Goal: Transaction & Acquisition: Purchase product/service

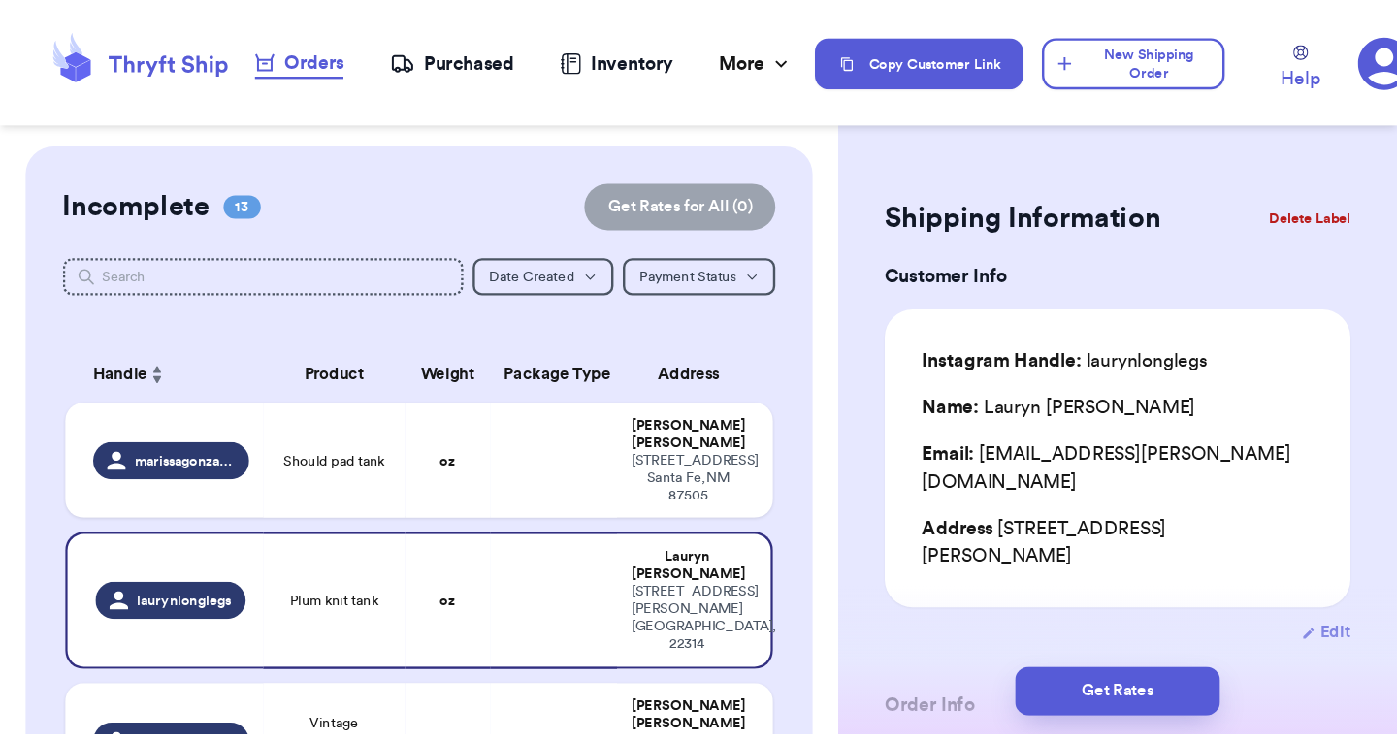
scroll to position [394, 0]
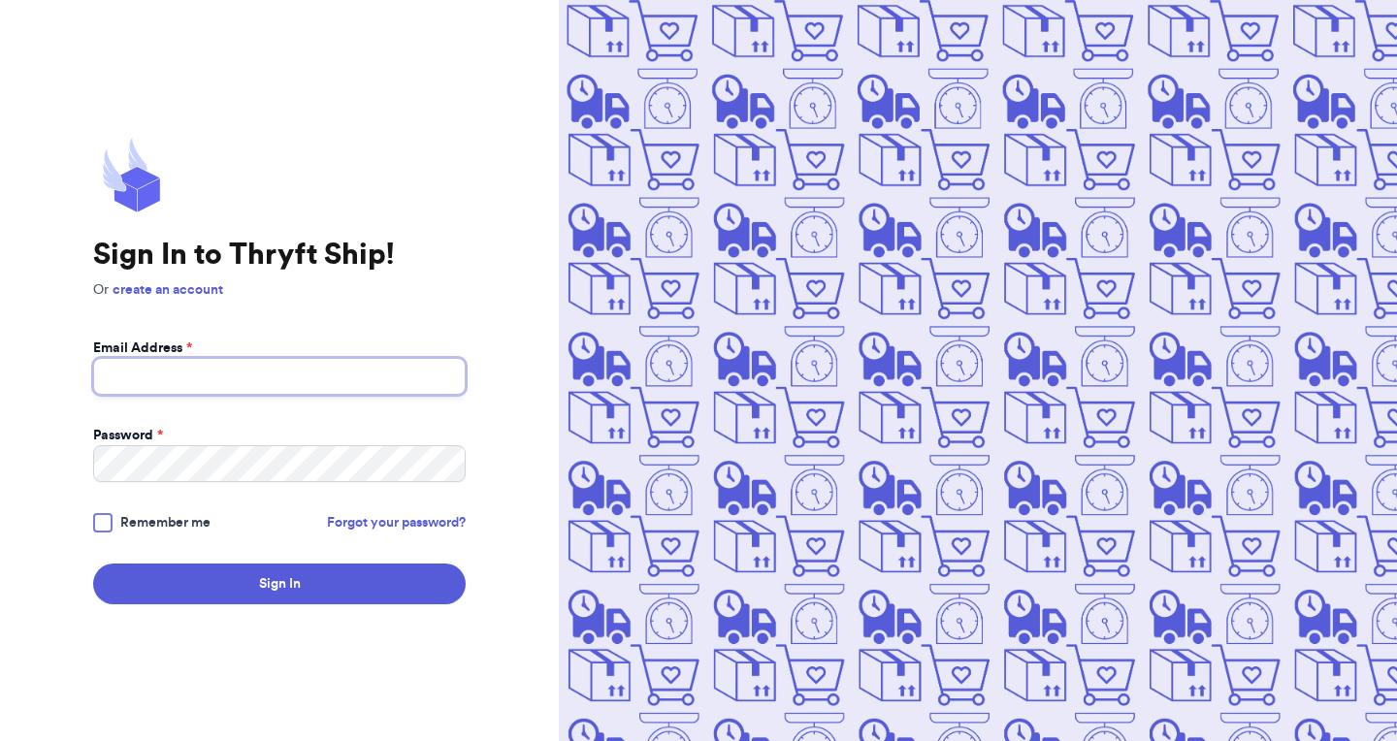
type input "wokatyh@yahoo.com"
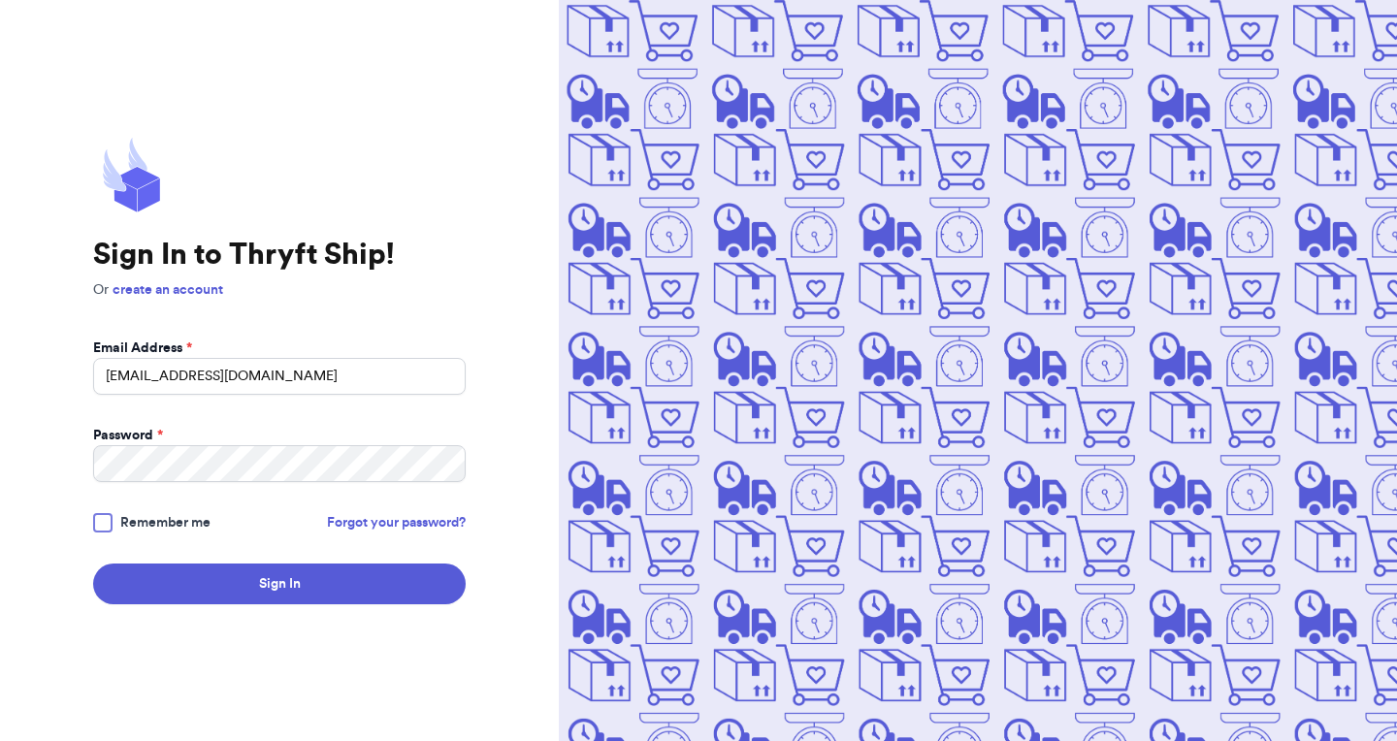
click at [108, 525] on div at bounding box center [102, 522] width 19 height 19
click at [0, 0] on input "Remember me" at bounding box center [0, 0] width 0 height 0
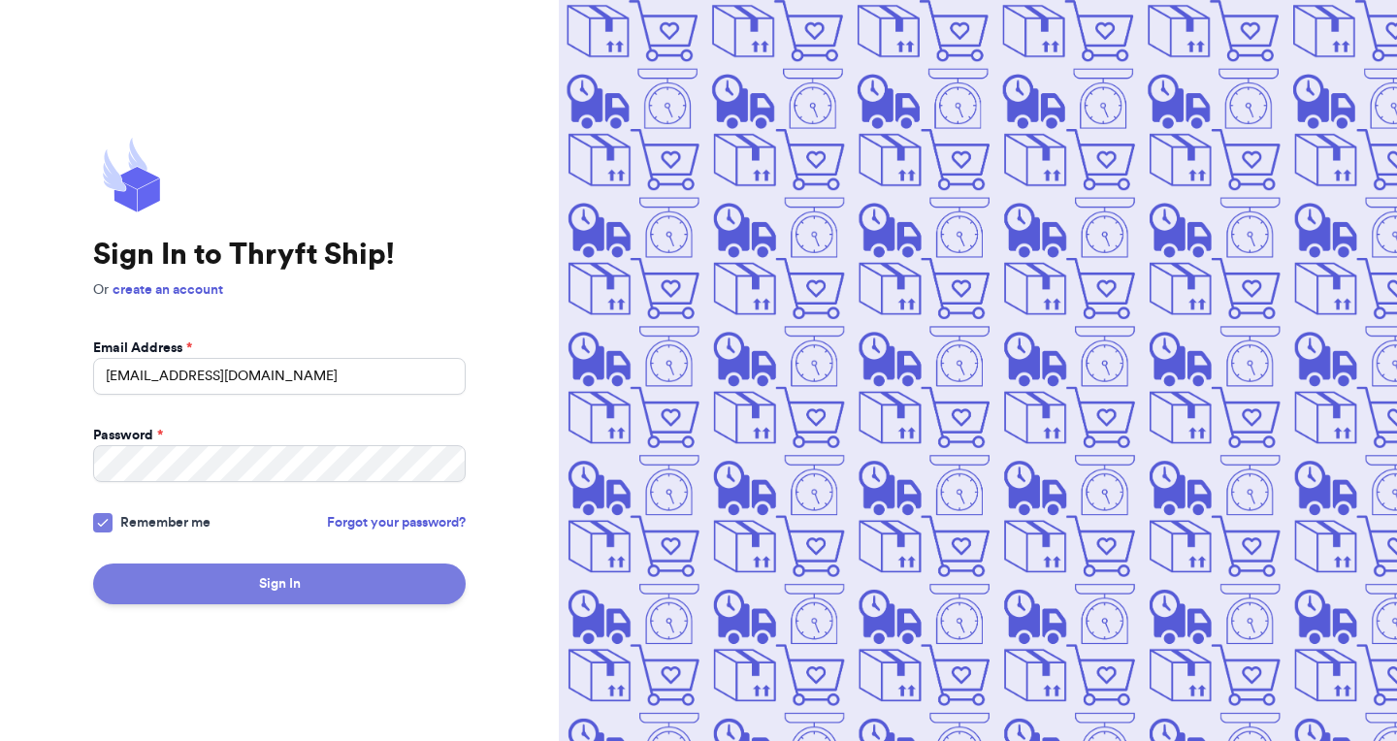
click at [266, 582] on button "Sign In" at bounding box center [279, 584] width 373 height 41
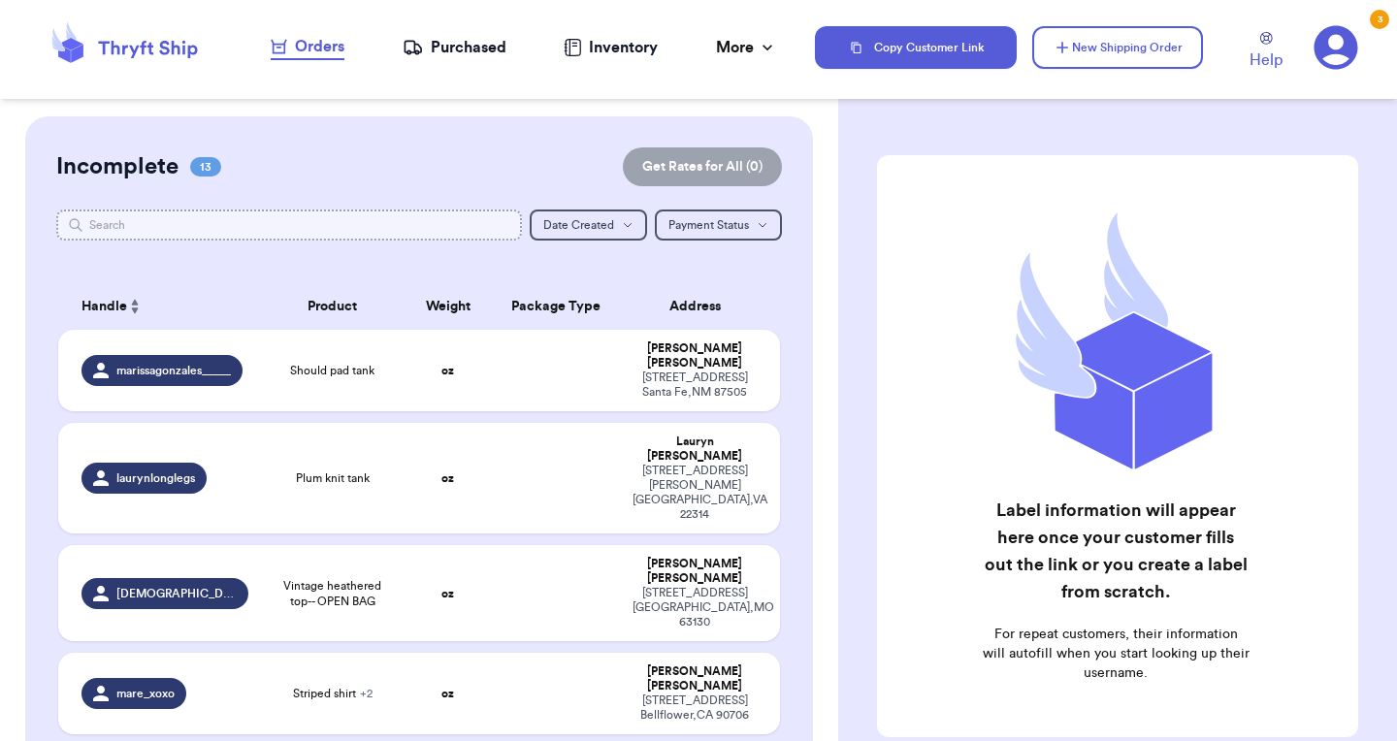
click at [326, 223] on input "text" at bounding box center [289, 225] width 466 height 31
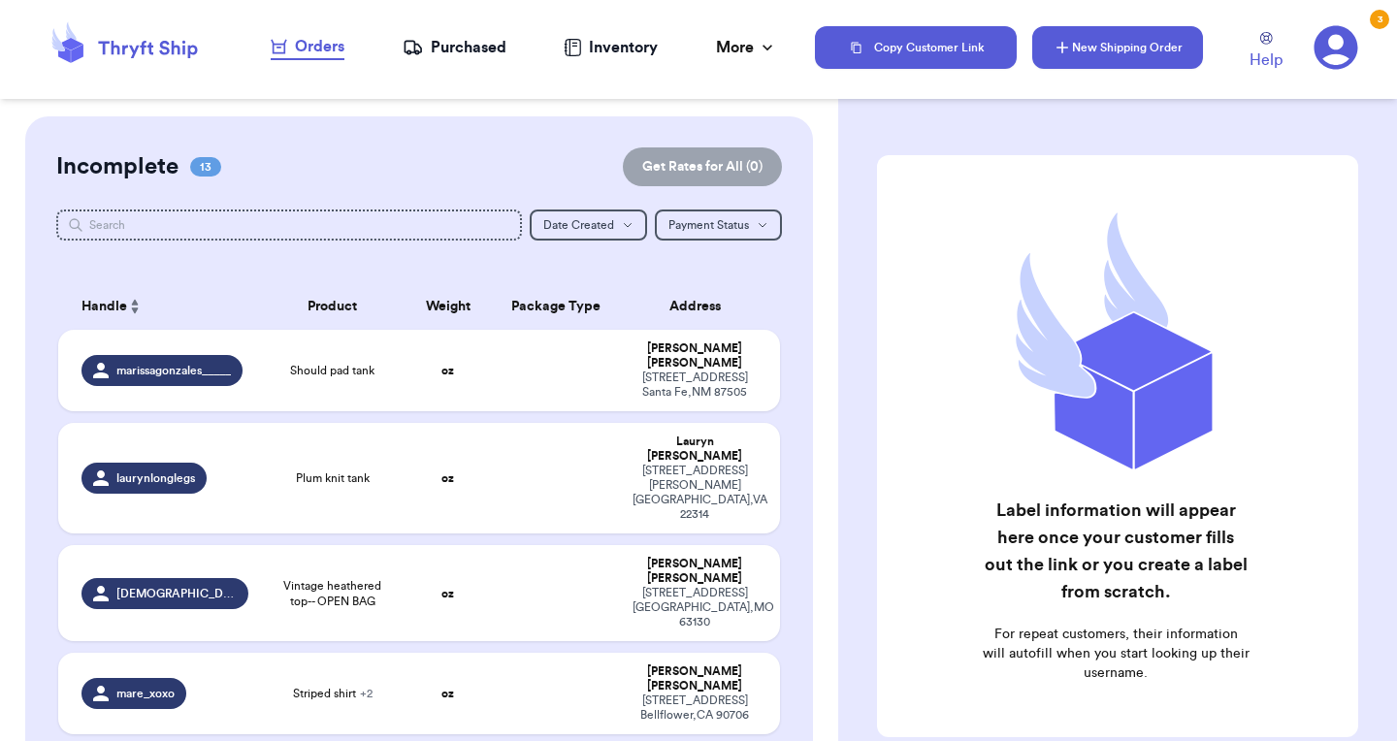
click at [1135, 38] on button "New Shipping Order" at bounding box center [1117, 47] width 171 height 43
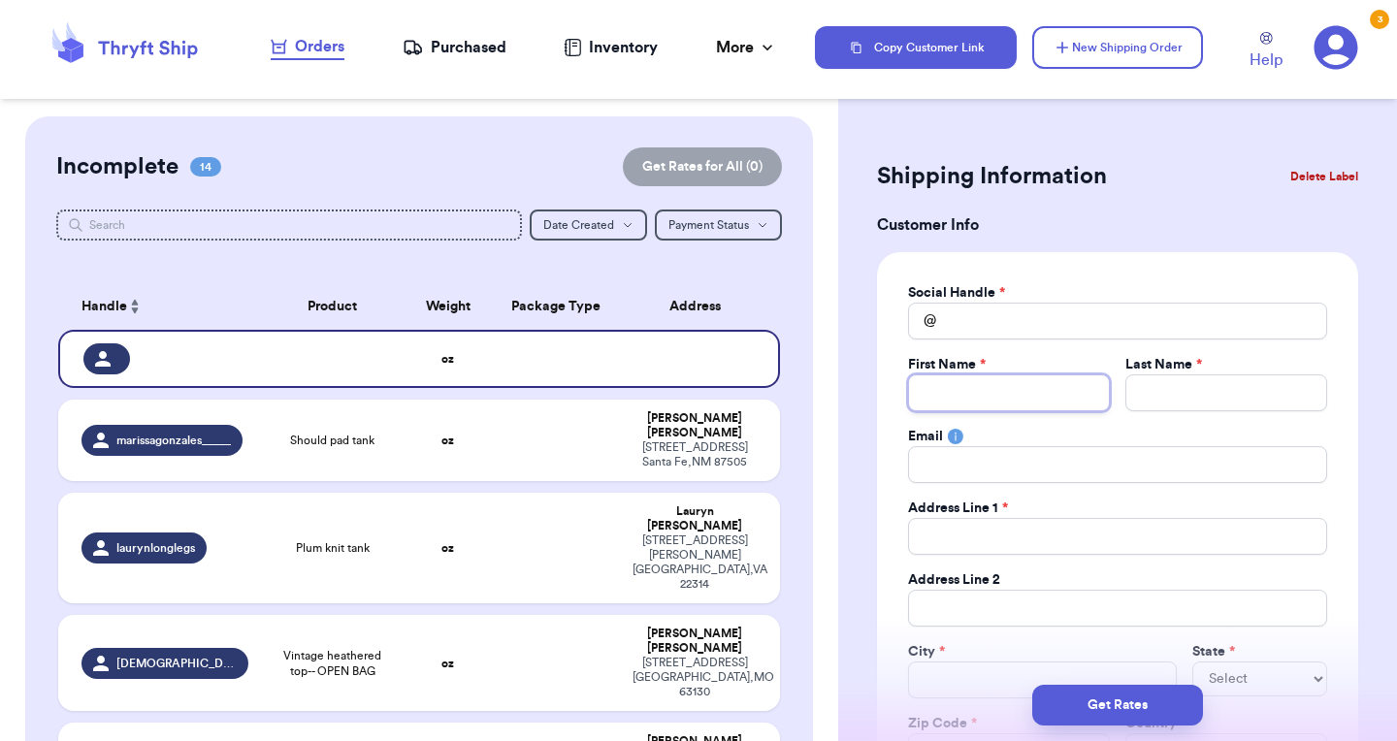
click at [952, 391] on input "Total Amount Paid" at bounding box center [1009, 392] width 202 height 37
type input "J"
type input "Je"
type input "Jen"
type input "Jenn"
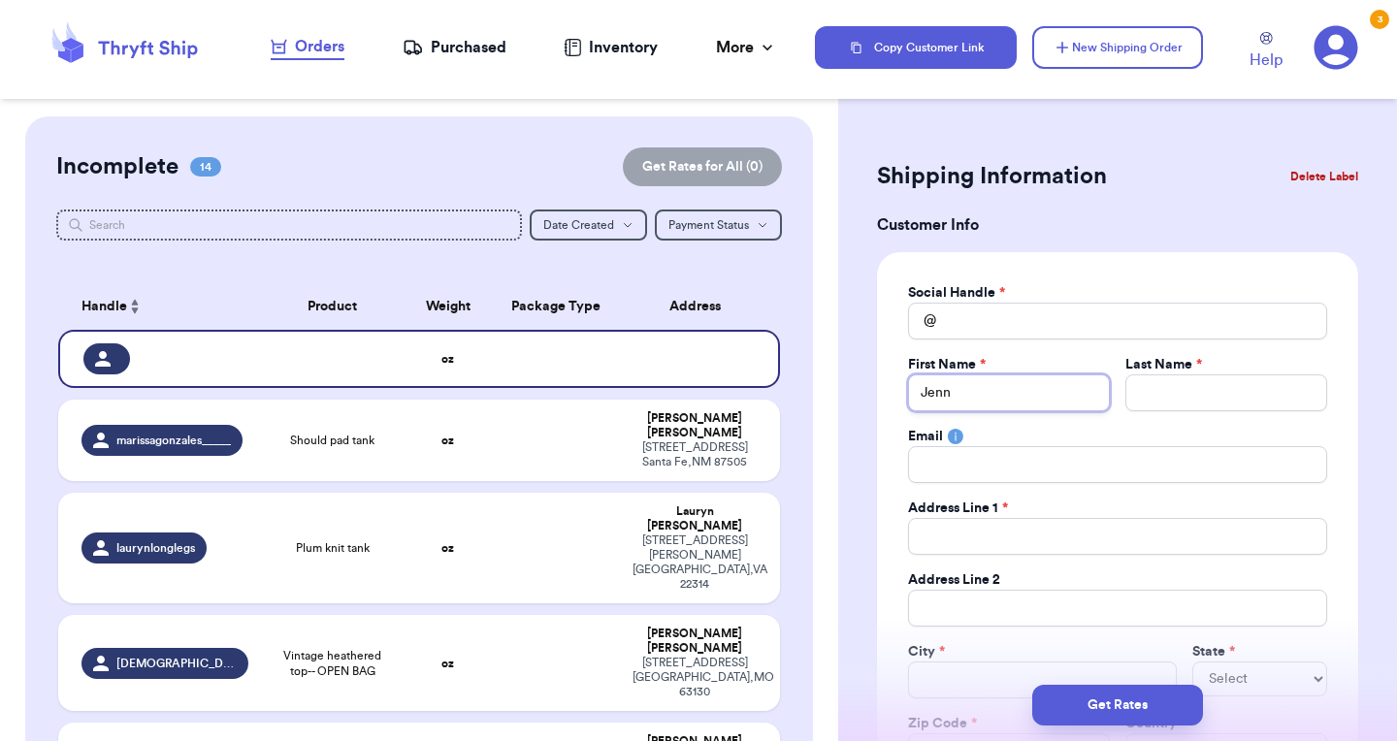
type input "Jenna"
click at [1147, 385] on input "Total Amount Paid" at bounding box center [1226, 392] width 202 height 37
type input "K"
type input "Ke"
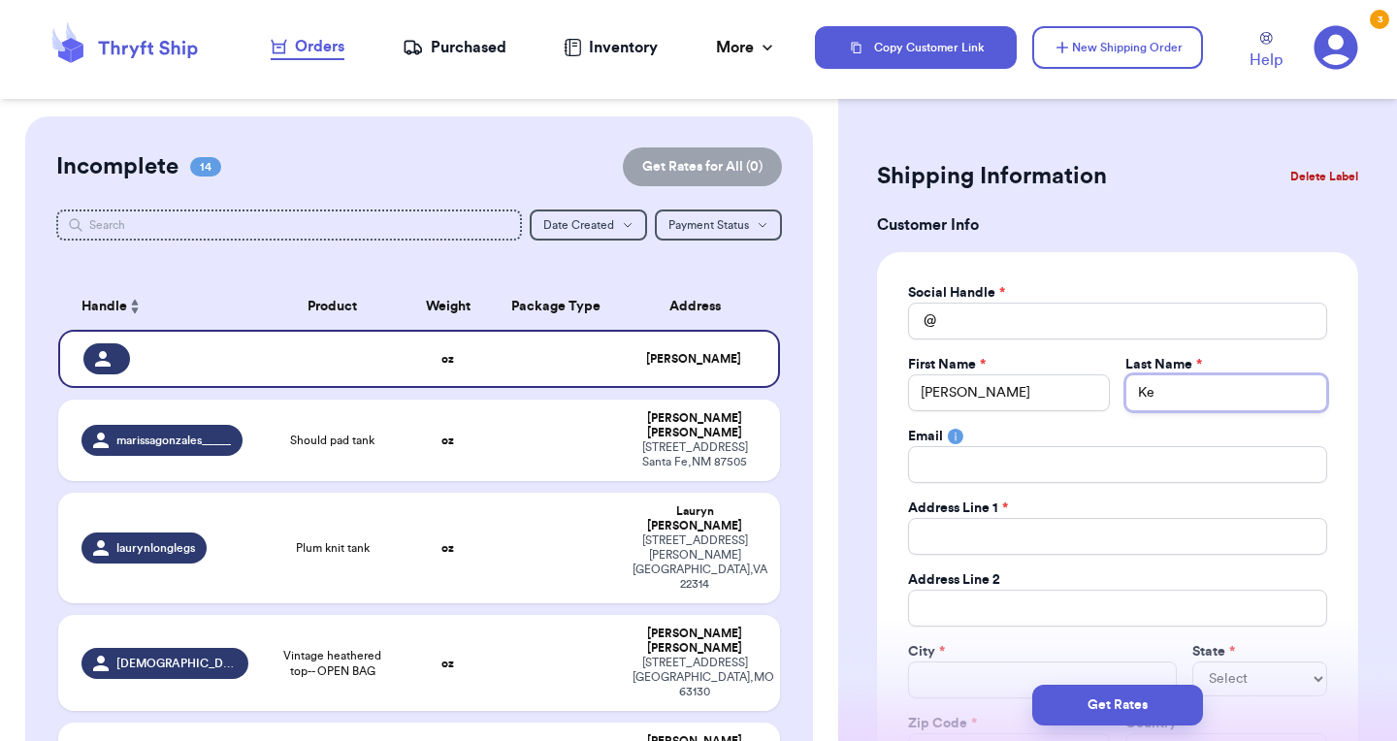
type input "Kee"
type input "Keef"
type input "Keefe"
type input "Keefer"
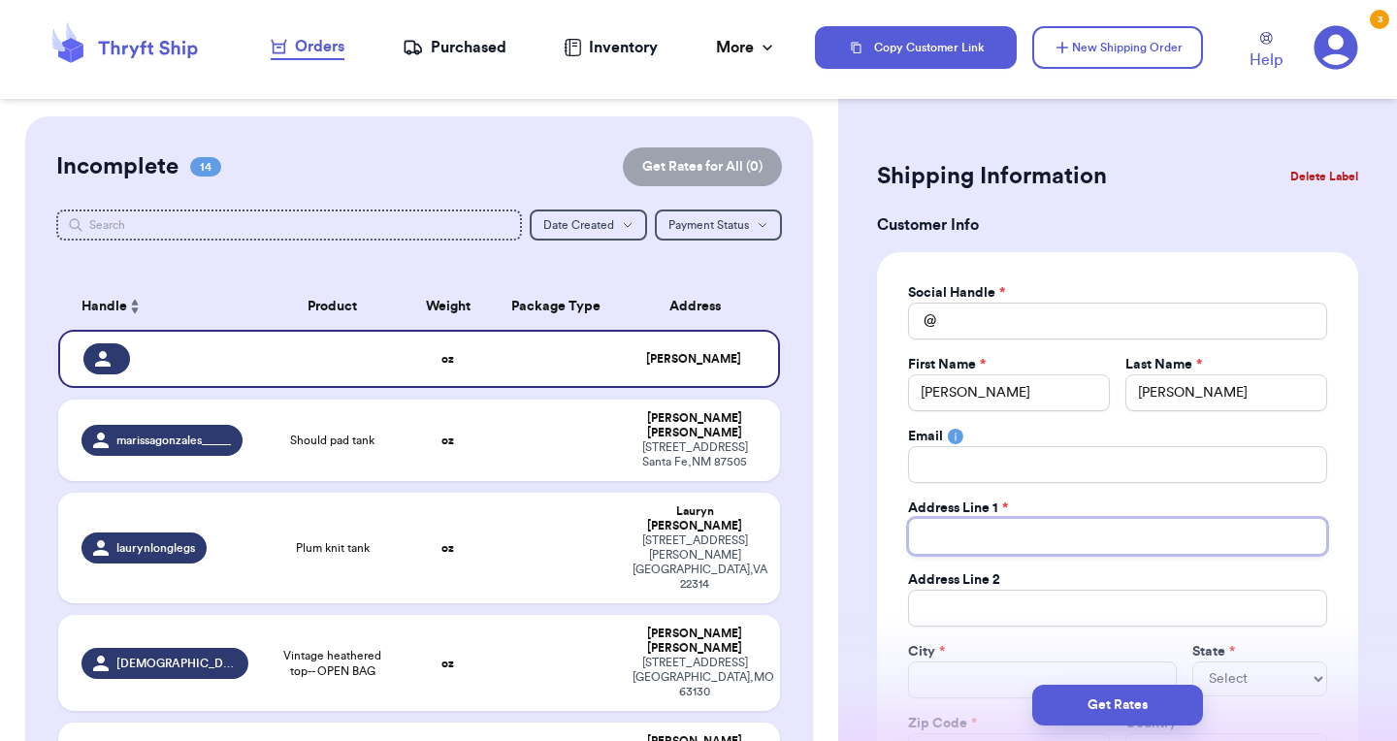
click at [963, 543] on input "Total Amount Paid" at bounding box center [1117, 536] width 419 height 37
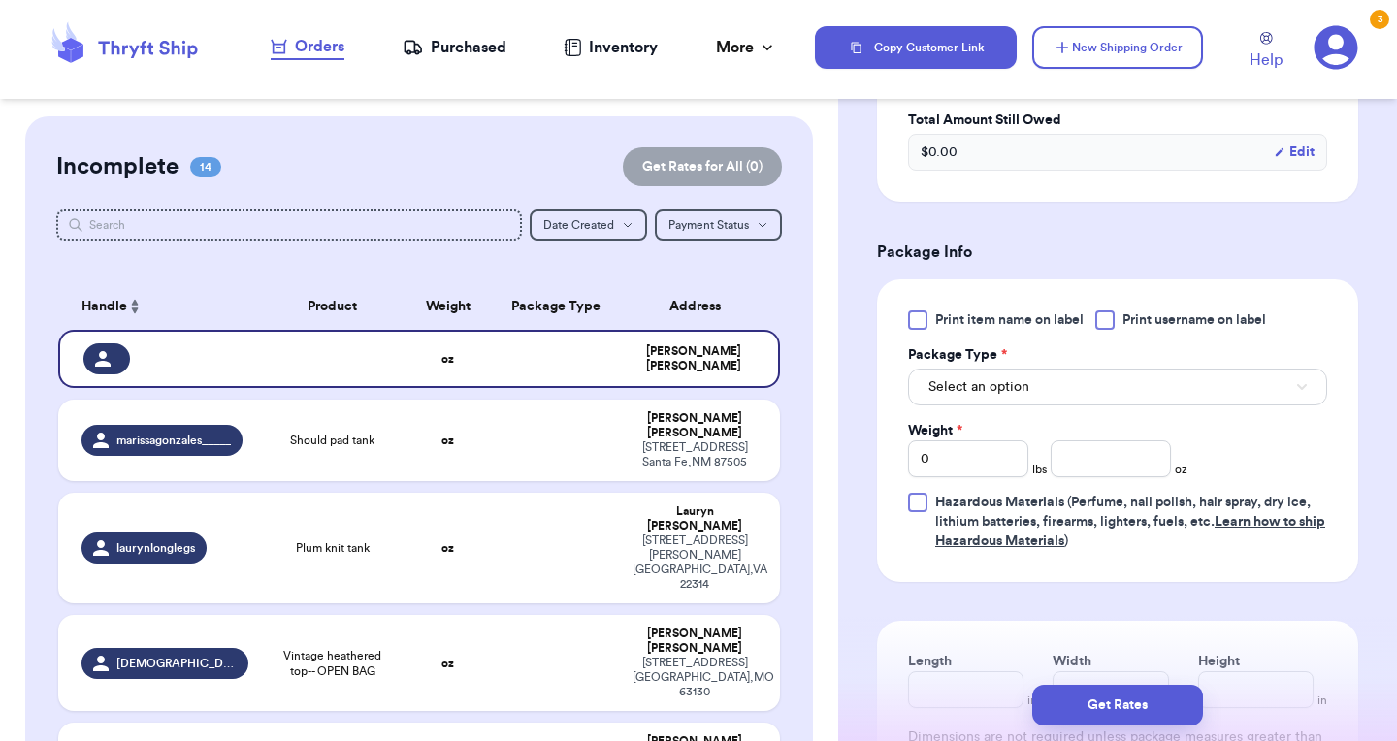
scroll to position [1008, 0]
click at [1032, 372] on button "Select an option" at bounding box center [1117, 388] width 419 height 37
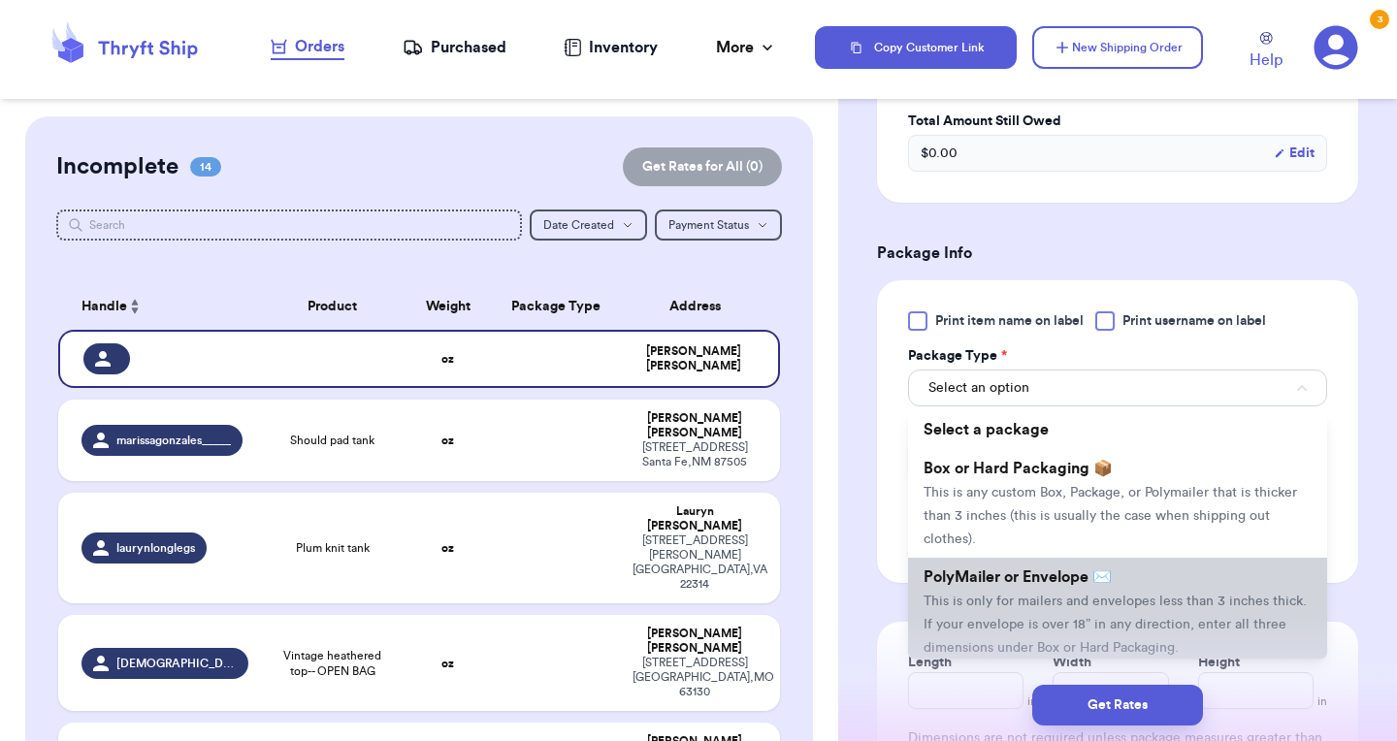
click at [1034, 602] on span "This is only for mailers and envelopes less than 3 inches thick. If your envelo…" at bounding box center [1115, 625] width 383 height 60
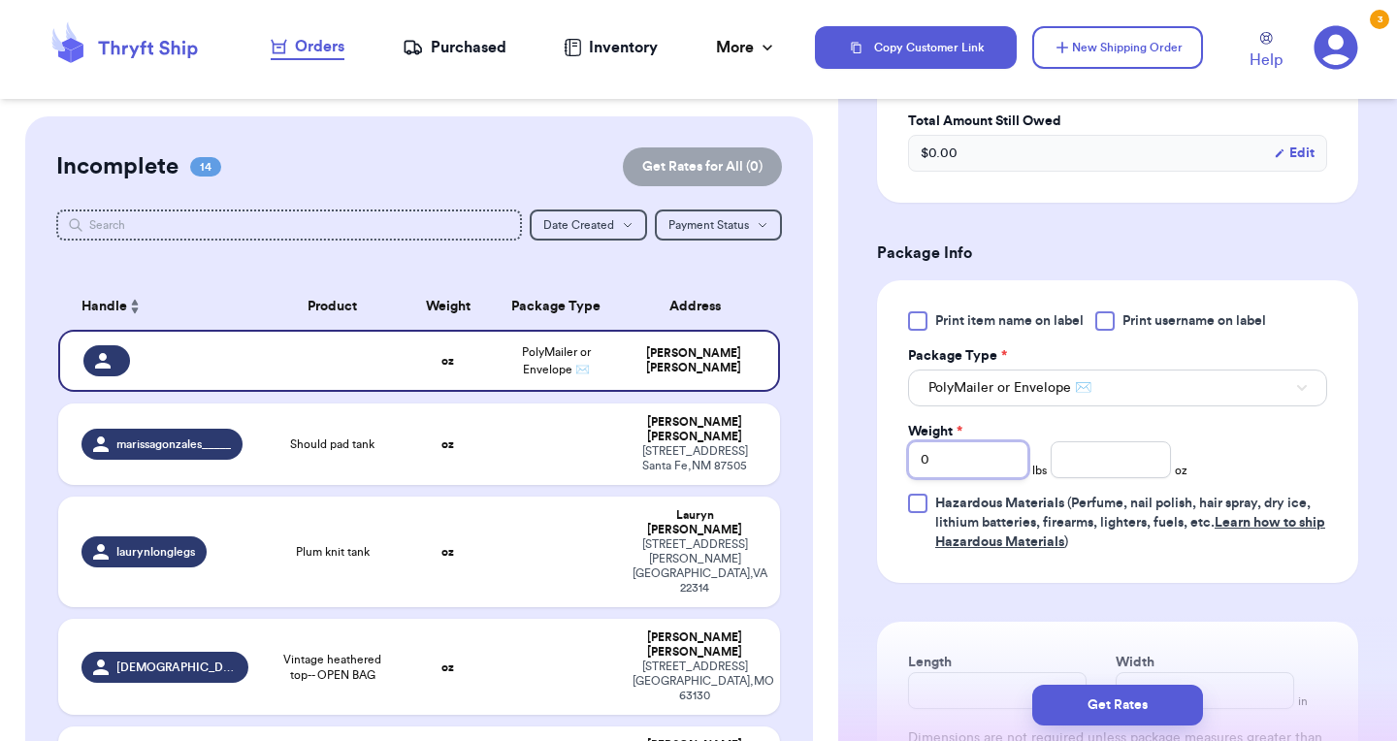
click at [996, 456] on input "0" at bounding box center [968, 459] width 120 height 37
type input "4"
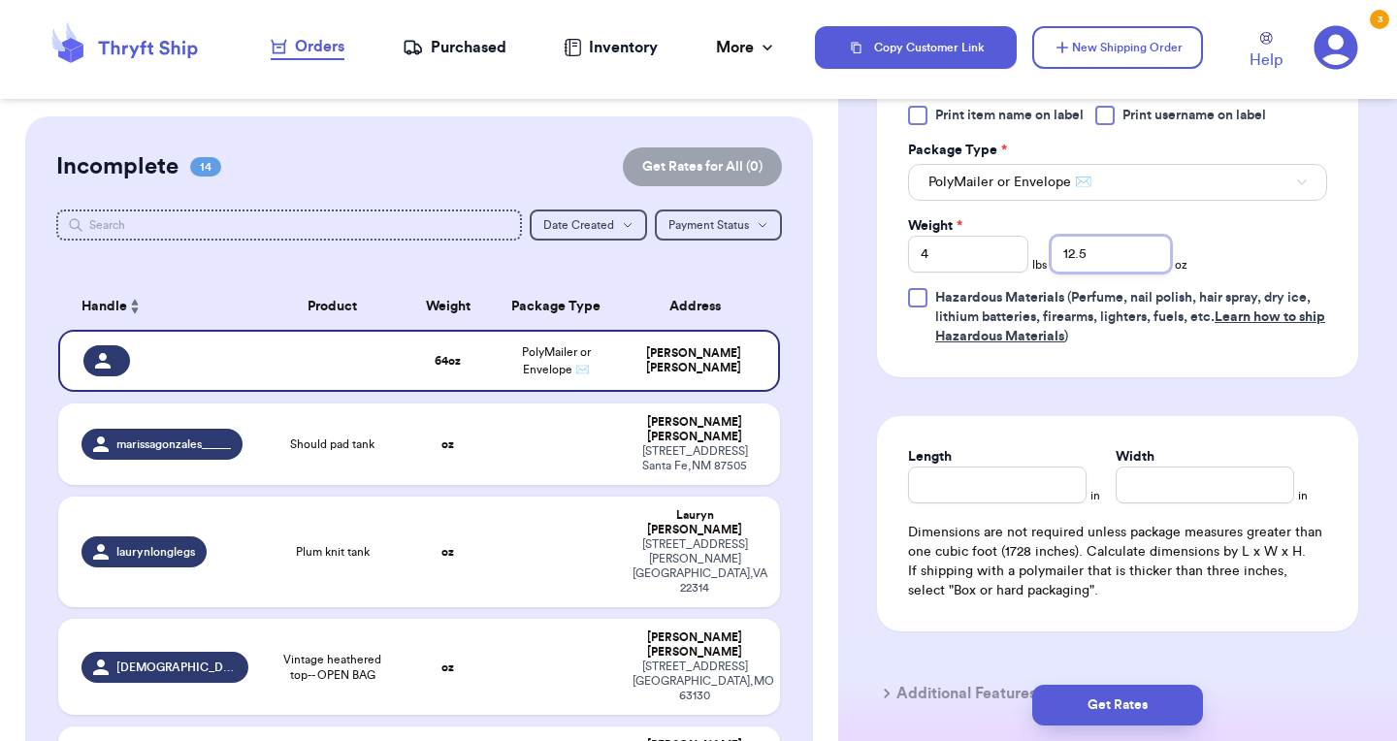
scroll to position [1256, 0]
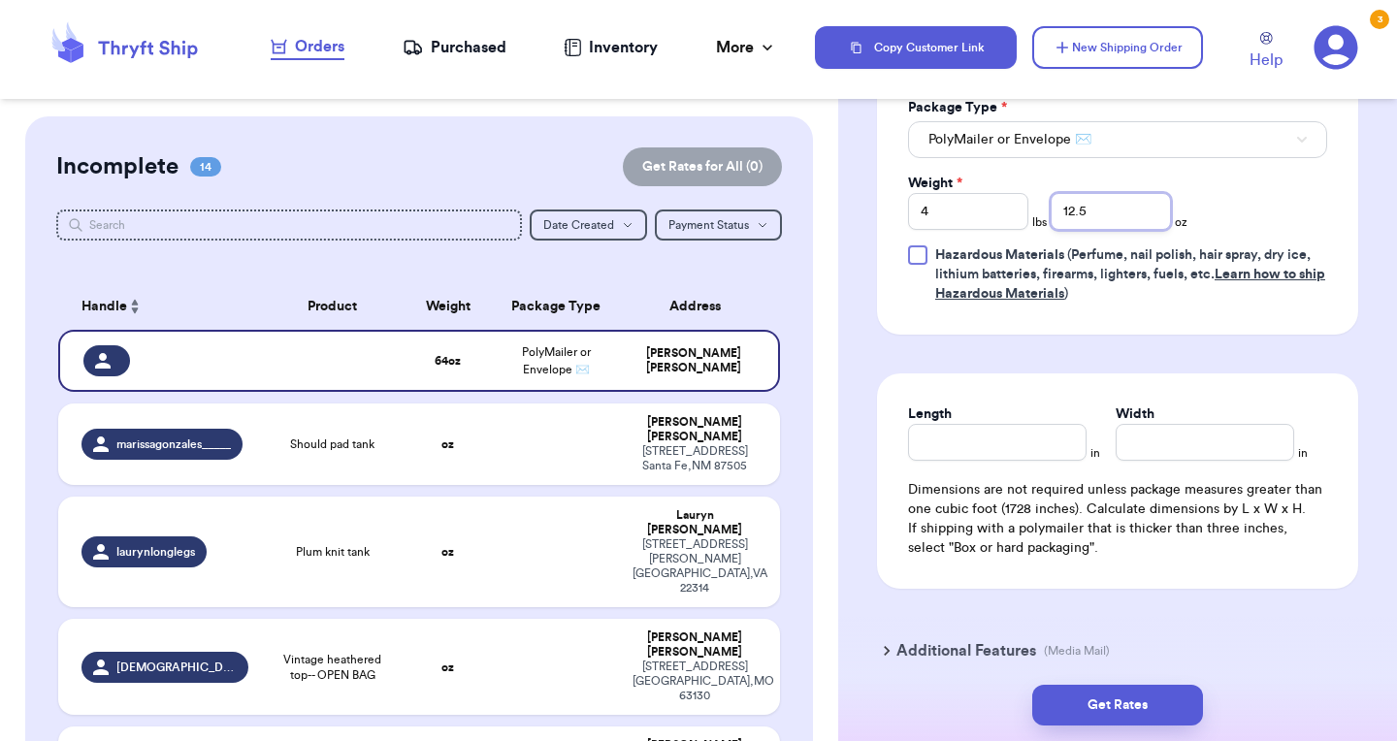
type input "12.5"
click at [996, 442] on input "Length" at bounding box center [997, 442] width 179 height 37
type input "19"
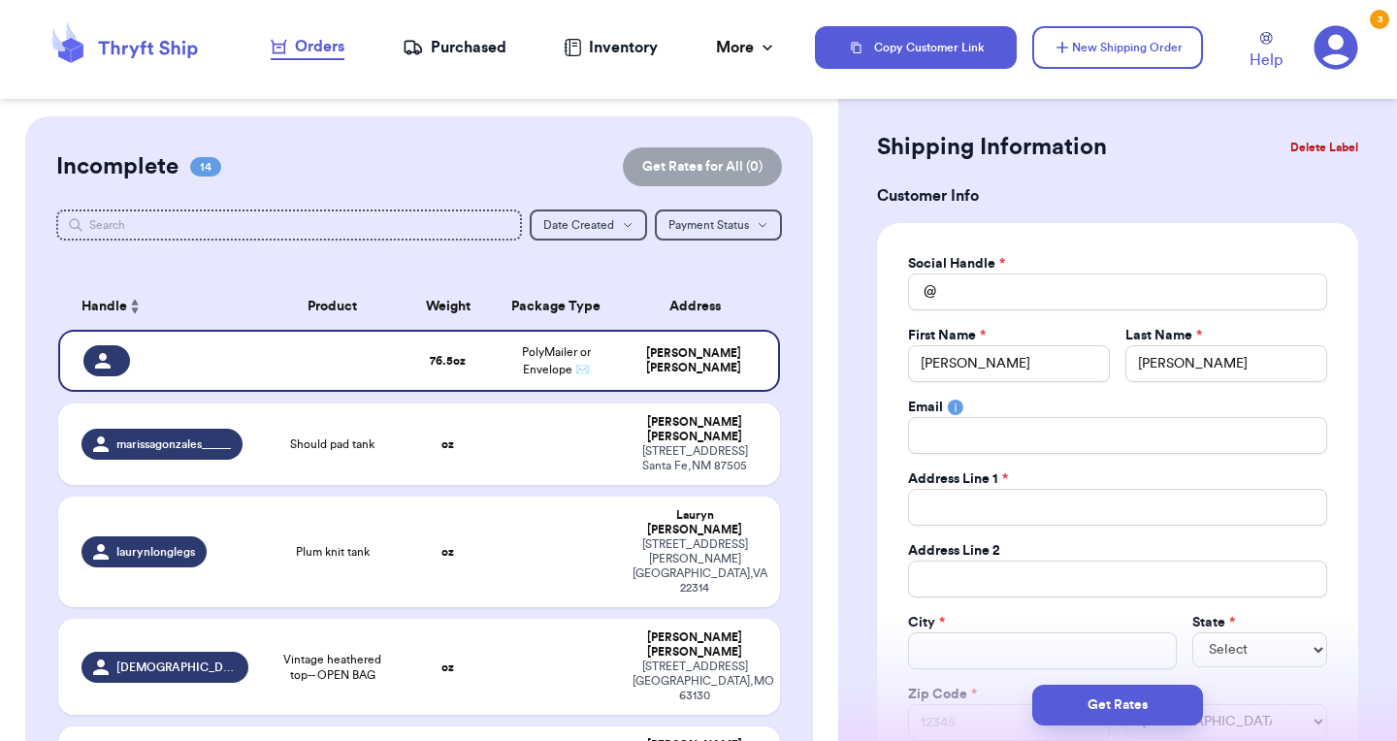
scroll to position [28, 0]
type input "14.5"
click at [1015, 290] on input "Total Amount Paid" at bounding box center [1117, 293] width 419 height 37
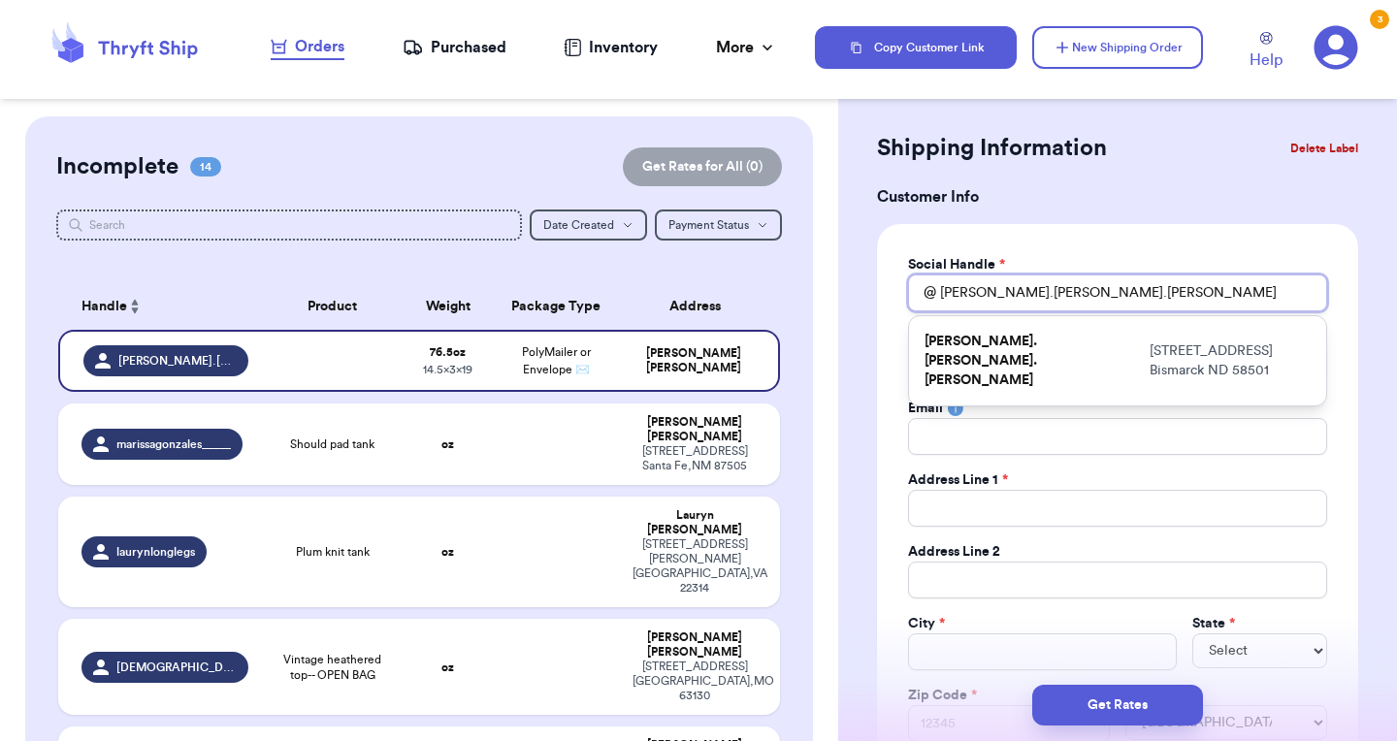
type input "[PERSON_NAME].[PERSON_NAME].[PERSON_NAME]"
click at [992, 446] on input "Total Amount Paid" at bounding box center [1117, 436] width 419 height 37
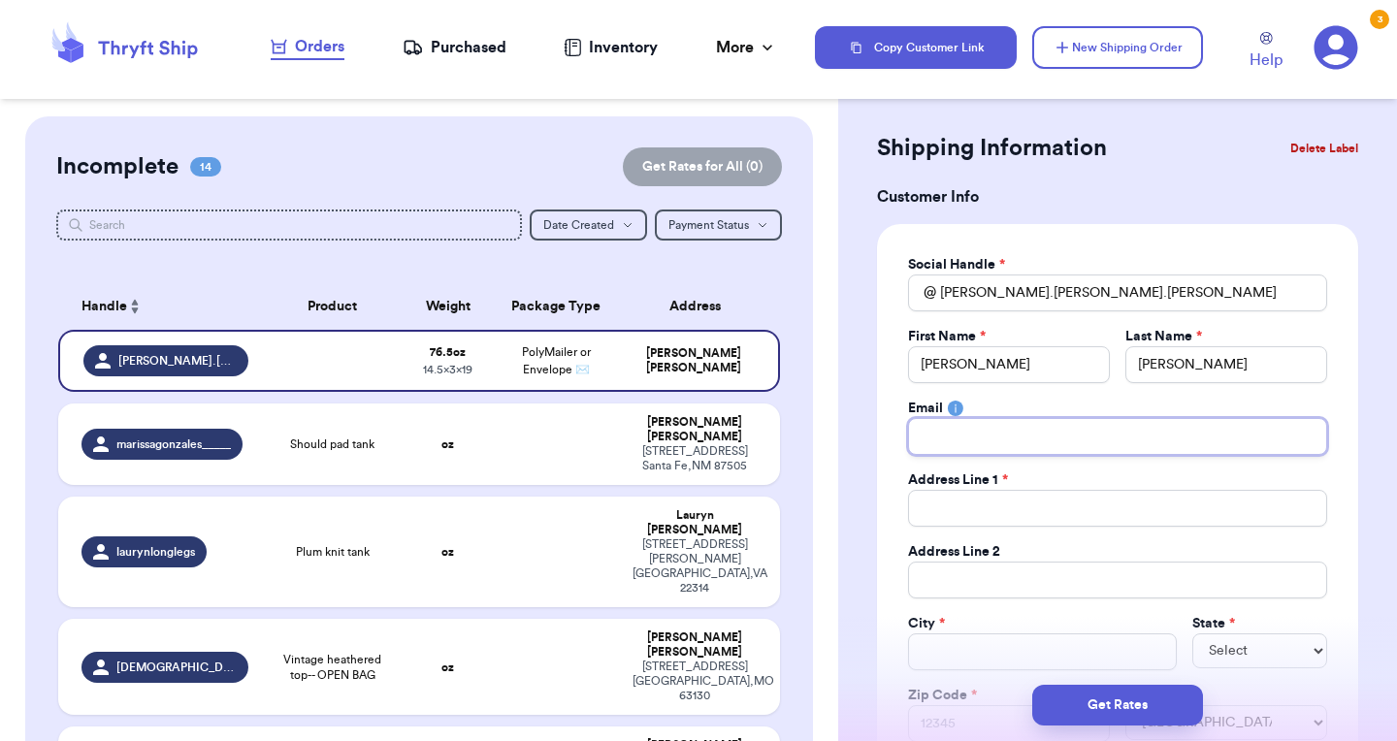
type input "wokatyh@yahoo.com"
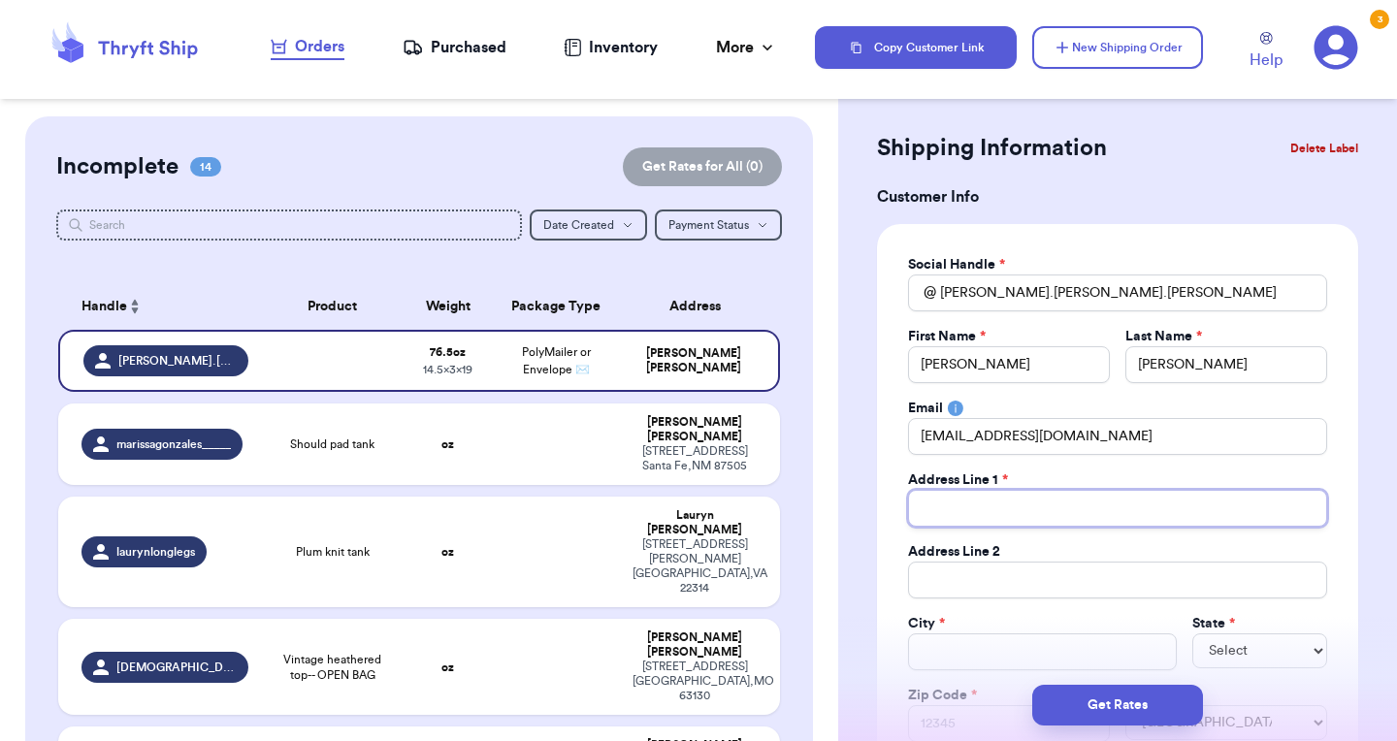
click at [979, 504] on input "Total Amount Paid" at bounding box center [1117, 508] width 419 height 37
type input "4691 E Torrey Pines Lane"
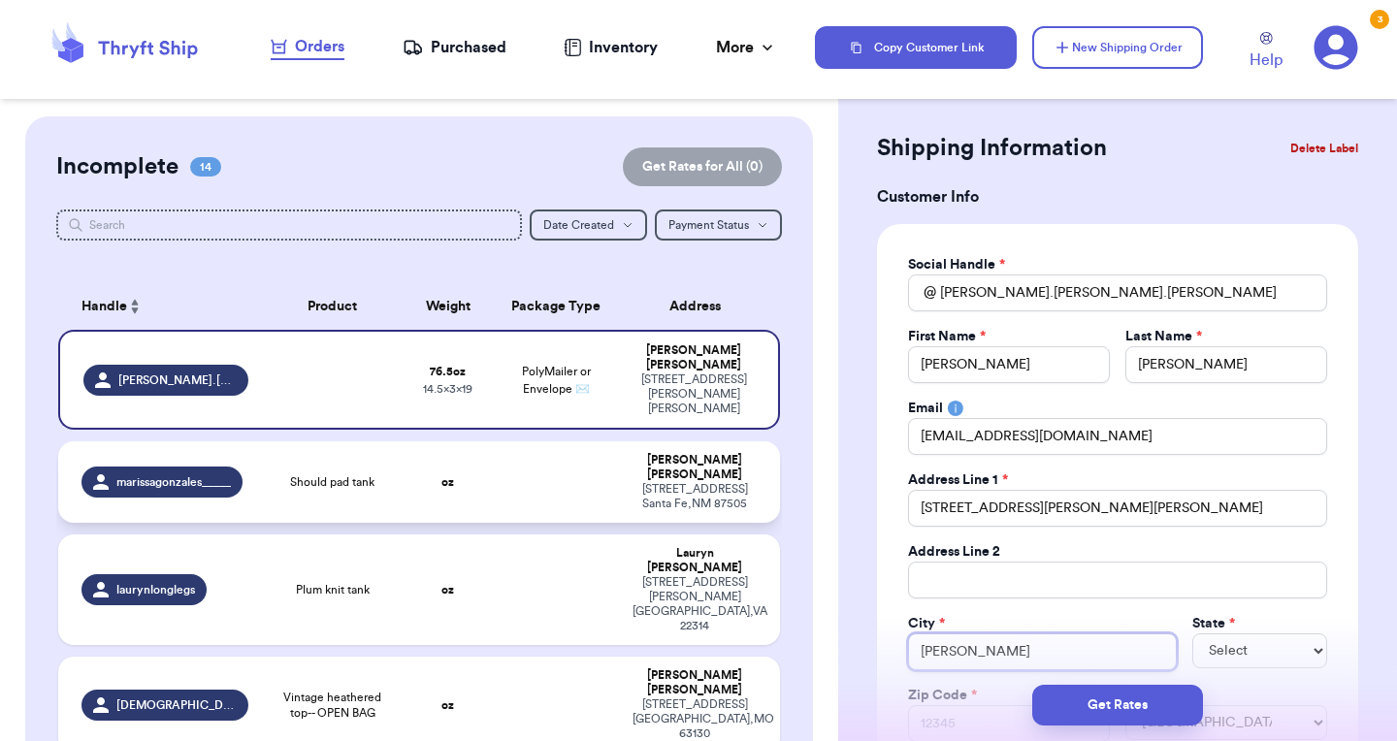
type input "Chandler"
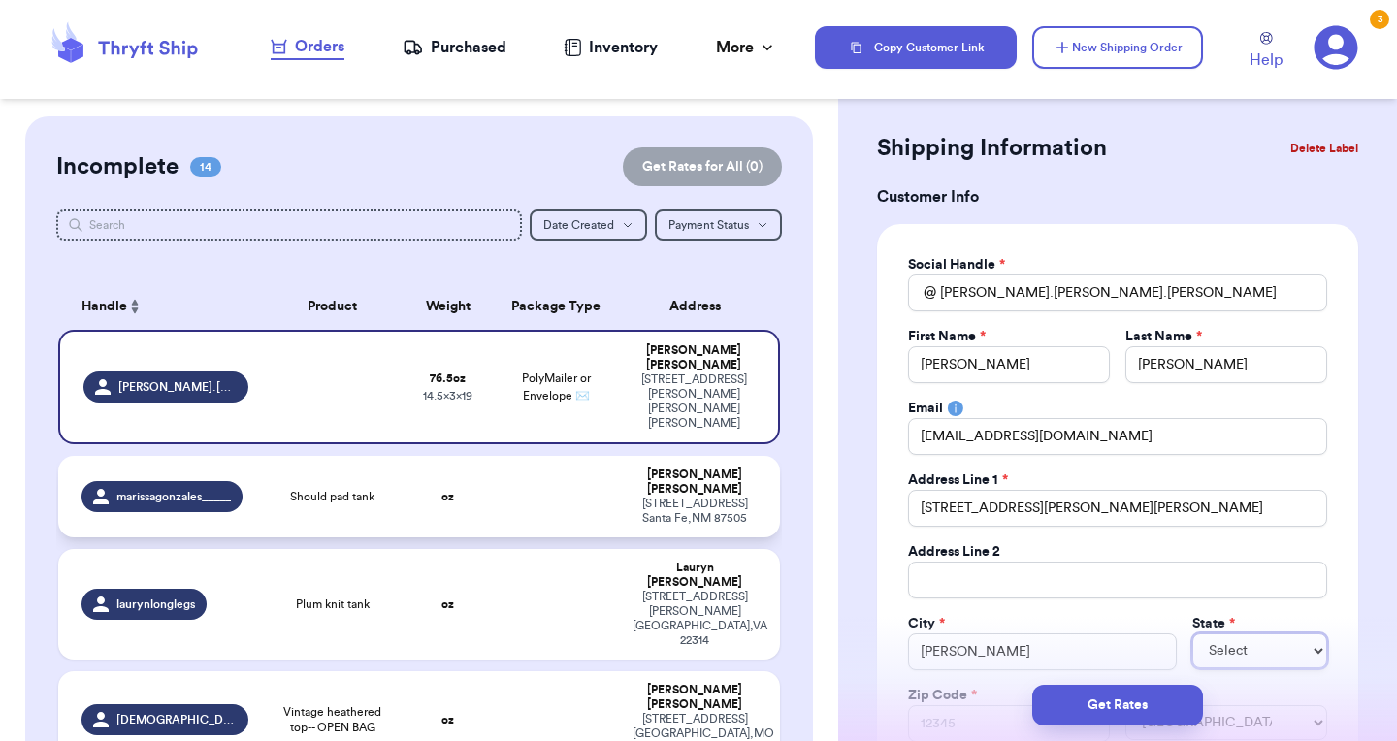
select select "AZ"
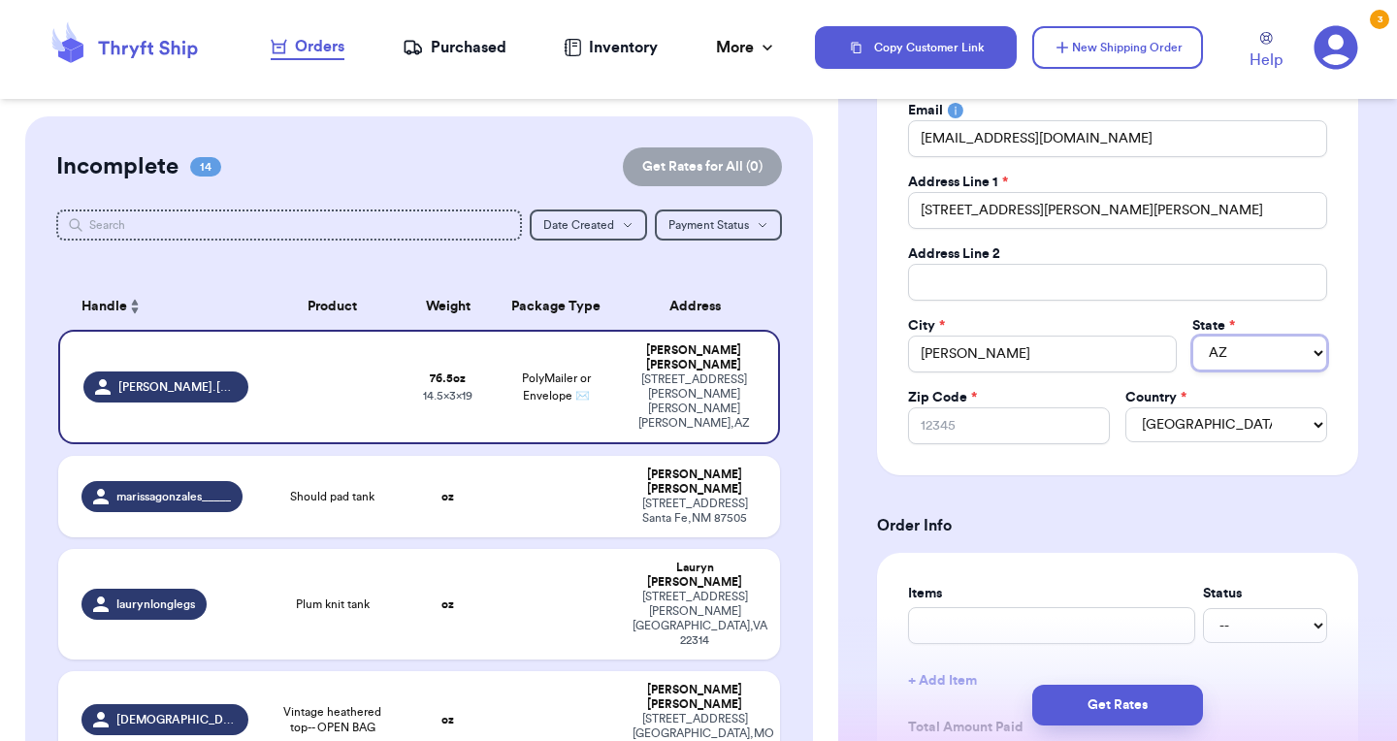
scroll to position [341, 0]
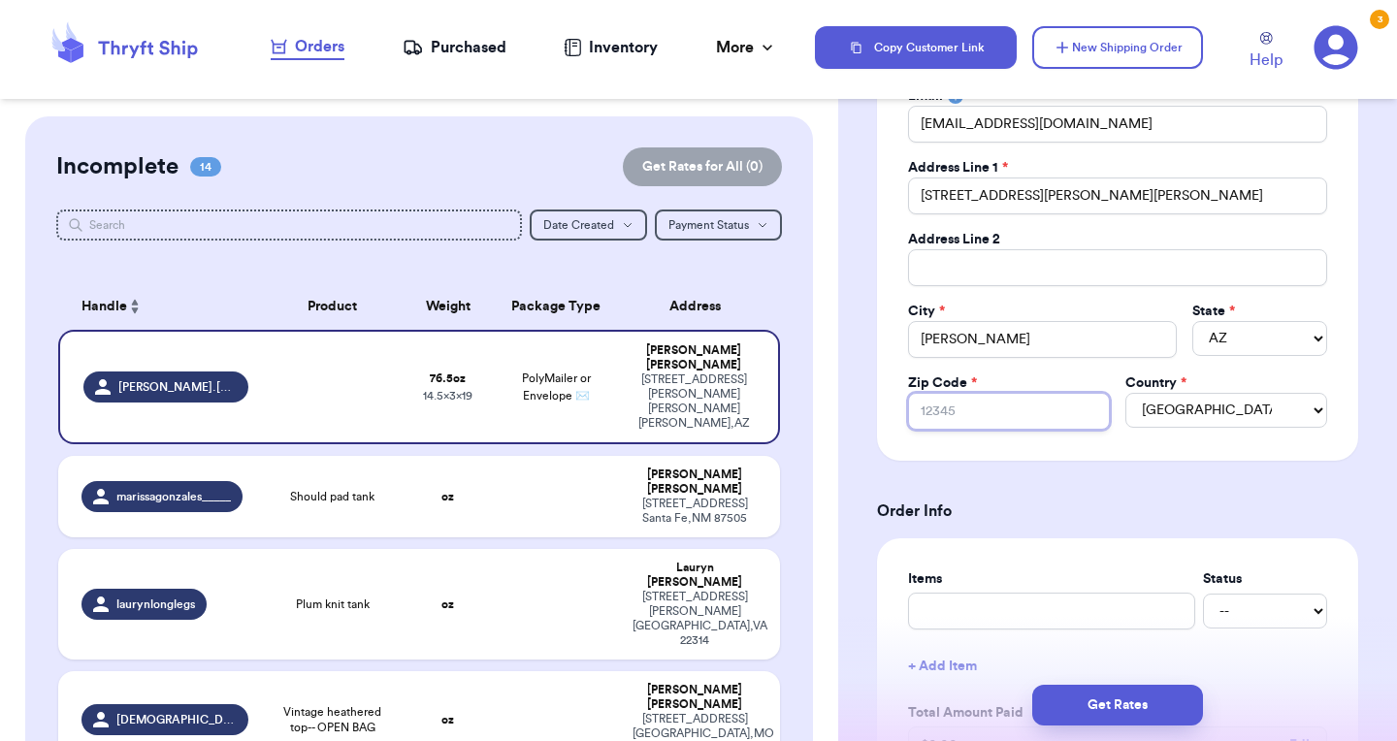
click at [992, 408] on input "Zip Code *" at bounding box center [1009, 411] width 202 height 37
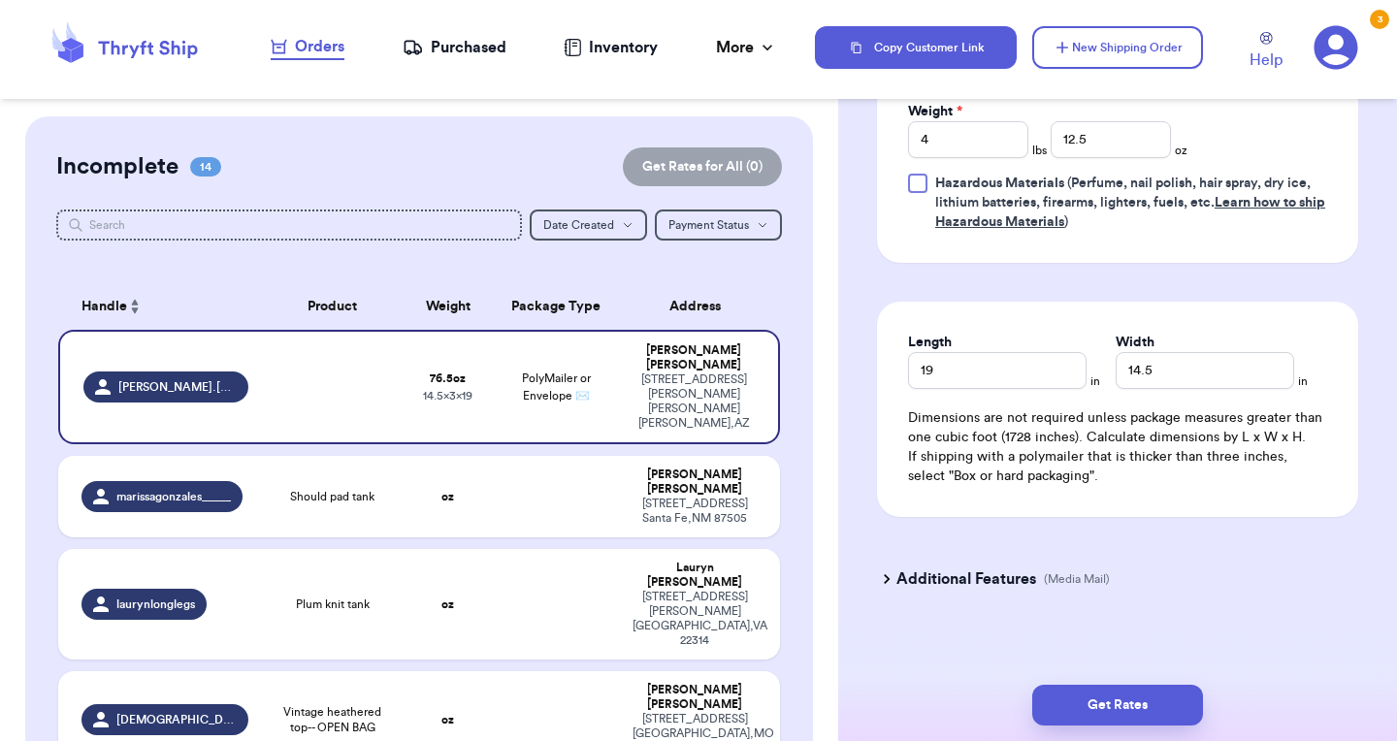
scroll to position [1344, 0]
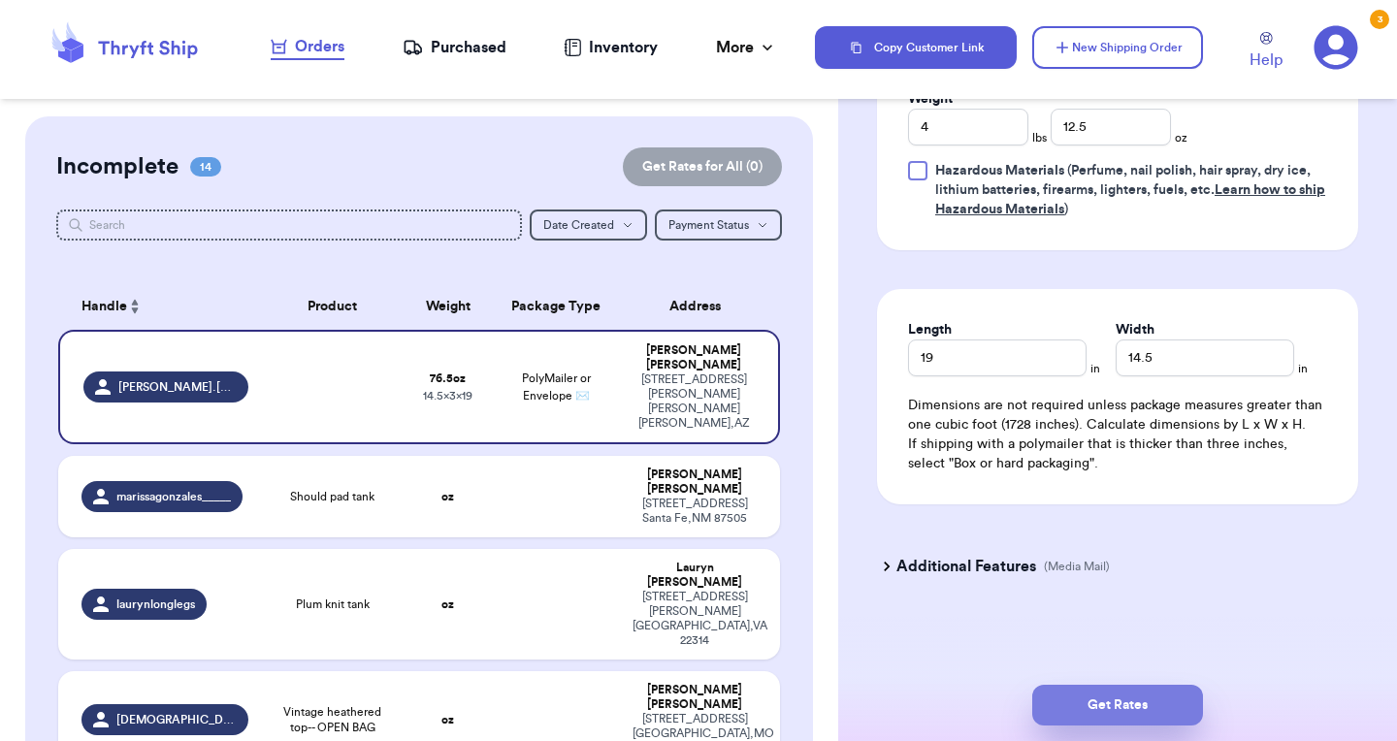
type input "85249"
click at [1146, 703] on button "Get Rates" at bounding box center [1117, 705] width 171 height 41
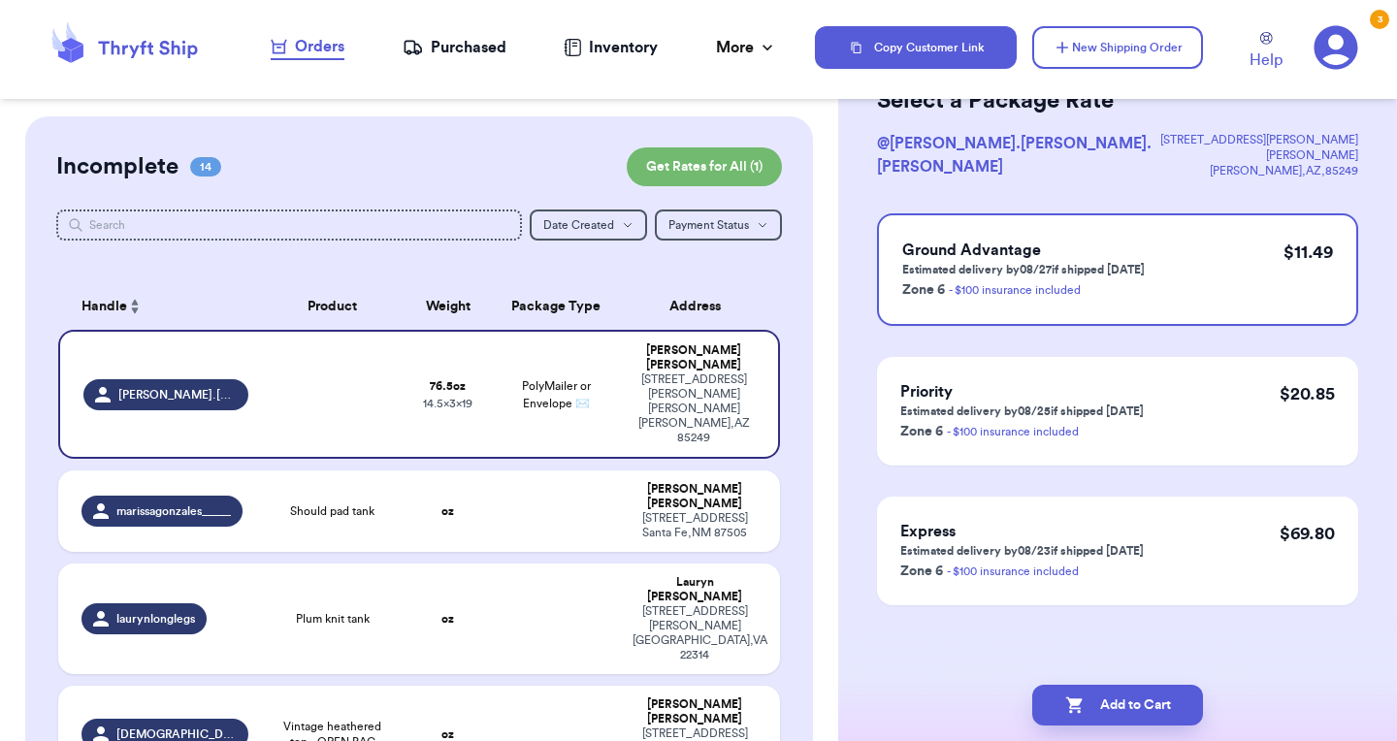
scroll to position [0, 0]
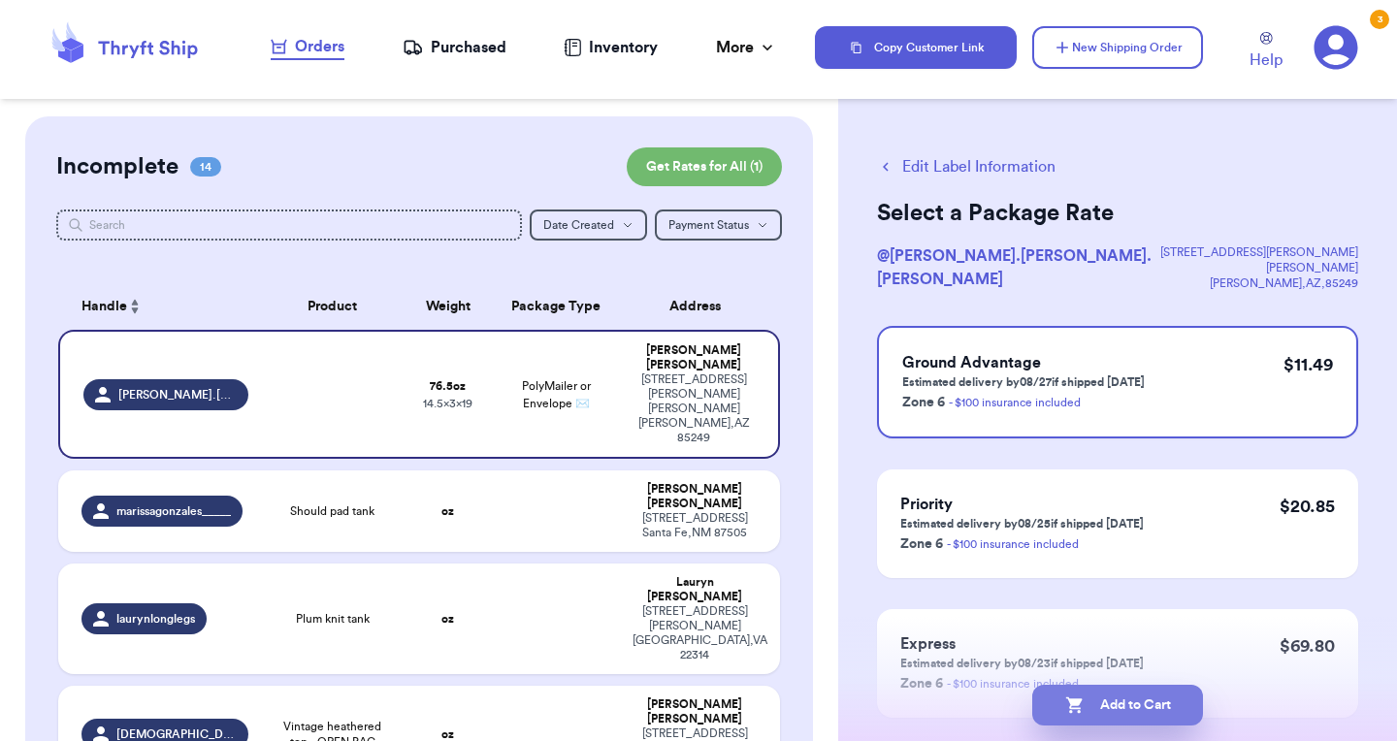
click at [1127, 696] on button "Add to Cart" at bounding box center [1117, 705] width 171 height 41
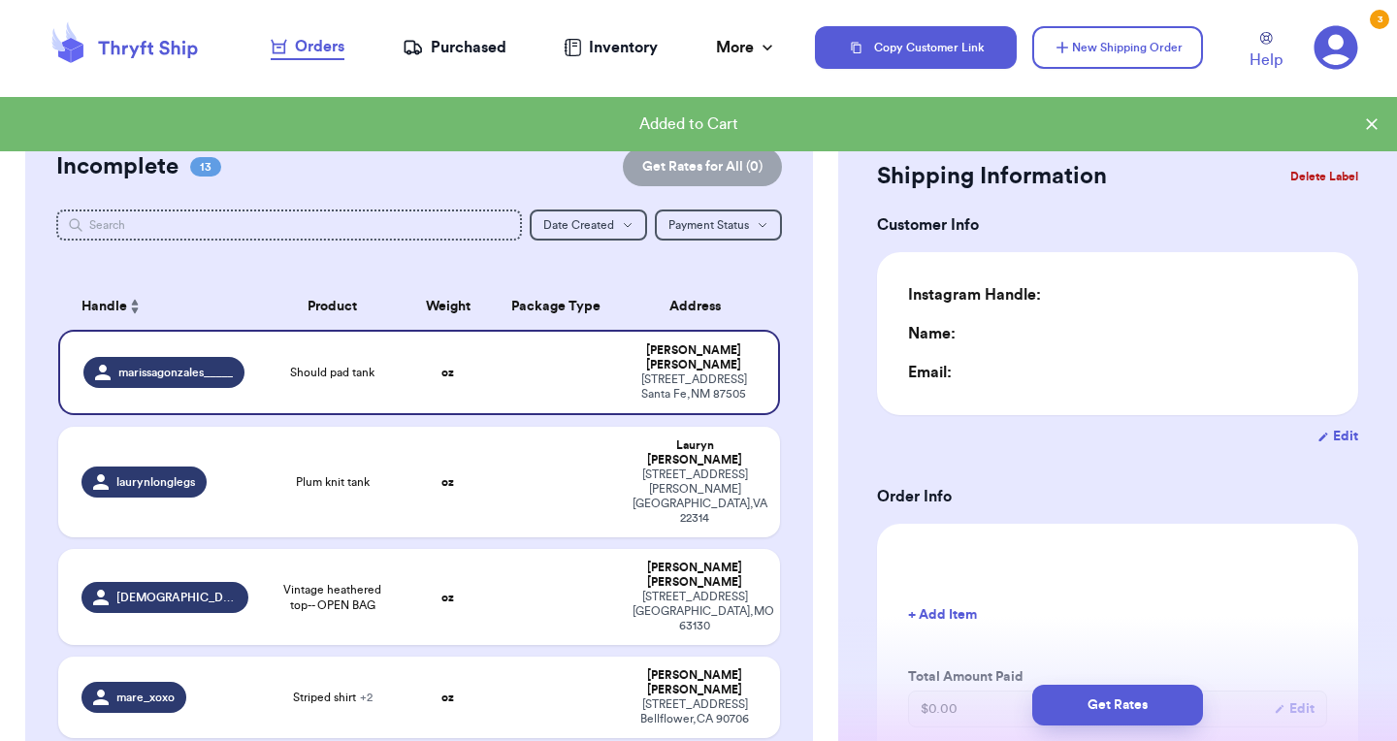
checkbox input "true"
type input "0"
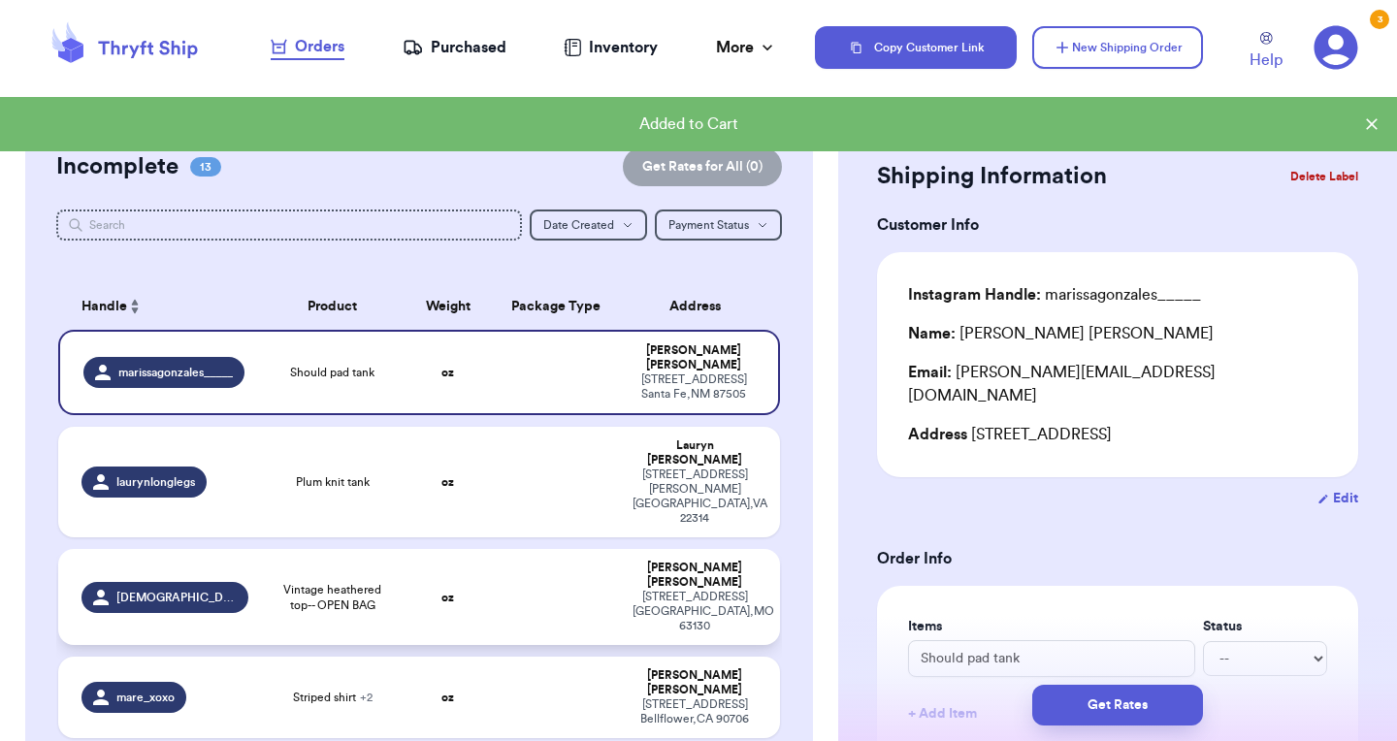
scroll to position [237, 0]
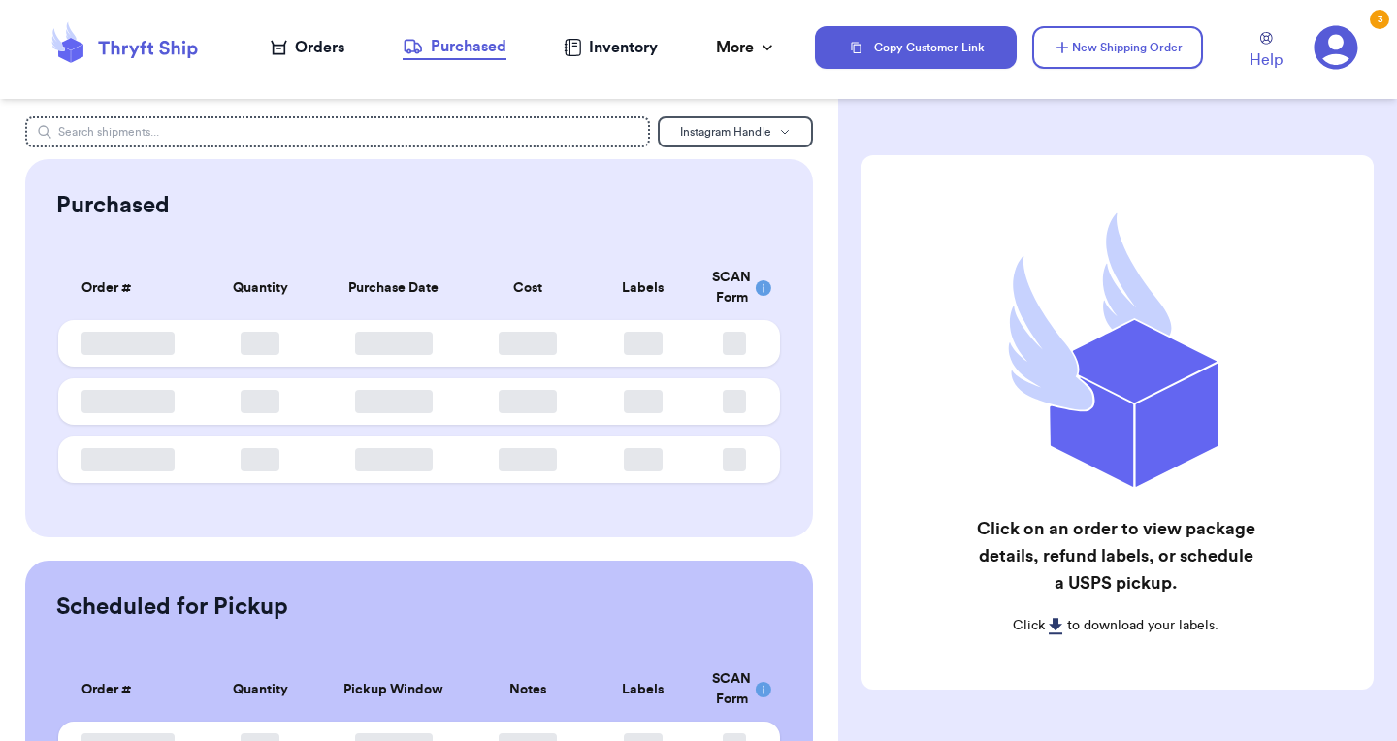
scroll to position [221, 0]
click at [1342, 37] on icon at bounding box center [1337, 48] width 44 height 44
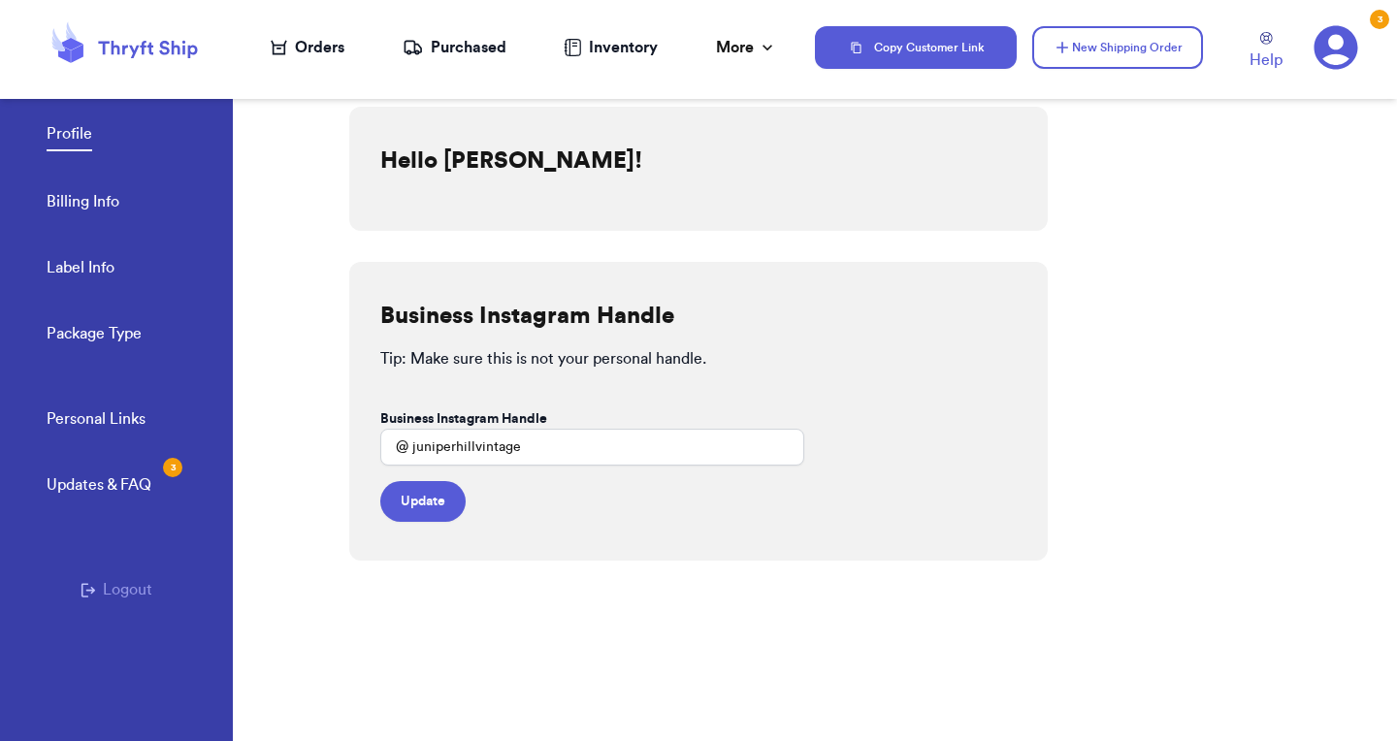
click at [61, 131] on link "Profile" at bounding box center [70, 136] width 46 height 29
click at [319, 45] on div "Orders" at bounding box center [308, 47] width 74 height 23
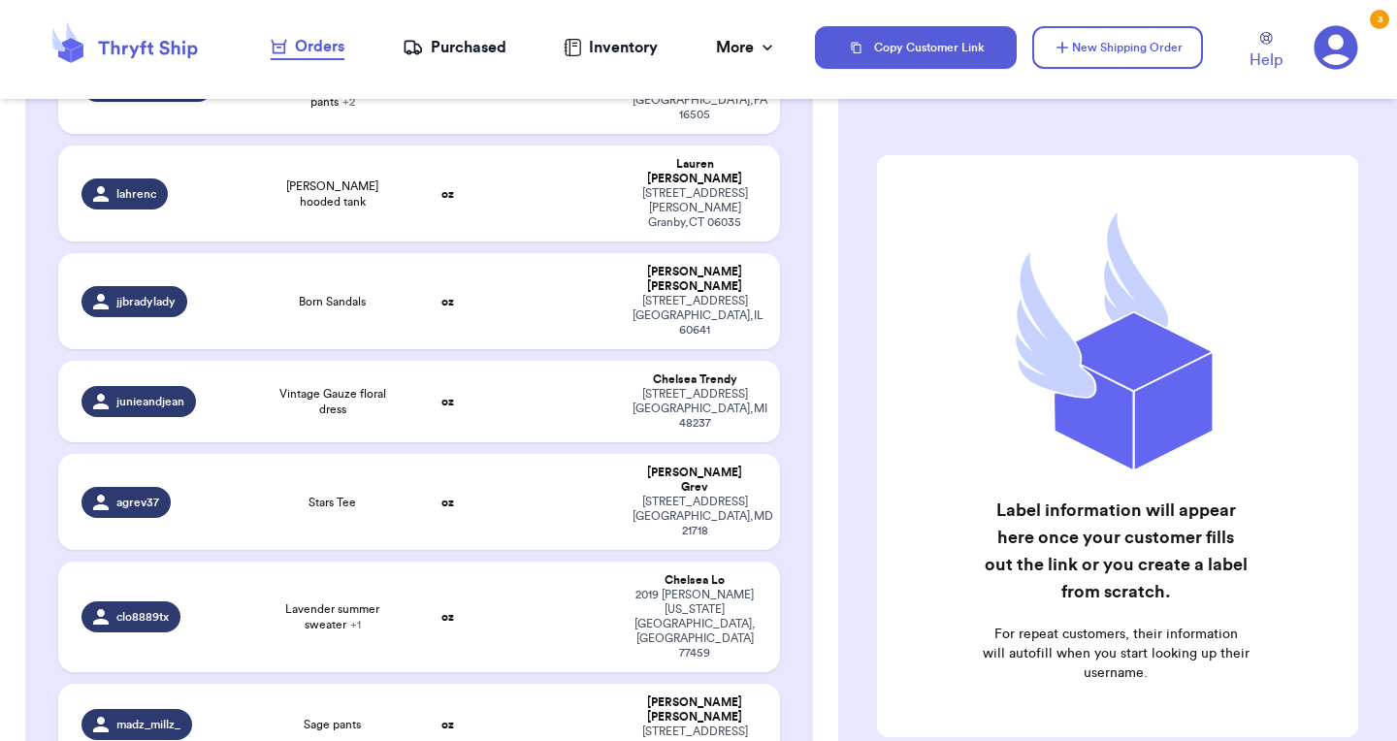
scroll to position [797, 0]
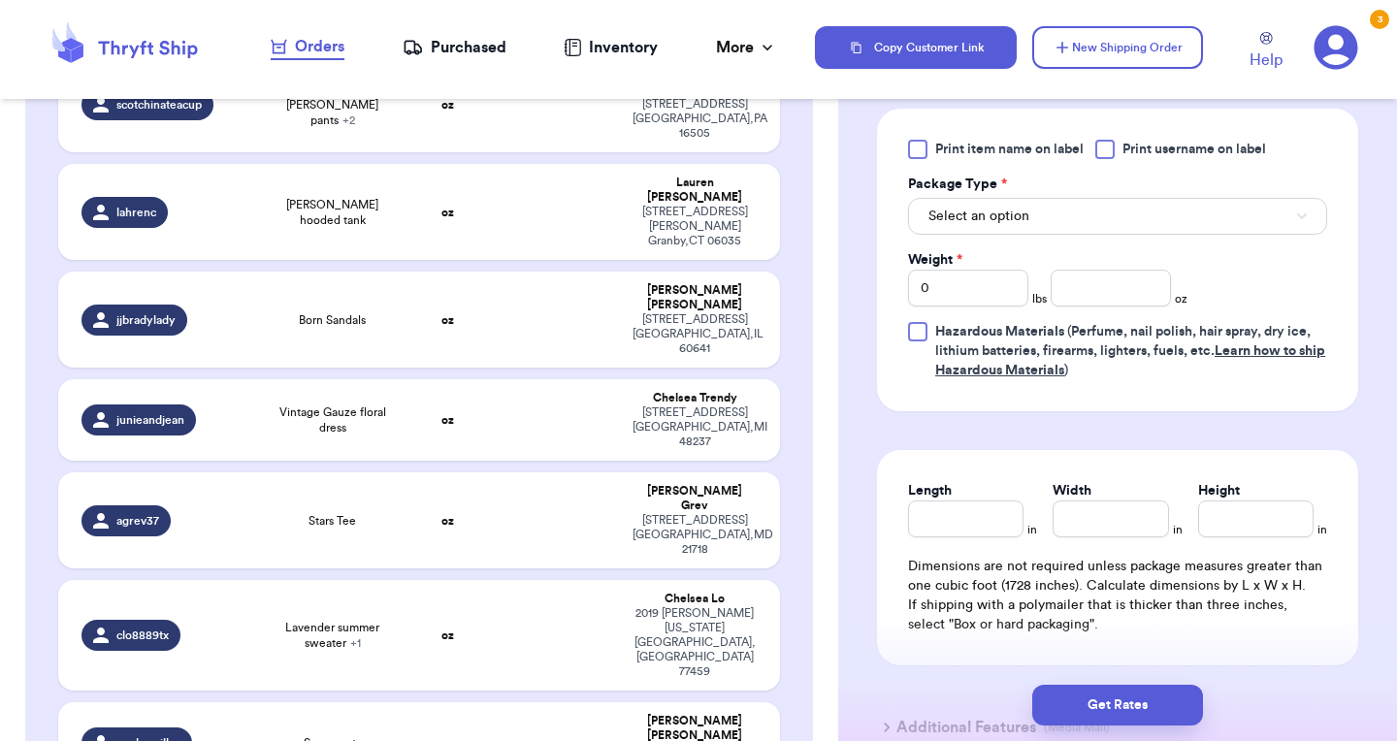
scroll to position [867, 0]
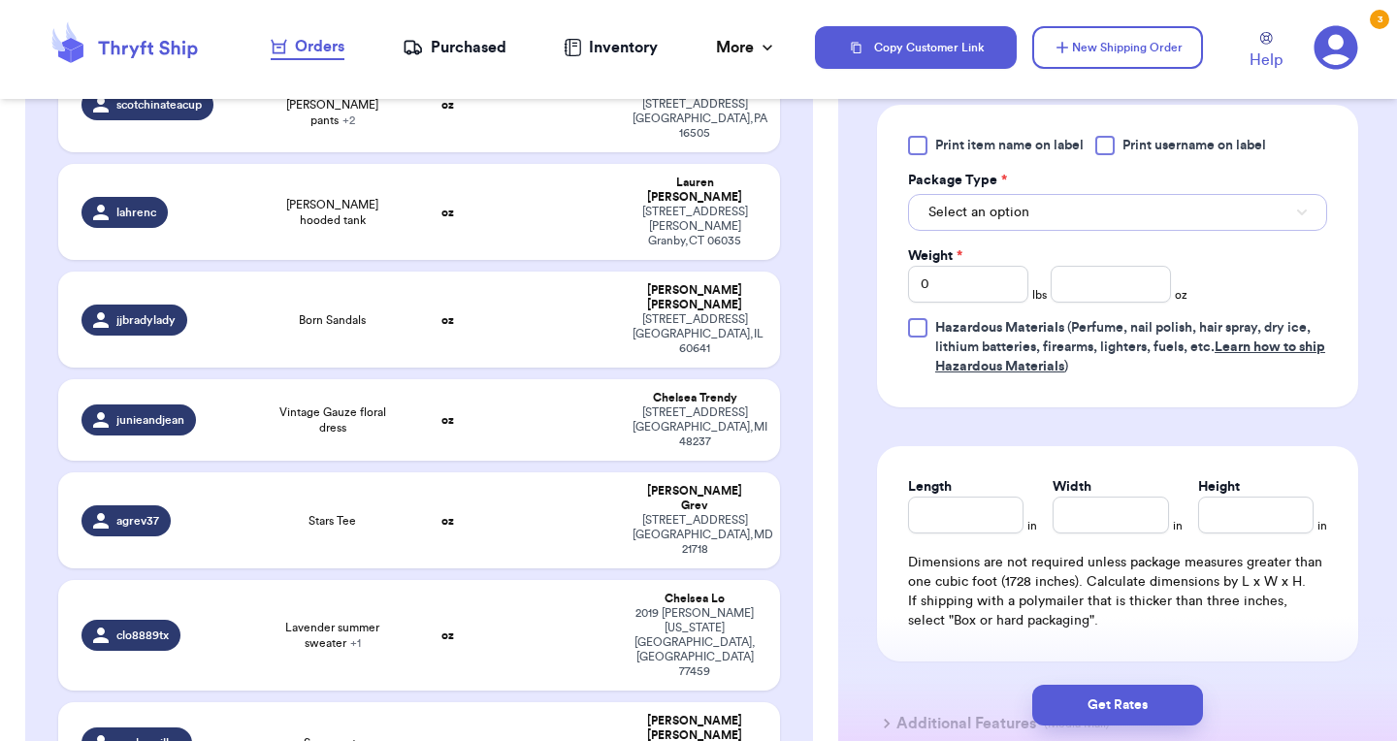
click at [1194, 225] on button "Select an option" at bounding box center [1117, 212] width 419 height 37
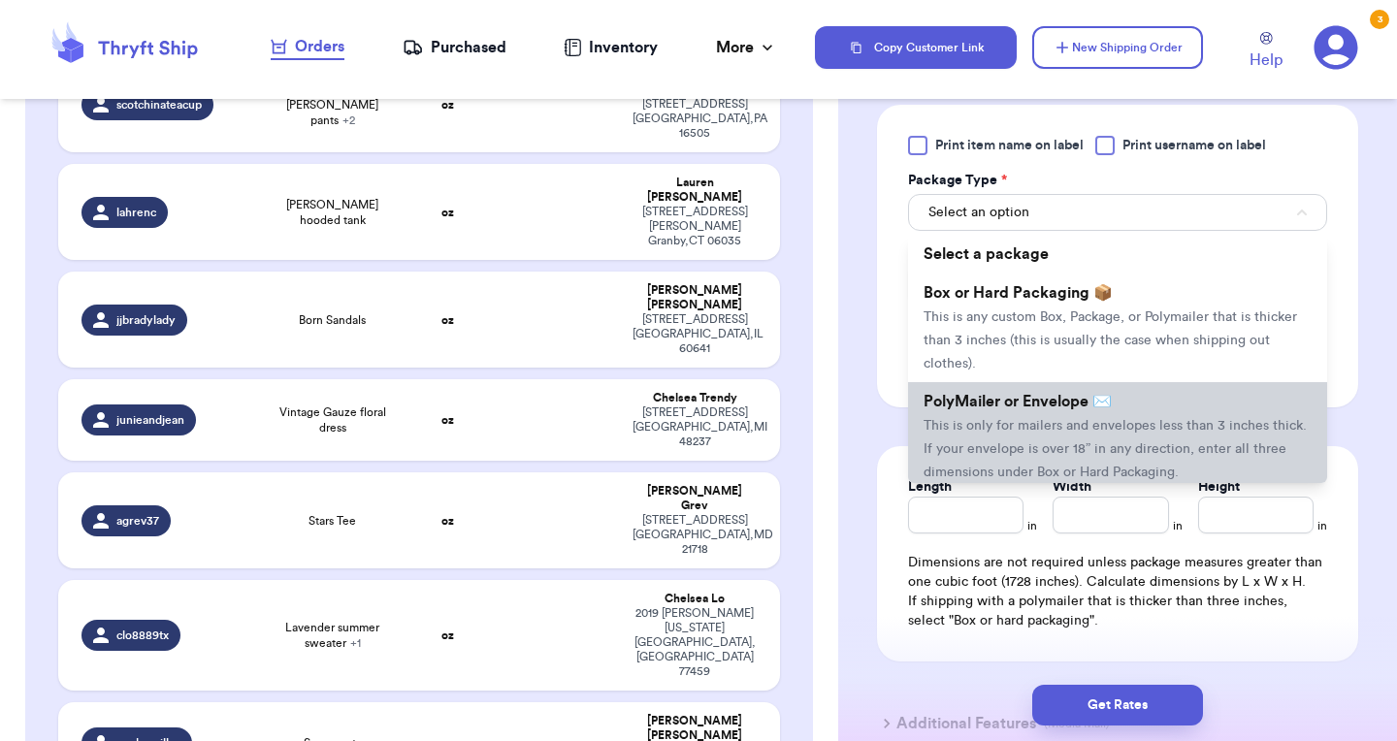
click at [982, 409] on span "PolyMailer or Envelope ✉️" at bounding box center [1018, 402] width 188 height 16
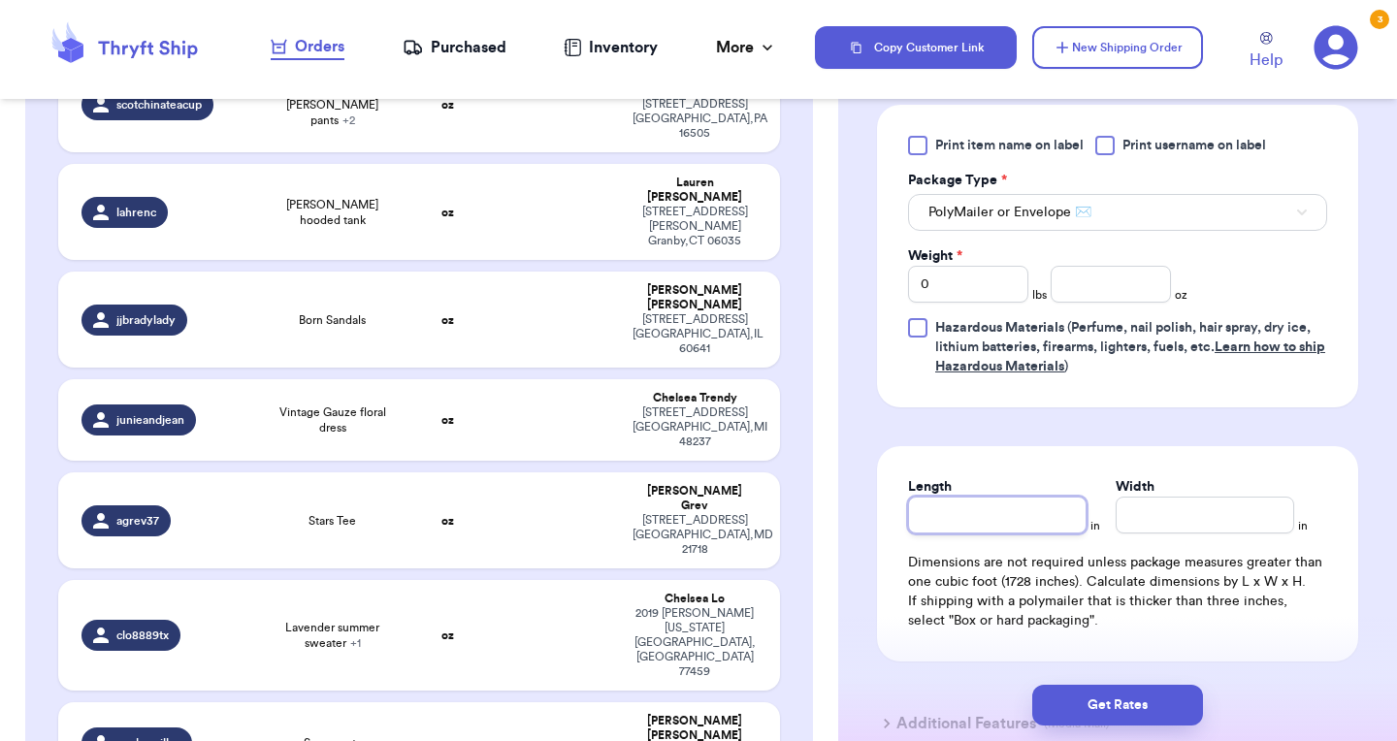
click at [942, 510] on input "Length" at bounding box center [997, 515] width 179 height 37
type input "1"
type input "12"
type input "1"
type input "10"
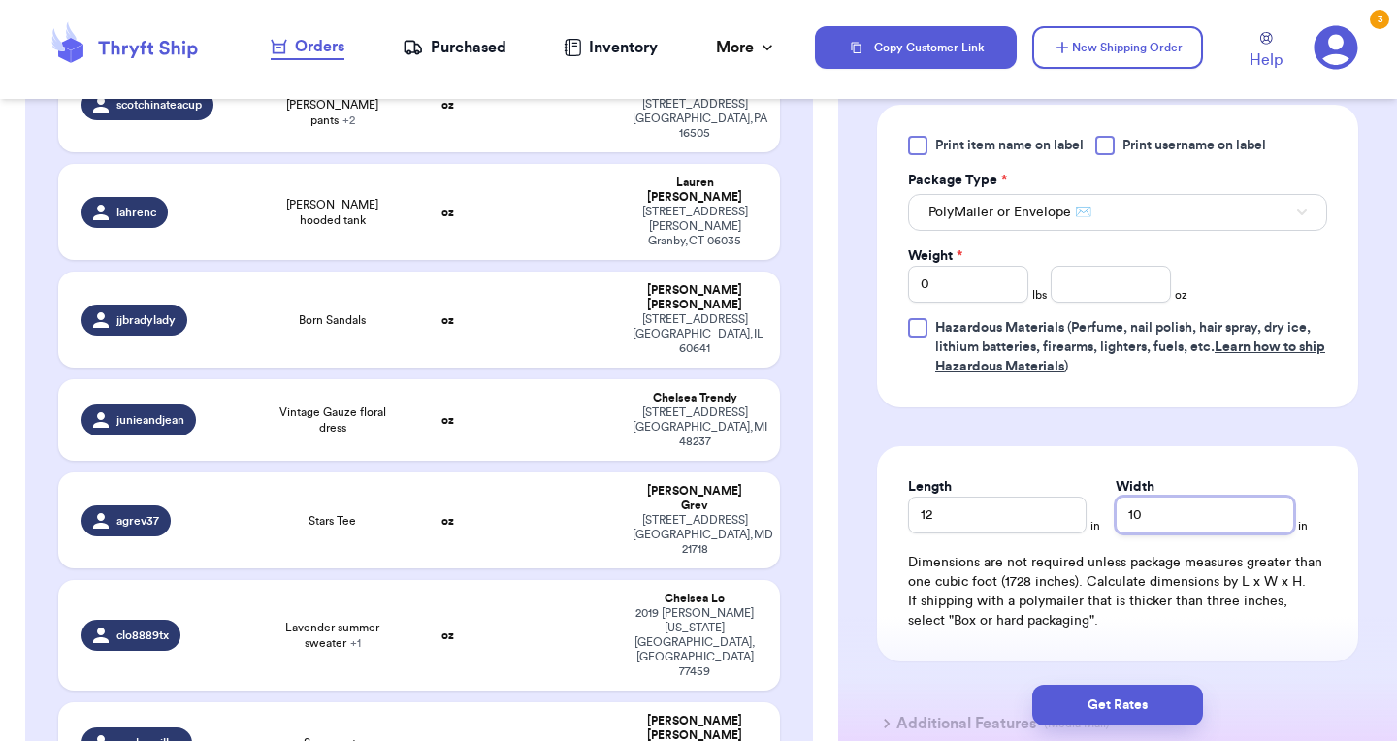
type input "10"
click at [1109, 292] on input "number" at bounding box center [1111, 284] width 120 height 37
type input "14.2"
click at [1080, 701] on button "Get Rates" at bounding box center [1117, 705] width 171 height 41
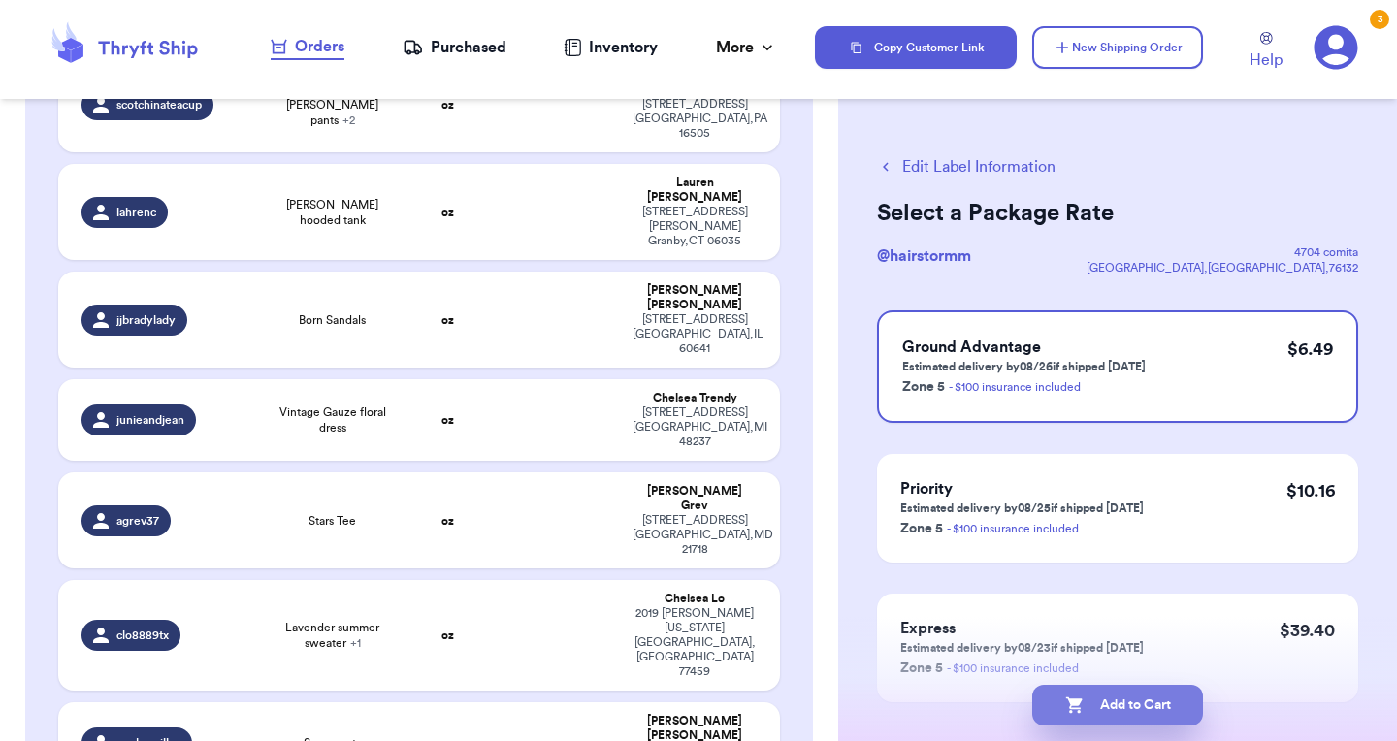
click at [1108, 700] on button "Add to Cart" at bounding box center [1117, 705] width 171 height 41
checkbox input "true"
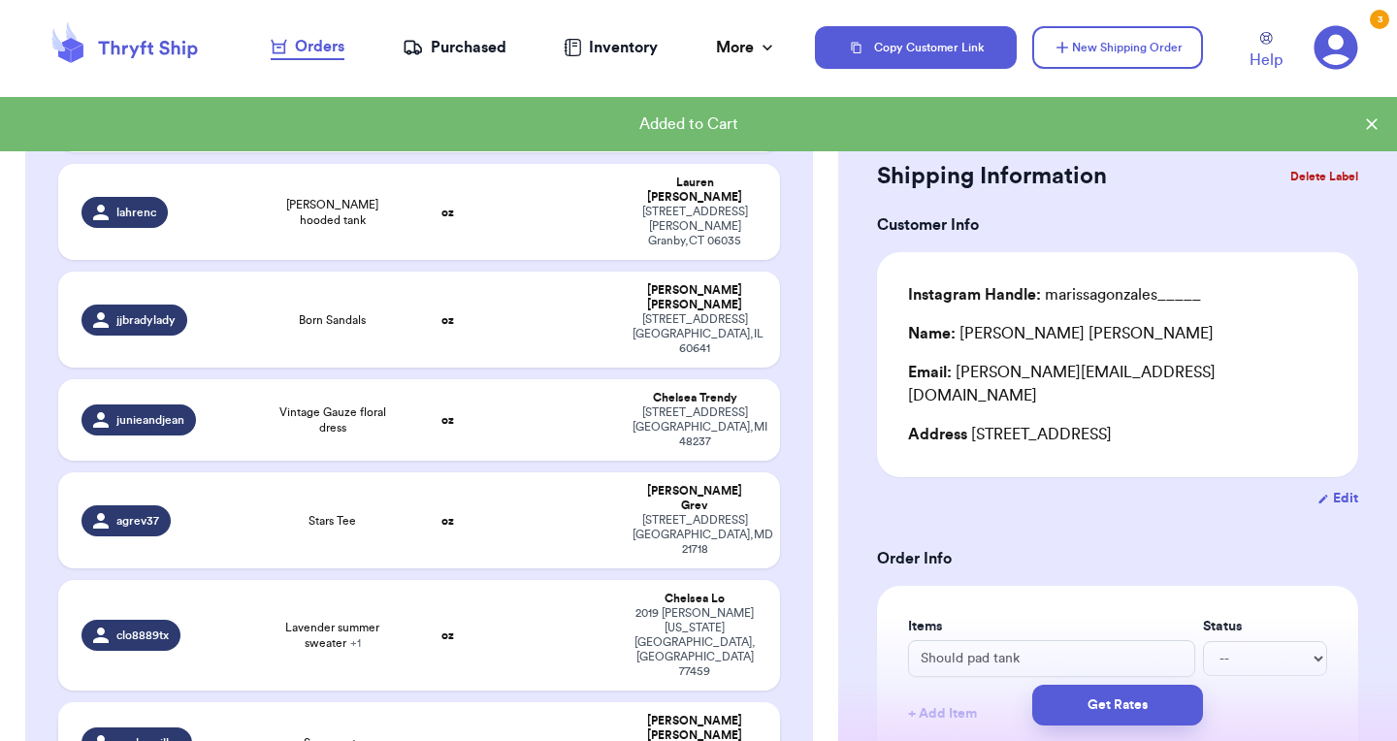
click at [405, 702] on td "oz" at bounding box center [448, 742] width 86 height 81
type input "Sage pants"
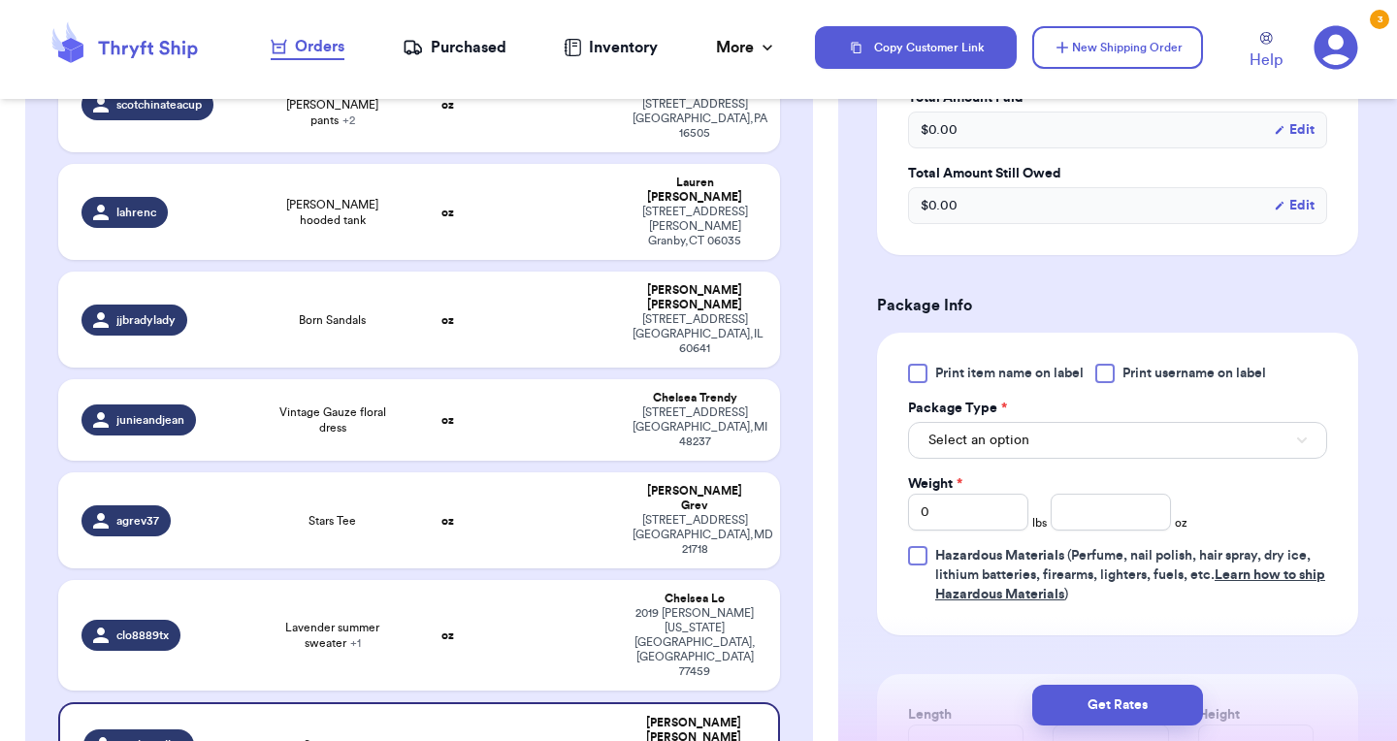
scroll to position [740, 0]
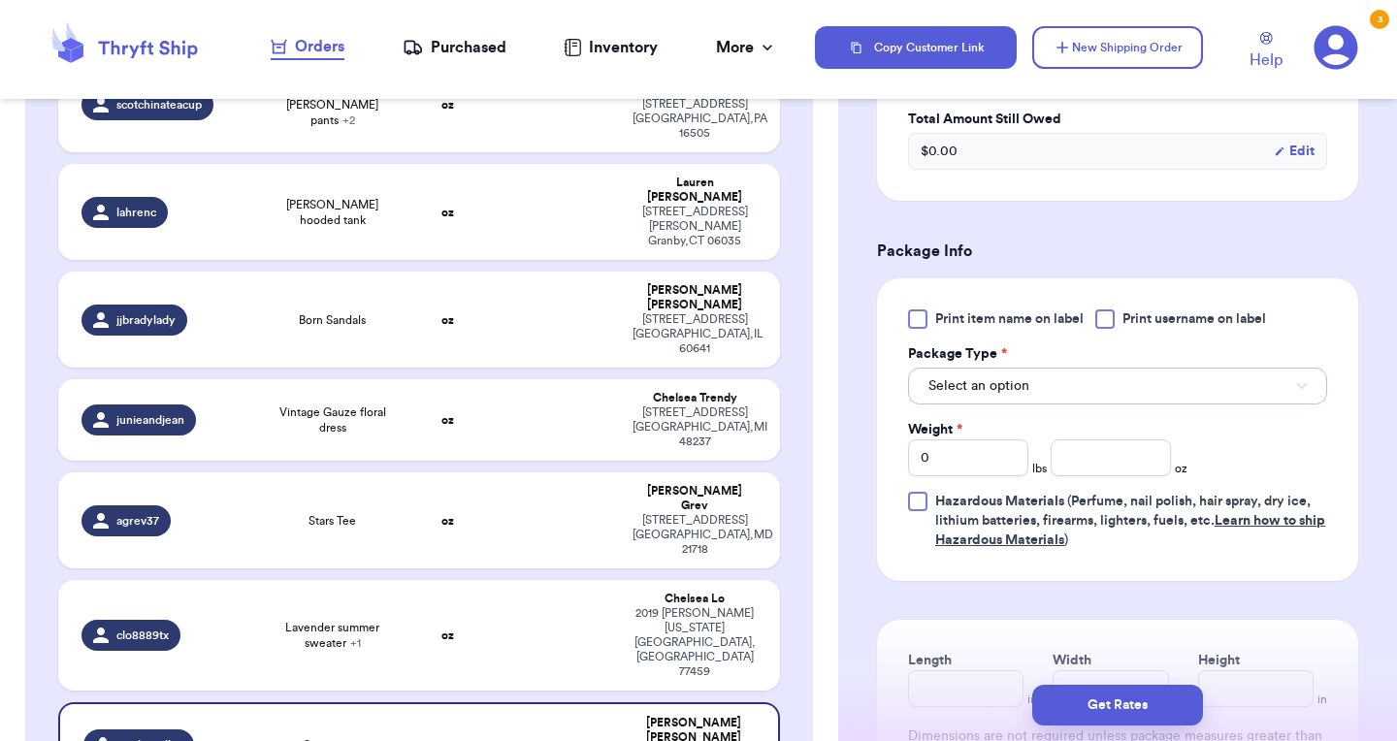
click at [1001, 376] on span "Select an option" at bounding box center [978, 385] width 101 height 19
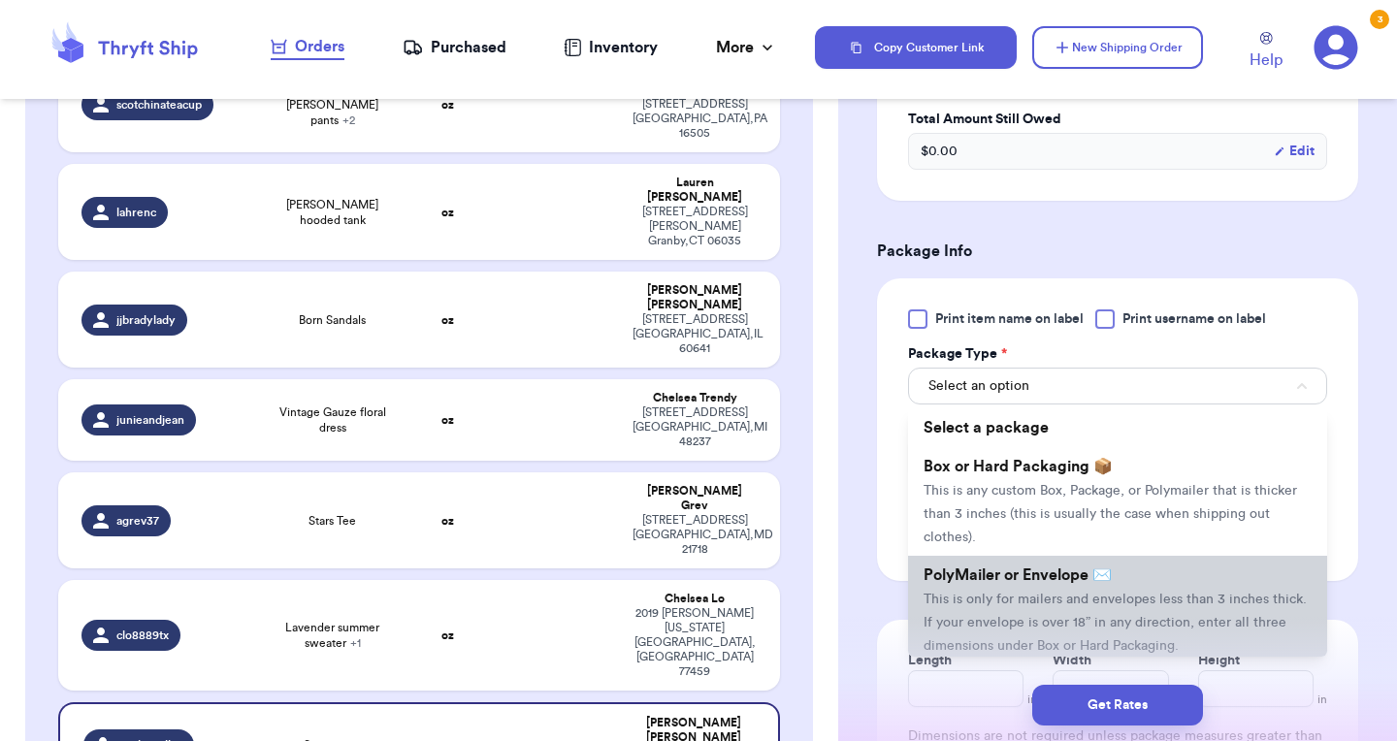
click at [1006, 556] on li "PolyMailer or Envelope ✉️ This is only for mailers and envelopes less than 3 in…" at bounding box center [1117, 610] width 419 height 109
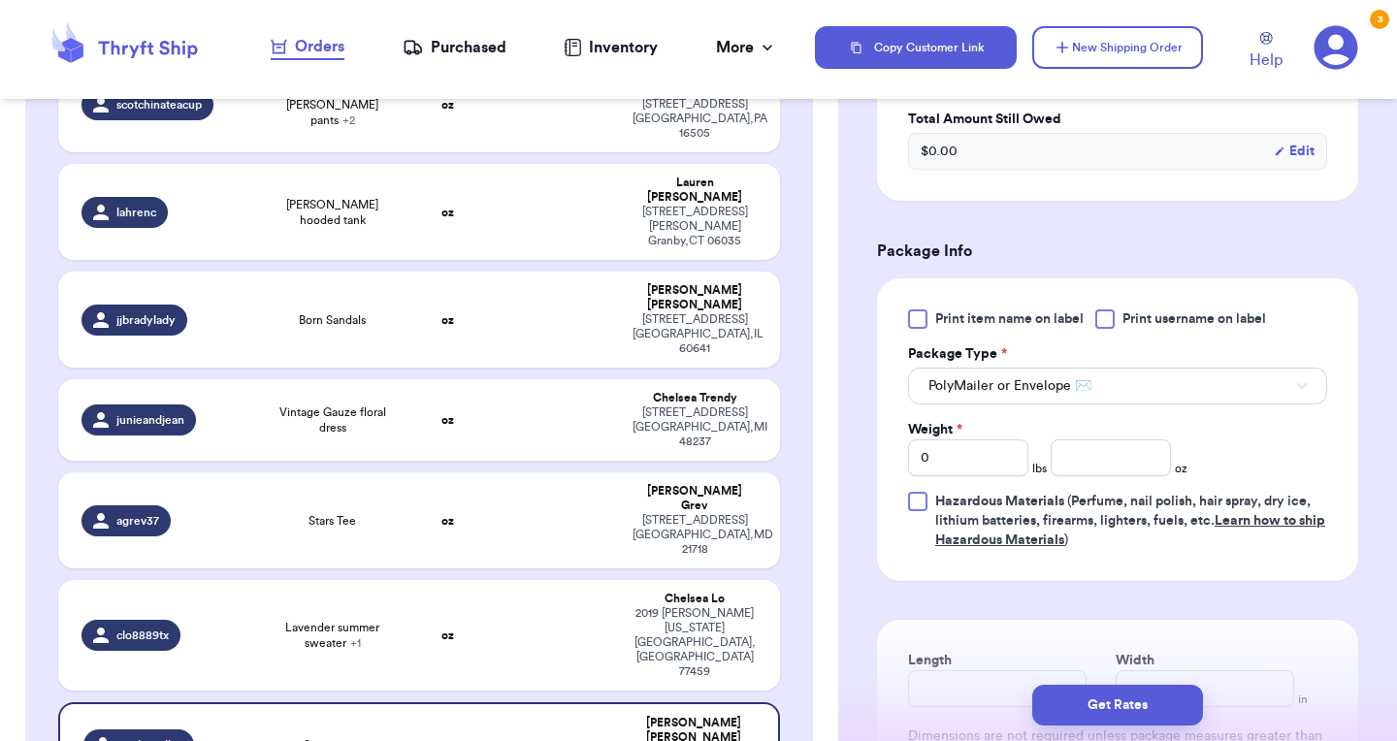
click at [984, 651] on div "Length" at bounding box center [997, 660] width 179 height 19
click at [973, 670] on input "Length" at bounding box center [997, 688] width 179 height 37
type input "1"
type input "11"
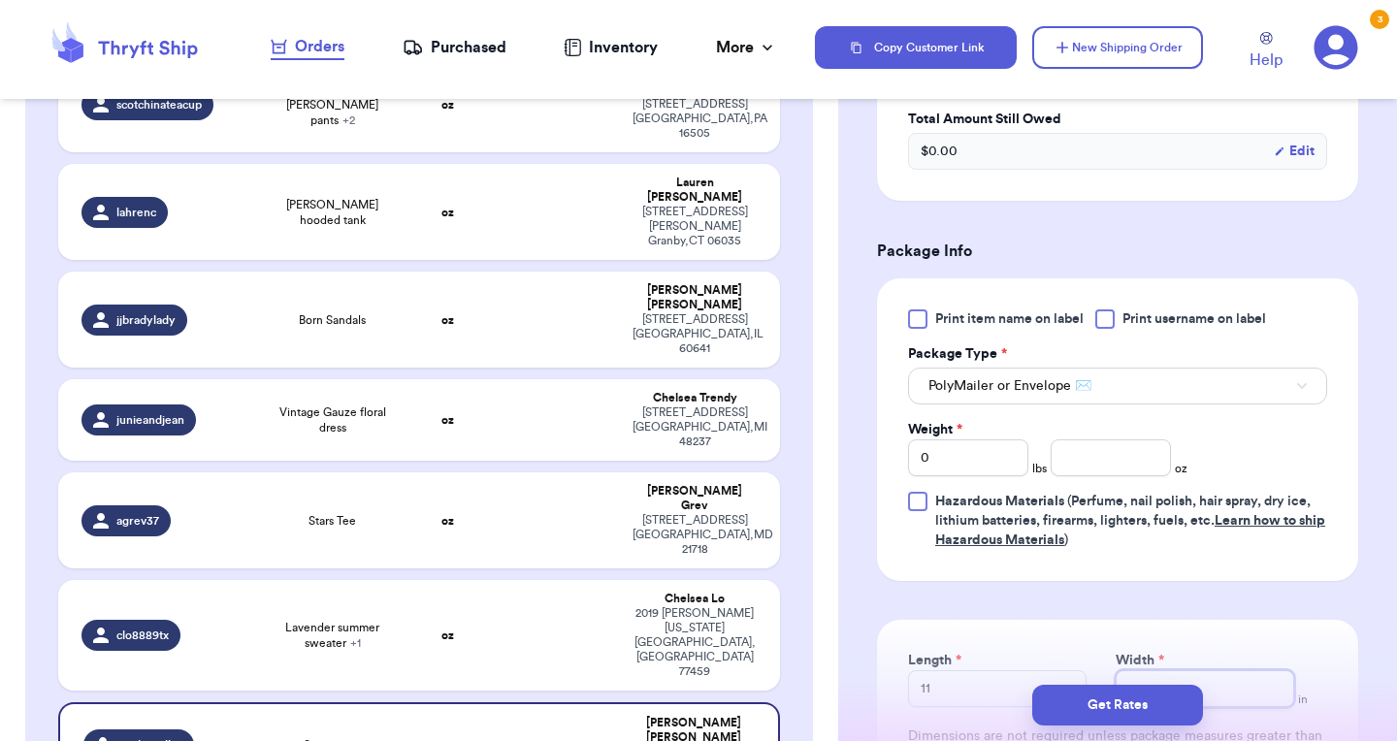
type input "1"
type input "19"
type input "190"
type input "19"
type input "1"
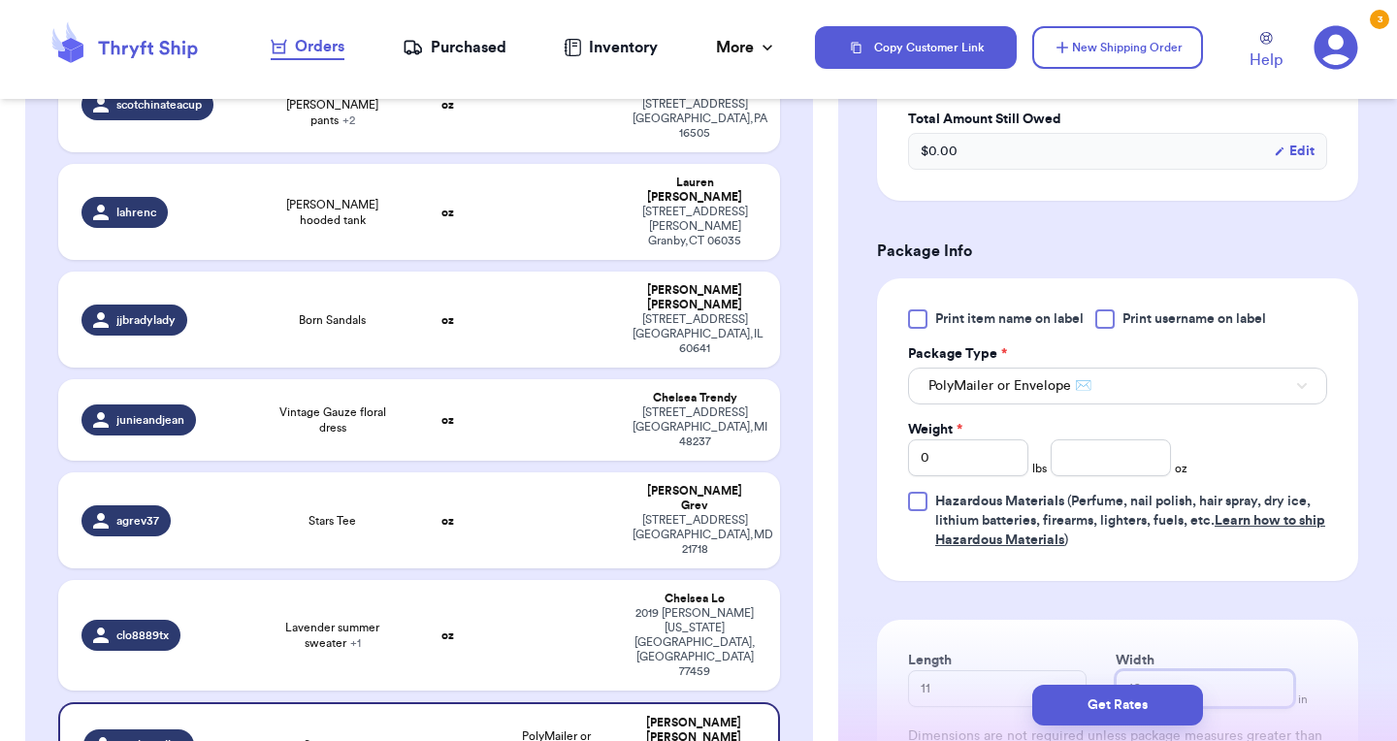
type input "10"
click at [1096, 439] on input "number" at bounding box center [1111, 457] width 120 height 37
type input "12.2"
click at [1117, 693] on button "Get Rates" at bounding box center [1117, 705] width 171 height 41
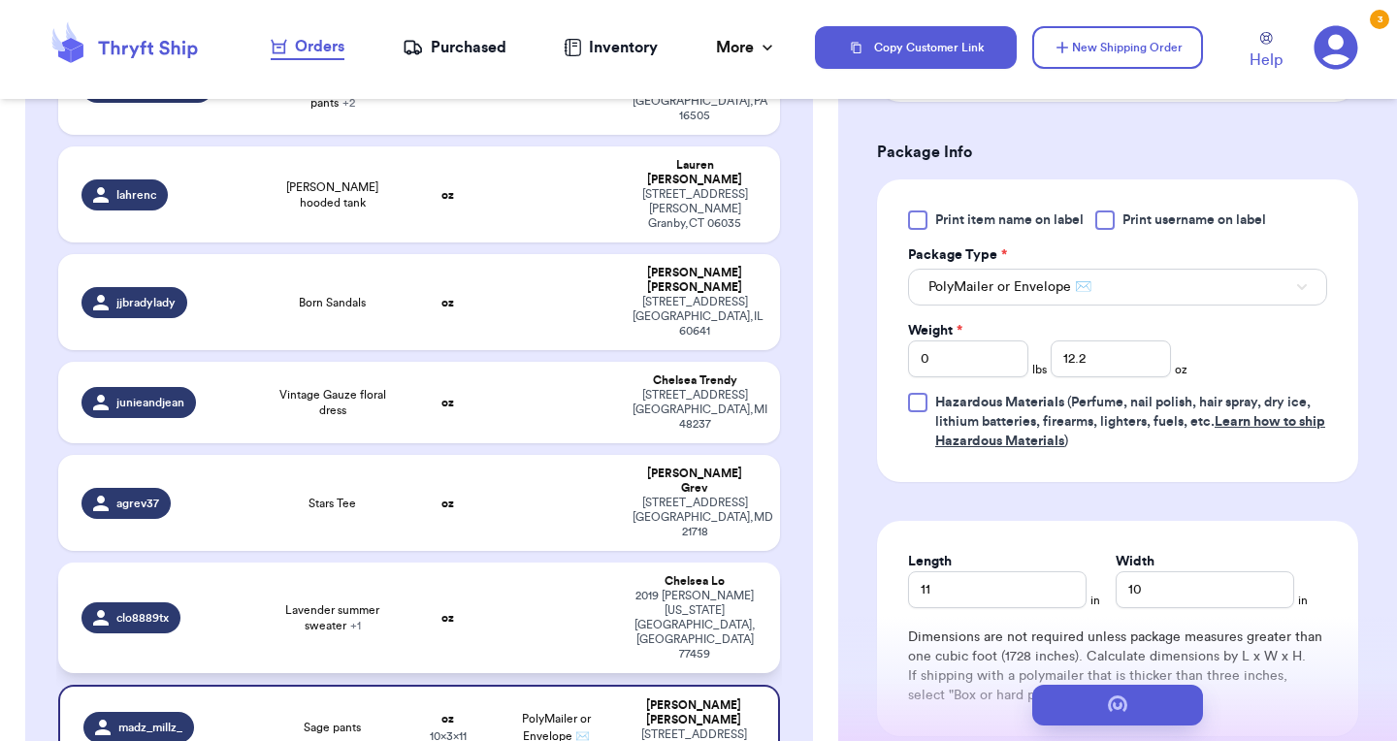
scroll to position [816, 0]
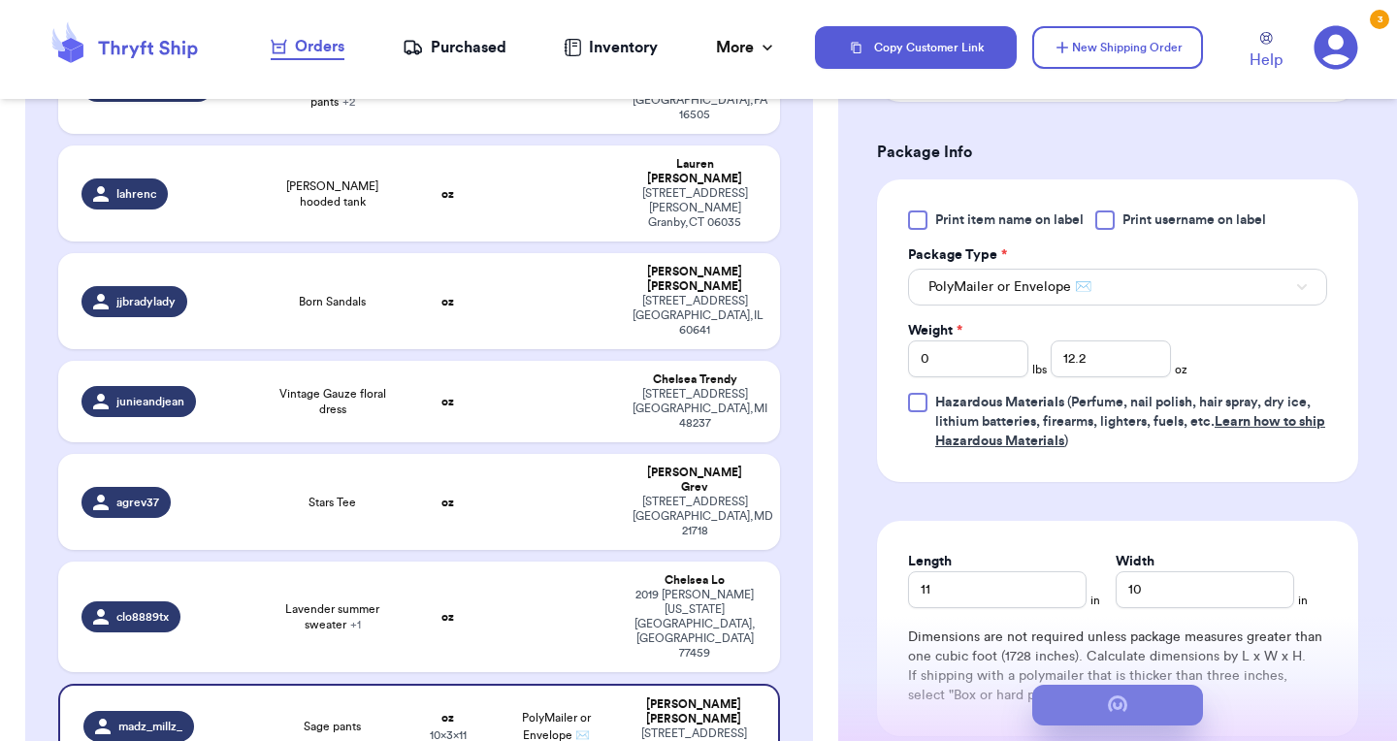
click at [1062, 709] on button "submit" at bounding box center [1117, 705] width 171 height 41
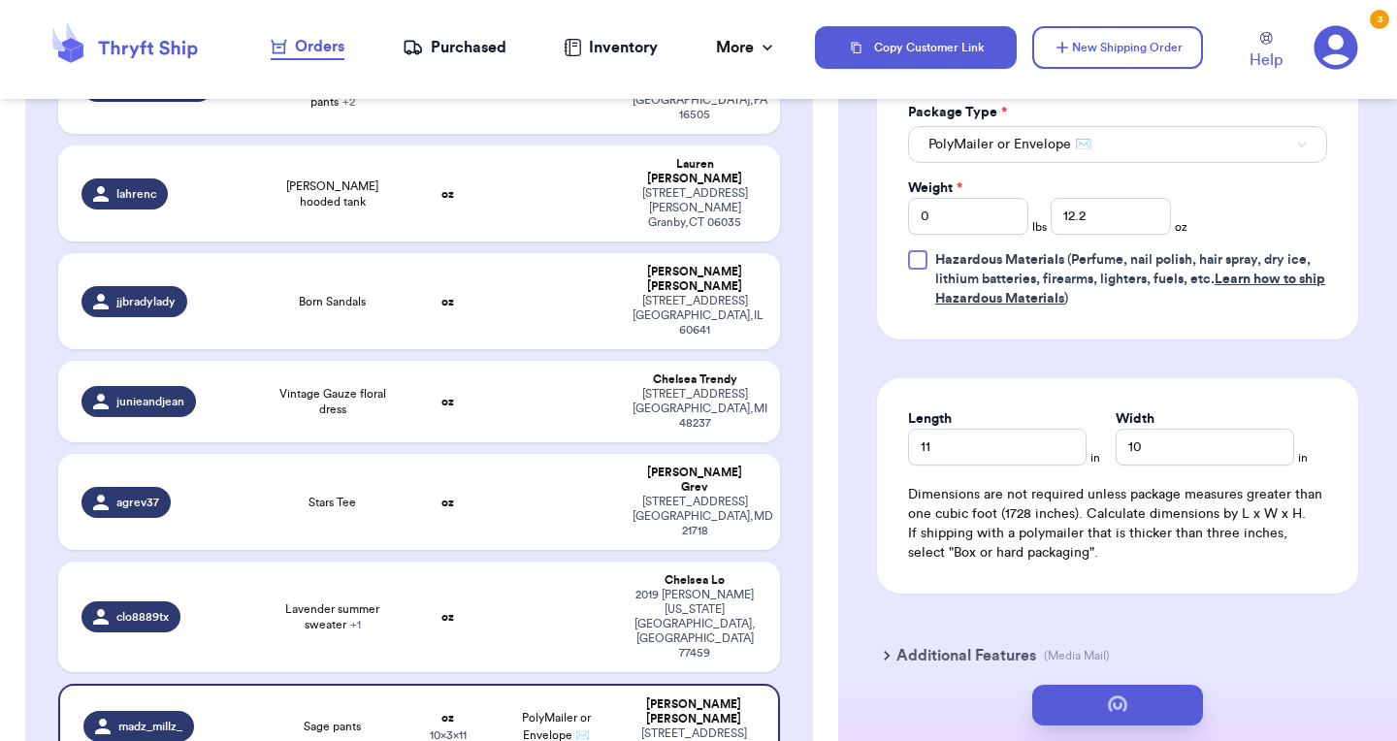
scroll to position [1029, 0]
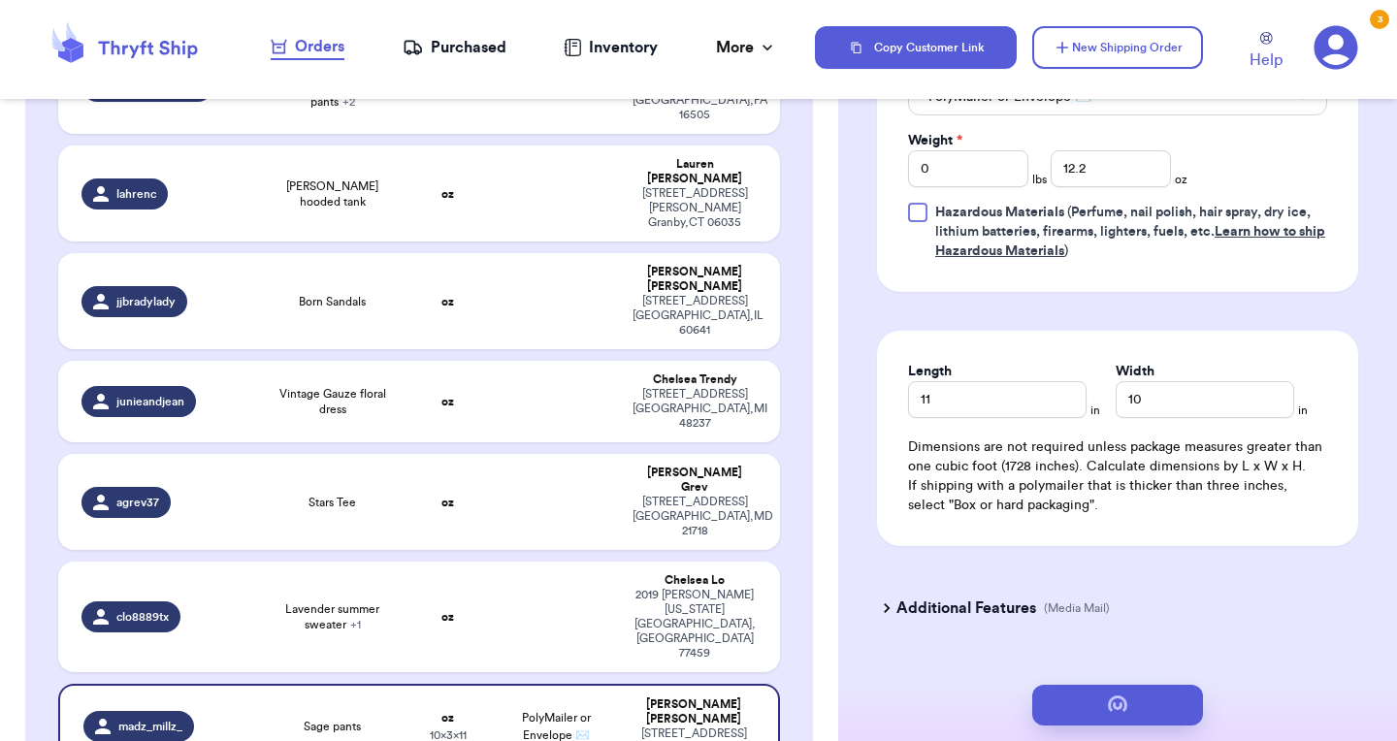
click at [1032, 685] on button "submit" at bounding box center [1117, 705] width 171 height 41
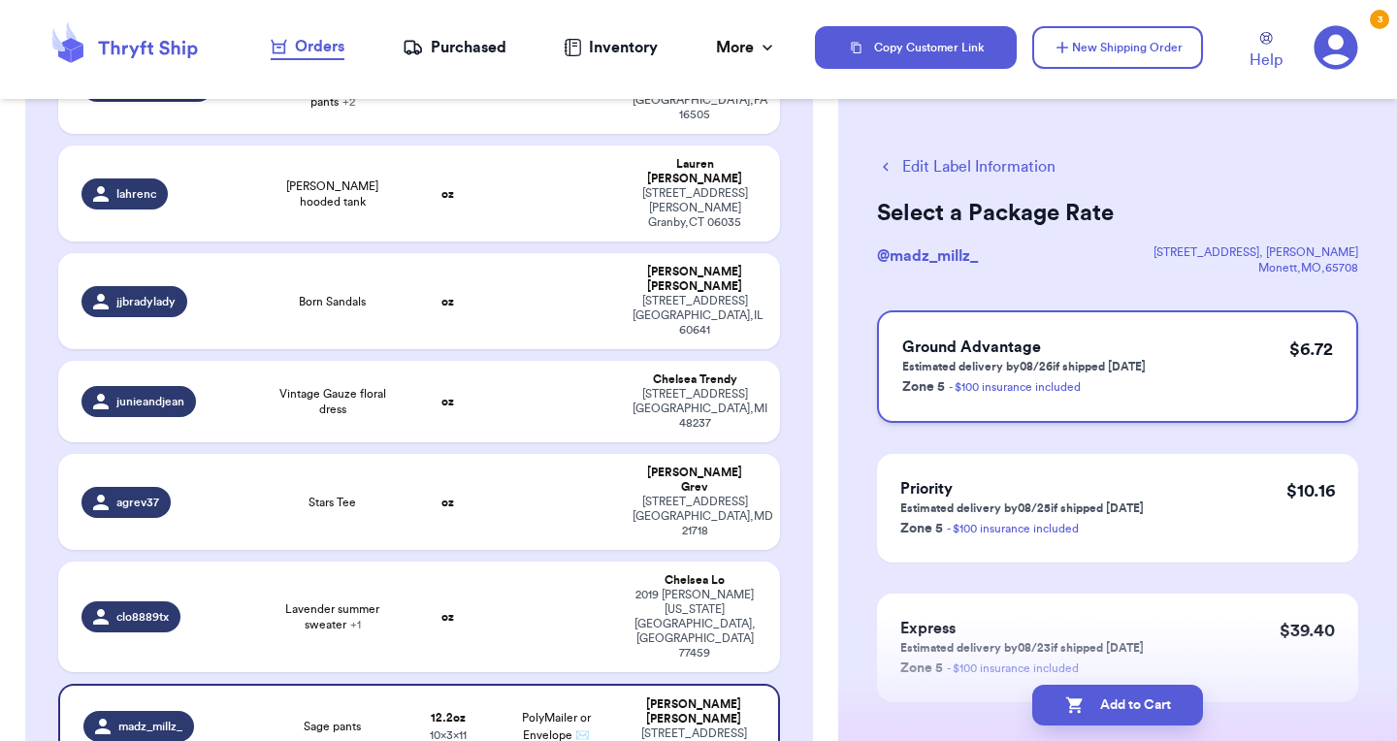
click at [1194, 368] on div "Ground Advantage Estimated delivery by 08/26 if shipped today Zone 5 - $100 ins…" at bounding box center [1117, 366] width 481 height 113
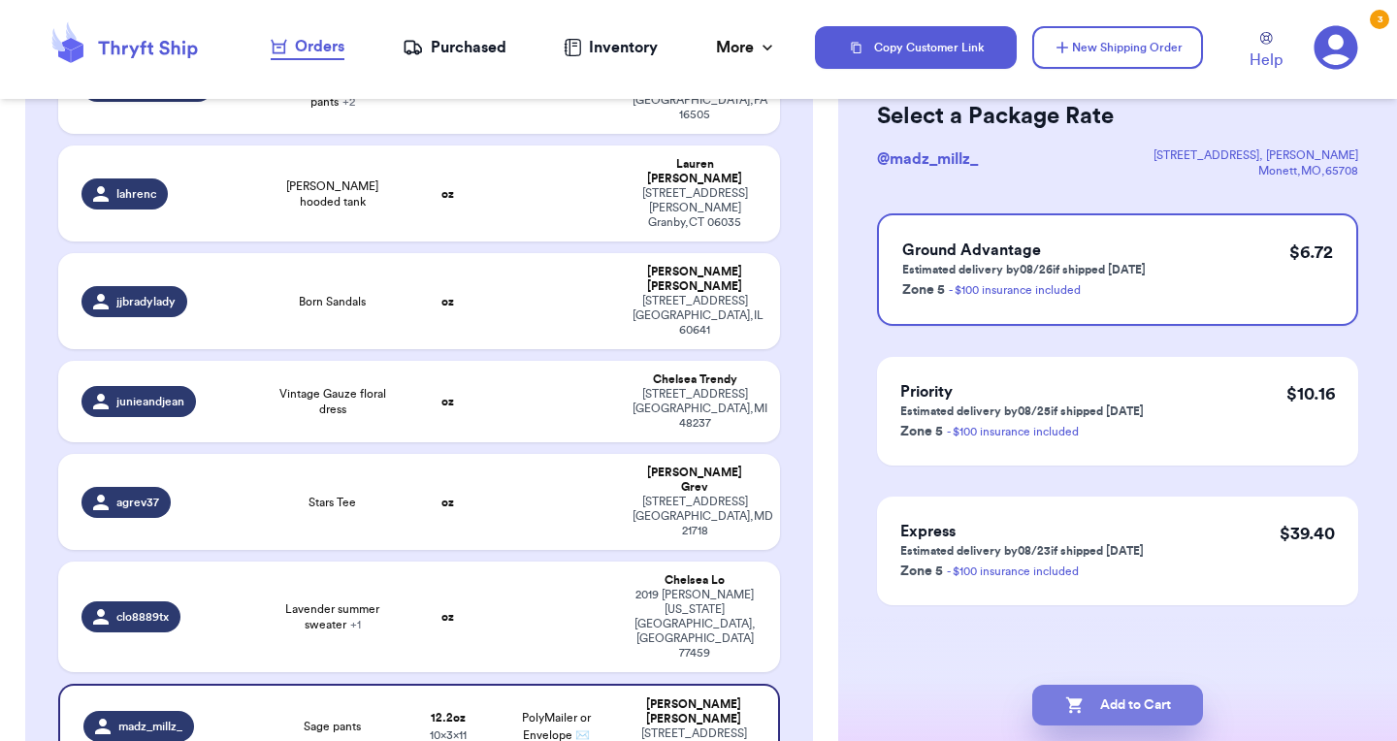
click at [1097, 722] on button "Add to Cart" at bounding box center [1117, 705] width 171 height 41
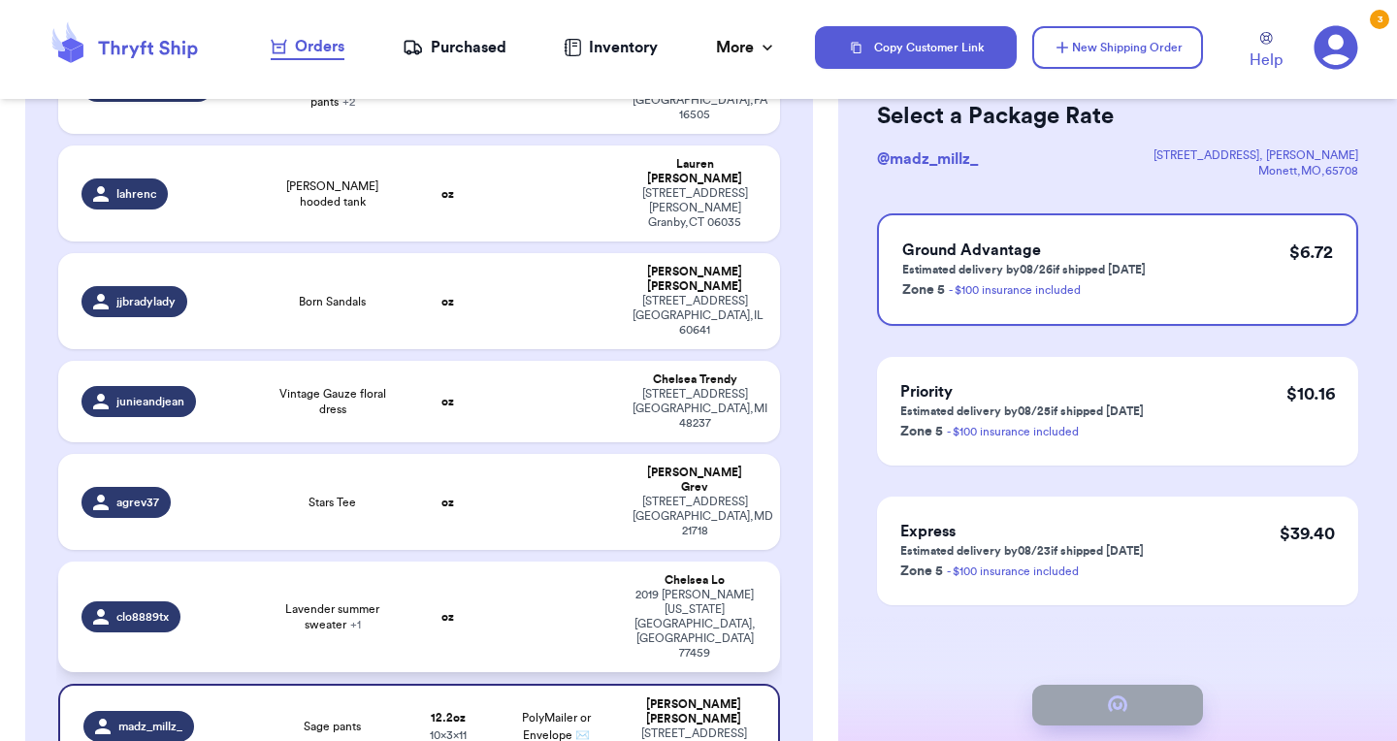
click at [375, 601] on span "Lavender summer sweater + 1" at bounding box center [332, 616] width 121 height 31
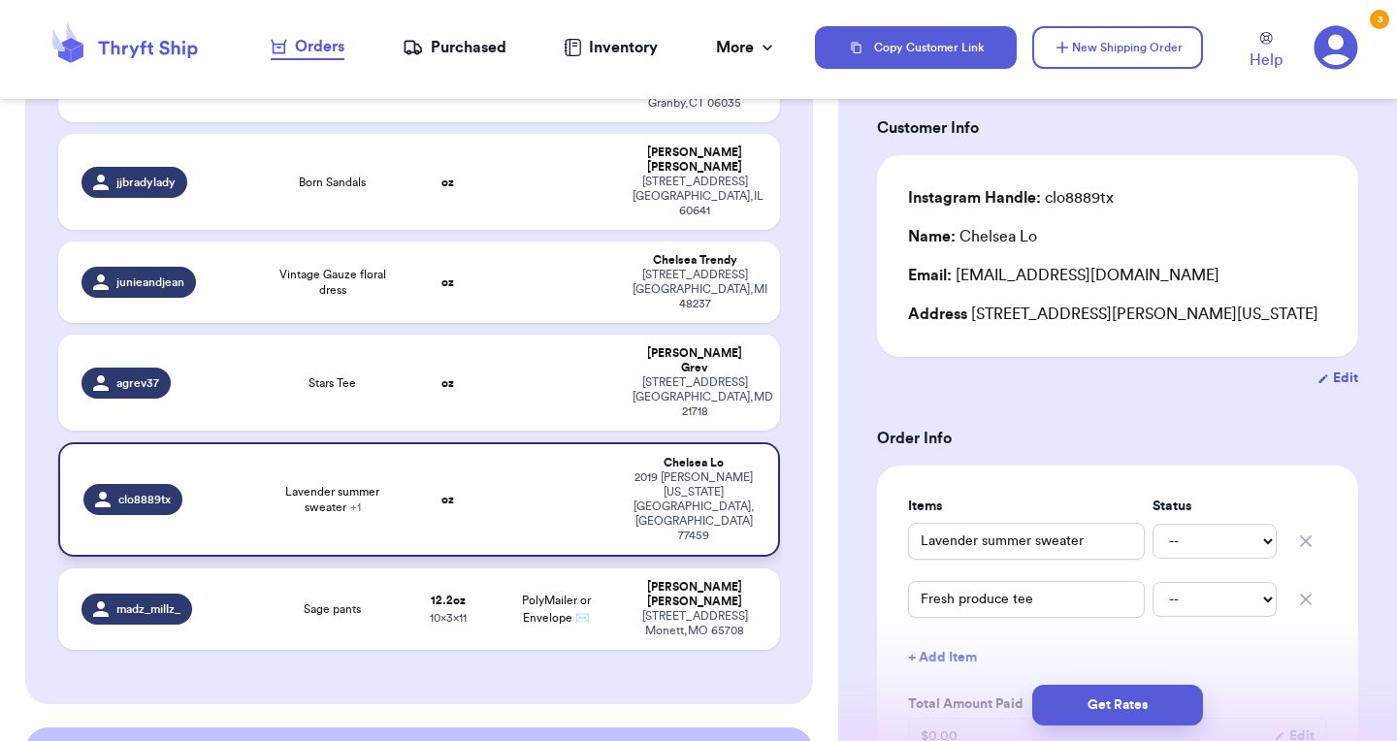
scroll to position [931, 0]
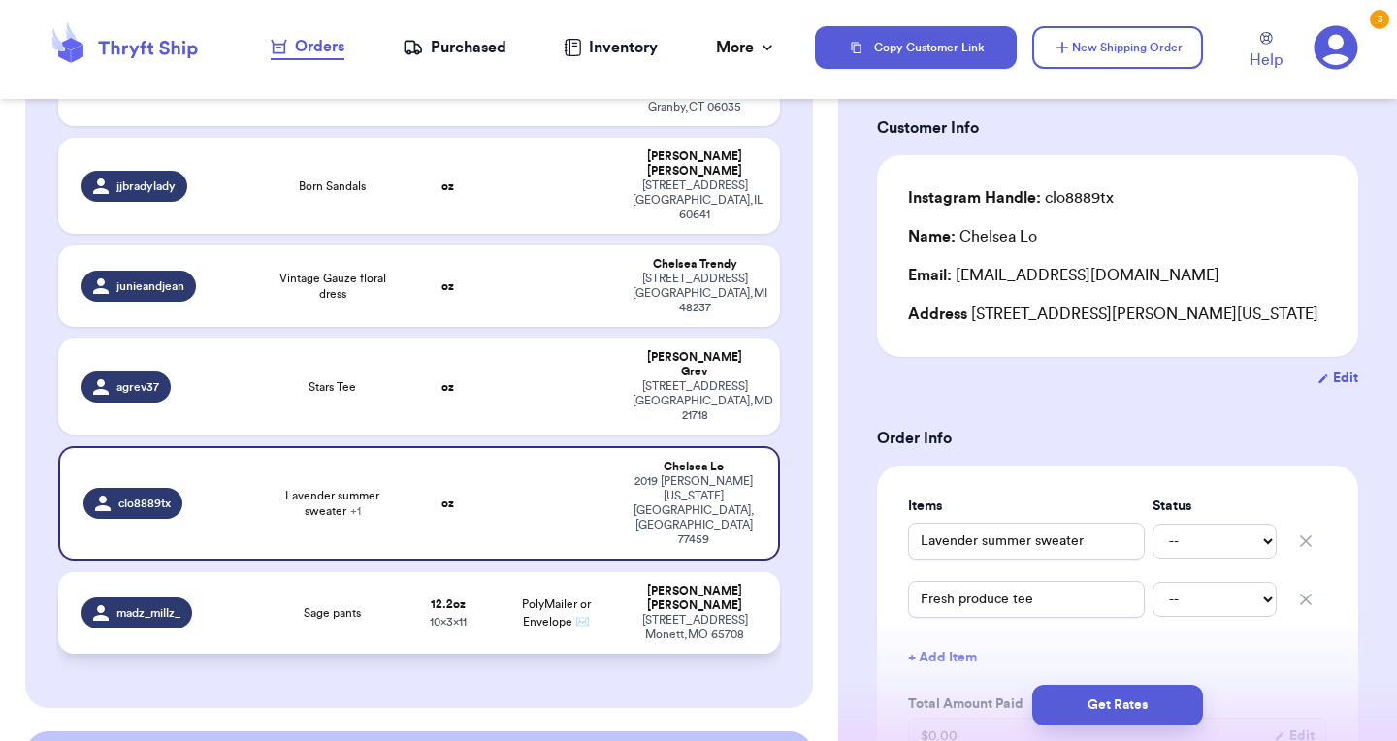
click at [342, 605] on span "Sage pants" at bounding box center [332, 613] width 57 height 16
type input "Sage pants"
type input "12.2"
type input "11"
type input "10"
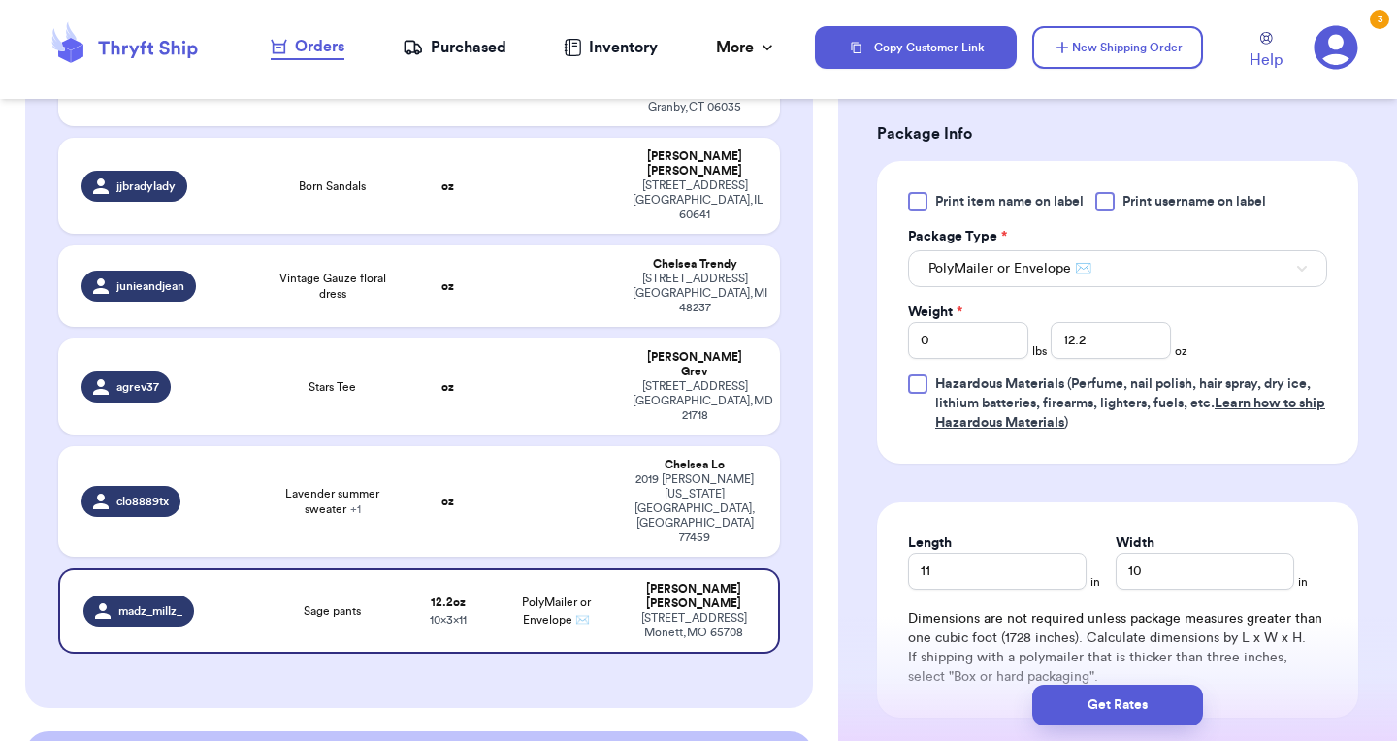
scroll to position [868, 0]
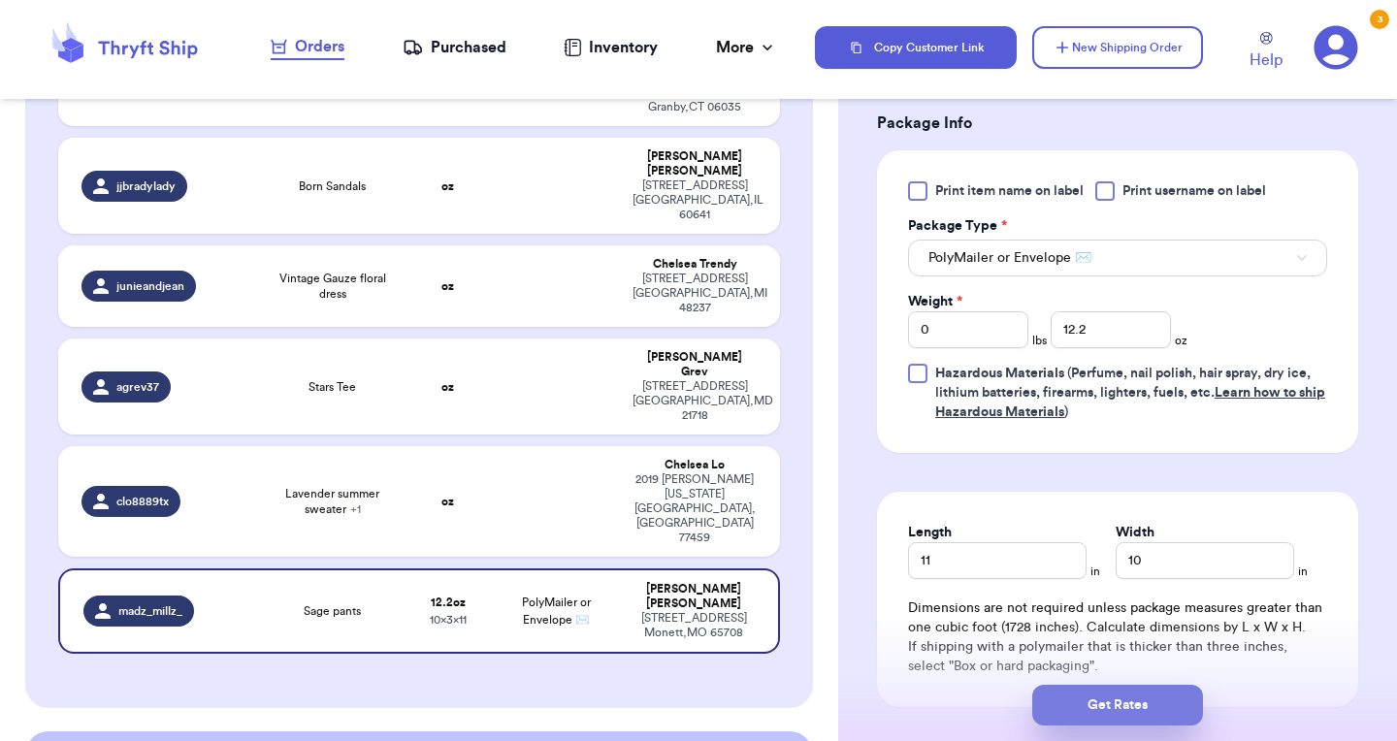
click at [1108, 703] on button "Get Rates" at bounding box center [1117, 705] width 171 height 41
click at [1103, 706] on button "submit" at bounding box center [1117, 705] width 171 height 41
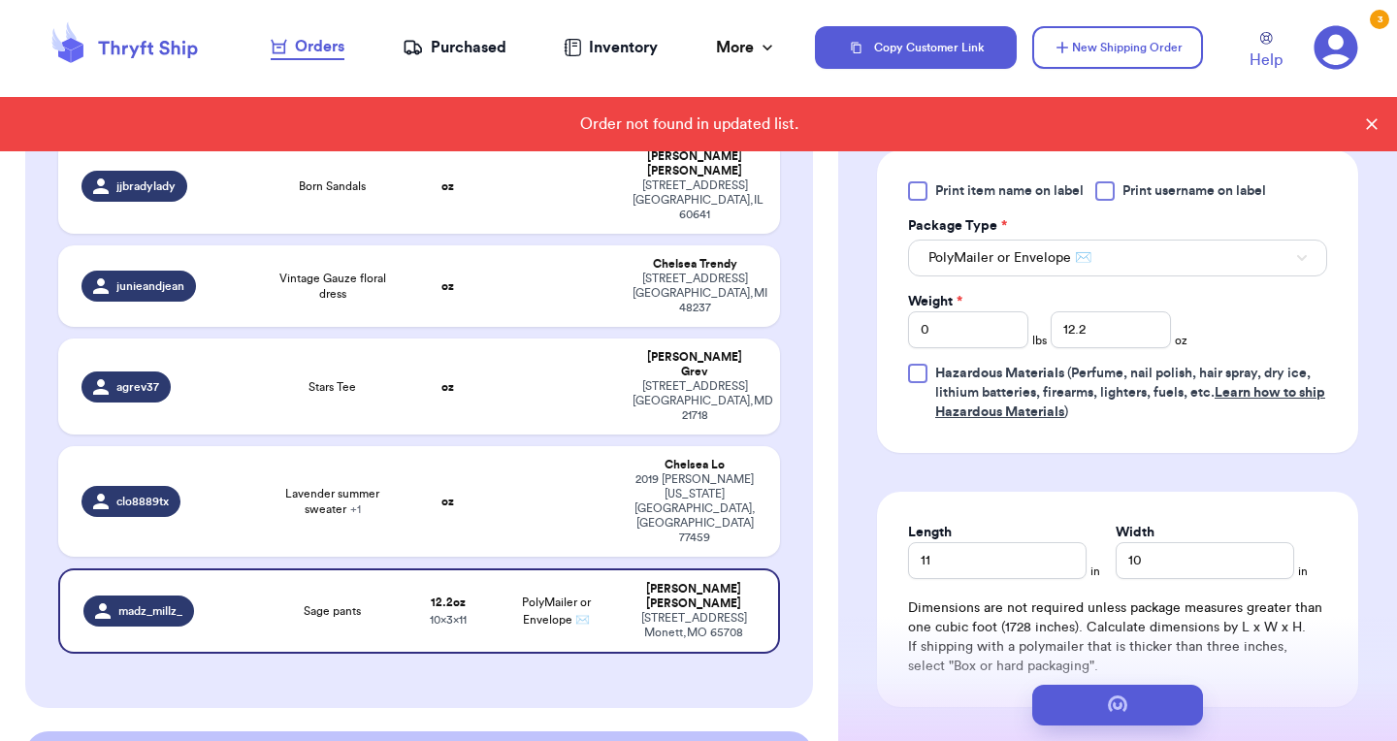
scroll to position [0, 0]
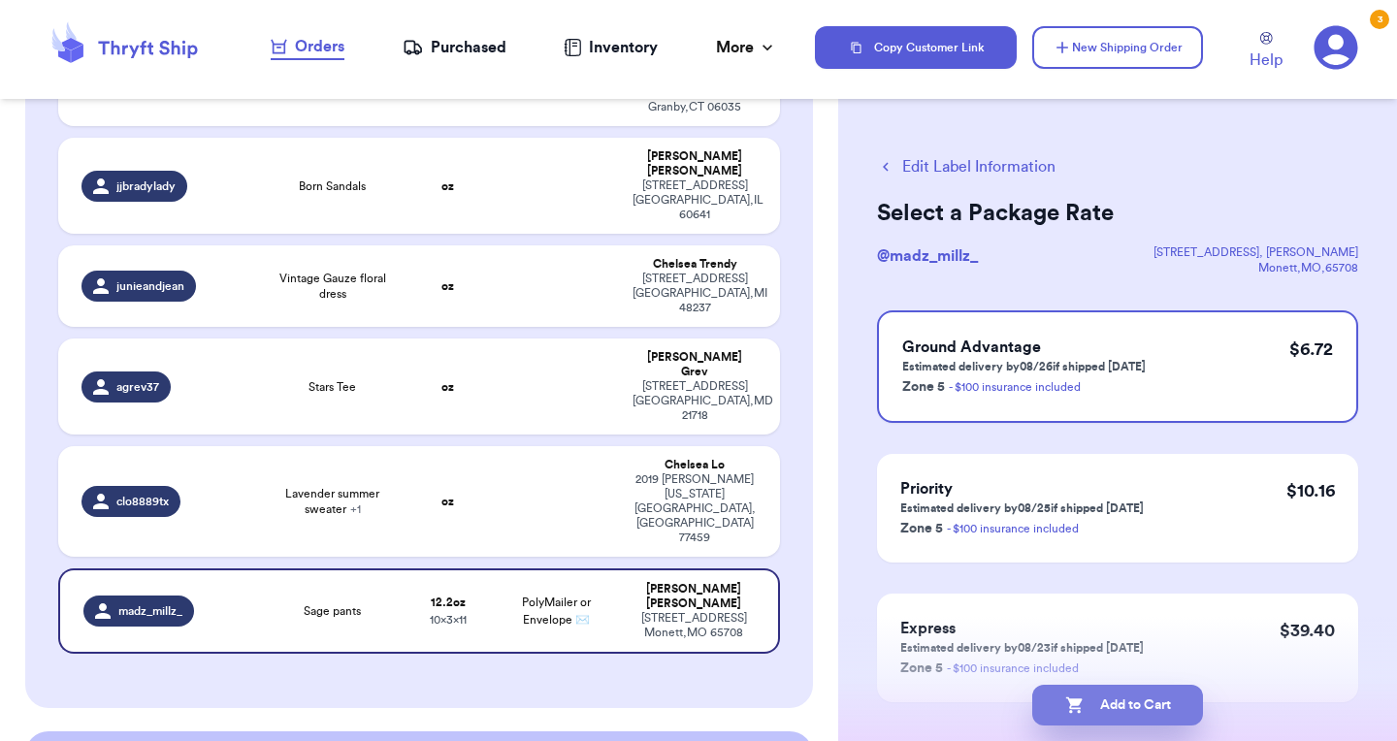
click at [1112, 717] on button "Add to Cart" at bounding box center [1117, 705] width 171 height 41
checkbox input "true"
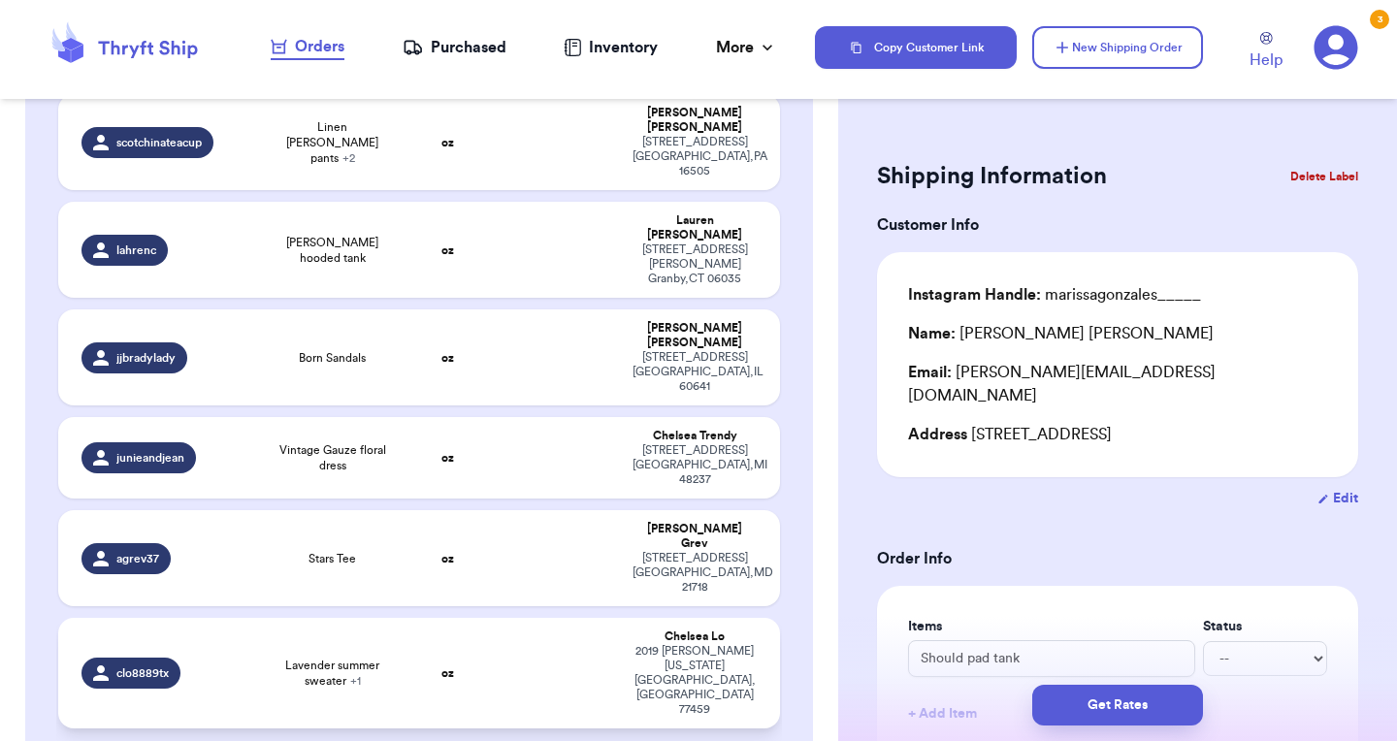
scroll to position [761, 0]
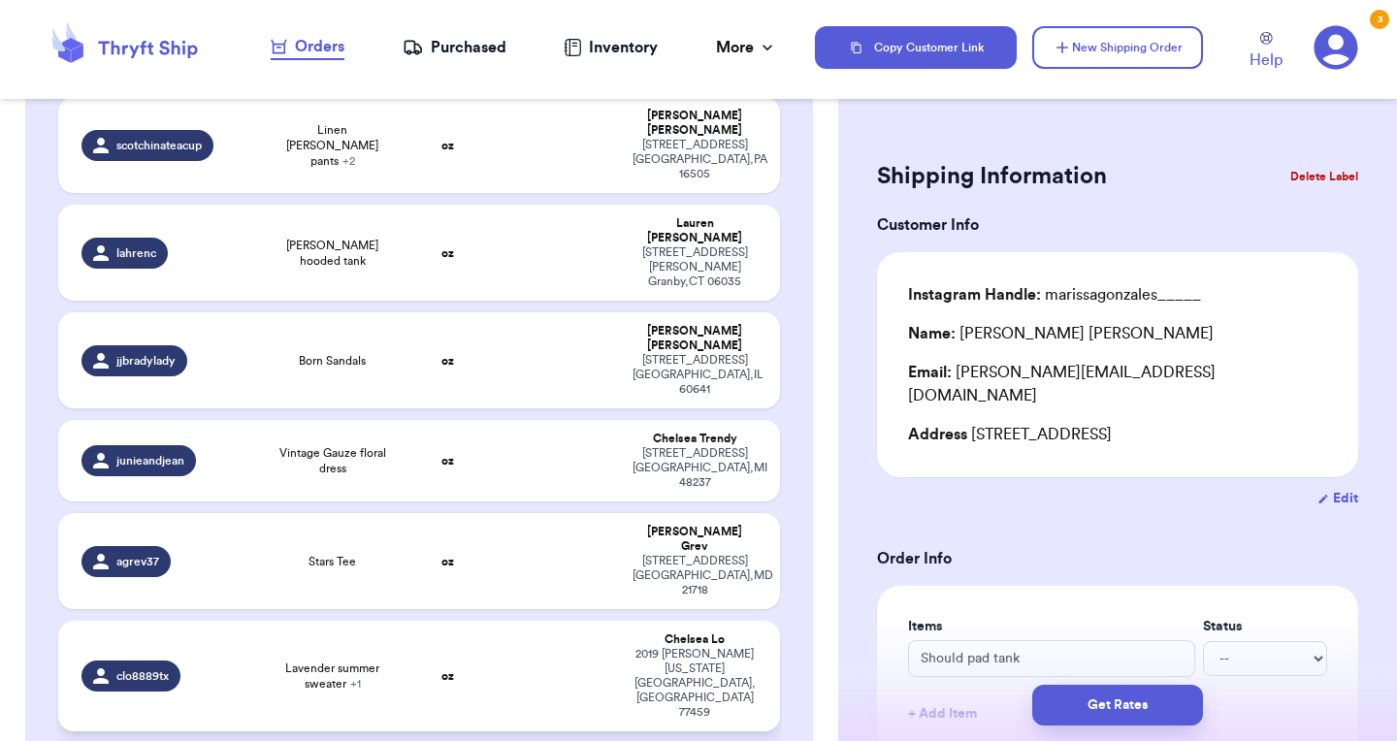
click at [370, 661] on span "Lavender summer sweater + 1" at bounding box center [332, 676] width 121 height 31
type input "Lavender summer sweater"
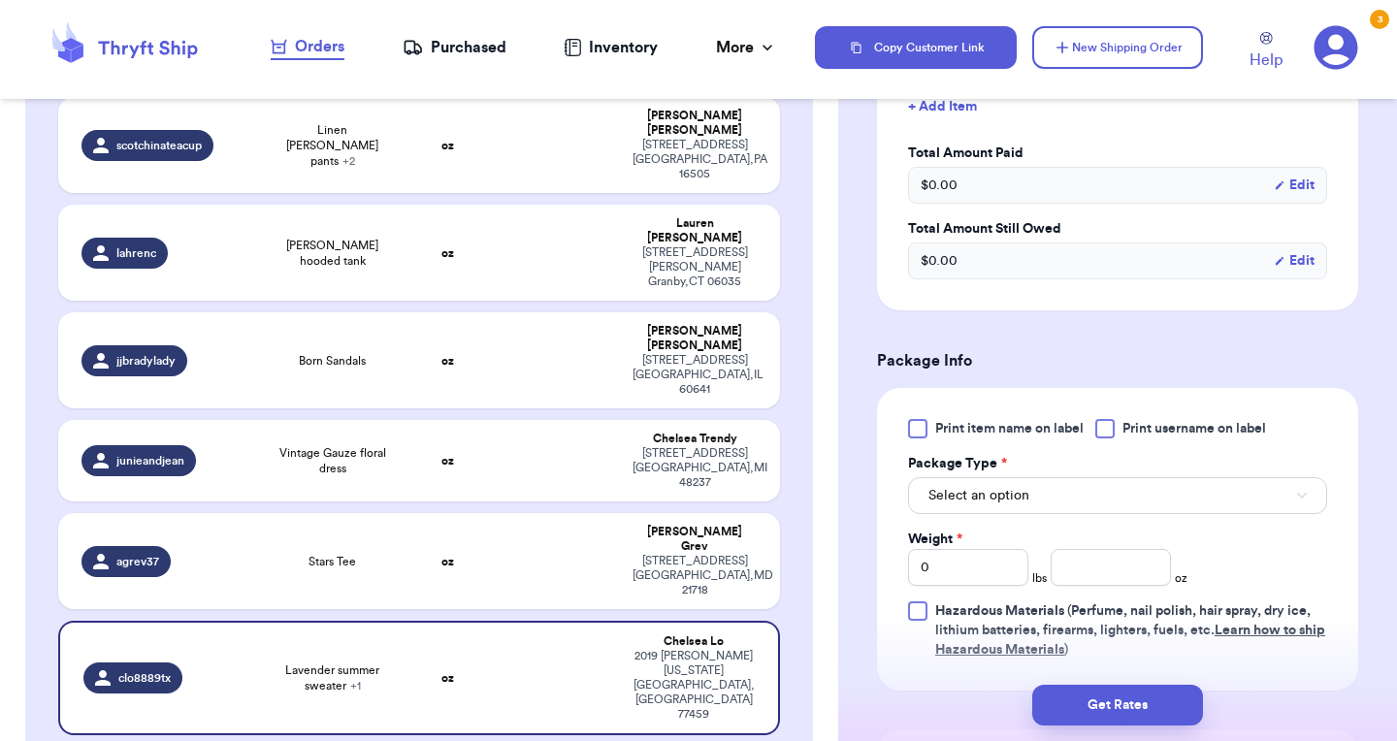
scroll to position [690, 0]
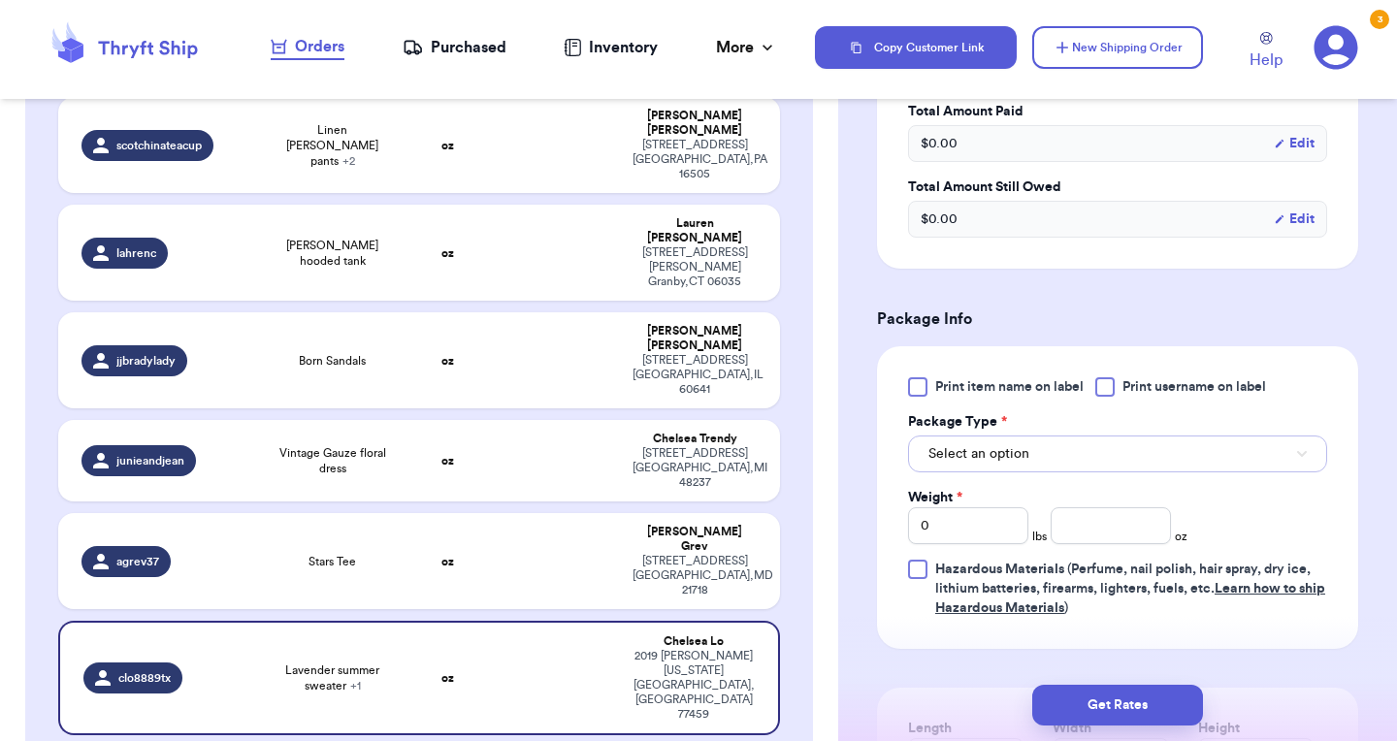
click at [1073, 463] on button "Select an option" at bounding box center [1117, 454] width 419 height 37
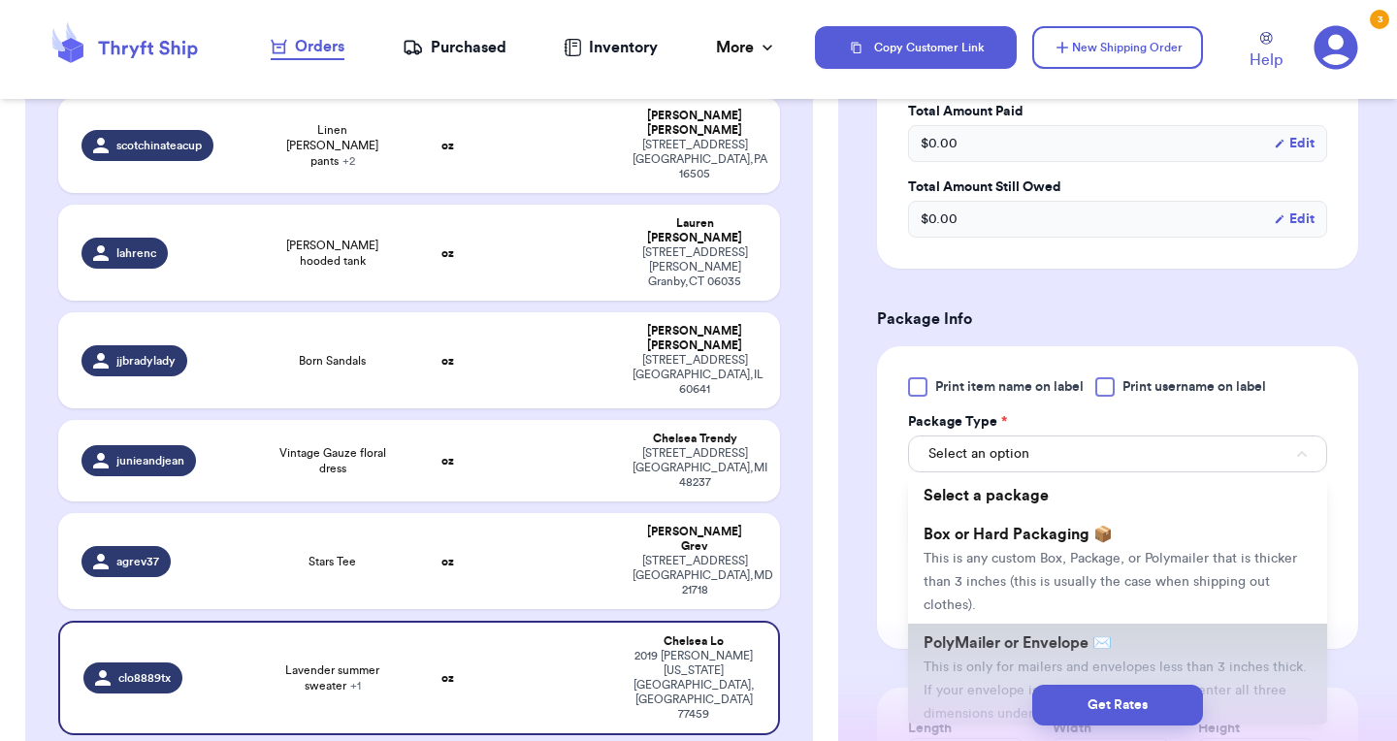
click at [1007, 645] on span "PolyMailer or Envelope ✉️" at bounding box center [1018, 643] width 188 height 16
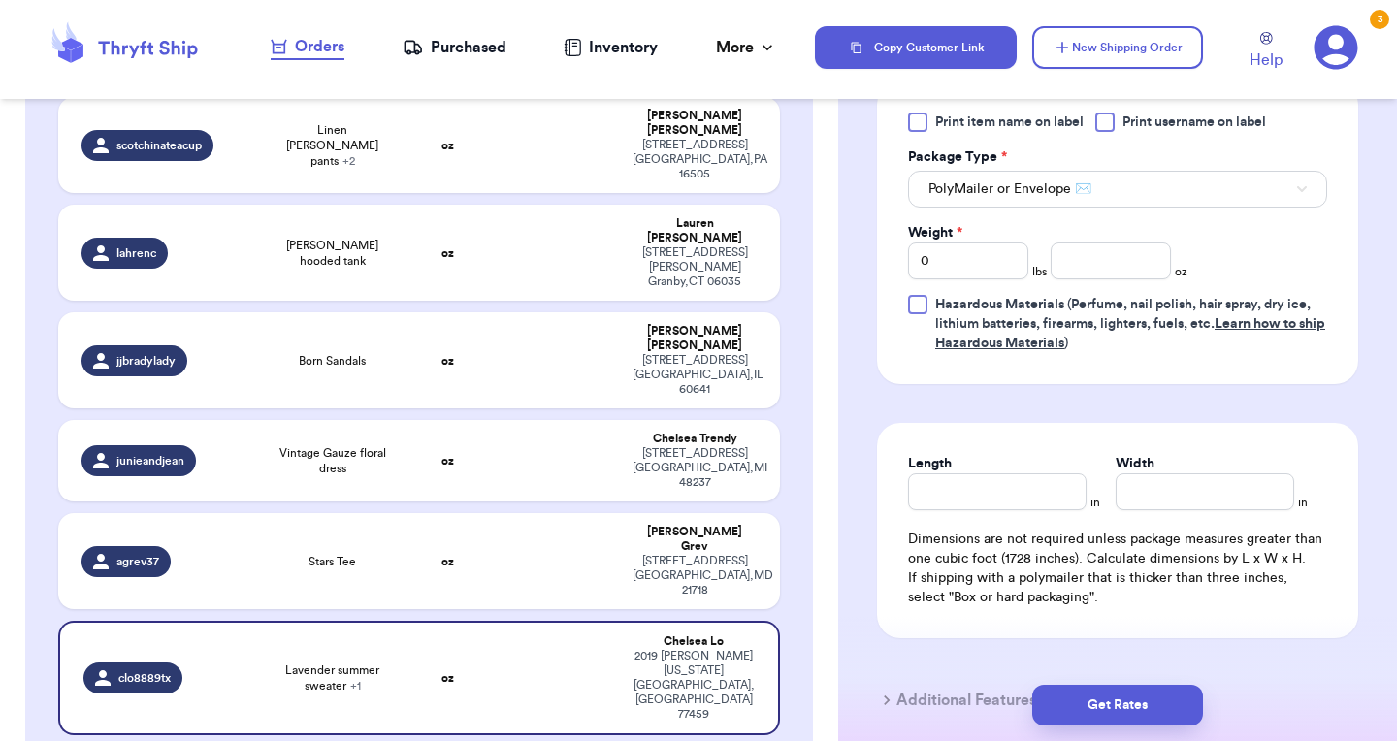
scroll to position [956, 0]
click at [1103, 254] on input "number" at bounding box center [1111, 260] width 120 height 37
type input "14.5"
click at [1001, 483] on input "Length" at bounding box center [997, 490] width 179 height 37
type input "10"
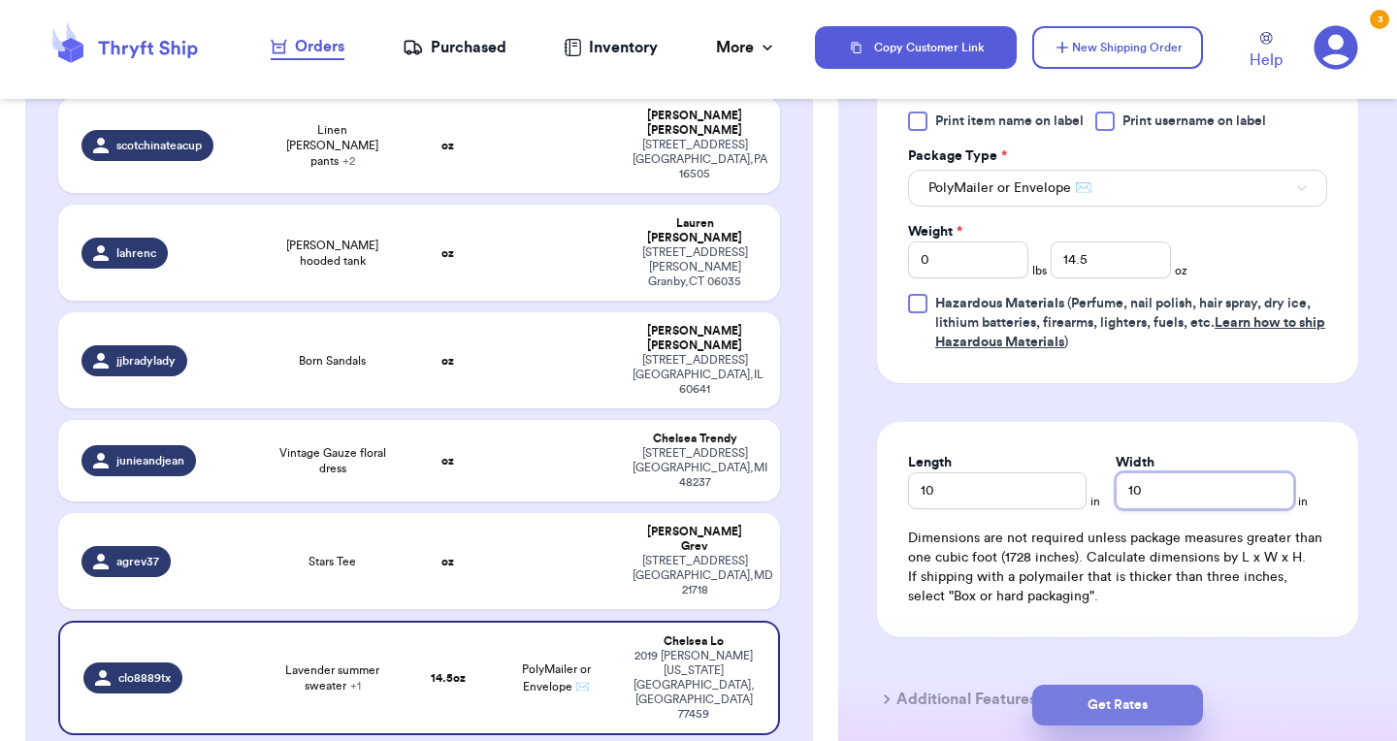
type input "10"
click at [1069, 707] on button "Get Rates" at bounding box center [1117, 705] width 171 height 41
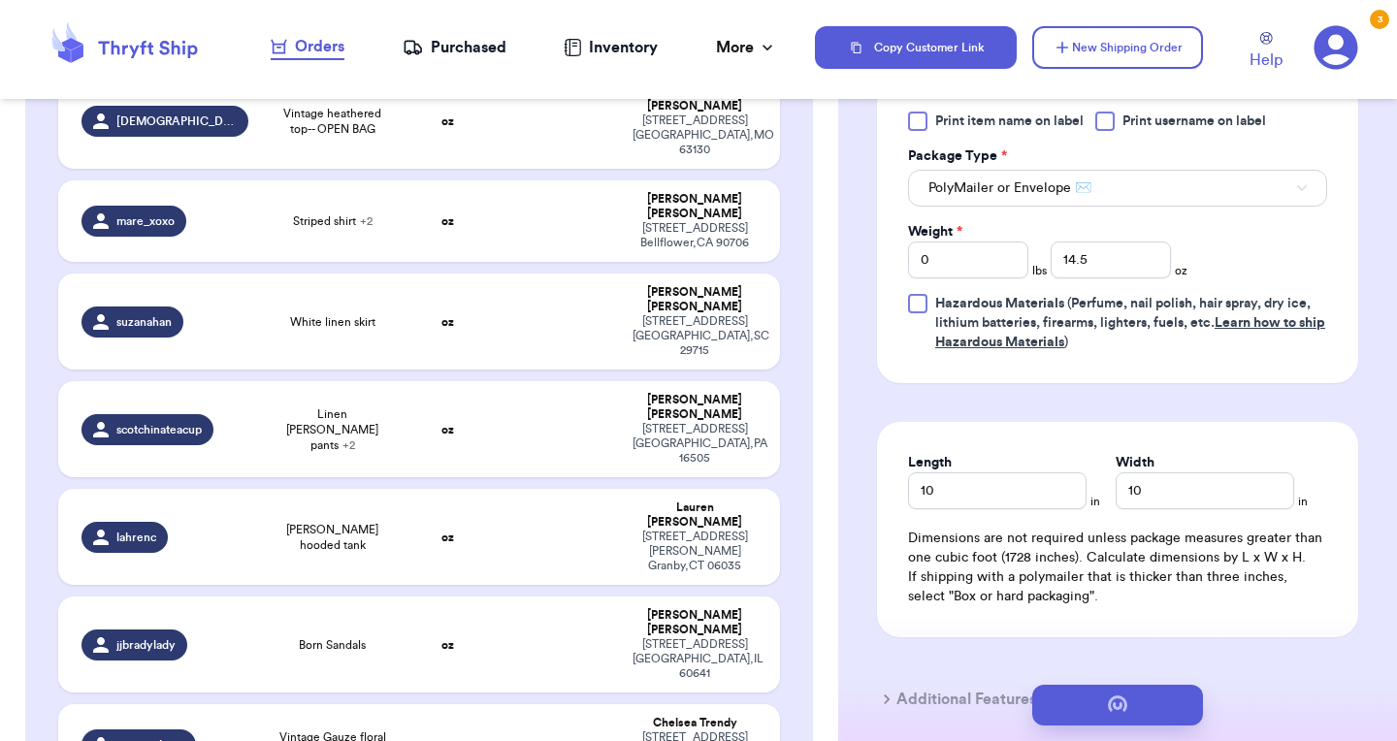
scroll to position [591, 0]
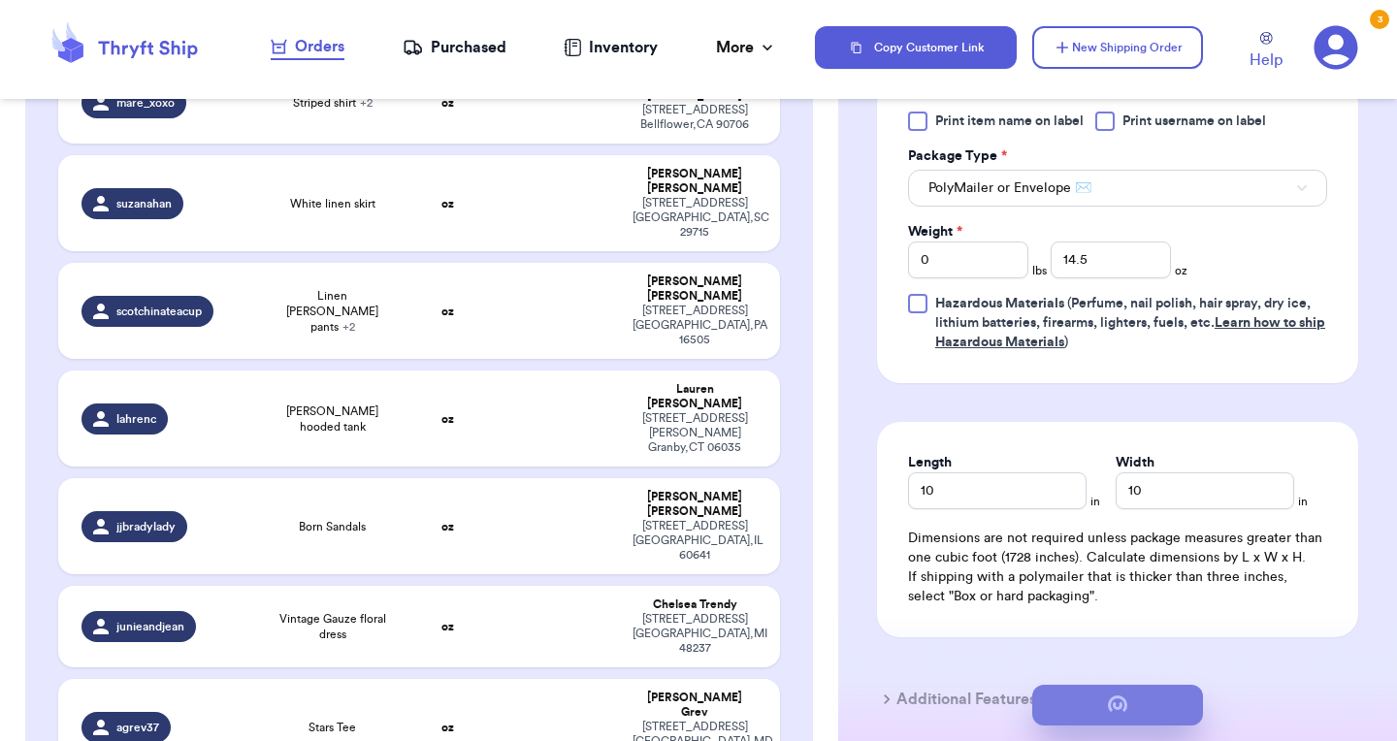
click at [1094, 708] on button "submit" at bounding box center [1117, 705] width 171 height 41
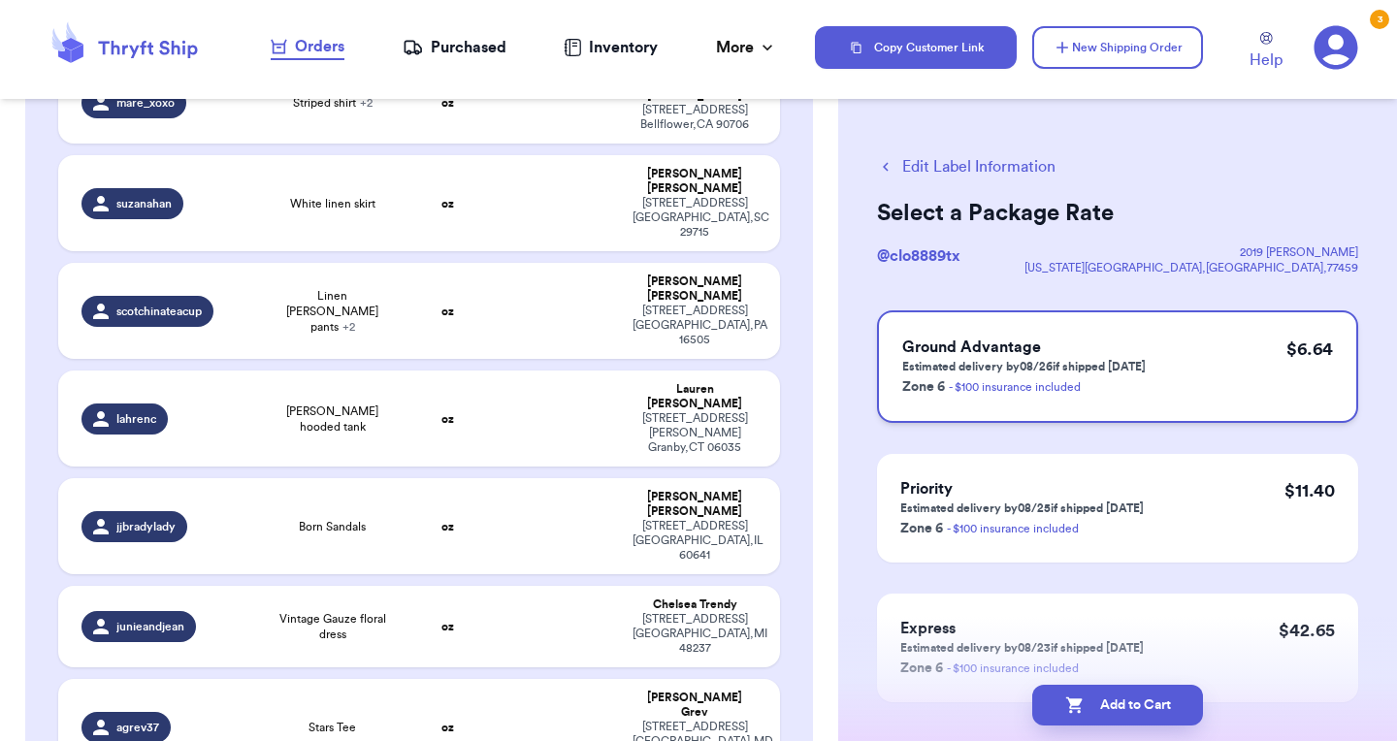
click at [1129, 328] on div "Ground Advantage Estimated delivery by 08/26 if shipped today Zone 6 - $100 ins…" at bounding box center [1117, 366] width 481 height 113
click at [1068, 696] on icon "button" at bounding box center [1074, 705] width 19 height 19
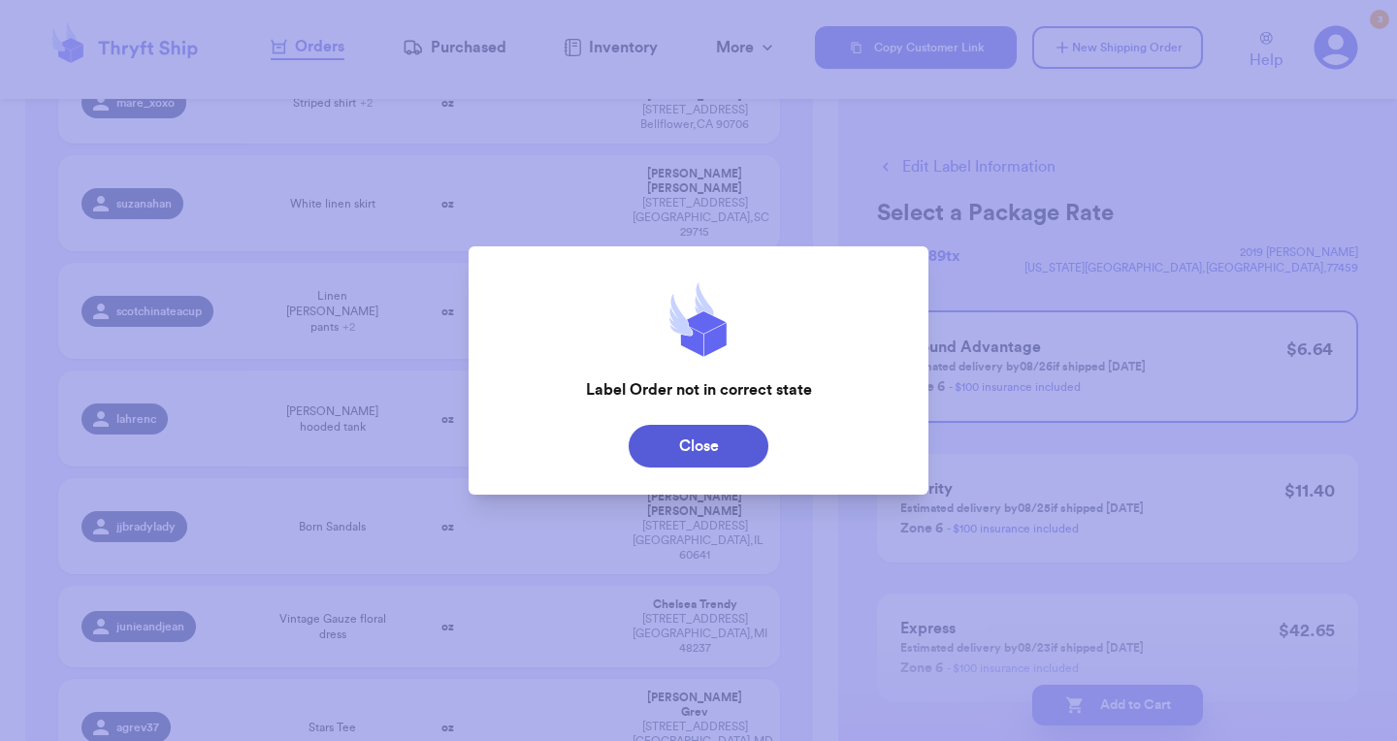
checkbox input "true"
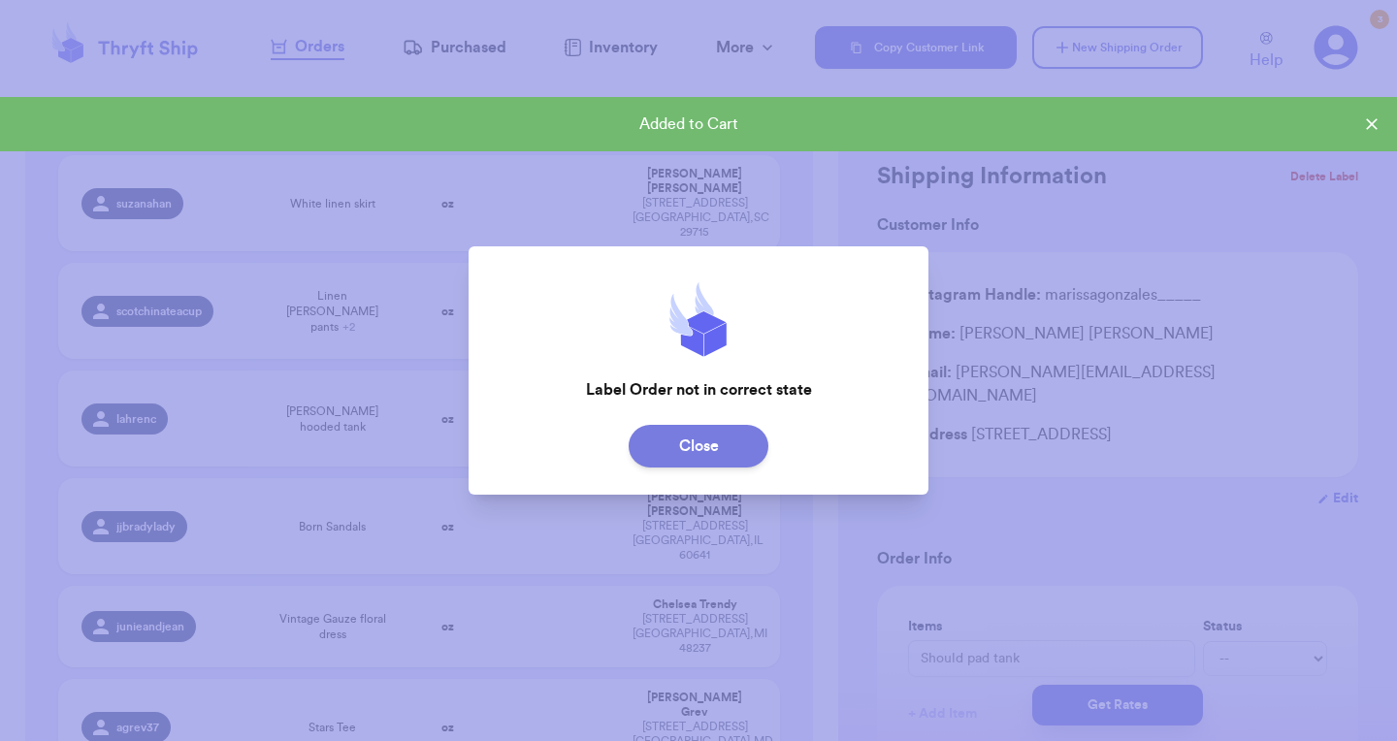
click at [734, 438] on button "Close" at bounding box center [699, 446] width 140 height 43
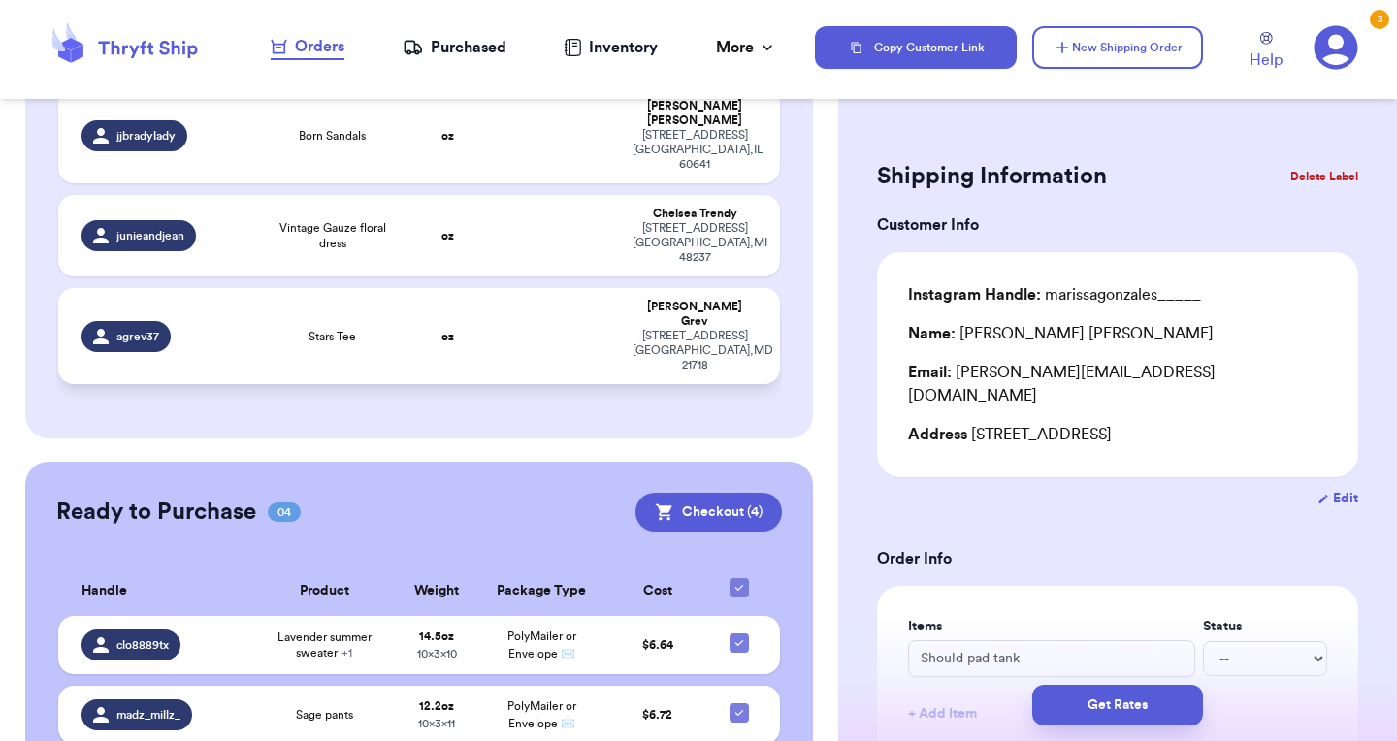
scroll to position [985, 0]
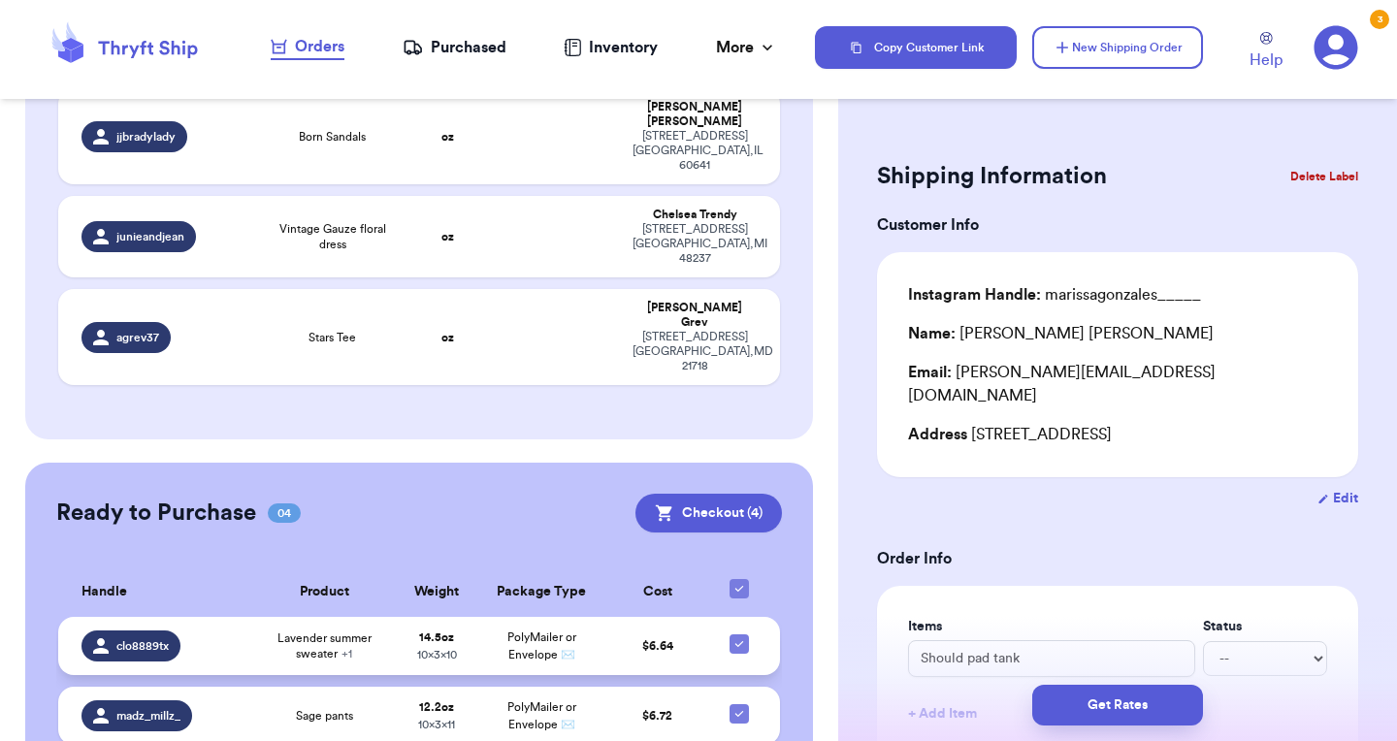
click at [330, 631] on span "Lavender summer sweater + 1" at bounding box center [324, 646] width 117 height 31
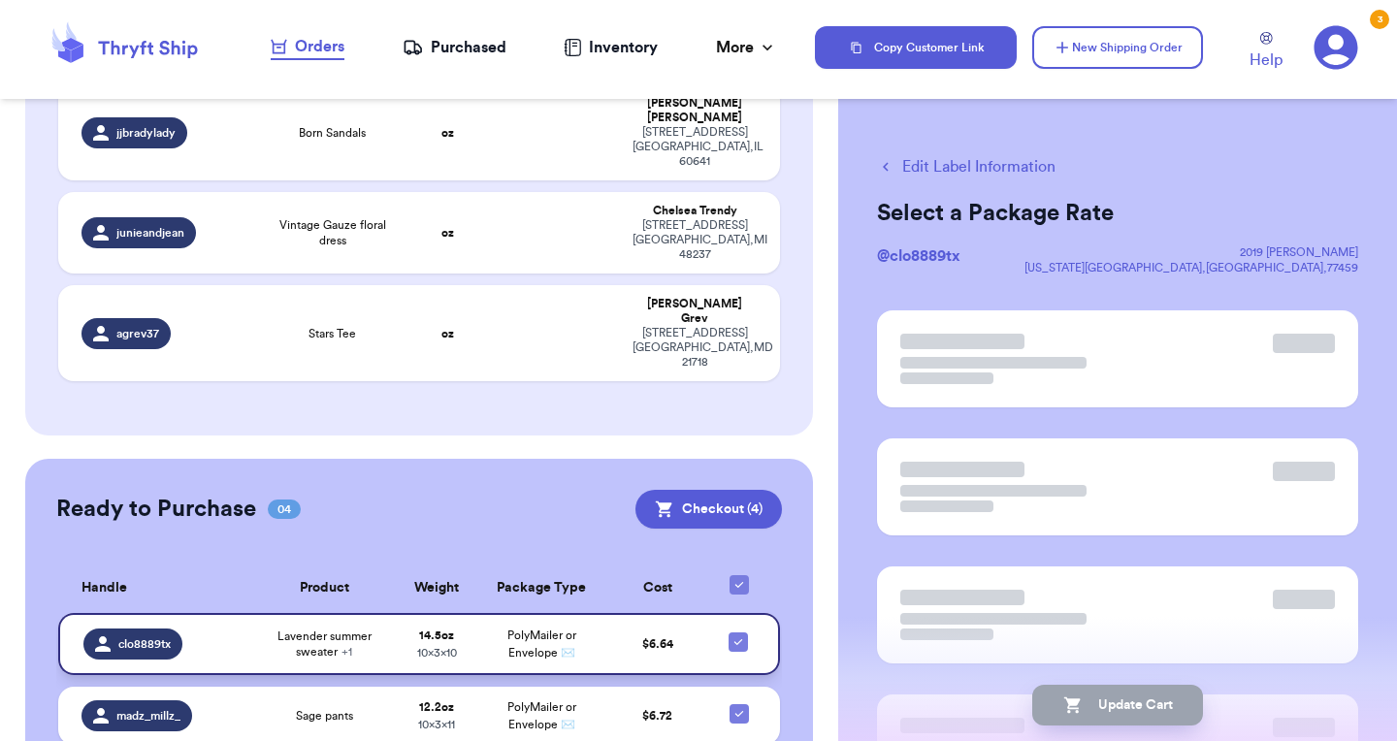
scroll to position [981, 0]
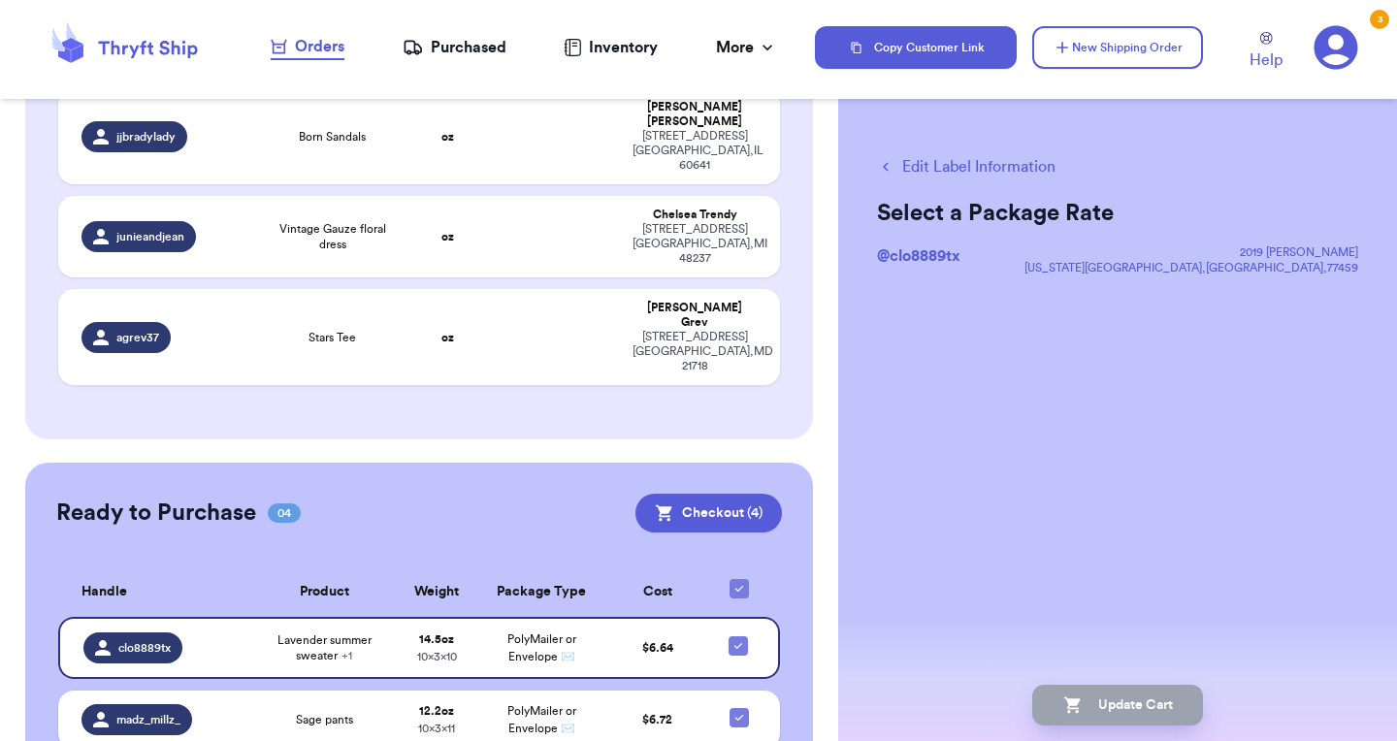
click at [935, 169] on button "Edit Label Information" at bounding box center [966, 166] width 179 height 23
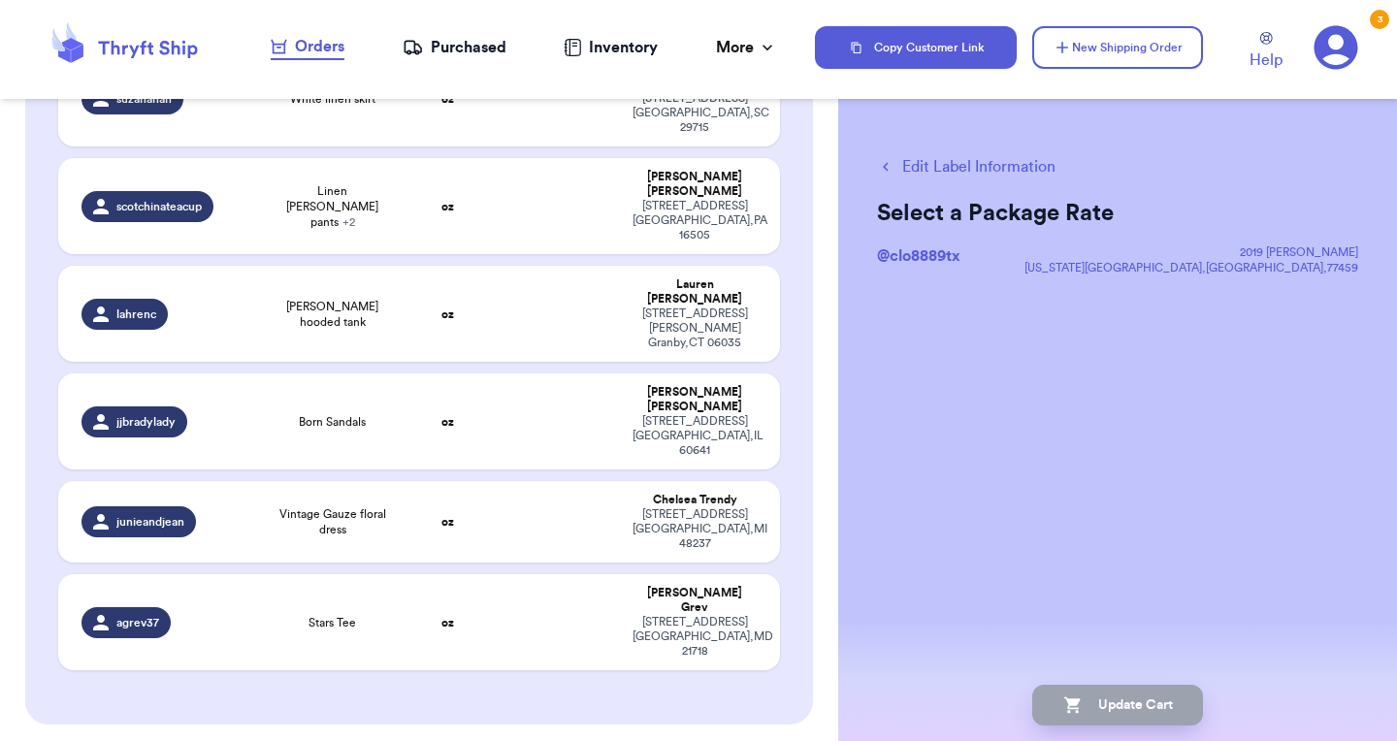
scroll to position [695, 0]
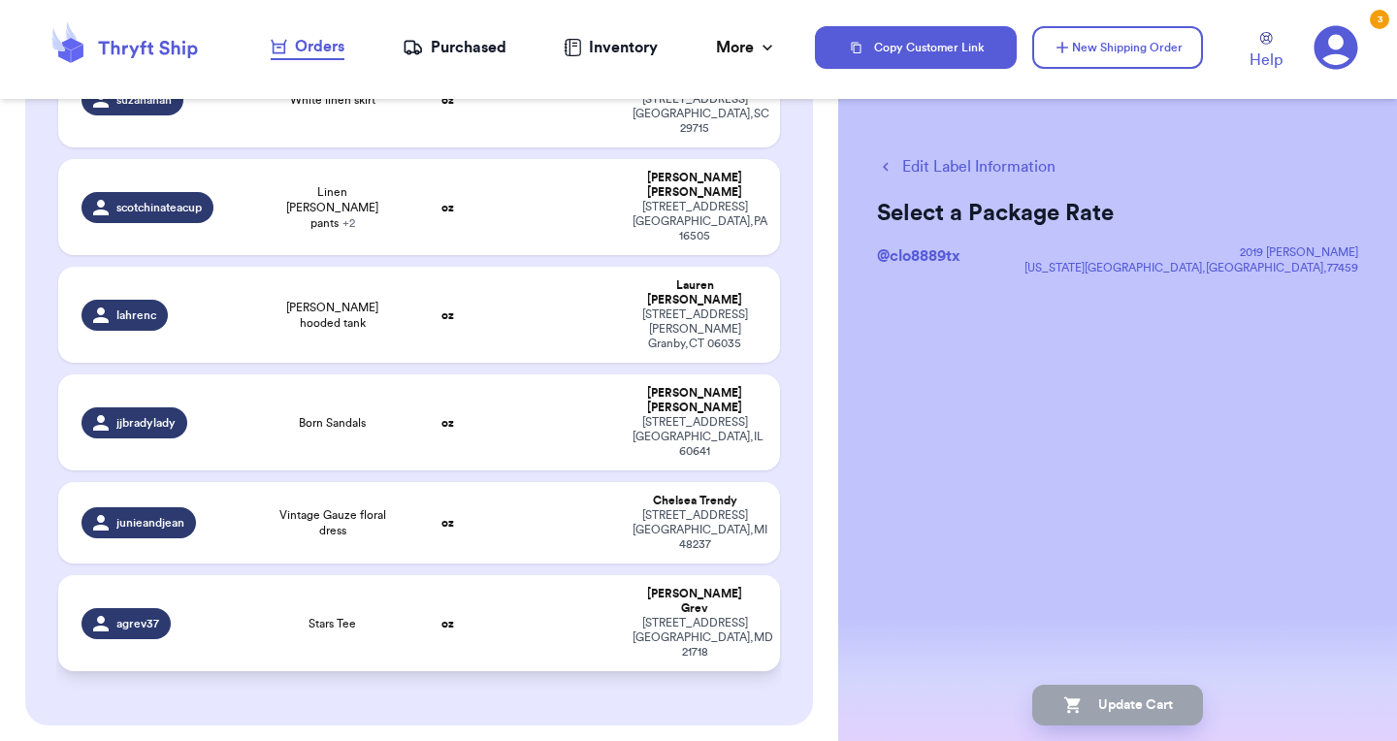
click at [378, 616] on div "Stars Tee" at bounding box center [332, 624] width 121 height 16
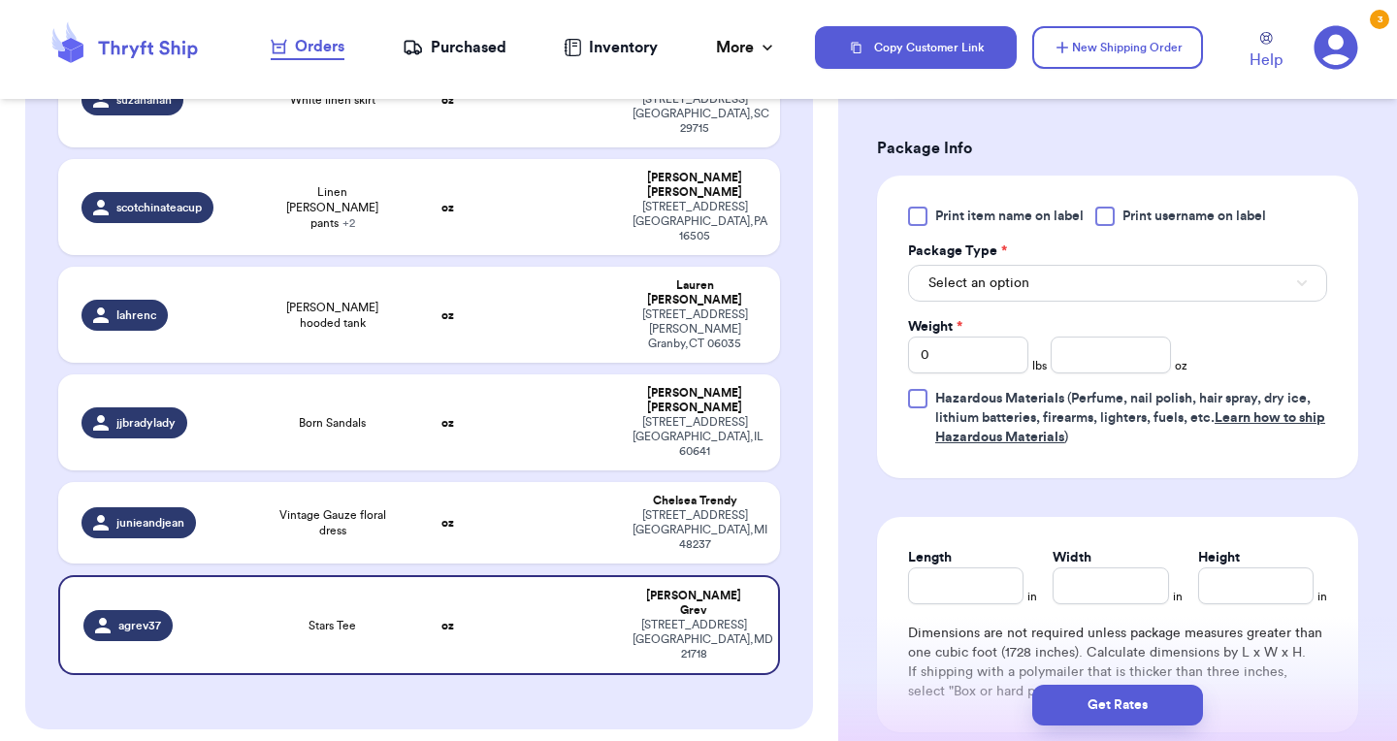
scroll to position [792, 0]
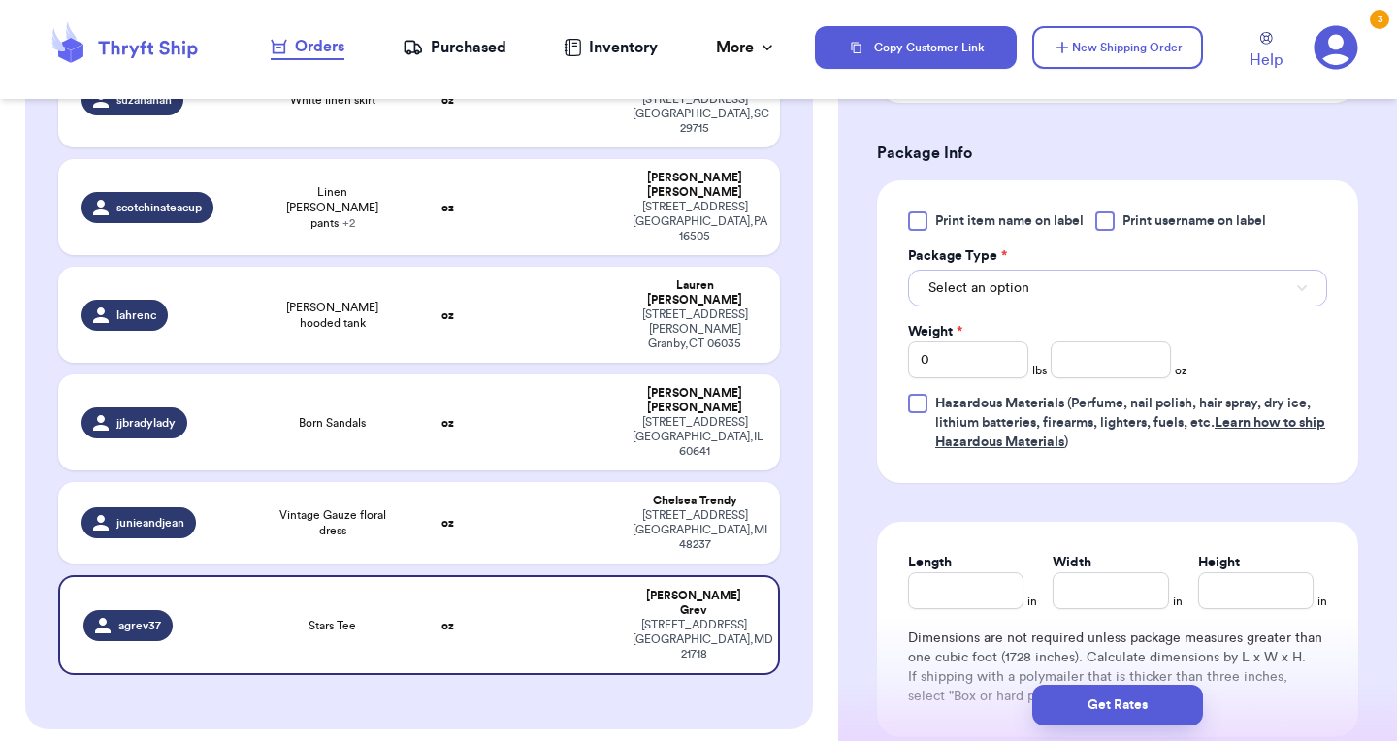
click at [1057, 286] on button "Select an option" at bounding box center [1117, 288] width 419 height 37
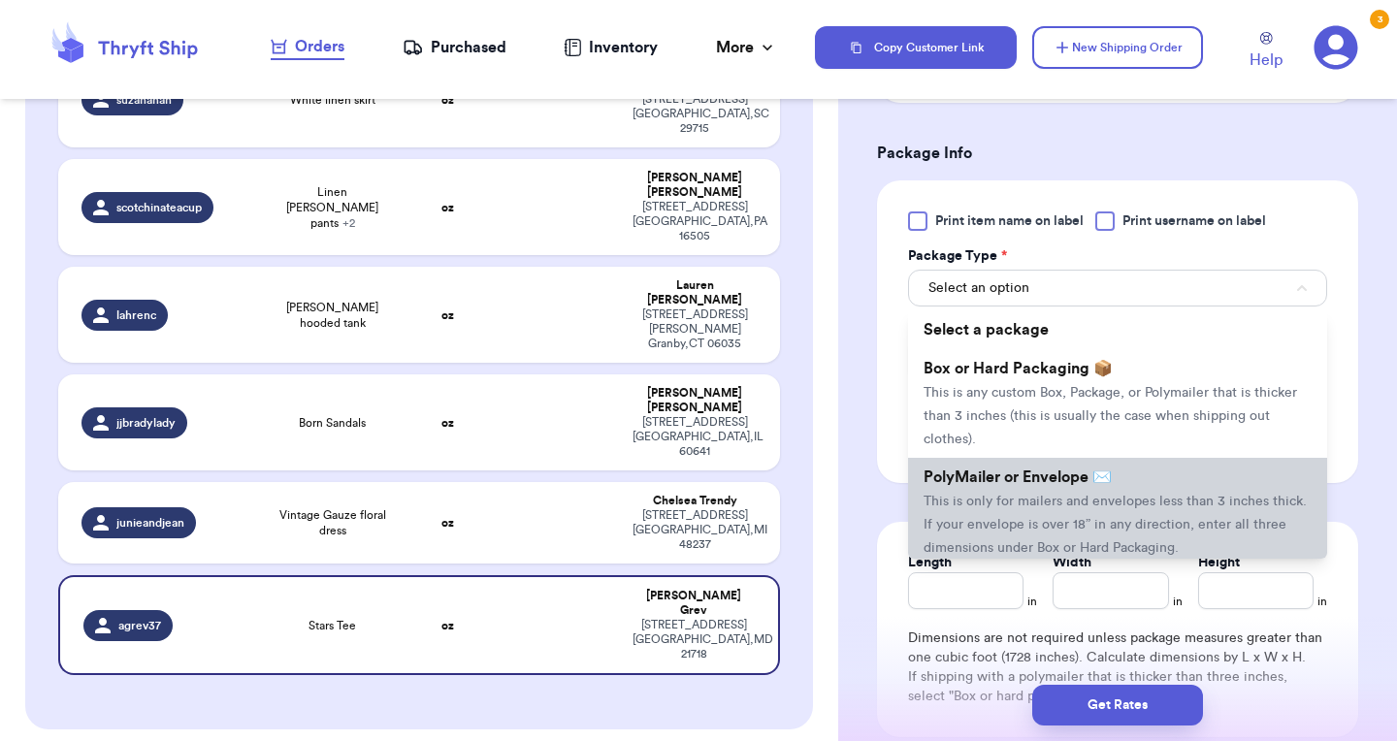
click at [1025, 485] on span "PolyMailer or Envelope ✉️" at bounding box center [1018, 478] width 188 height 16
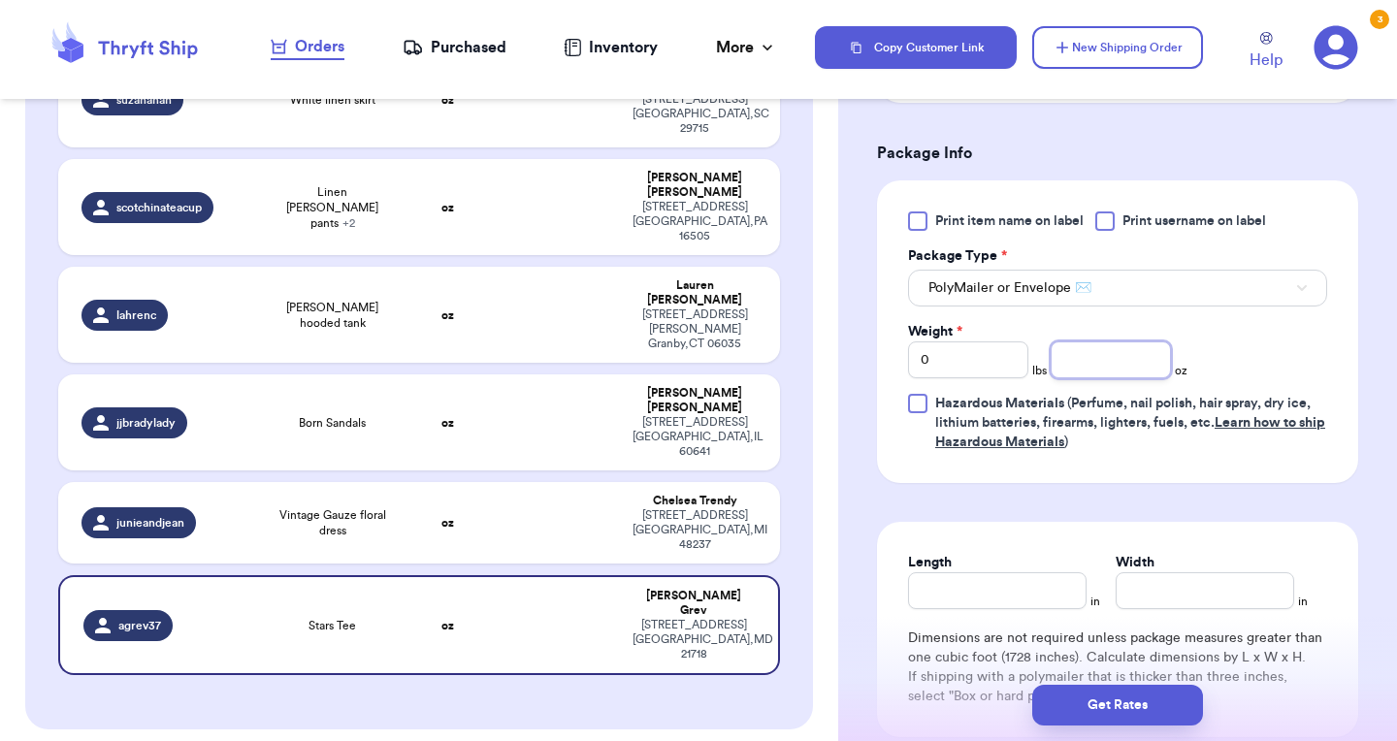
click at [1088, 357] on input "number" at bounding box center [1111, 359] width 120 height 37
type input "7.4"
click at [987, 599] on input "Length" at bounding box center [997, 590] width 179 height 37
type input "10"
type input "8"
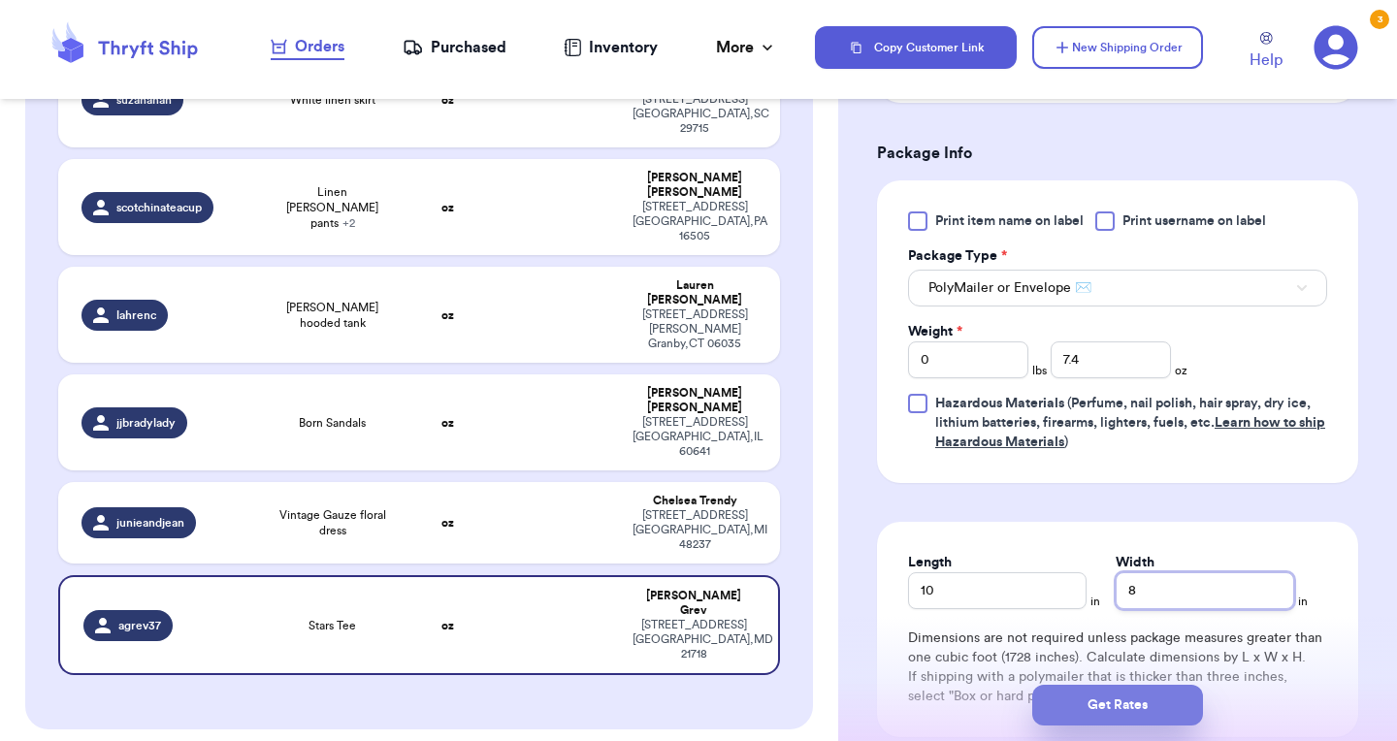
checkbox input "true"
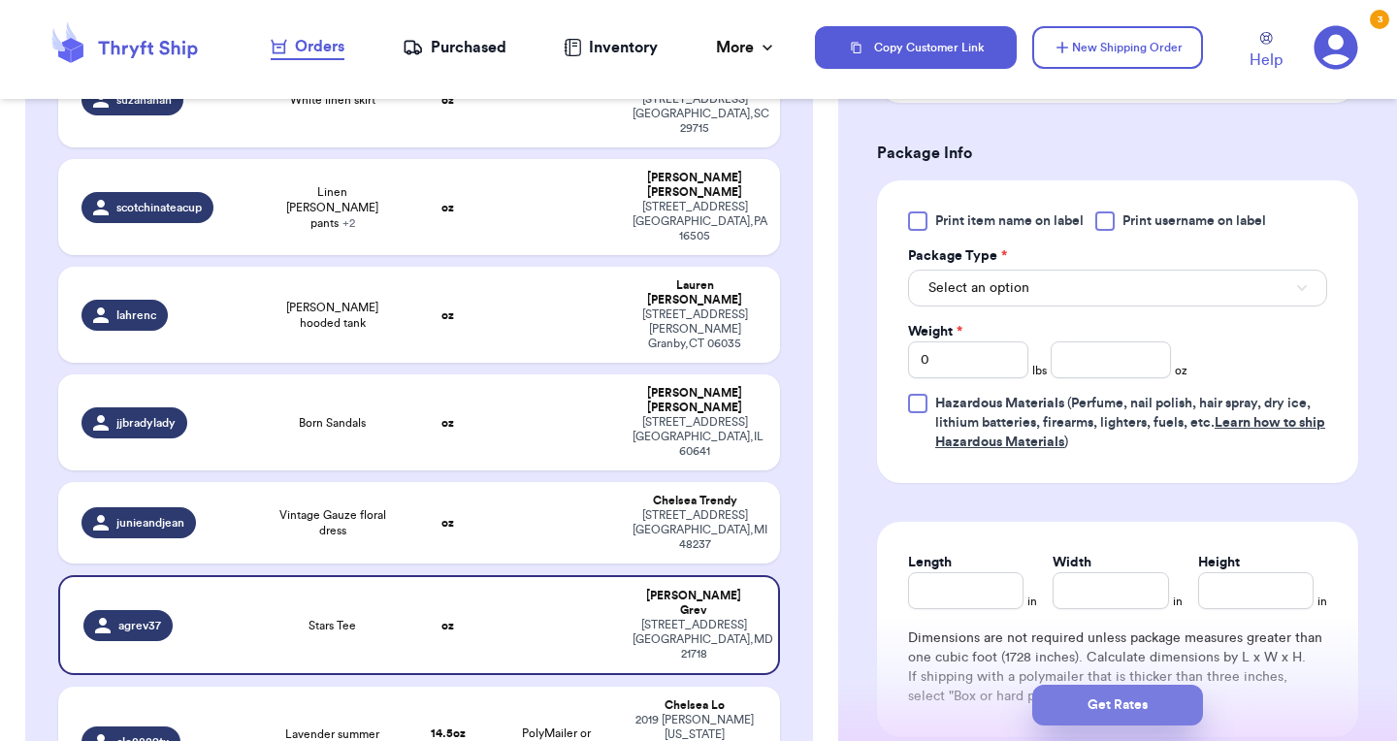
click at [1067, 705] on button "Get Rates" at bounding box center [1117, 705] width 171 height 41
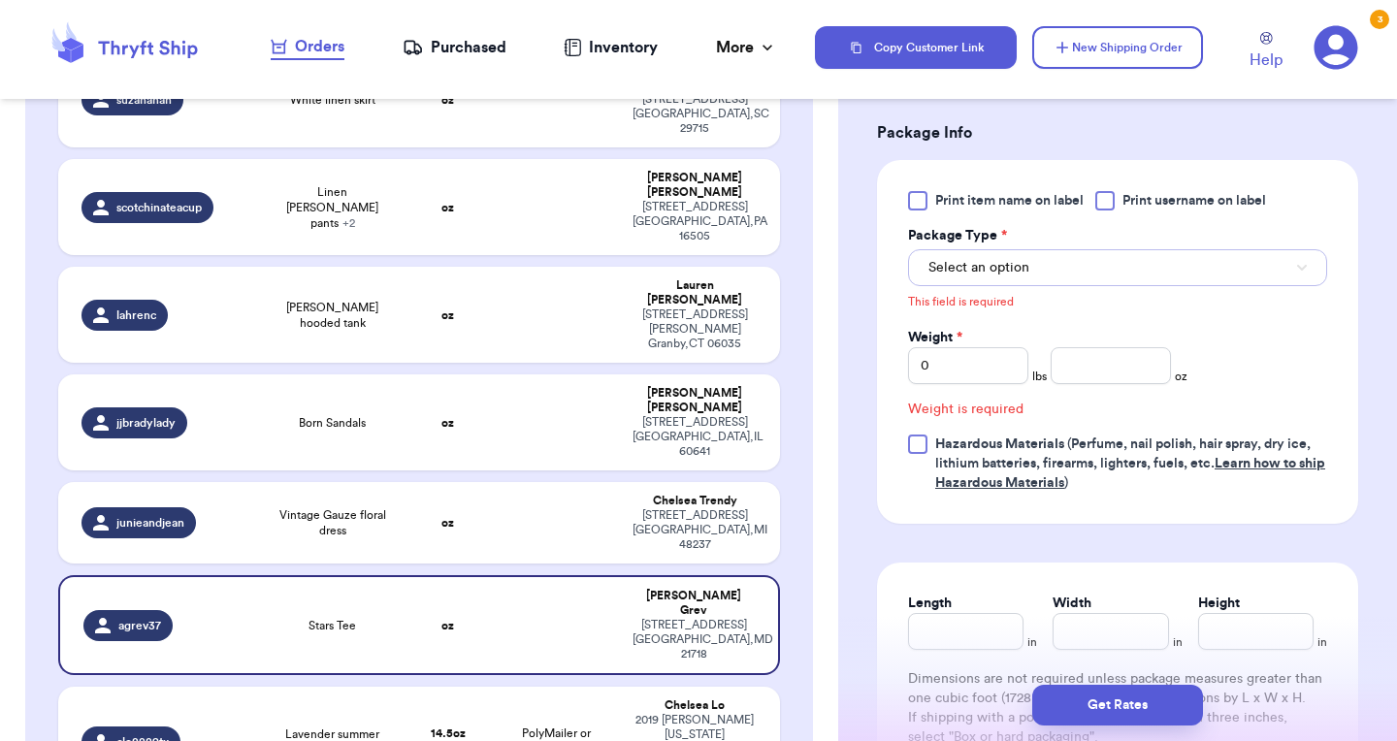
click at [1000, 277] on span "Select an option" at bounding box center [978, 267] width 101 height 19
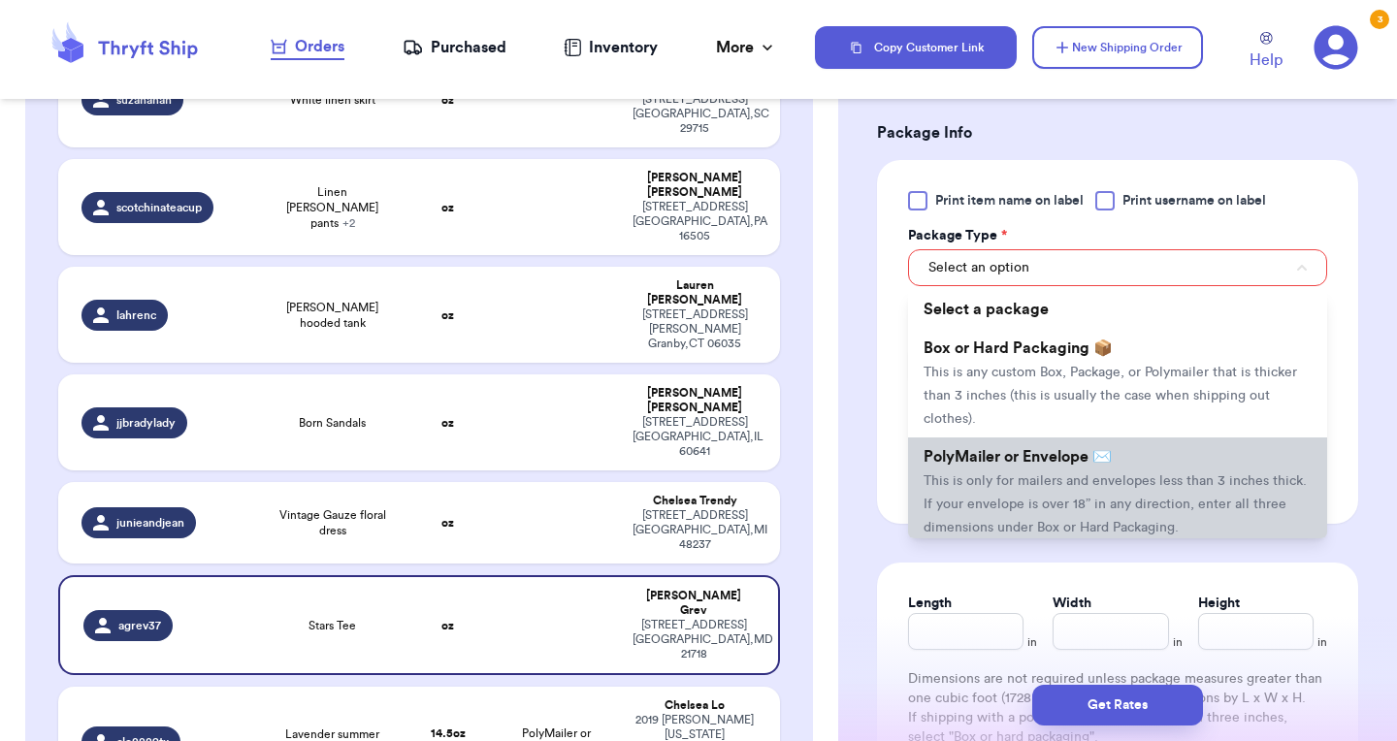
click at [978, 475] on li "PolyMailer or Envelope ✉️ This is only for mailers and envelopes less than 3 in…" at bounding box center [1117, 492] width 419 height 109
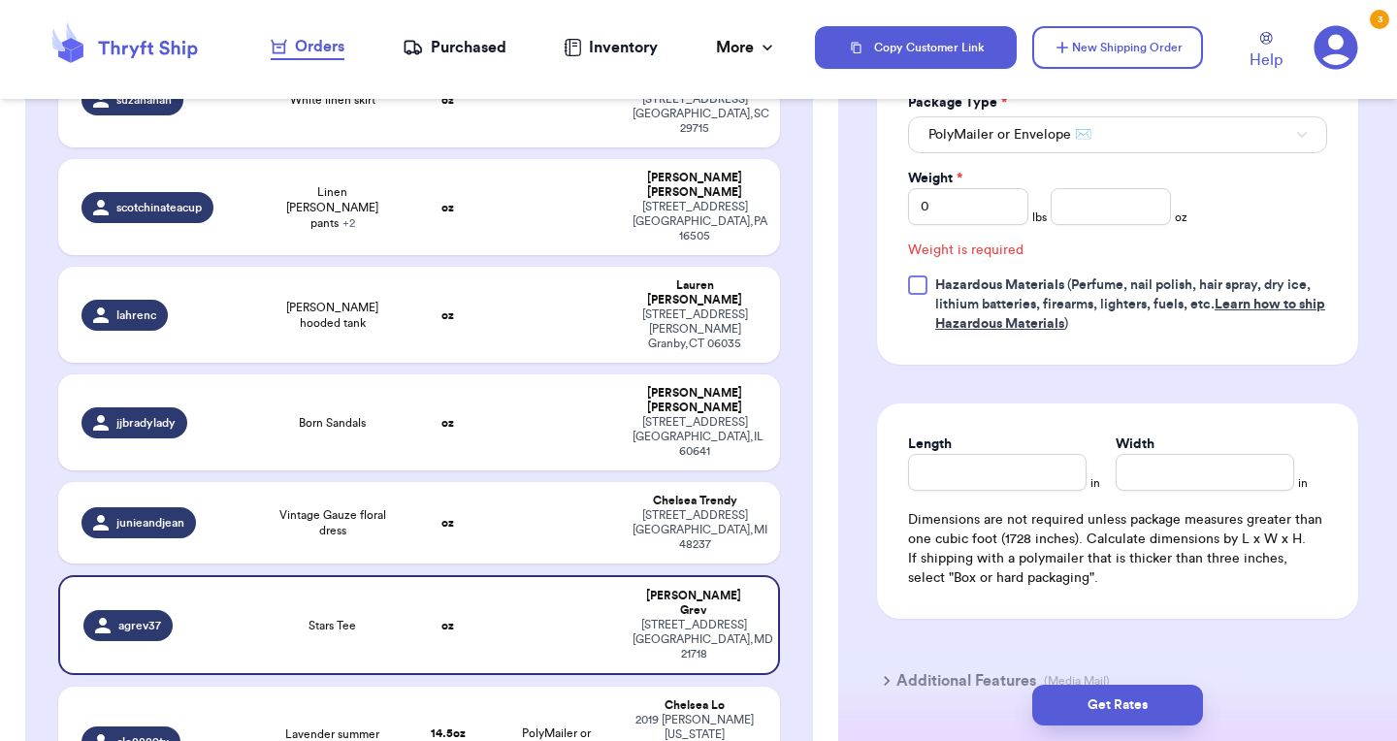
scroll to position [946, 0]
click at [1084, 209] on input "number" at bounding box center [1111, 205] width 120 height 37
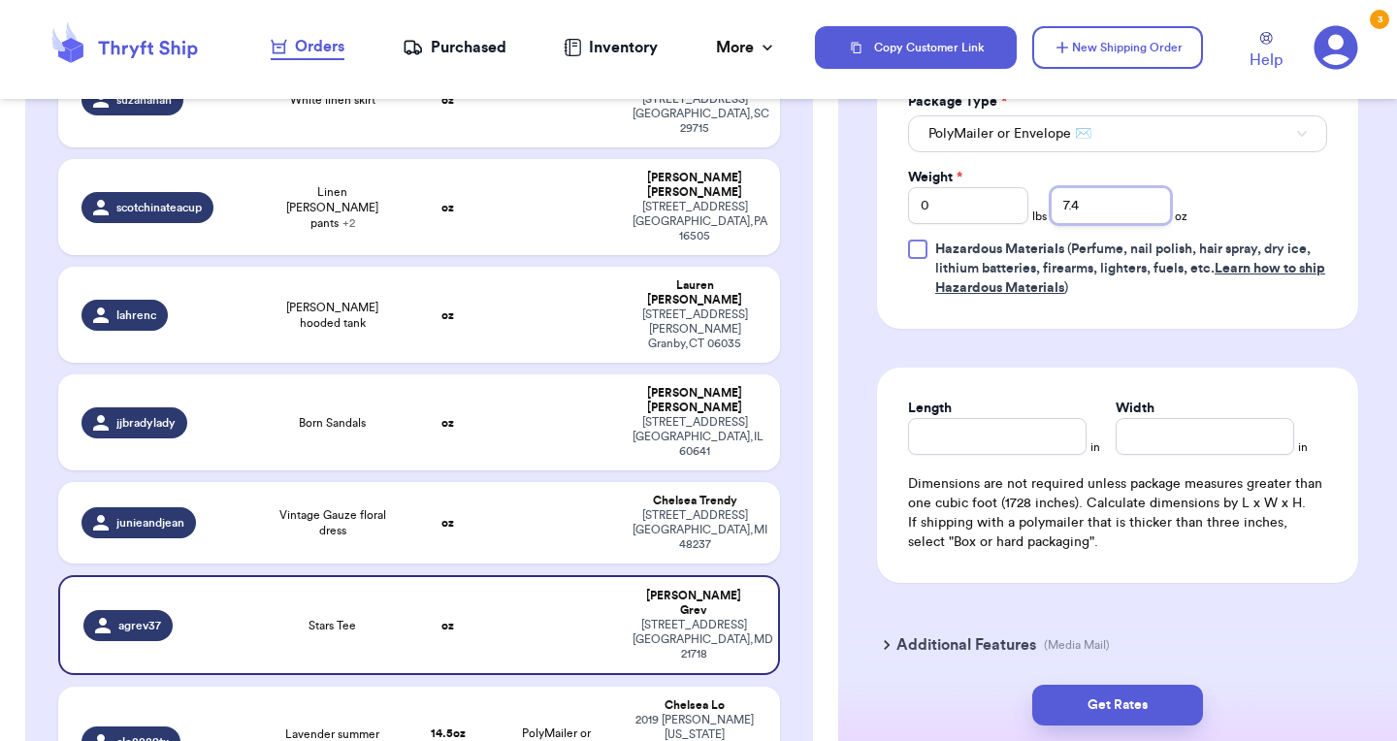
type input "7.4"
click at [969, 443] on input "Length" at bounding box center [997, 436] width 179 height 37
type input "10"
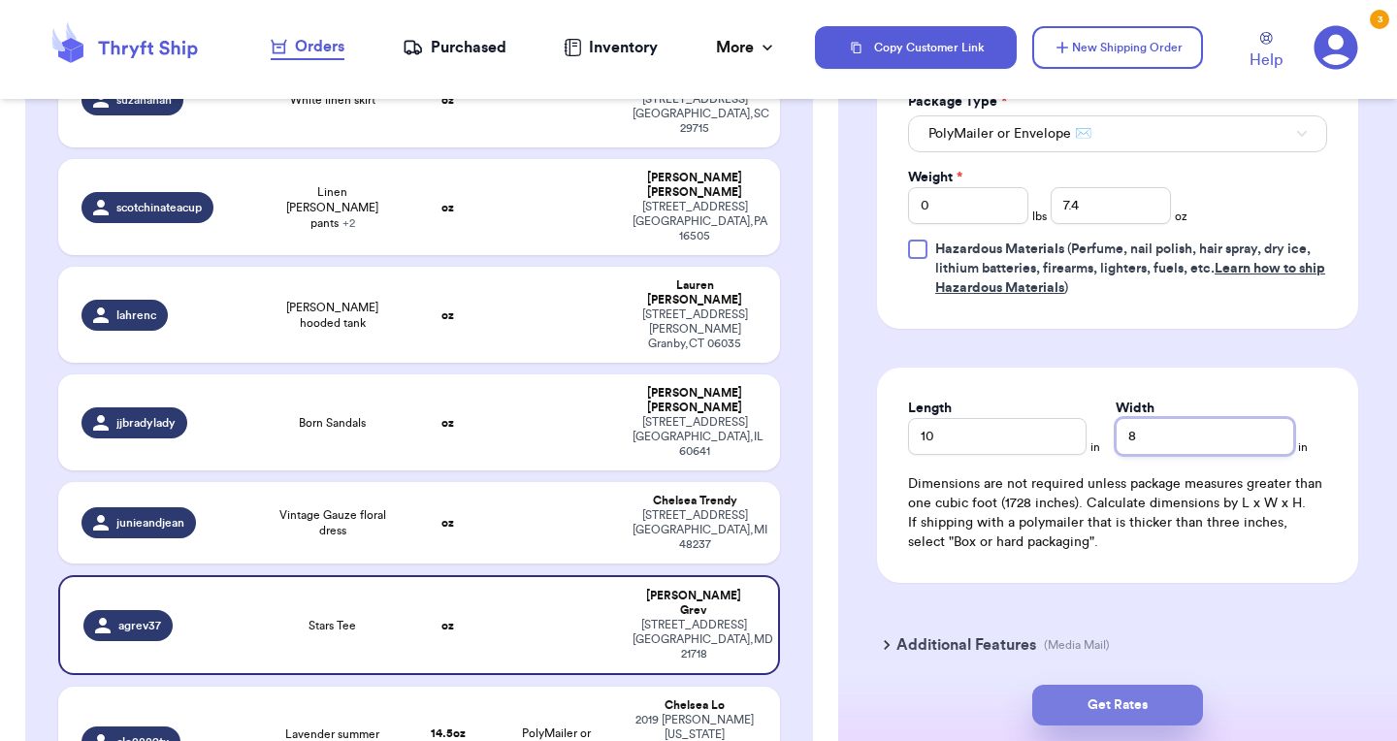
type input "8"
click at [1092, 701] on button "Get Rates" at bounding box center [1117, 705] width 171 height 41
click at [1092, 701] on button "submit" at bounding box center [1117, 705] width 171 height 41
click at [1133, 701] on button "submit" at bounding box center [1117, 705] width 171 height 41
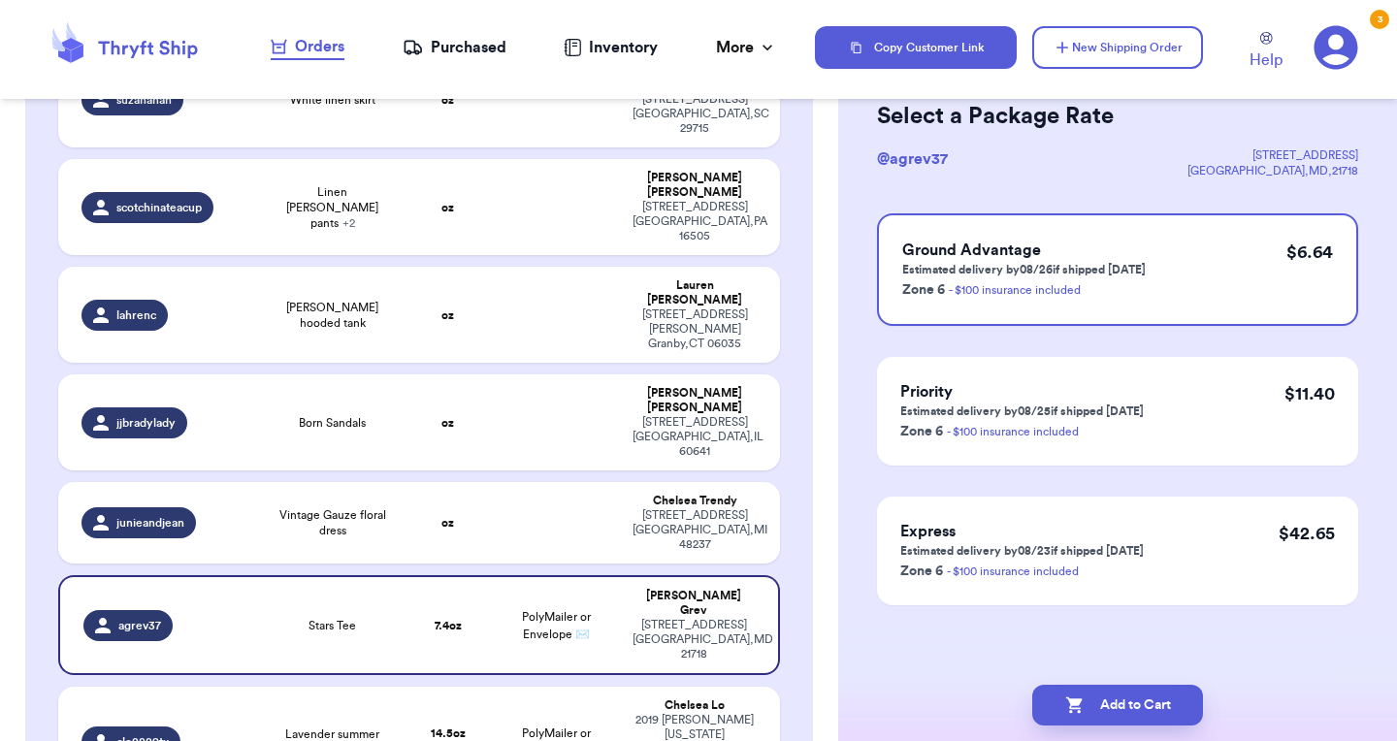
scroll to position [0, 0]
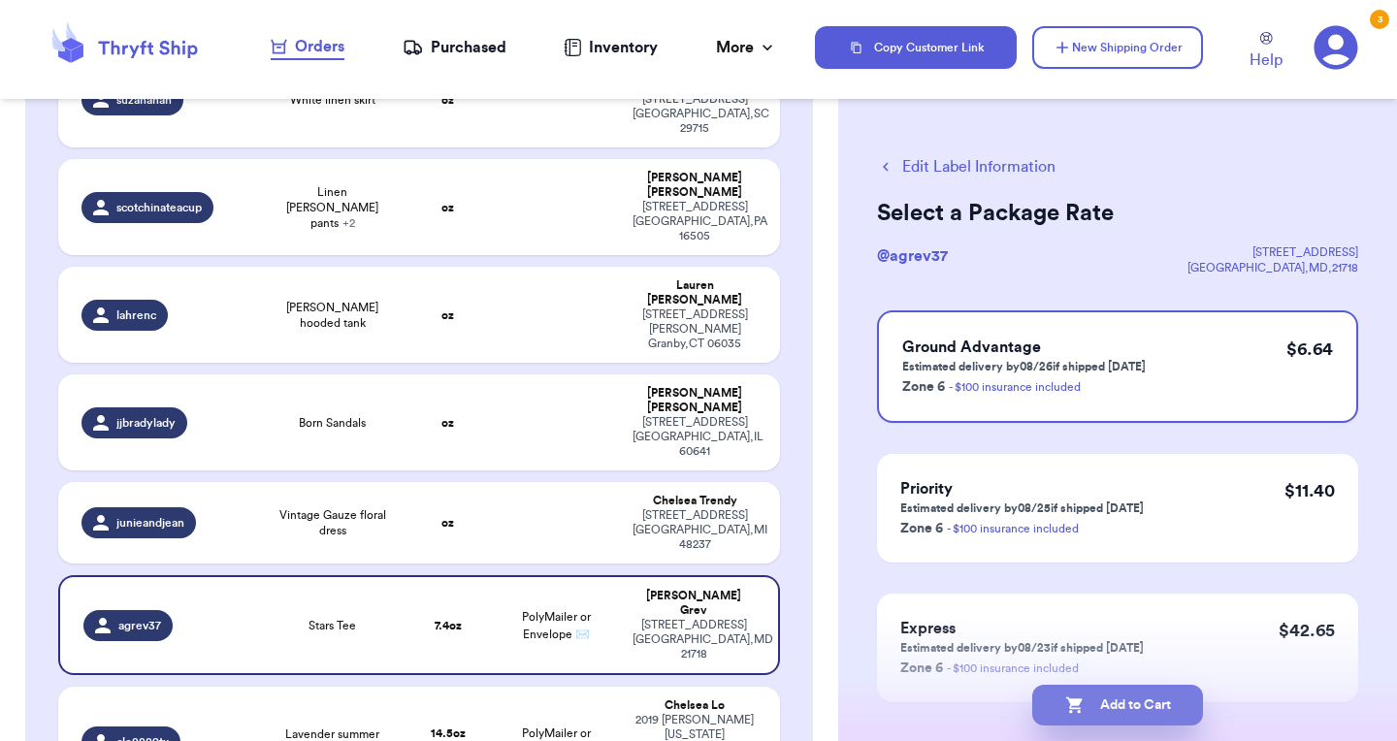
click at [1105, 704] on button "Add to Cart" at bounding box center [1117, 705] width 171 height 41
checkbox input "true"
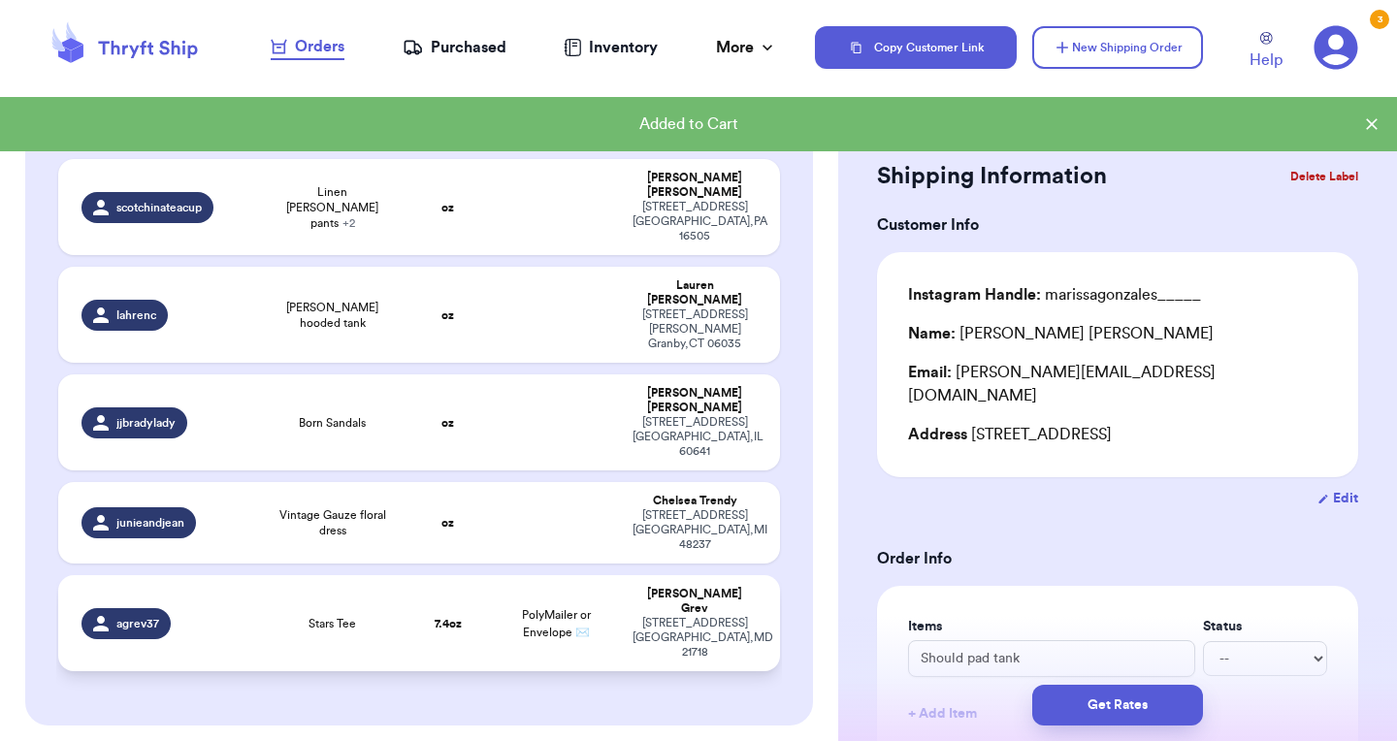
click at [420, 575] on td "7.4 oz" at bounding box center [448, 623] width 86 height 96
type input "Stars Tee"
type input "7.4"
type input "10"
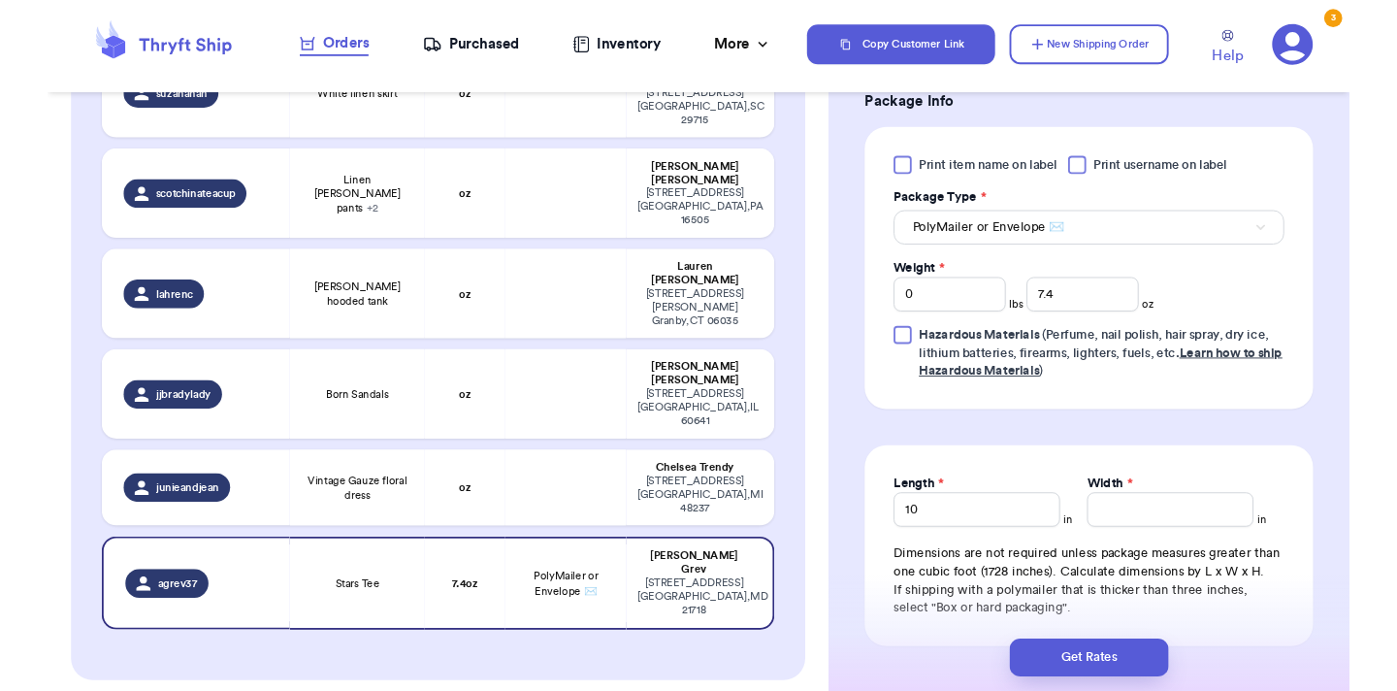
scroll to position [835, 0]
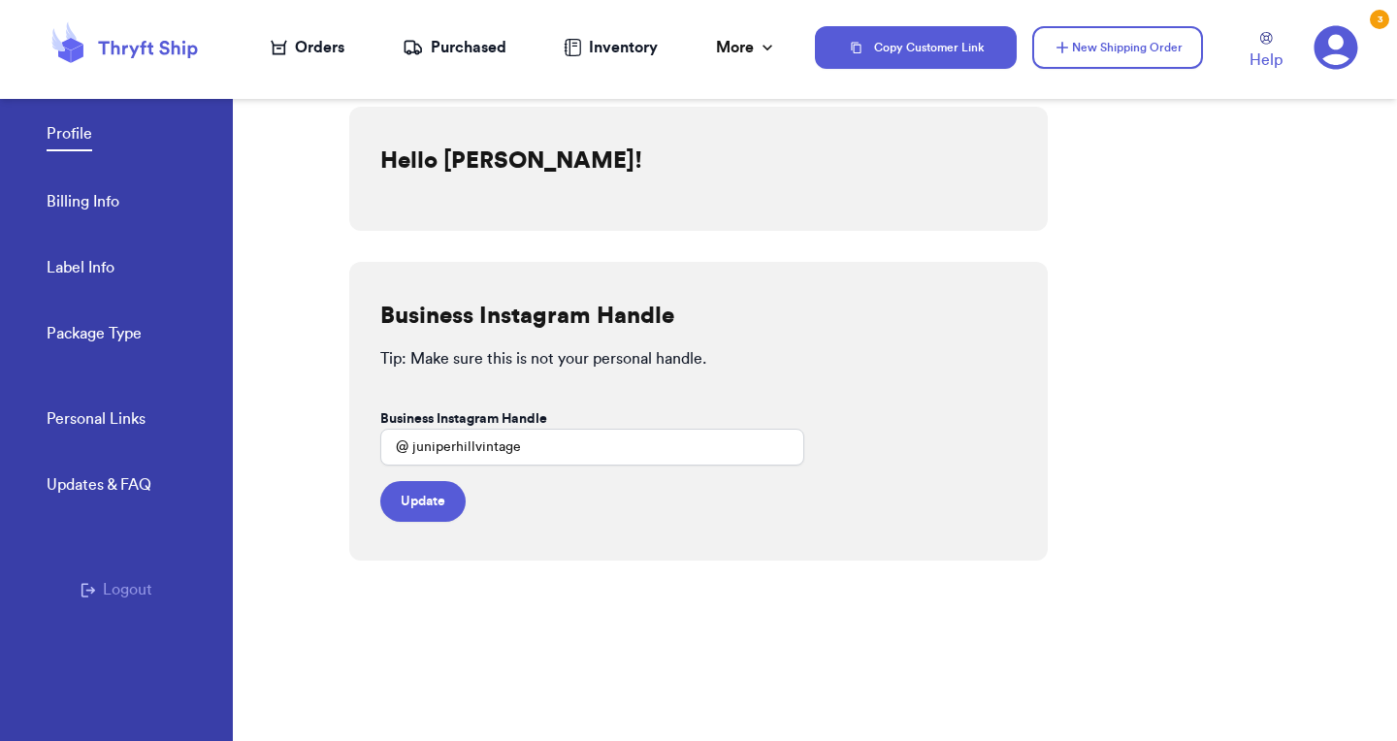
click at [307, 53] on div "Orders" at bounding box center [308, 47] width 74 height 23
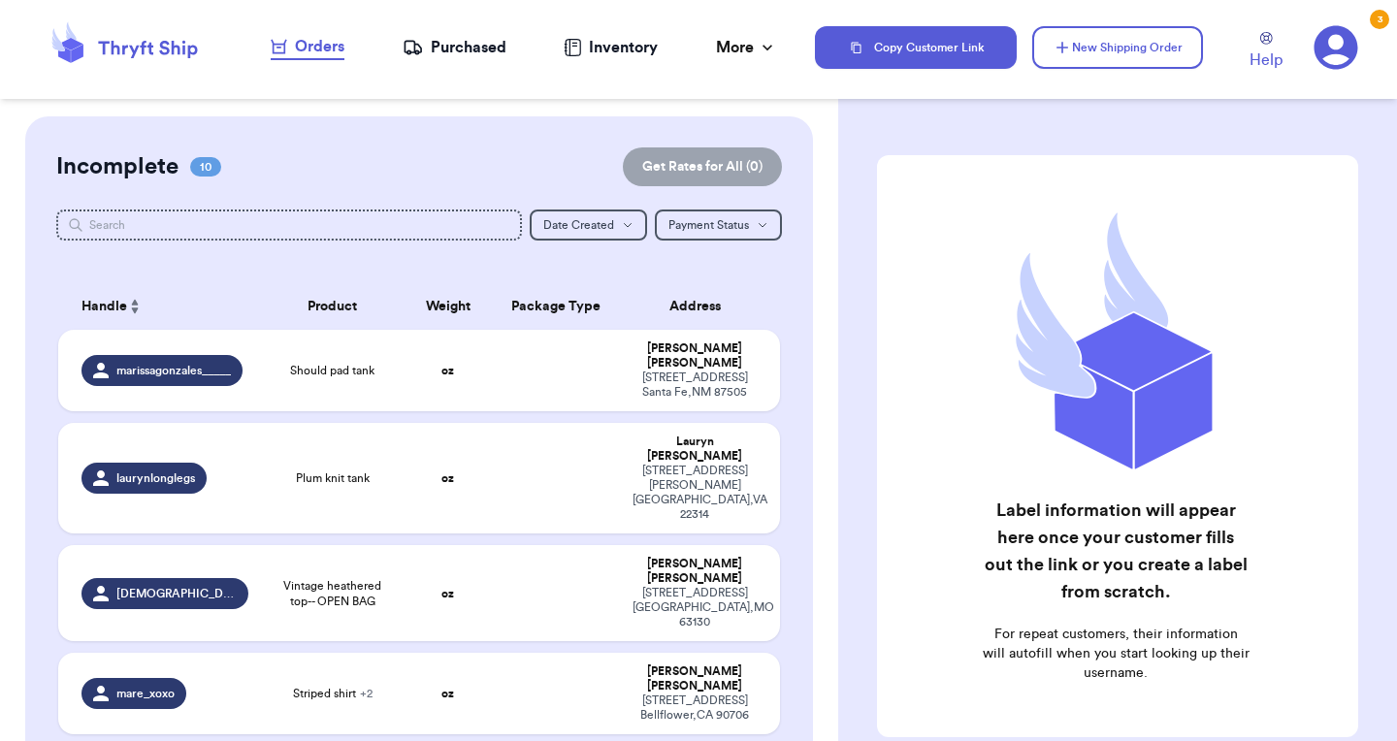
scroll to position [891, 0]
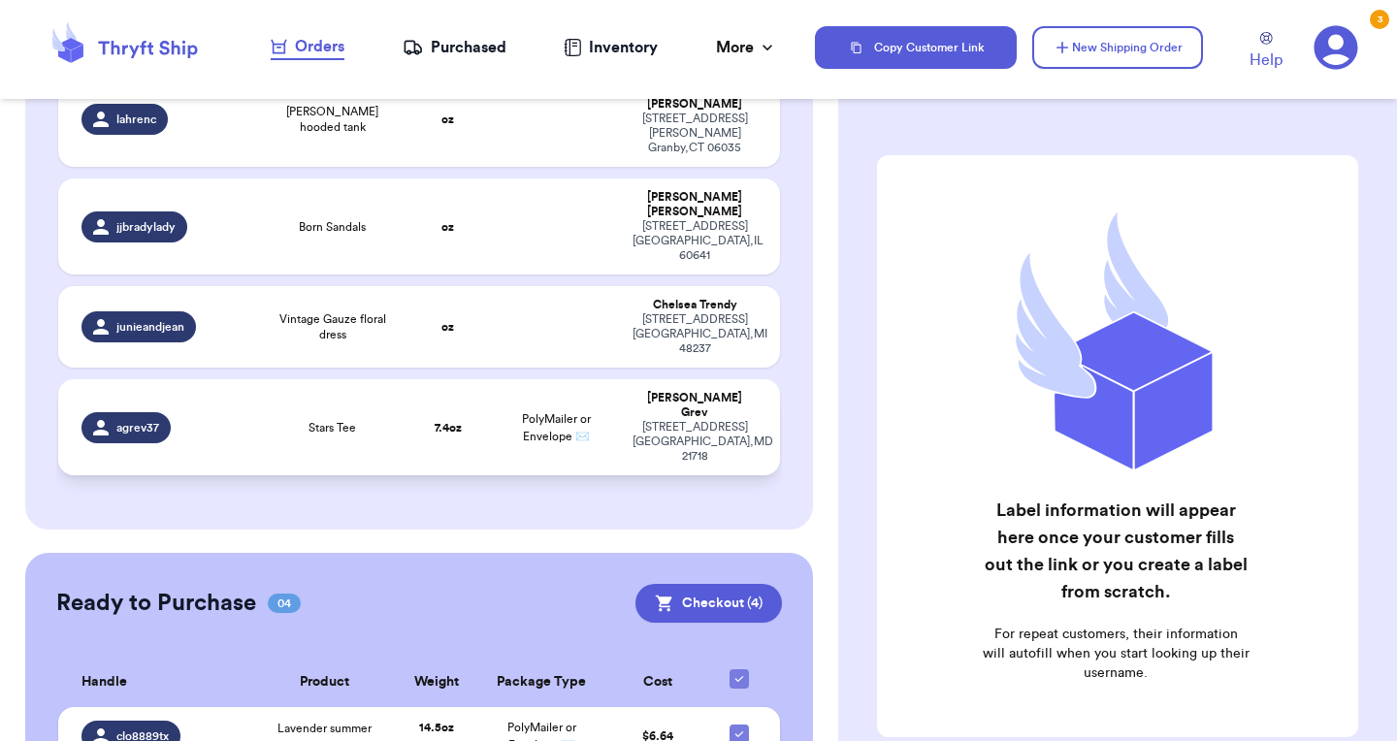
click at [402, 379] on td "Stars Tee" at bounding box center [332, 427] width 145 height 96
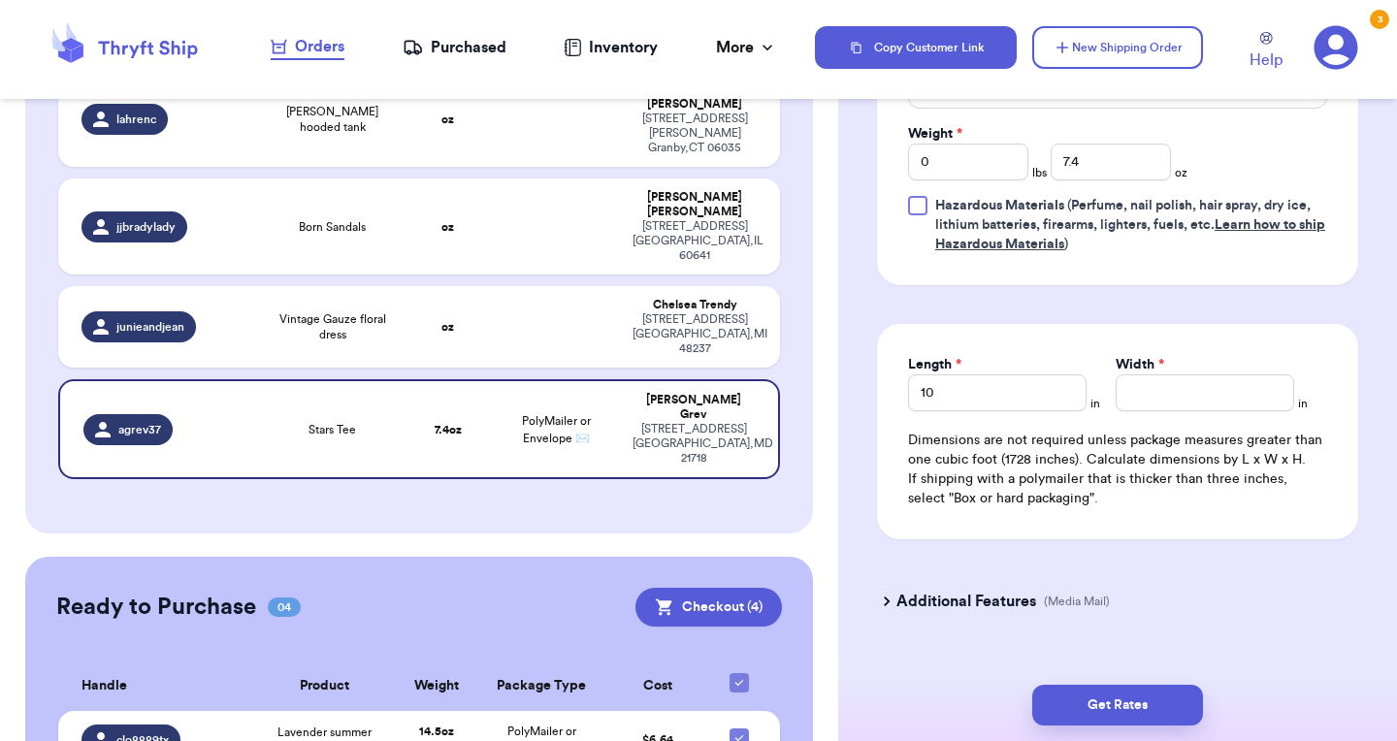
scroll to position [1016, 0]
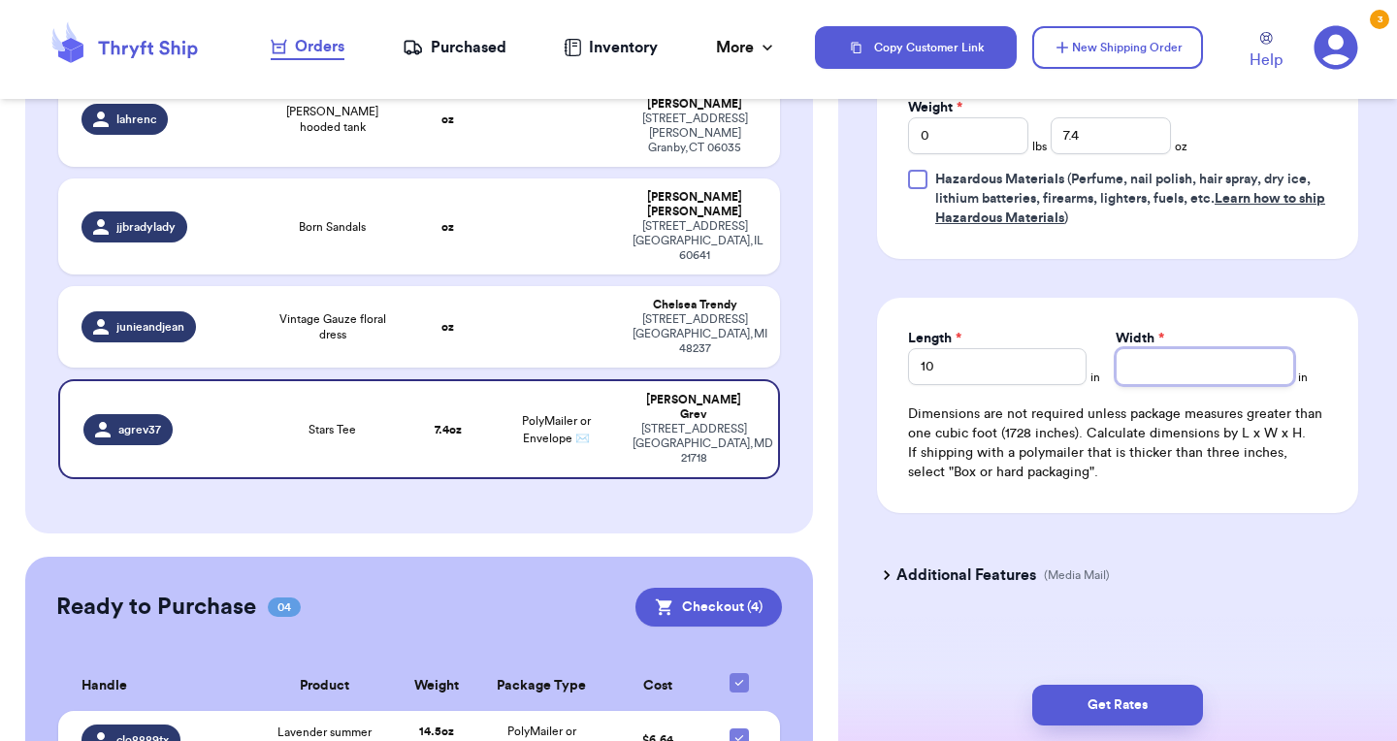
click at [1184, 362] on input "Width *" at bounding box center [1205, 366] width 179 height 37
type input "8"
click at [1108, 700] on button "Get Rates" at bounding box center [1117, 705] width 171 height 41
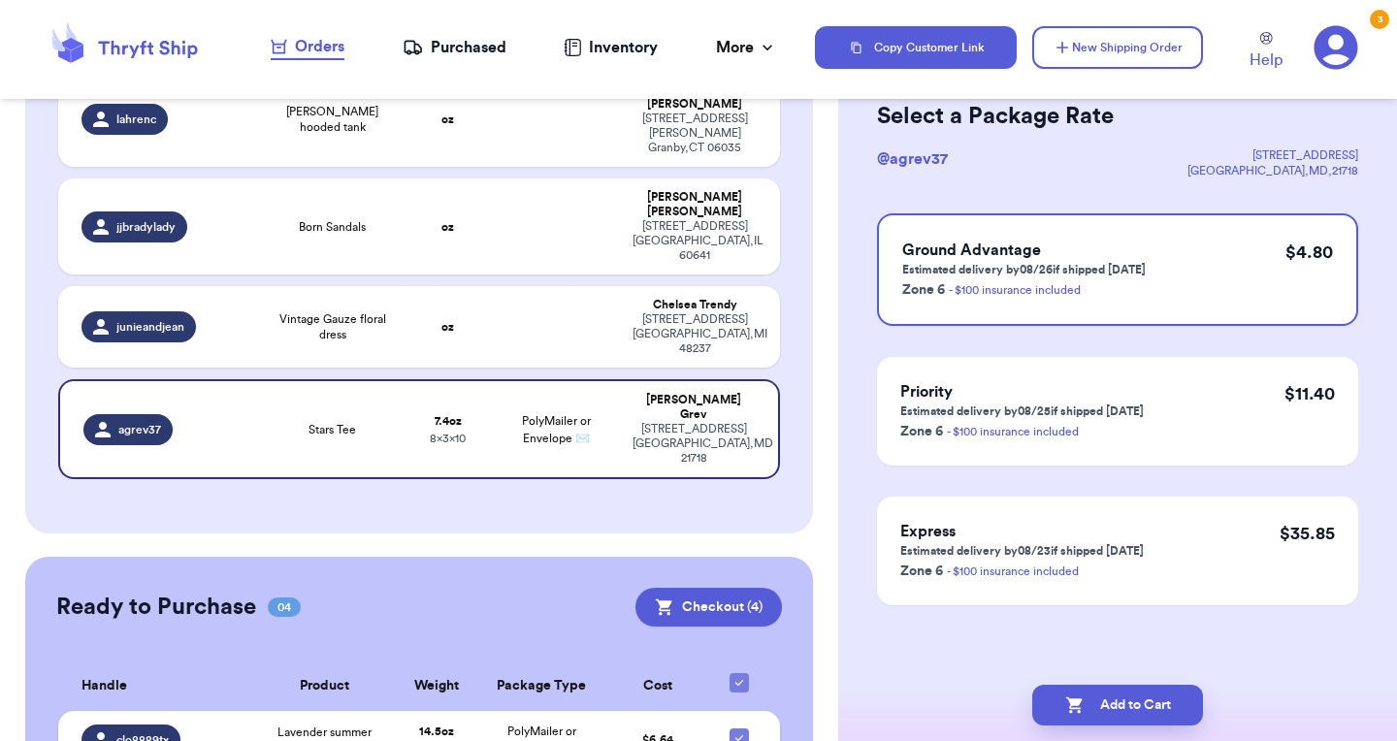
scroll to position [0, 0]
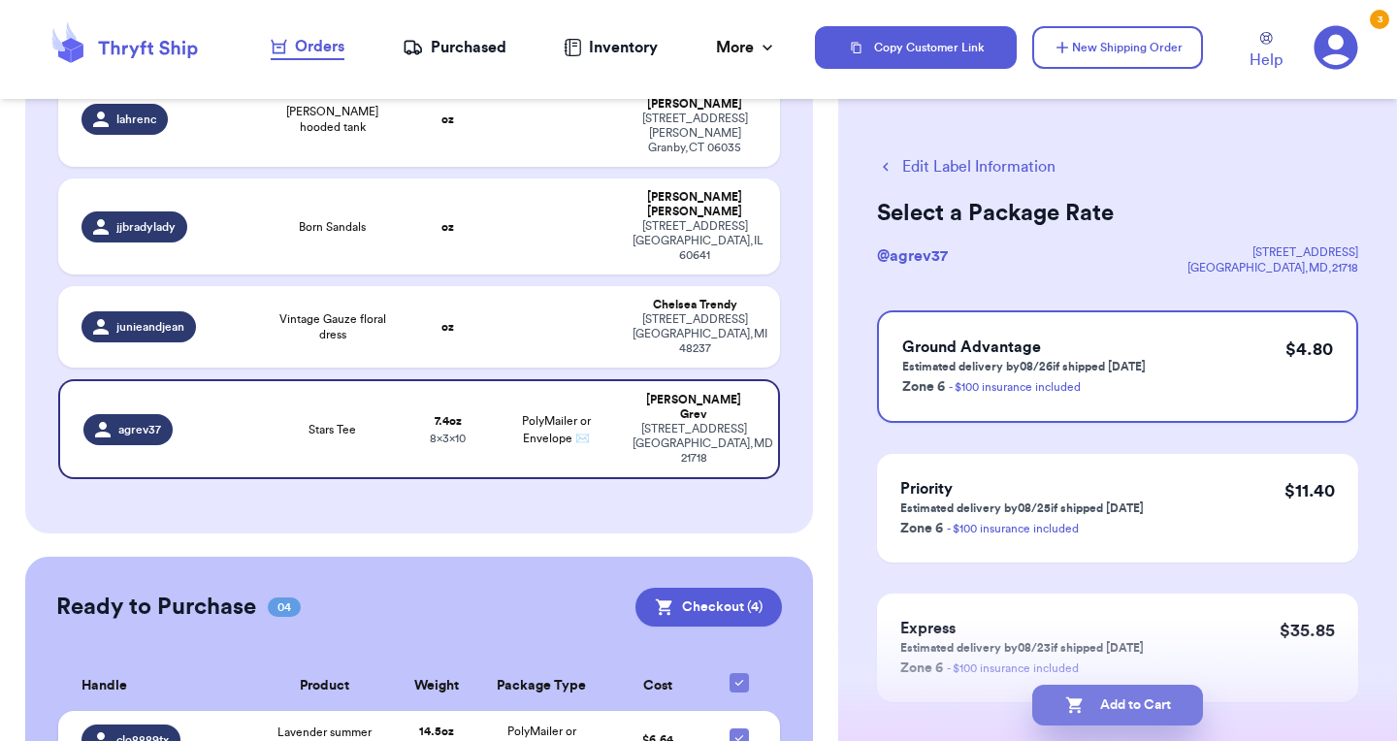
click at [1121, 706] on button "Add to Cart" at bounding box center [1117, 705] width 171 height 41
checkbox input "true"
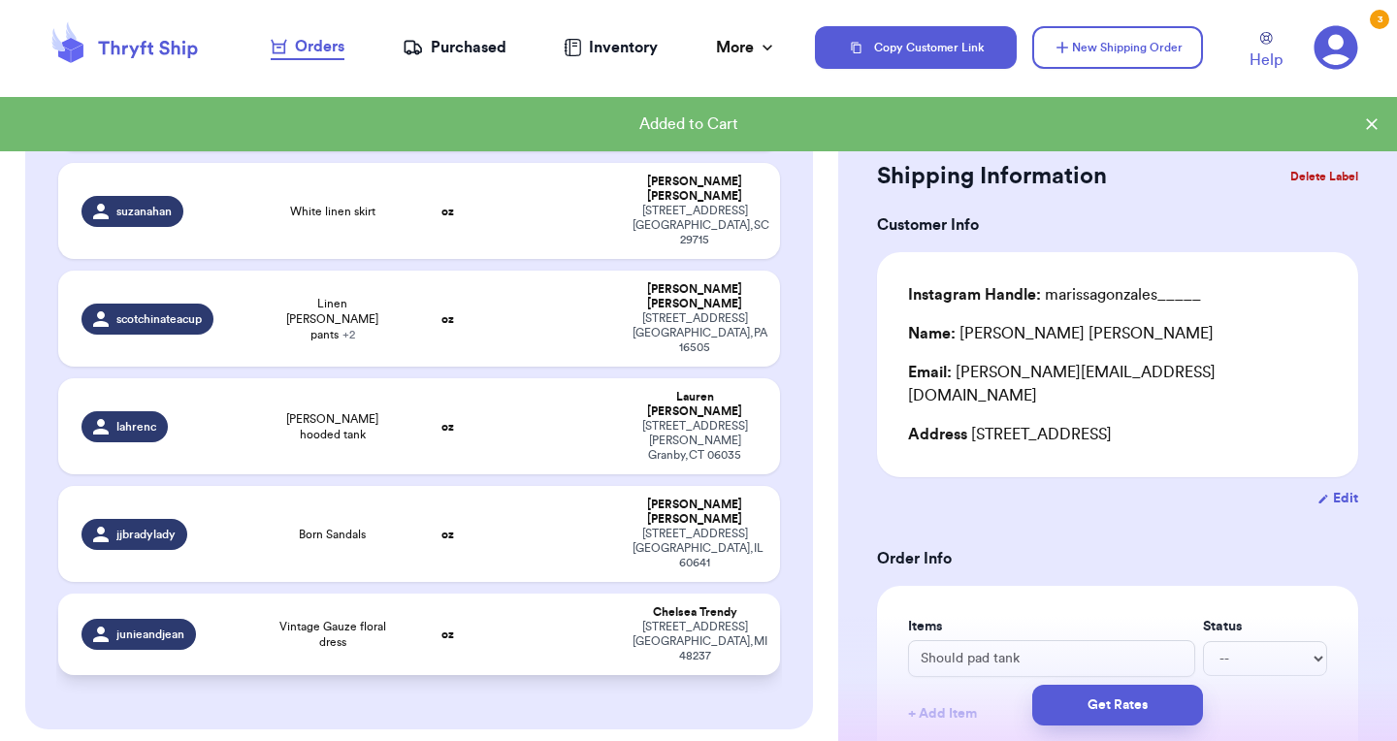
click at [373, 619] on span "Vintage Gauze floral dress" at bounding box center [332, 634] width 121 height 31
type input "Vintage Gauze floral dress"
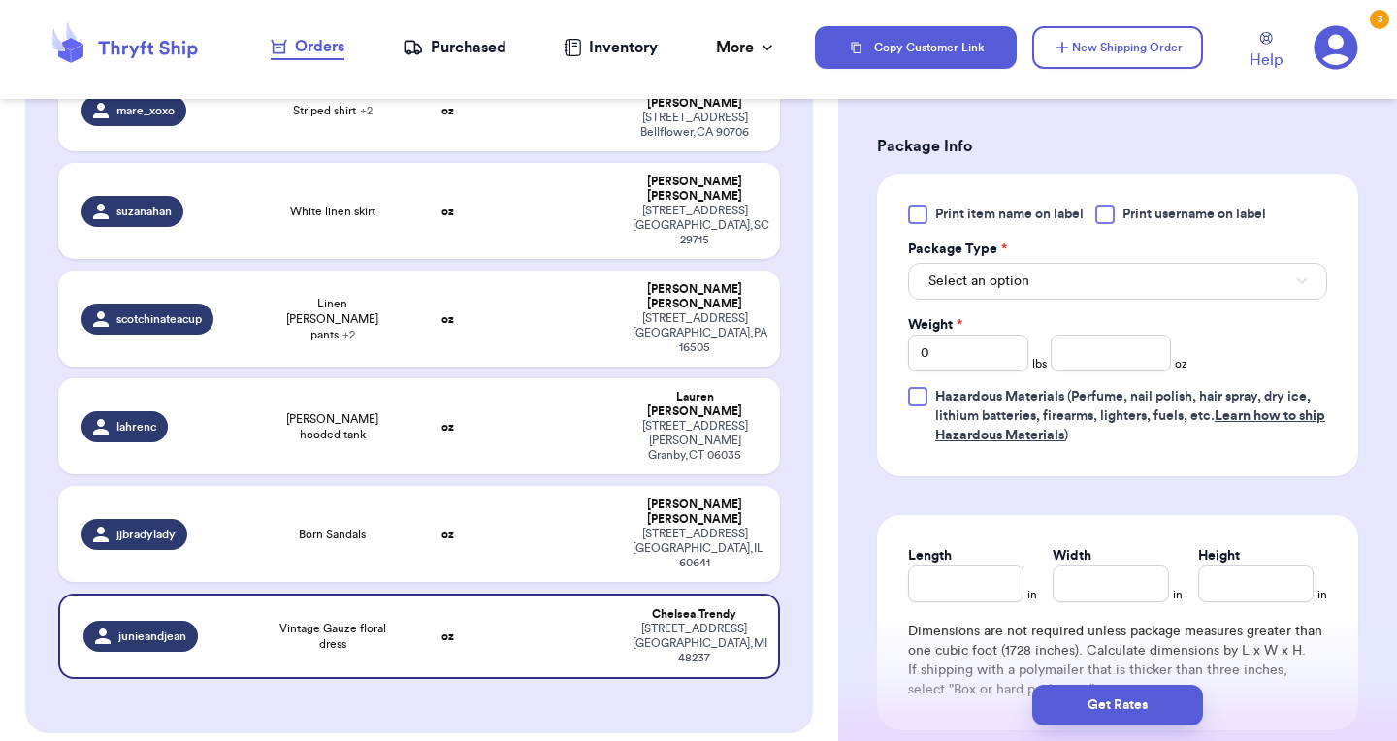
scroll to position [804, 0]
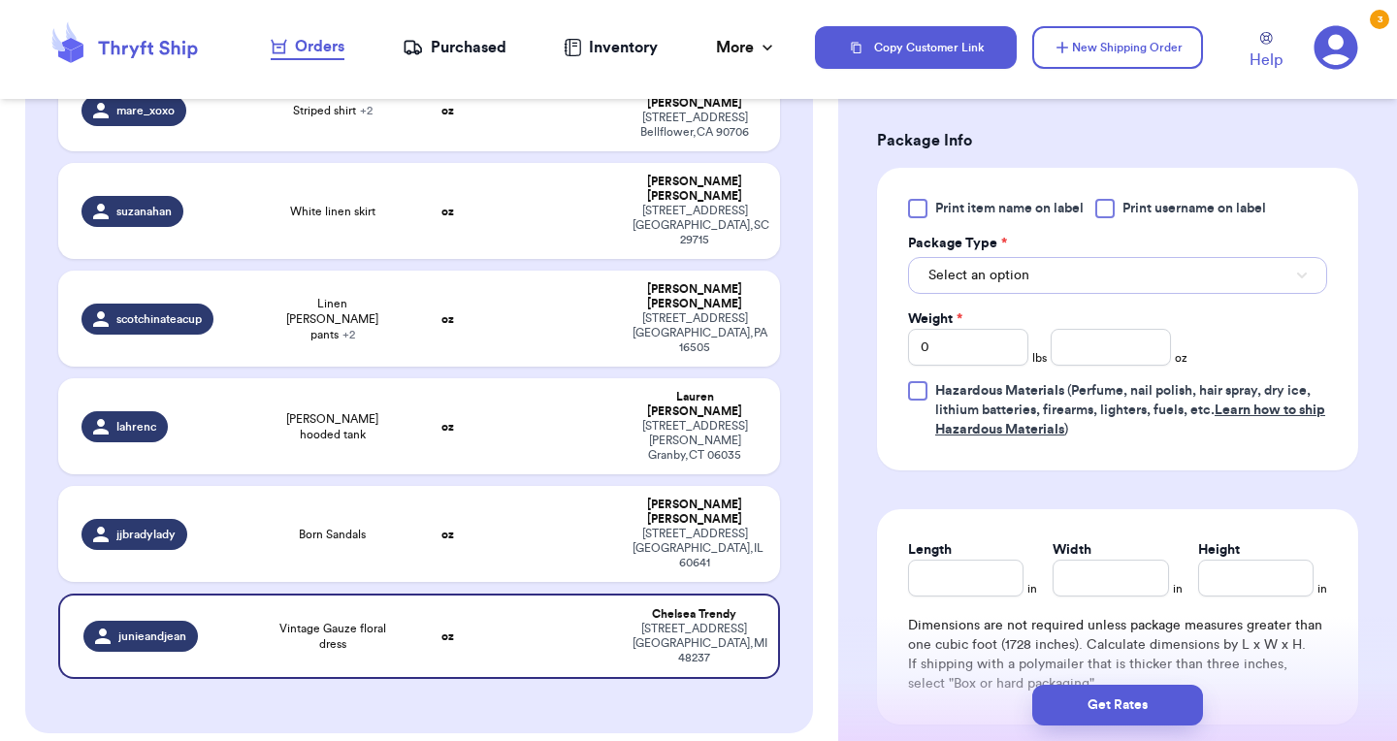
click at [1114, 278] on button "Select an option" at bounding box center [1117, 275] width 419 height 37
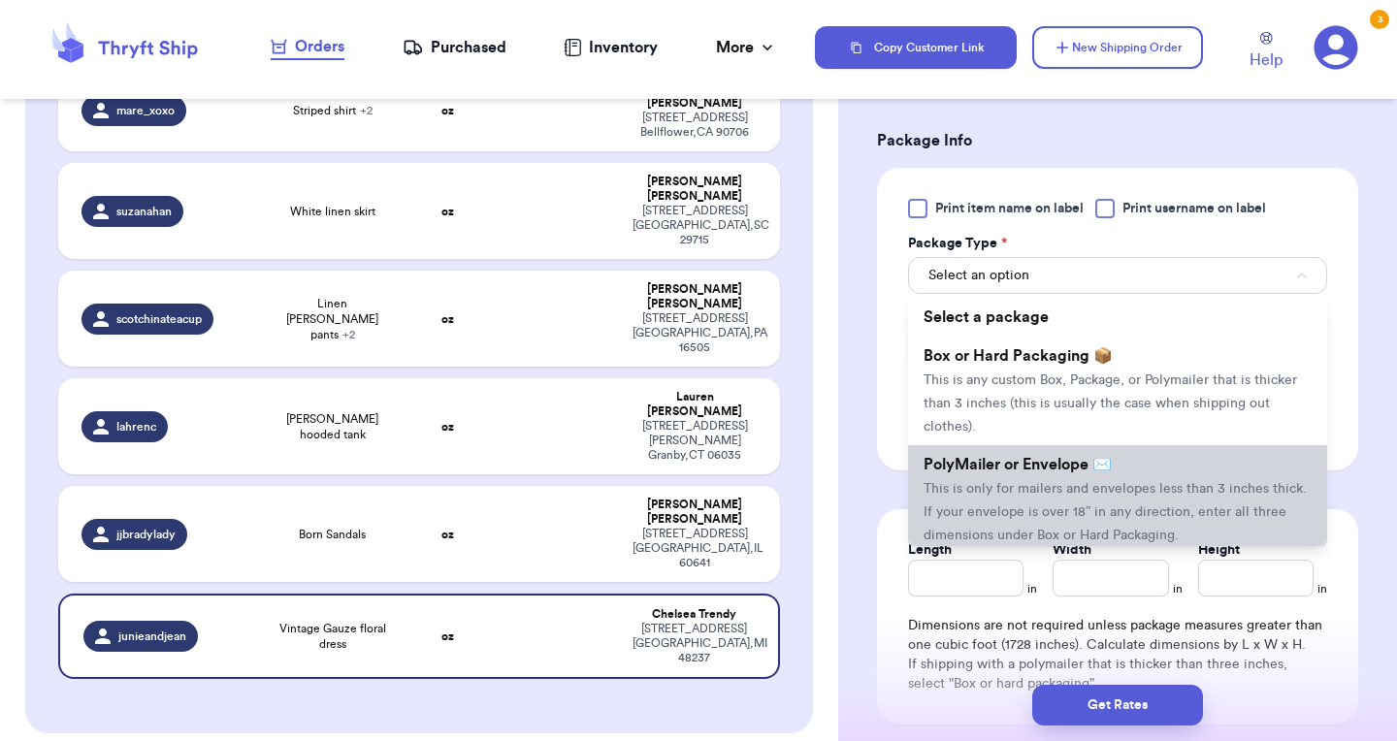
click at [1040, 491] on span "This is only for mailers and envelopes less than 3 inches thick. If your envelo…" at bounding box center [1115, 512] width 383 height 60
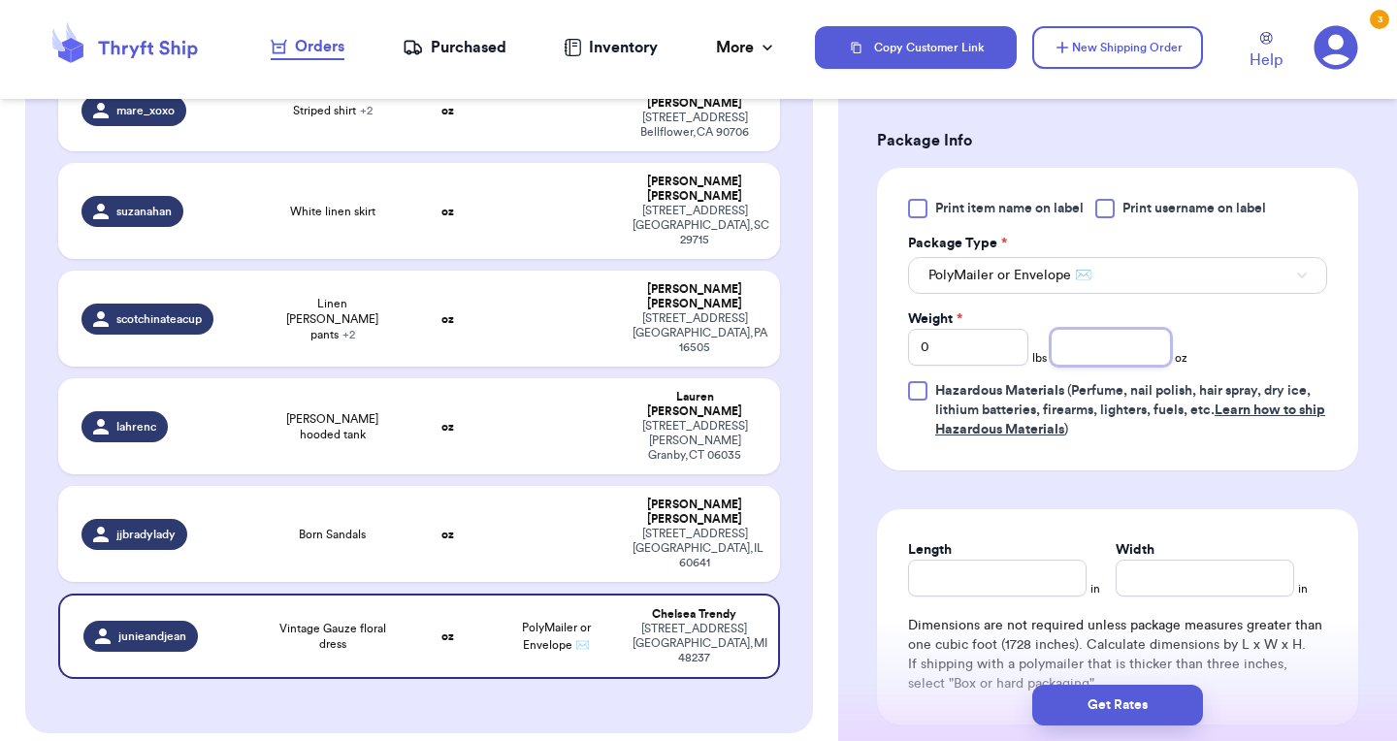
click at [1119, 342] on input "number" at bounding box center [1111, 347] width 120 height 37
type input "11.7"
click at [957, 579] on input "Length" at bounding box center [997, 578] width 179 height 37
type input "11"
click at [1132, 576] on input "Width *" at bounding box center [1205, 578] width 179 height 37
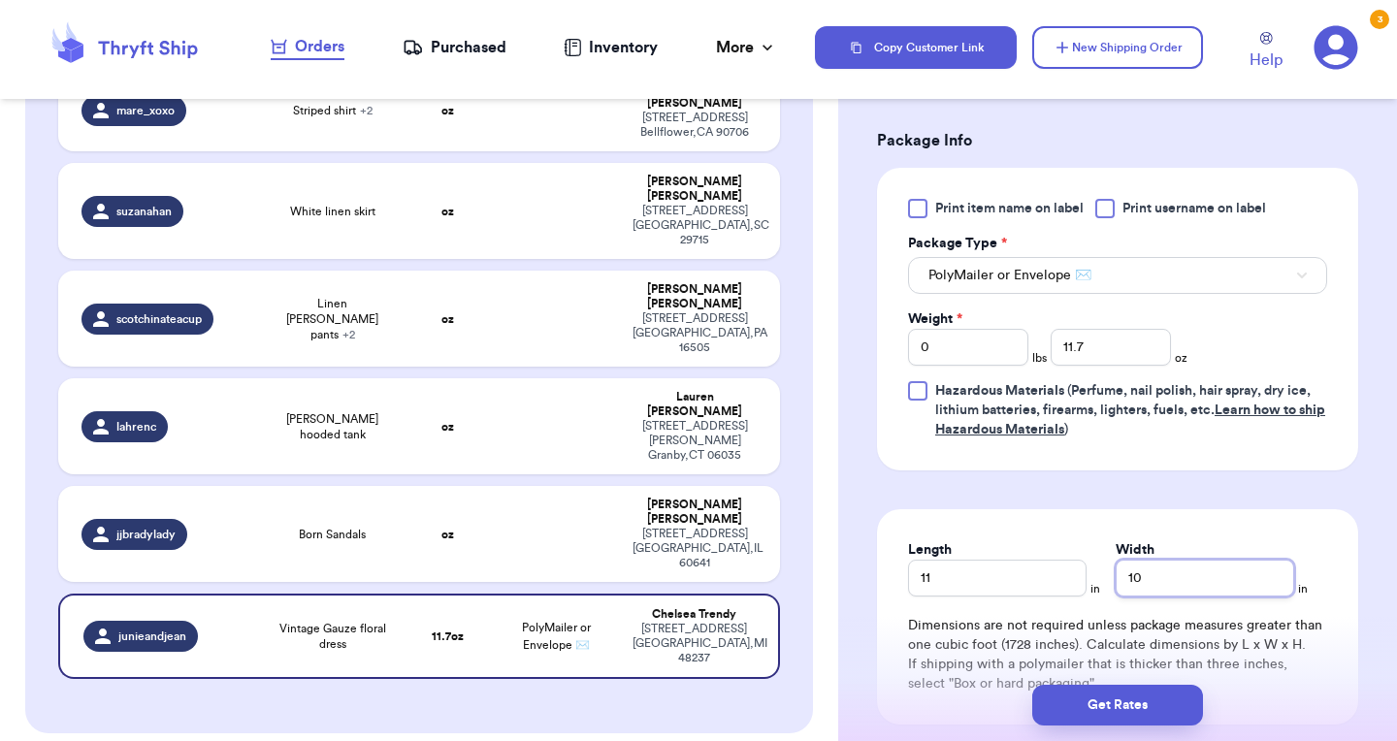
type input "10"
click at [1135, 356] on input "11.7" at bounding box center [1111, 347] width 120 height 37
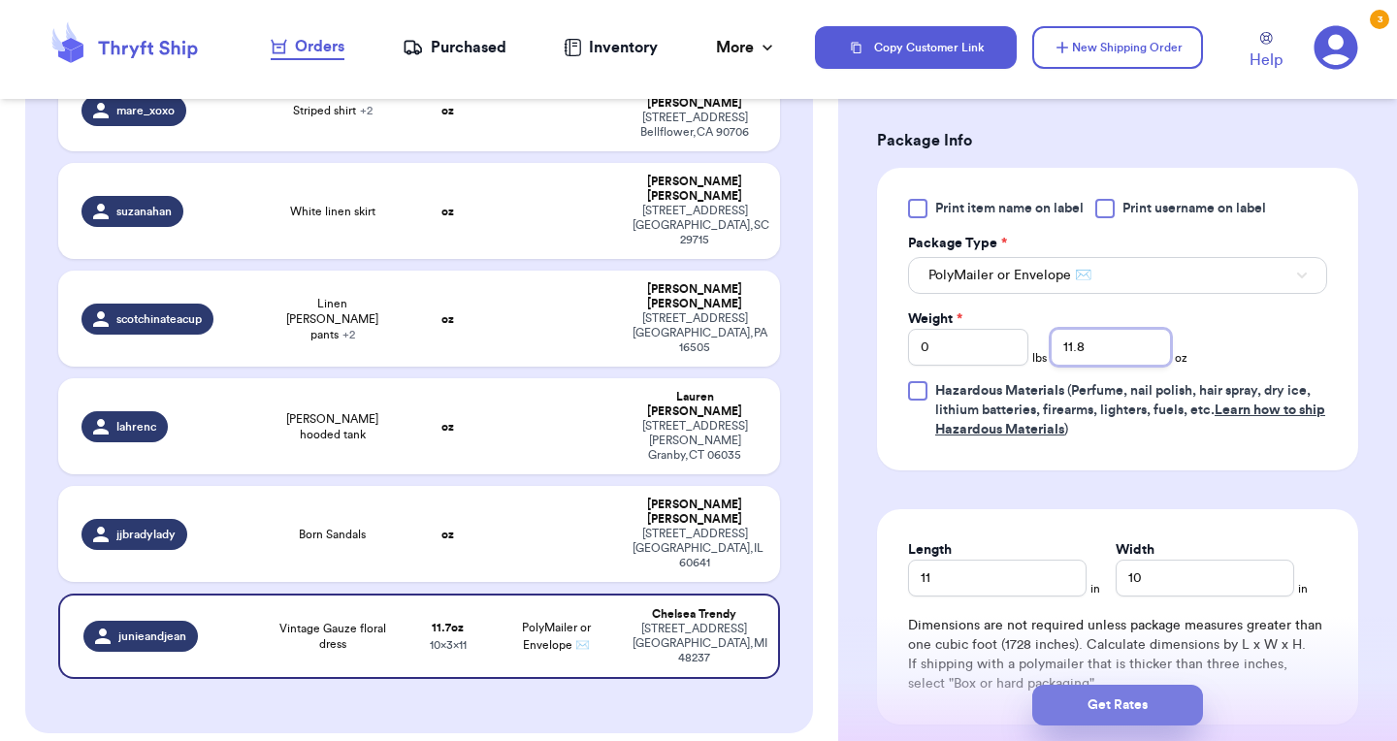
type input "11.8"
click at [1089, 720] on button "Get Rates" at bounding box center [1117, 705] width 171 height 41
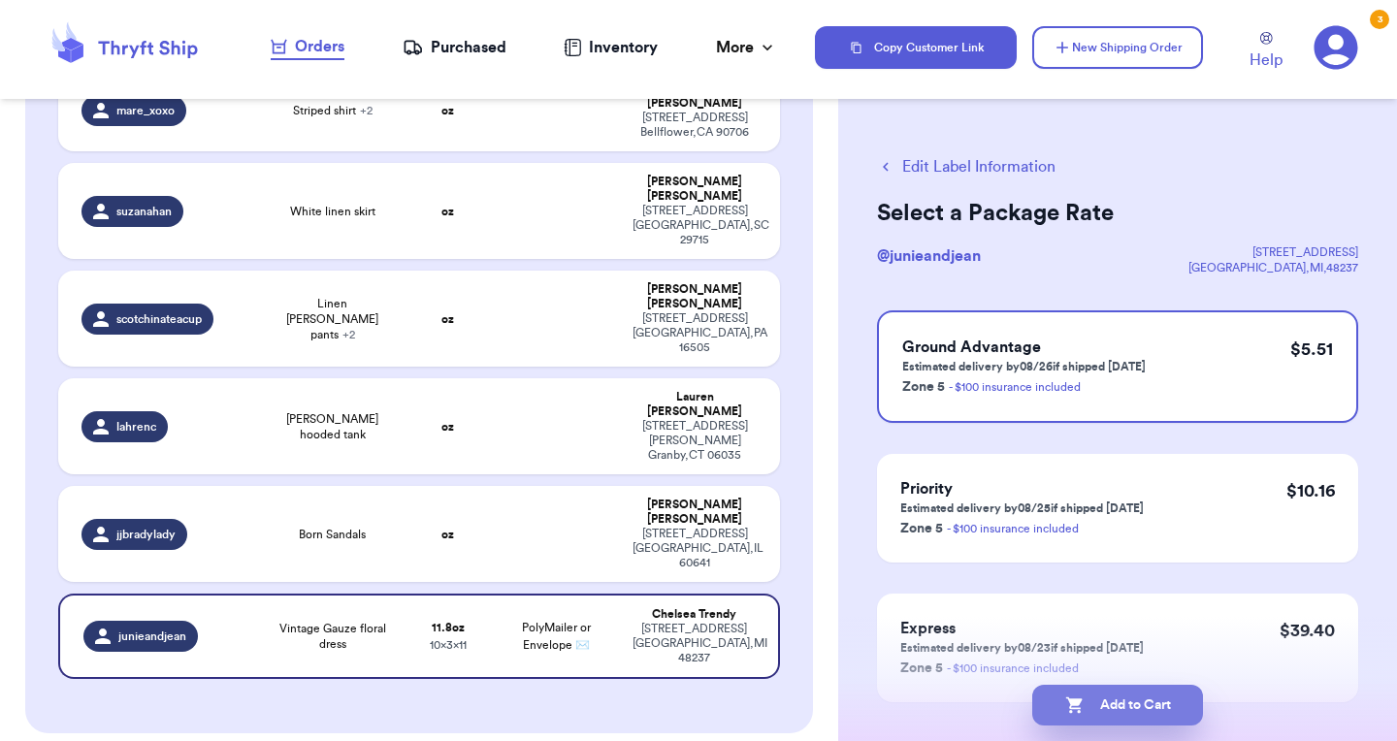
click at [1066, 694] on button "Add to Cart" at bounding box center [1117, 705] width 171 height 41
checkbox input "true"
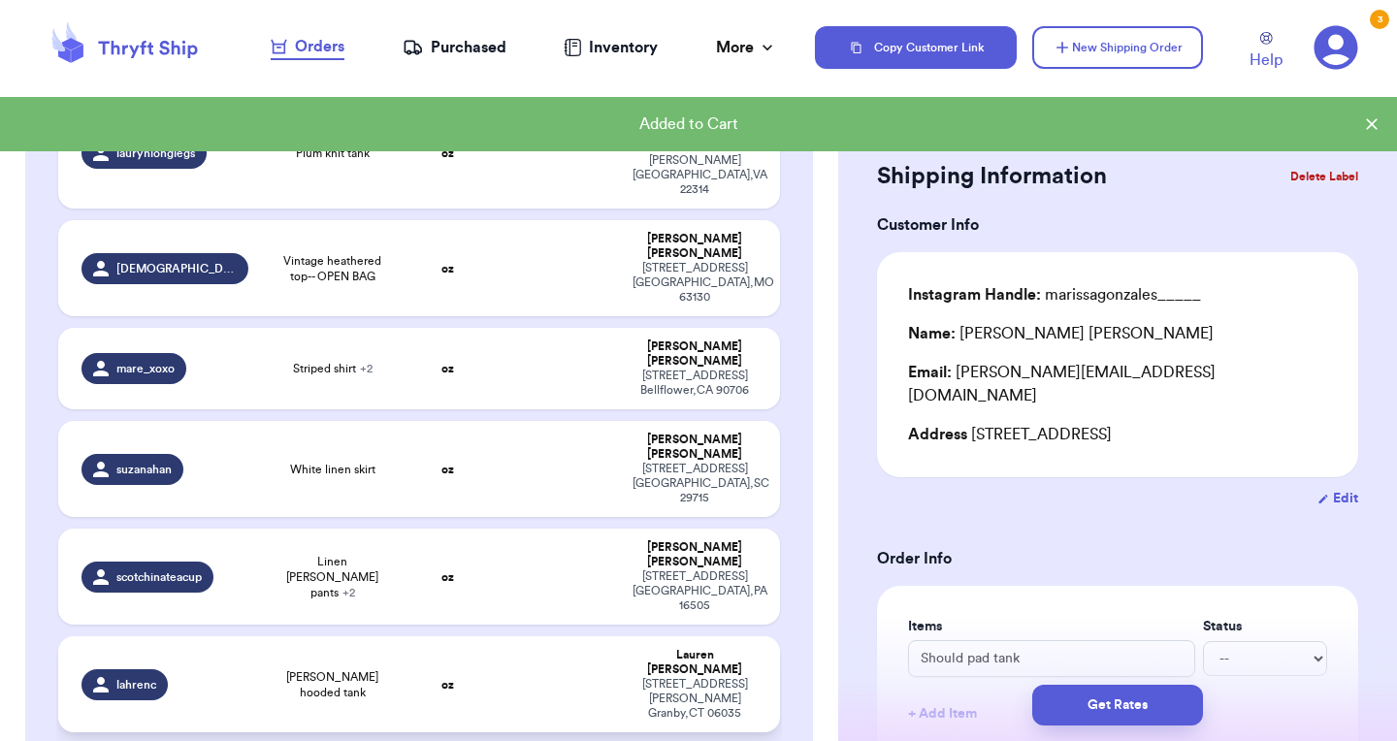
scroll to position [326, 0]
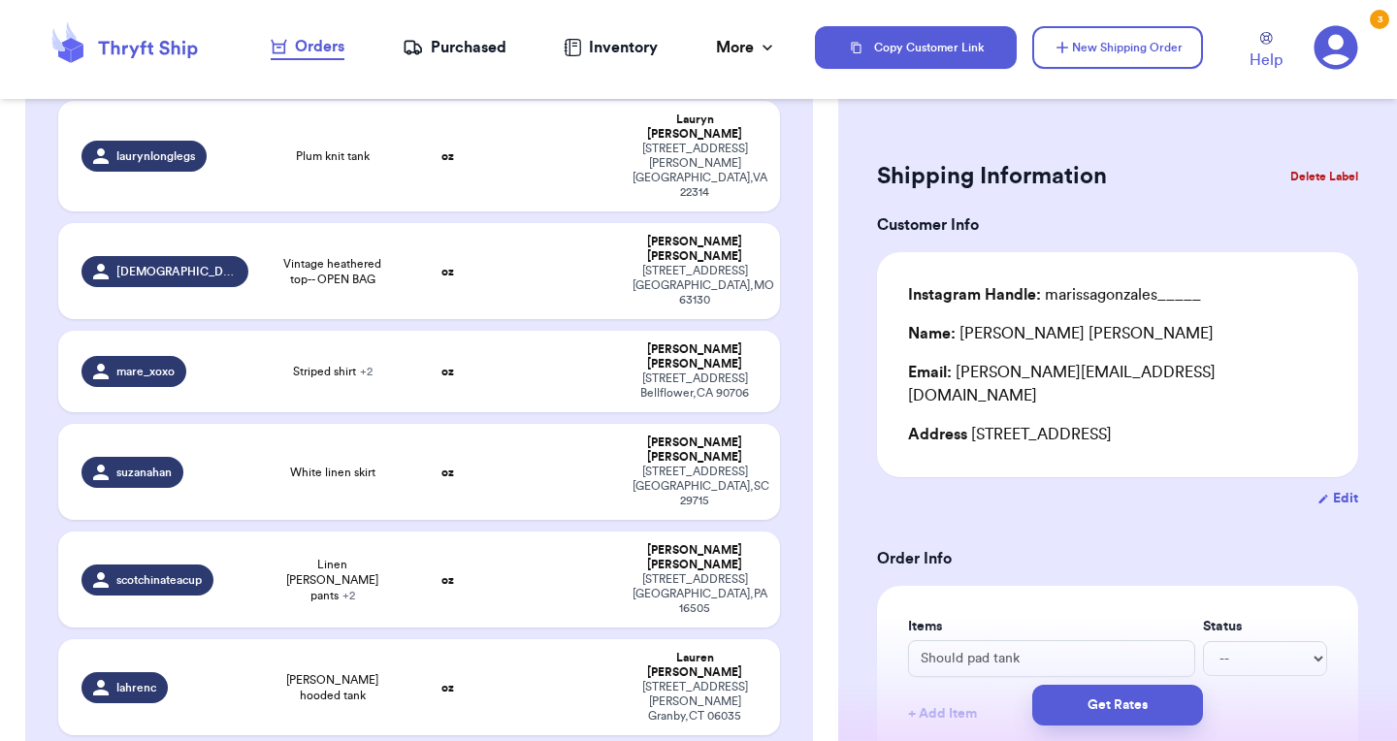
type input "Born Sandals"
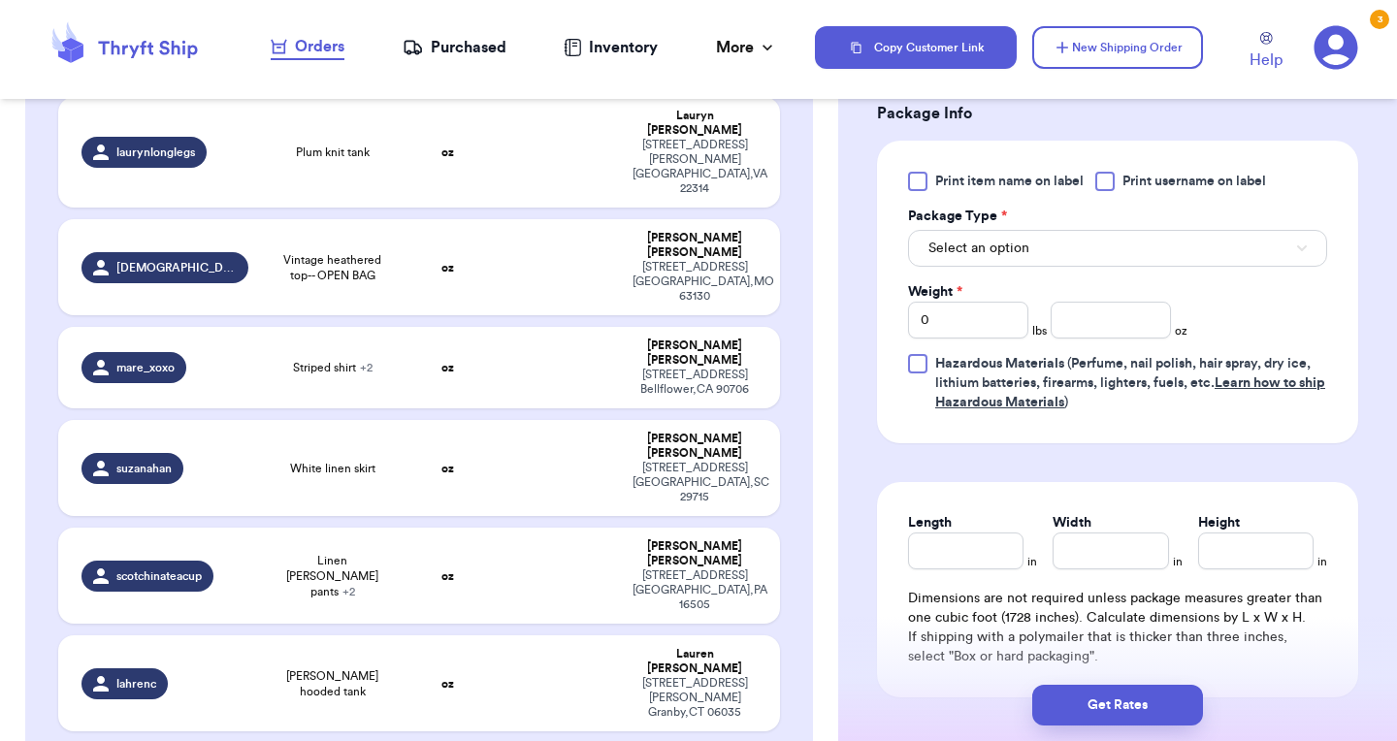
scroll to position [852, 0]
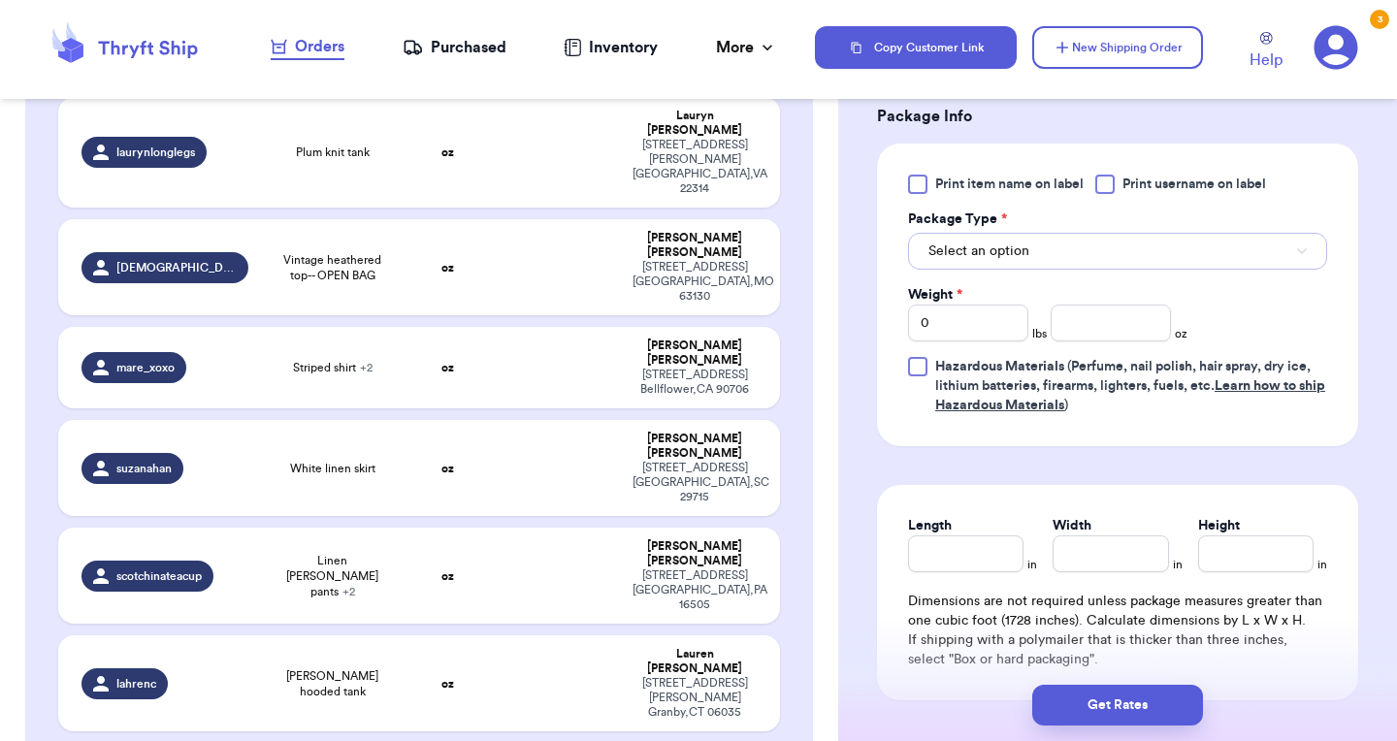
click at [1095, 243] on button "Select an option" at bounding box center [1117, 251] width 419 height 37
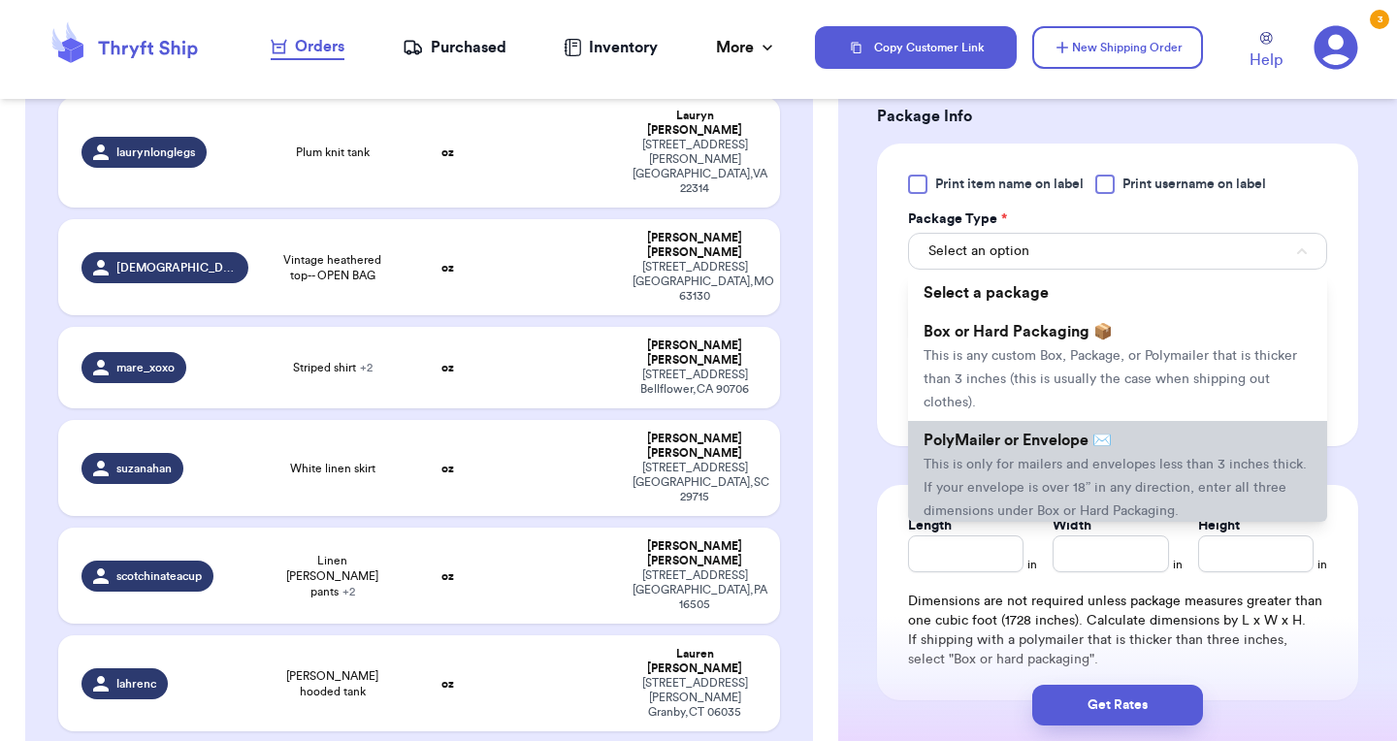
click at [1044, 437] on li "PolyMailer or Envelope ✉️ This is only for mailers and envelopes less than 3 in…" at bounding box center [1117, 475] width 419 height 109
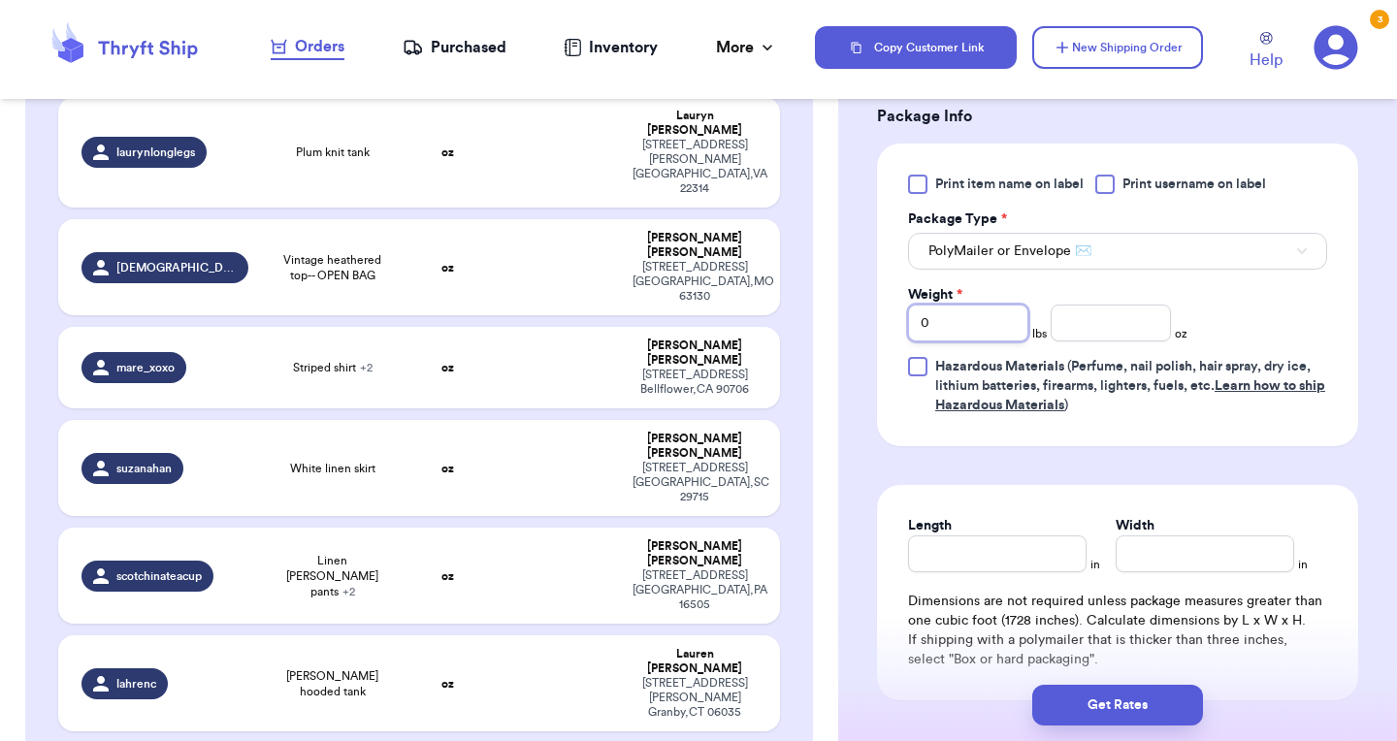
click at [1012, 305] on input "0" at bounding box center [968, 323] width 120 height 37
type input "1"
type input "5.2"
click at [963, 542] on input "Length" at bounding box center [997, 554] width 179 height 37
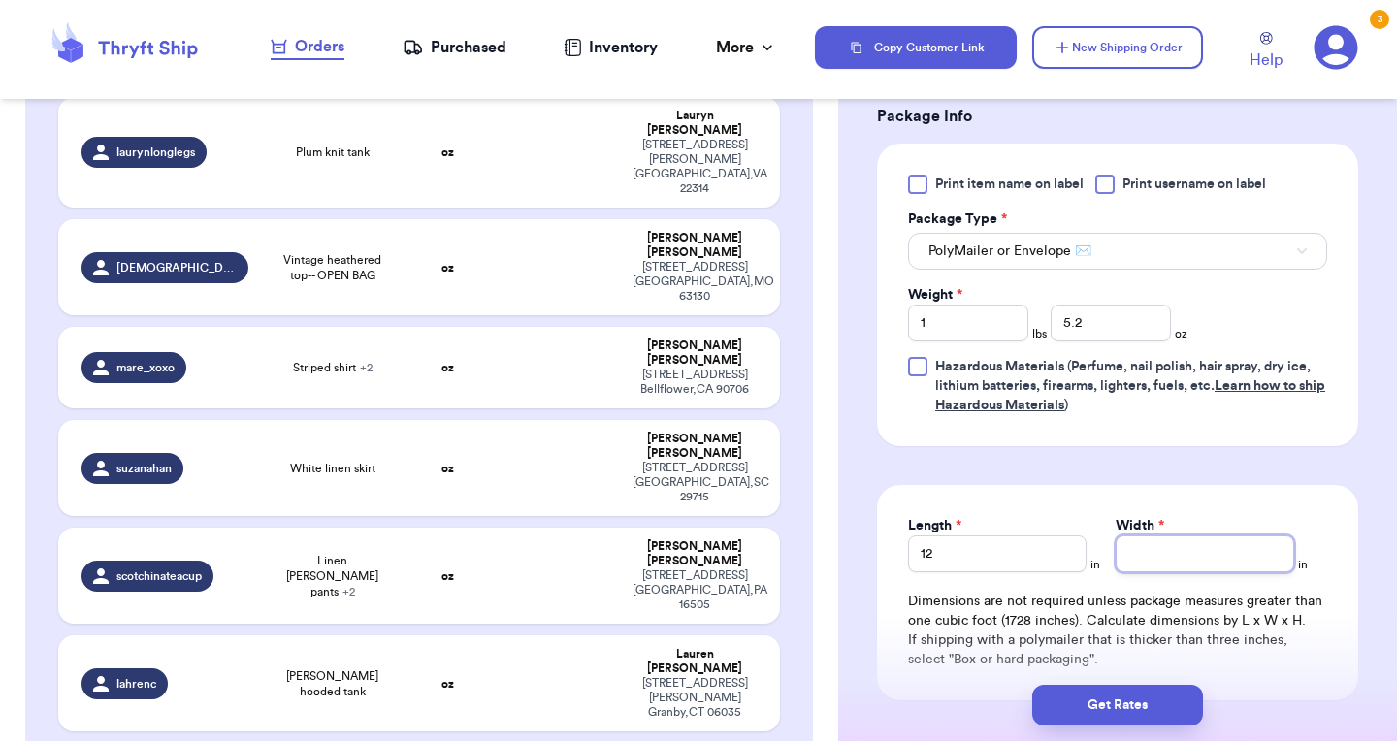
click at [1178, 536] on input "Width *" at bounding box center [1205, 554] width 179 height 37
click at [982, 536] on input "12" at bounding box center [997, 554] width 179 height 37
type input "1"
type input "14"
click at [1200, 549] on input "Width *" at bounding box center [1205, 554] width 179 height 37
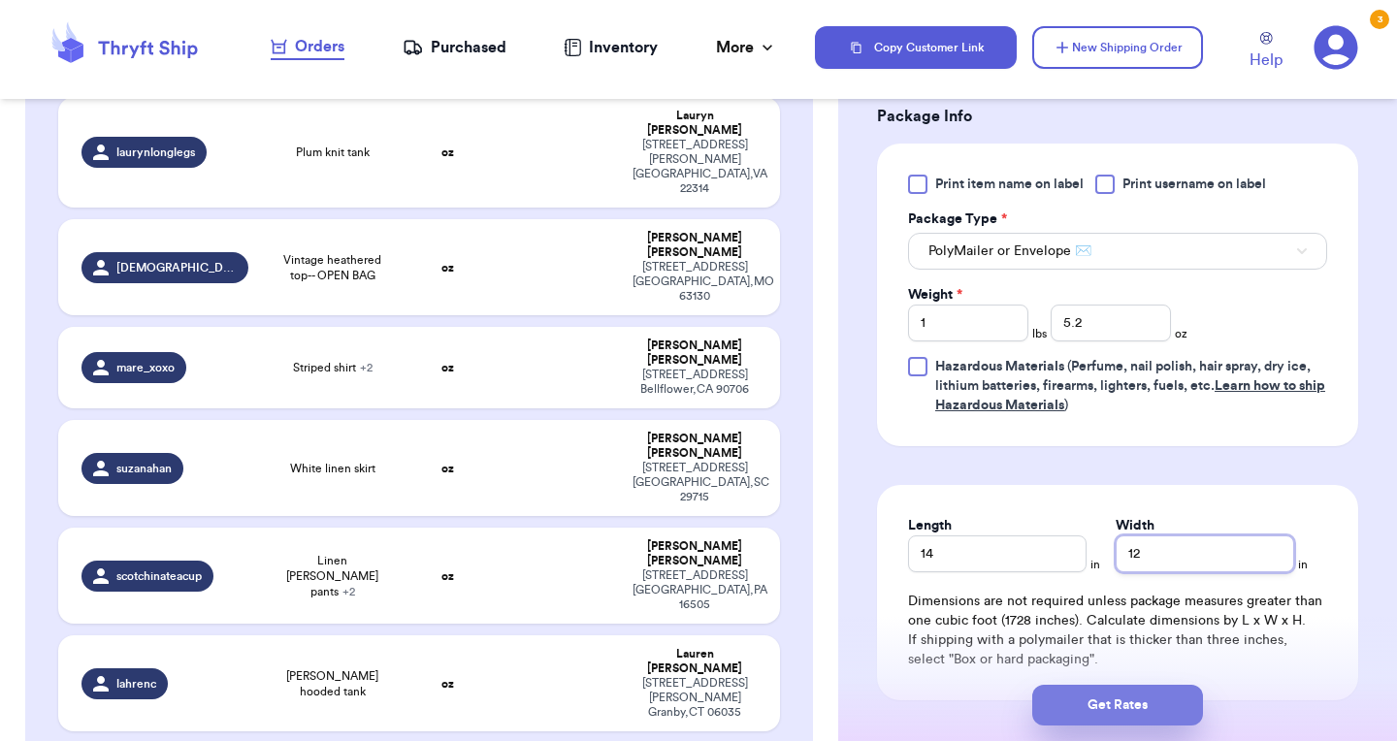
type input "12"
click at [1154, 713] on button "Get Rates" at bounding box center [1117, 705] width 171 height 41
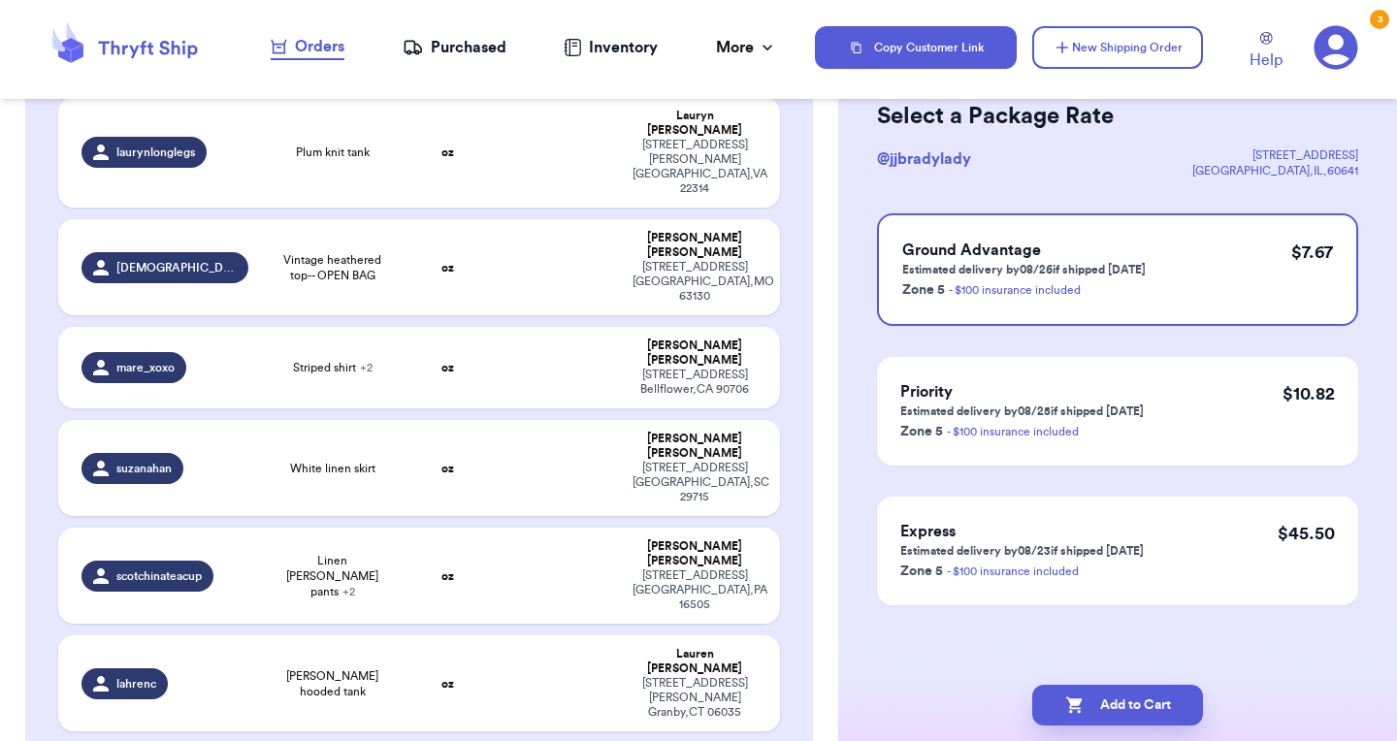
scroll to position [0, 0]
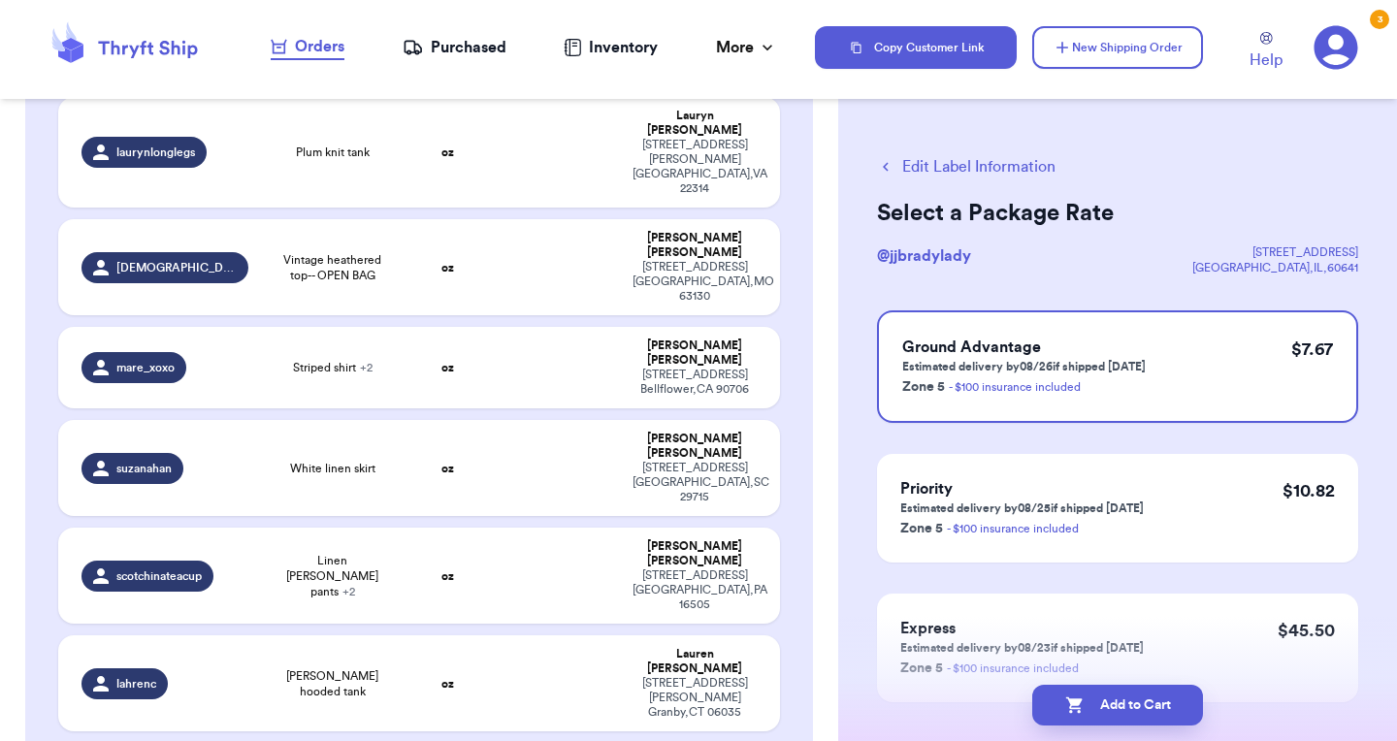
click at [1154, 713] on button "Add to Cart" at bounding box center [1117, 705] width 171 height 41
checkbox input "true"
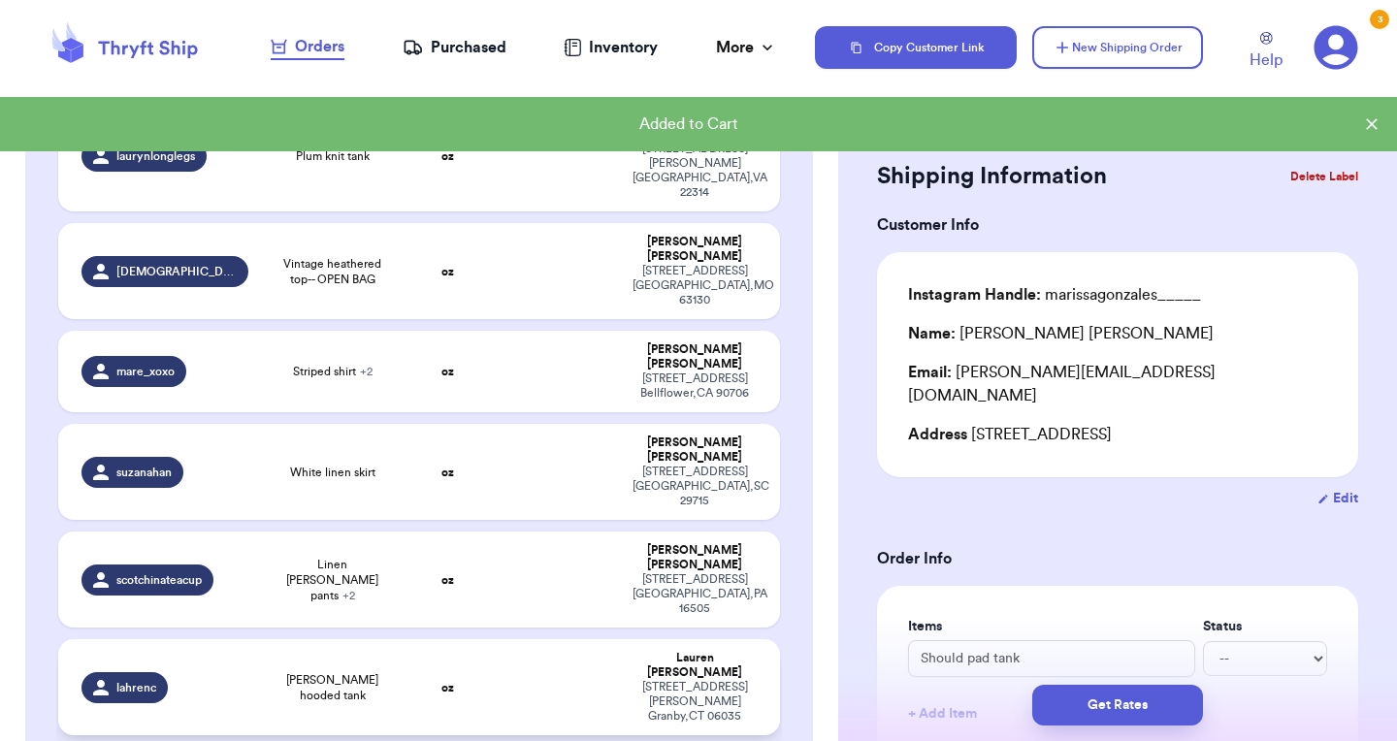
click at [458, 639] on td "oz" at bounding box center [448, 687] width 86 height 96
type input "[PERSON_NAME] hooded tank"
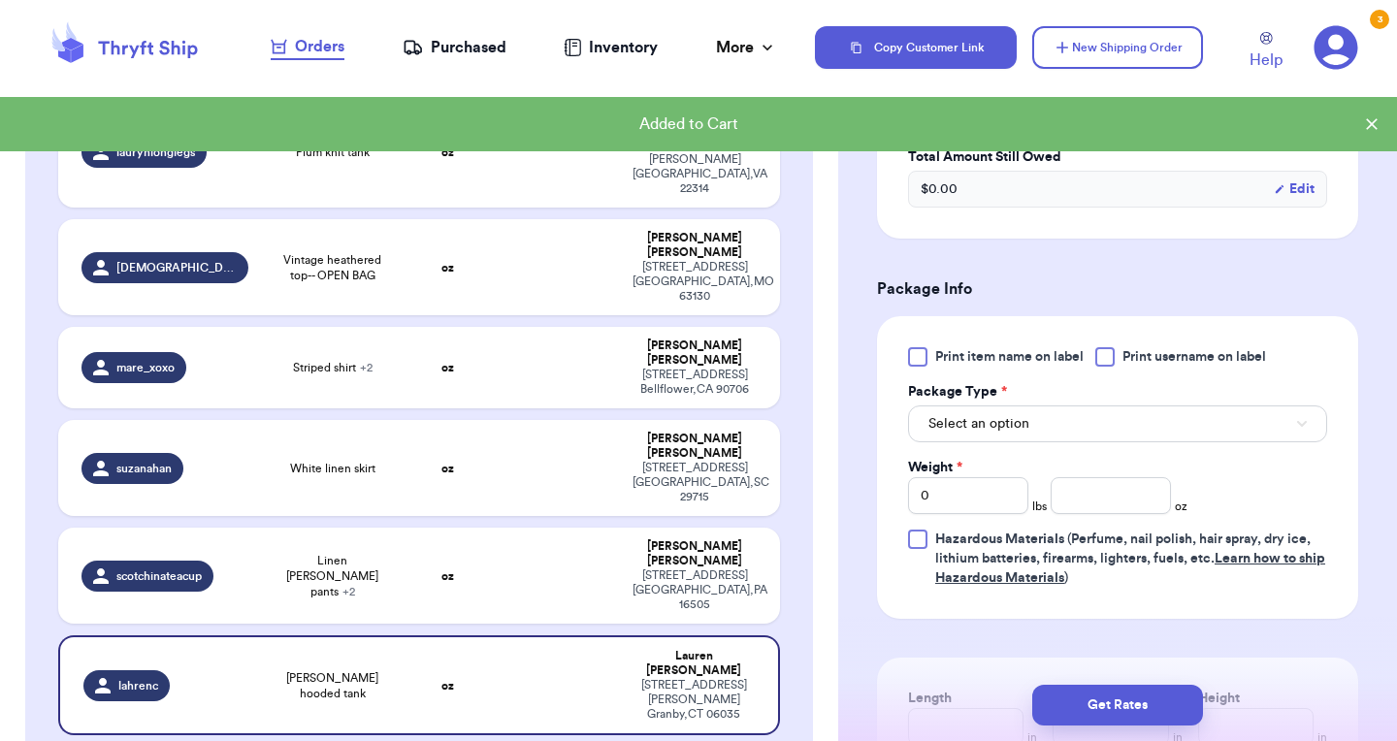
scroll to position [653, 0]
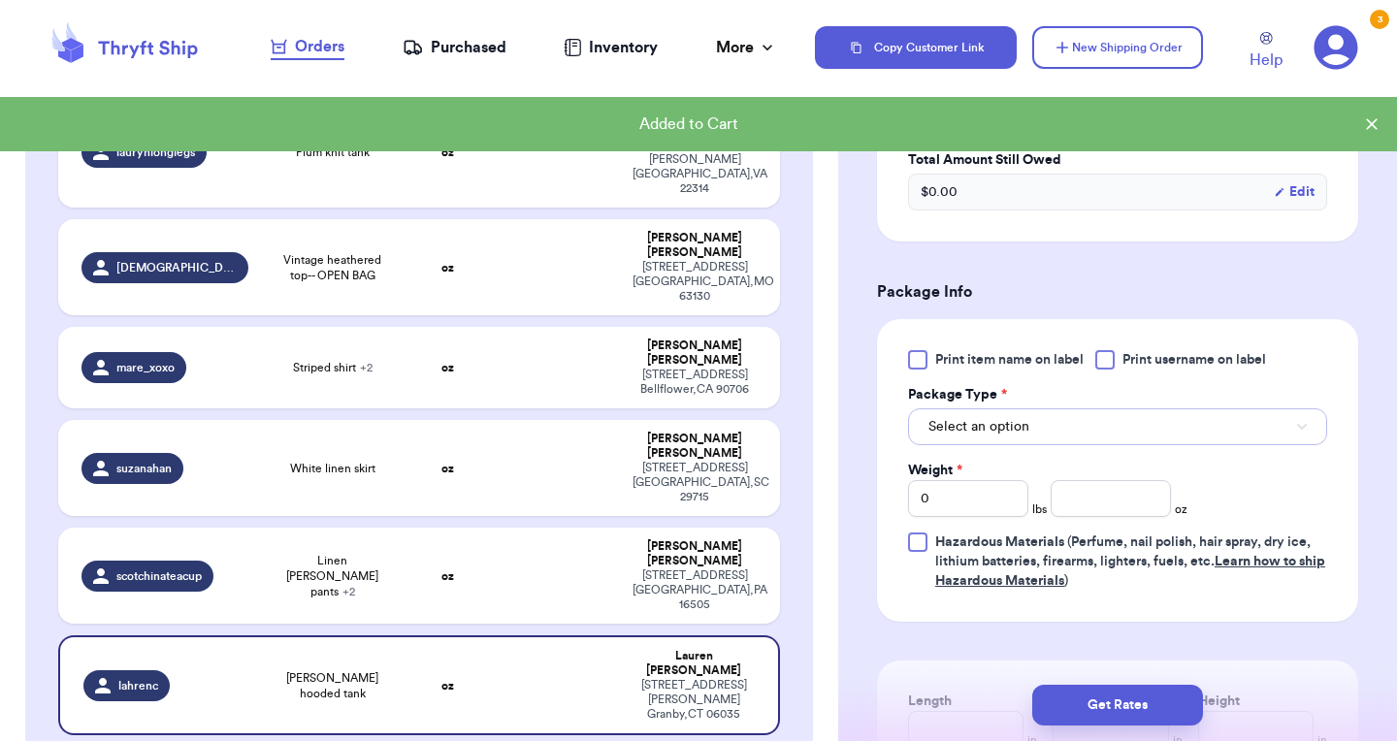
click at [1063, 419] on button "Select an option" at bounding box center [1117, 426] width 419 height 37
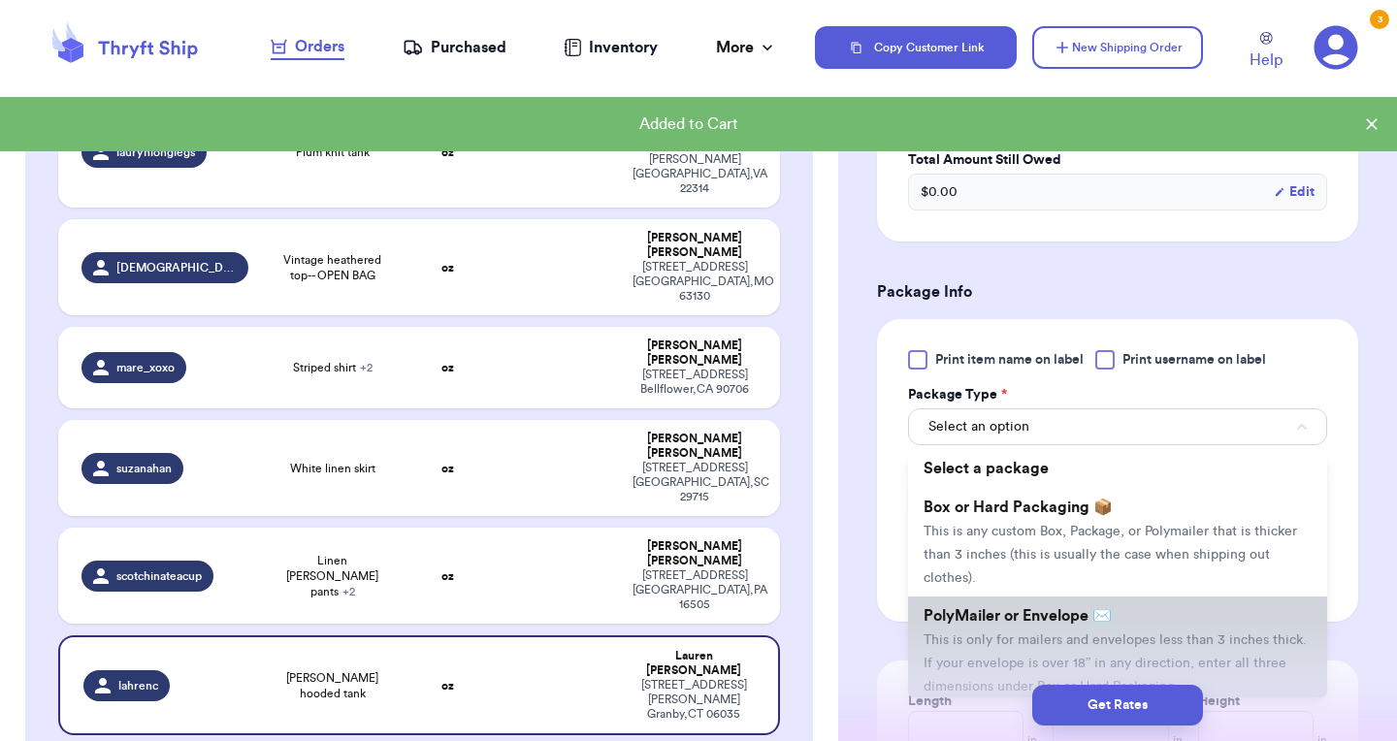
click at [1003, 636] on li "PolyMailer or Envelope ✉️ This is only for mailers and envelopes less than 3 in…" at bounding box center [1117, 651] width 419 height 109
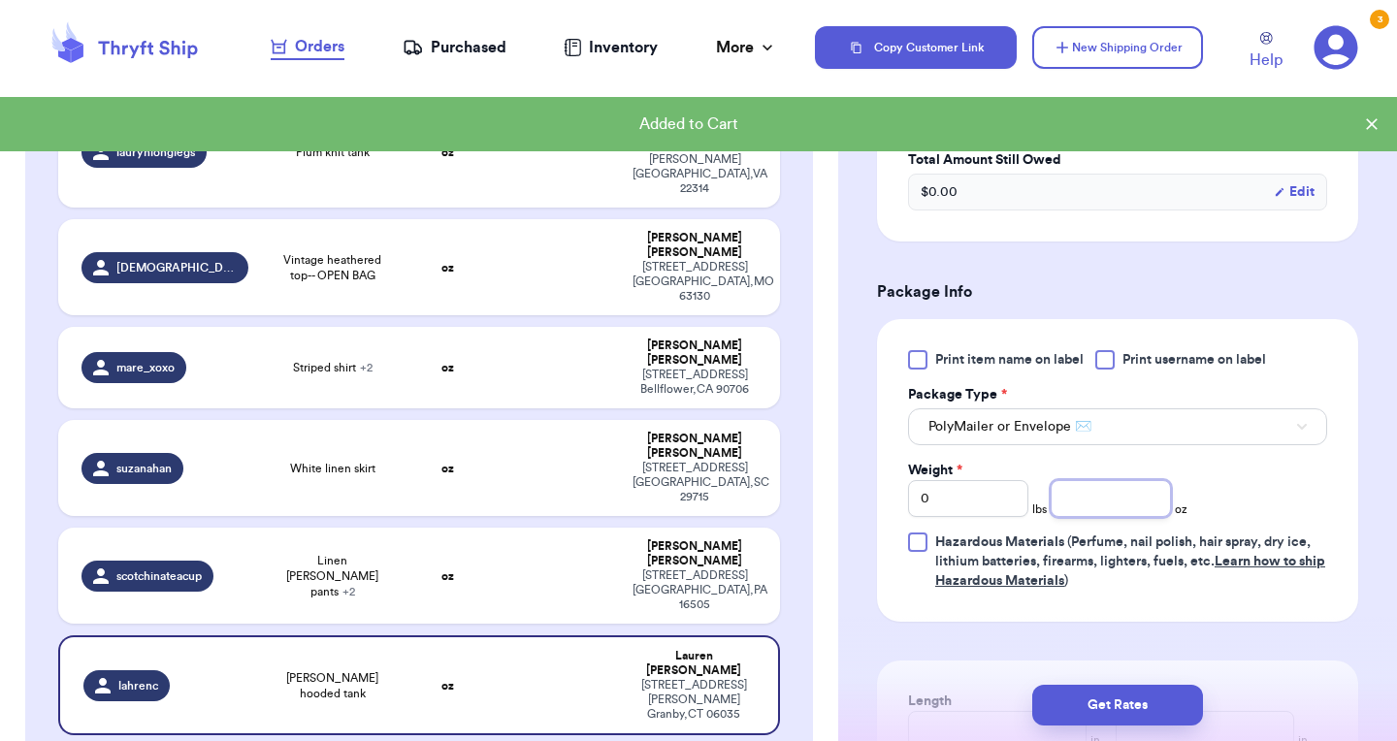
click at [1079, 504] on input "number" at bounding box center [1111, 498] width 120 height 37
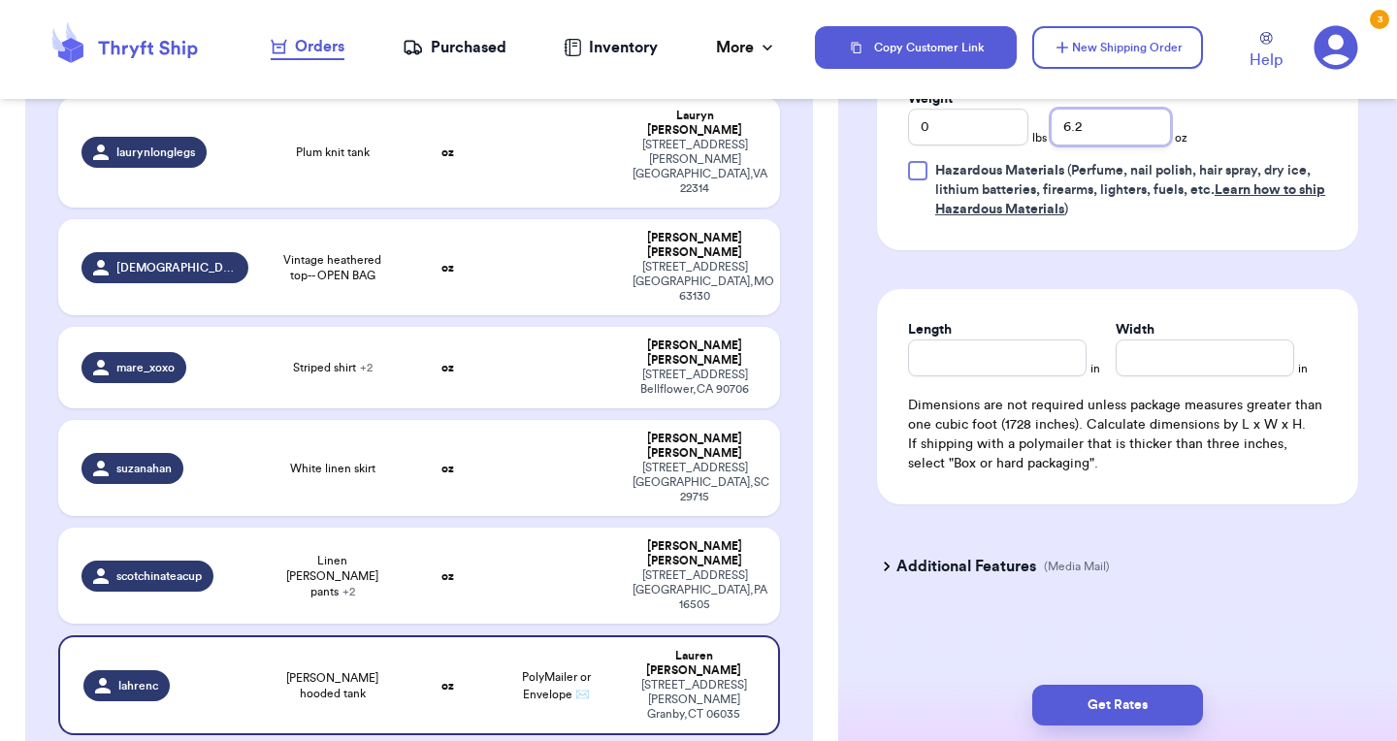
scroll to position [1026, 0]
type input "6.2"
click at [982, 374] on input "Length" at bounding box center [997, 358] width 179 height 37
type input "9"
type input "6"
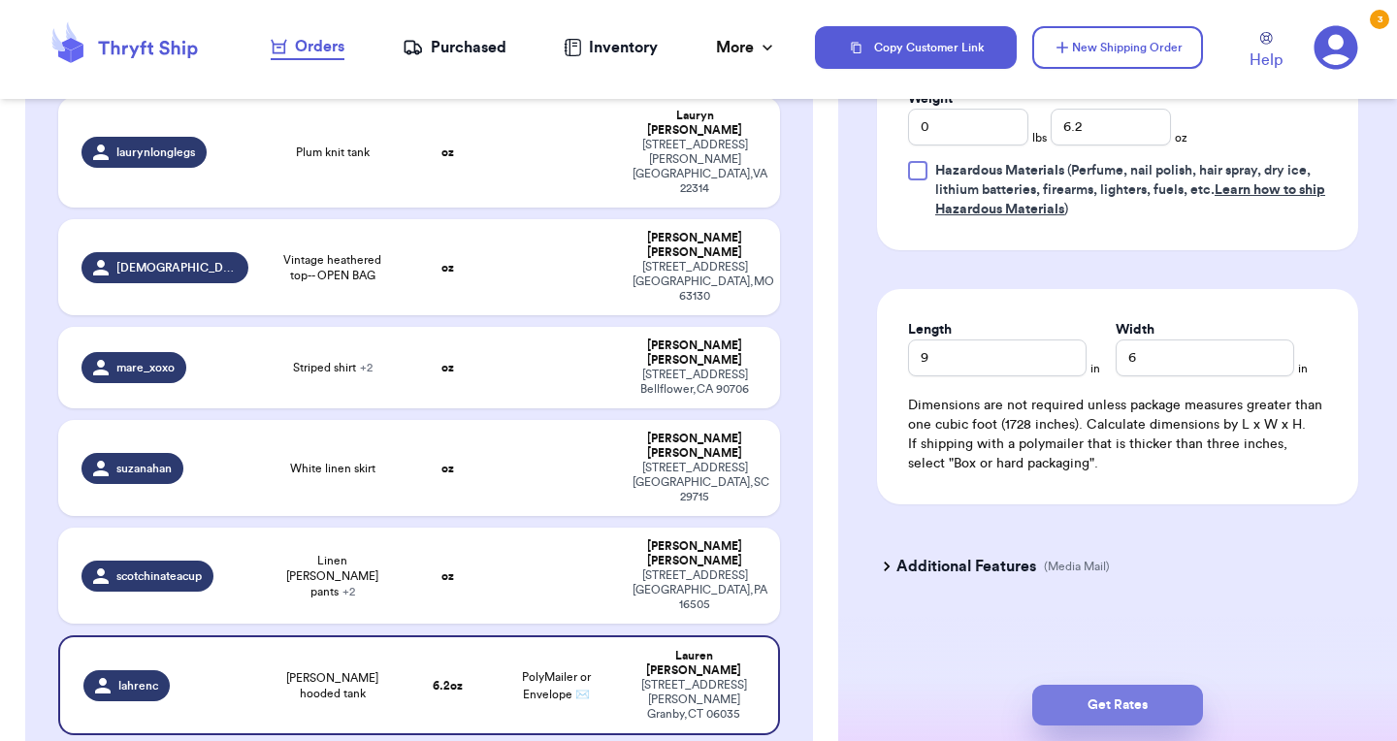
click at [1065, 723] on button "Get Rates" at bounding box center [1117, 705] width 171 height 41
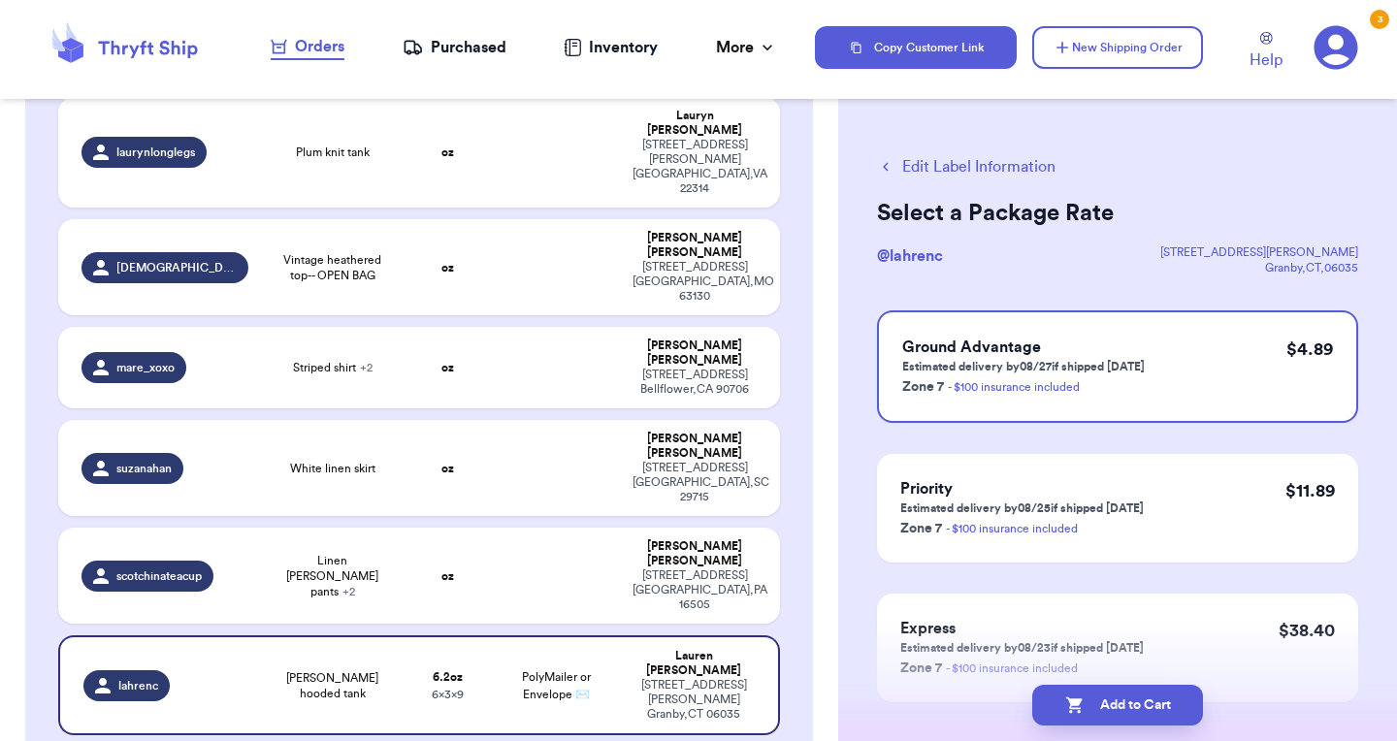
scroll to position [97, 0]
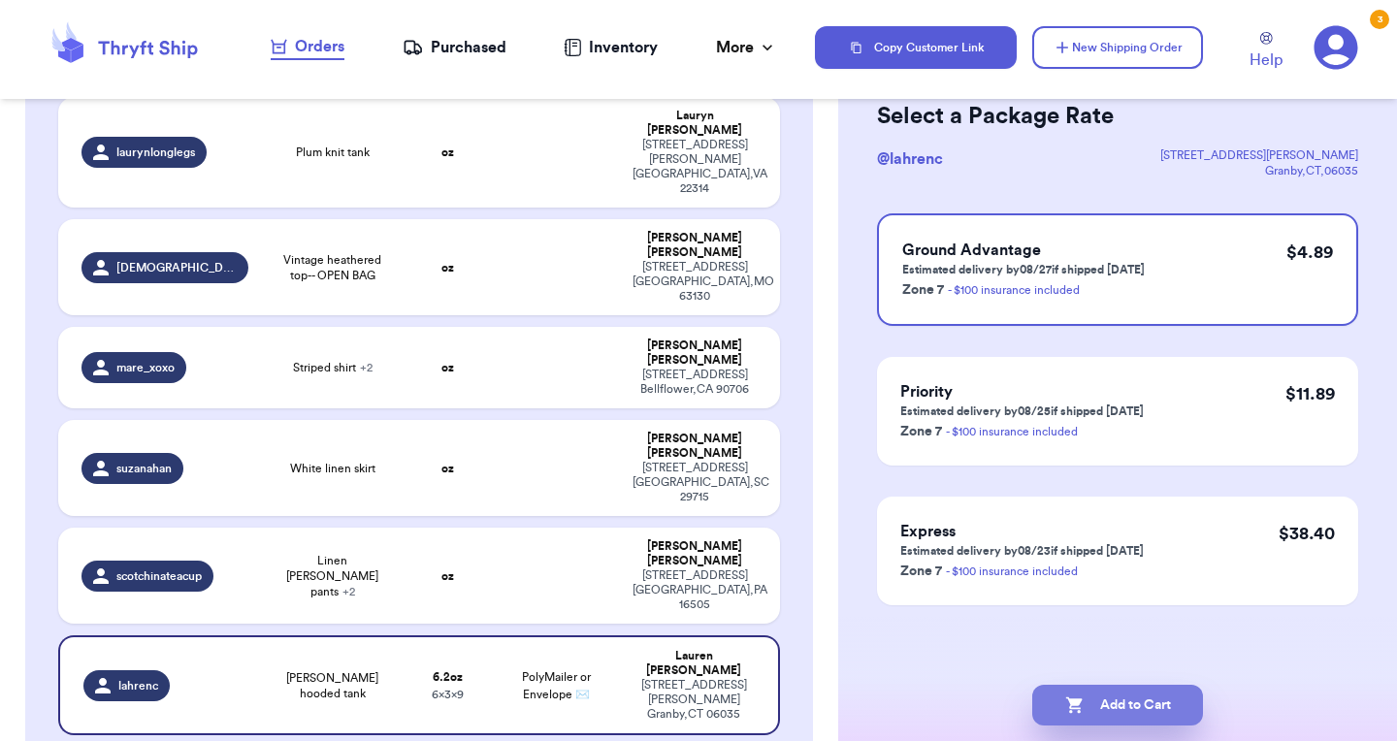
click at [1078, 701] on icon "button" at bounding box center [1073, 706] width 16 height 16
checkbox input "true"
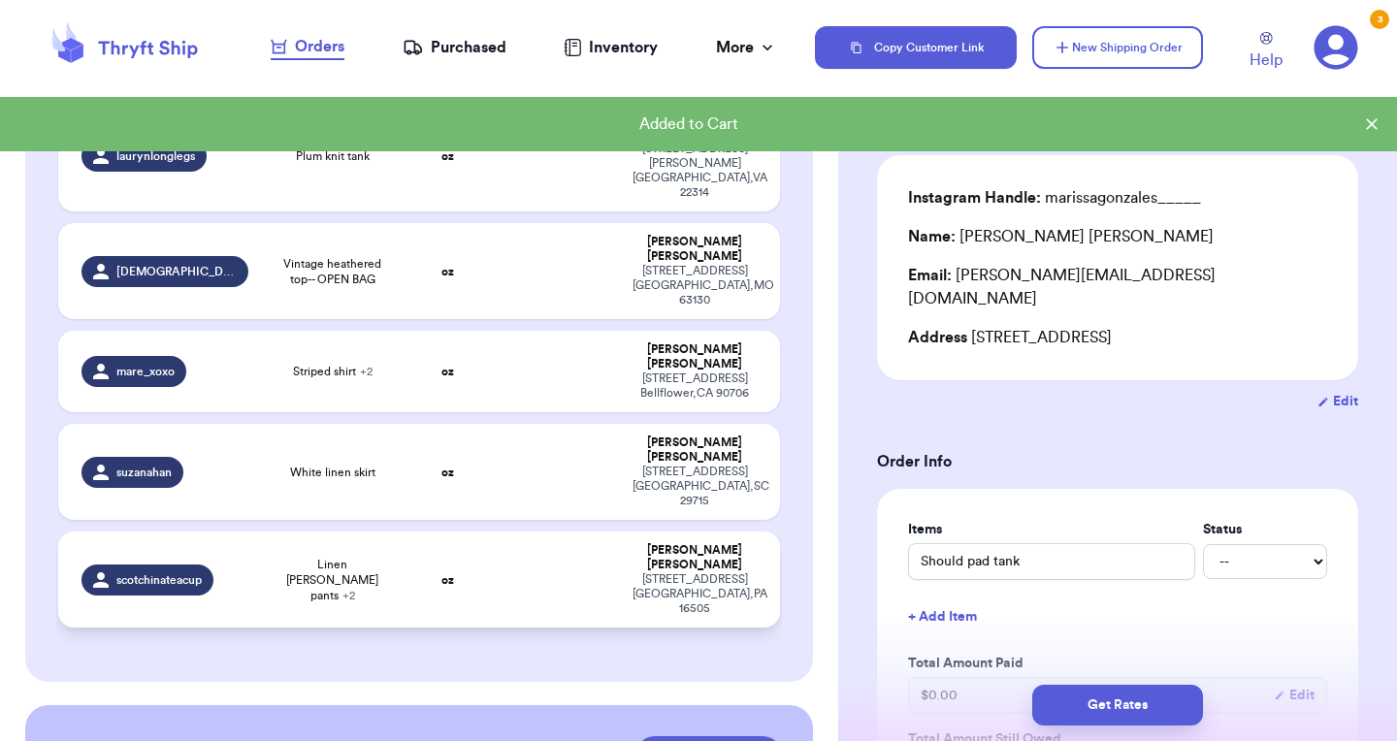
click at [415, 532] on td "oz" at bounding box center [448, 580] width 86 height 96
type input "Linen [PERSON_NAME] pants"
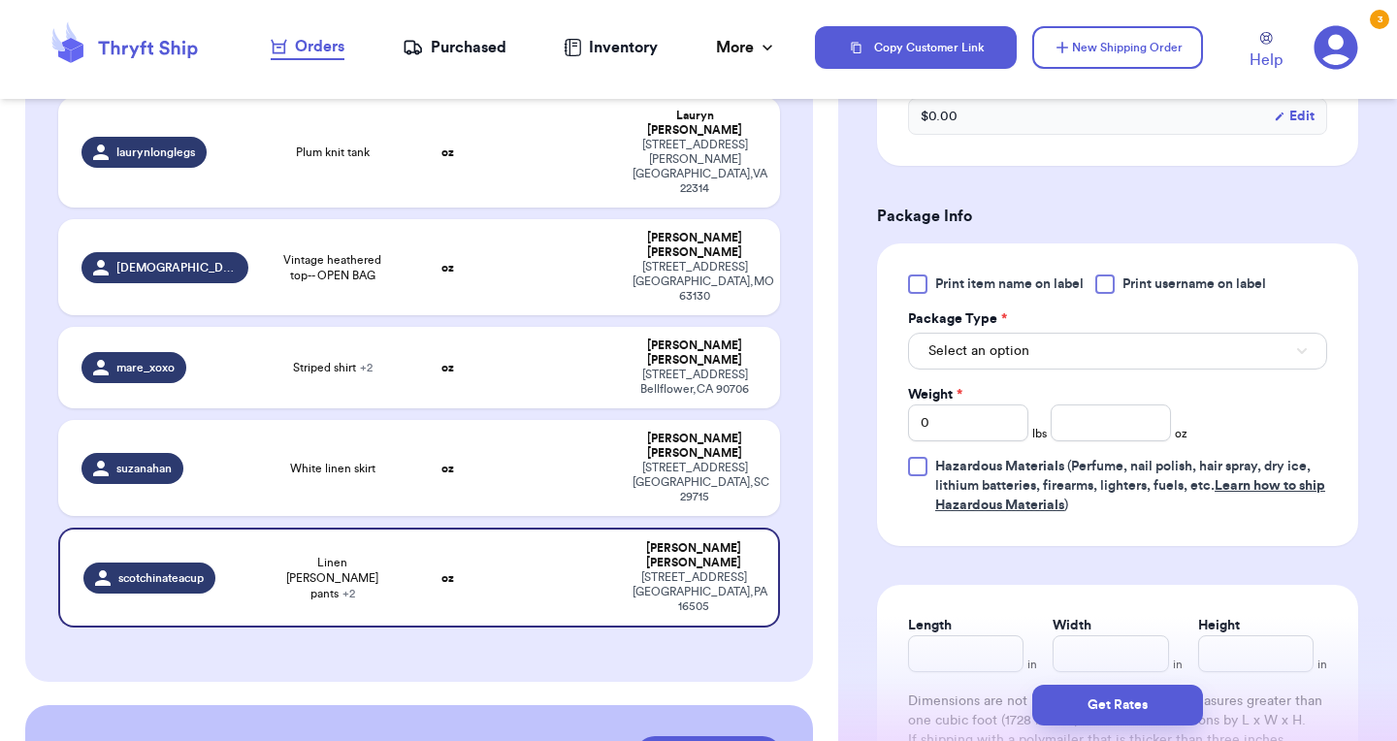
scroll to position [852, 0]
click at [967, 378] on div "Print item name on label Print username on label Package Type * Select an optio…" at bounding box center [1117, 394] width 419 height 241
click at [973, 347] on span "Select an option" at bounding box center [978, 350] width 101 height 19
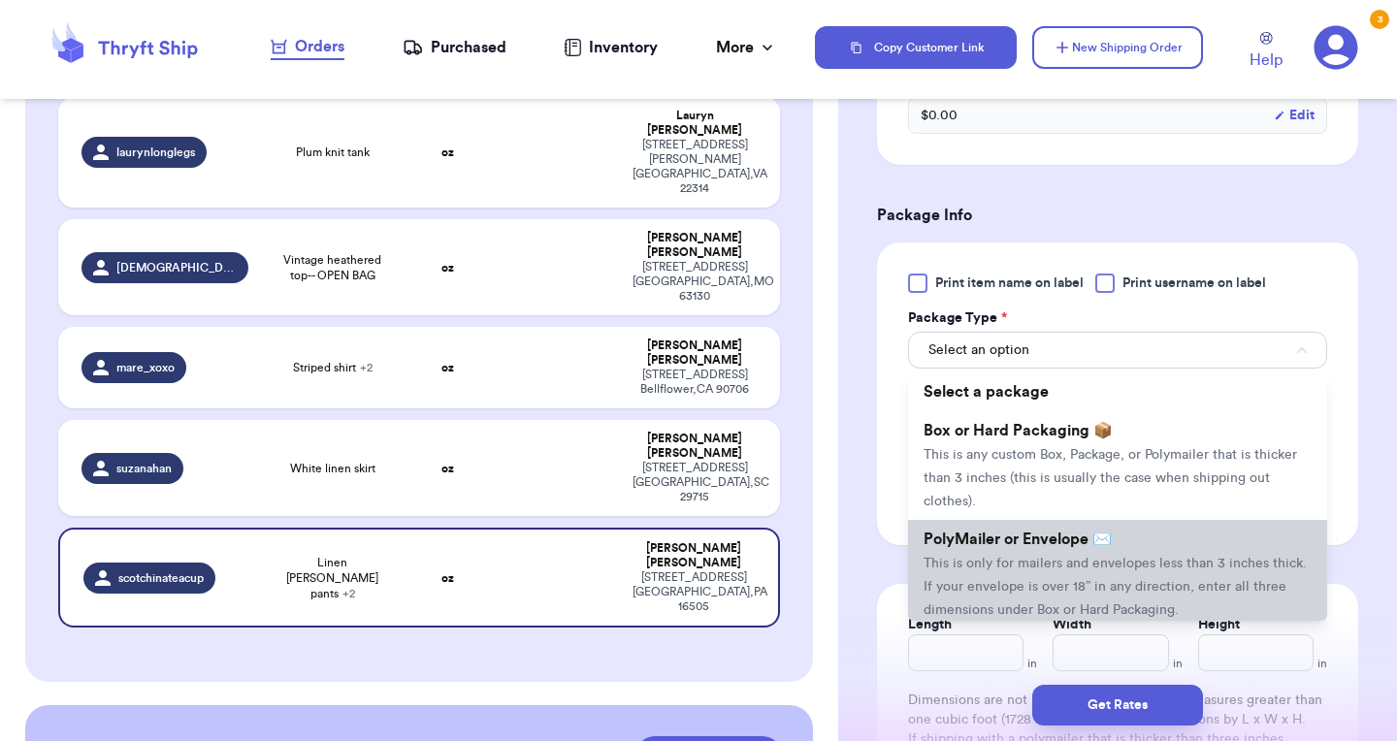
click at [964, 565] on span "This is only for mailers and envelopes less than 3 inches thick. If your envelo…" at bounding box center [1115, 587] width 383 height 60
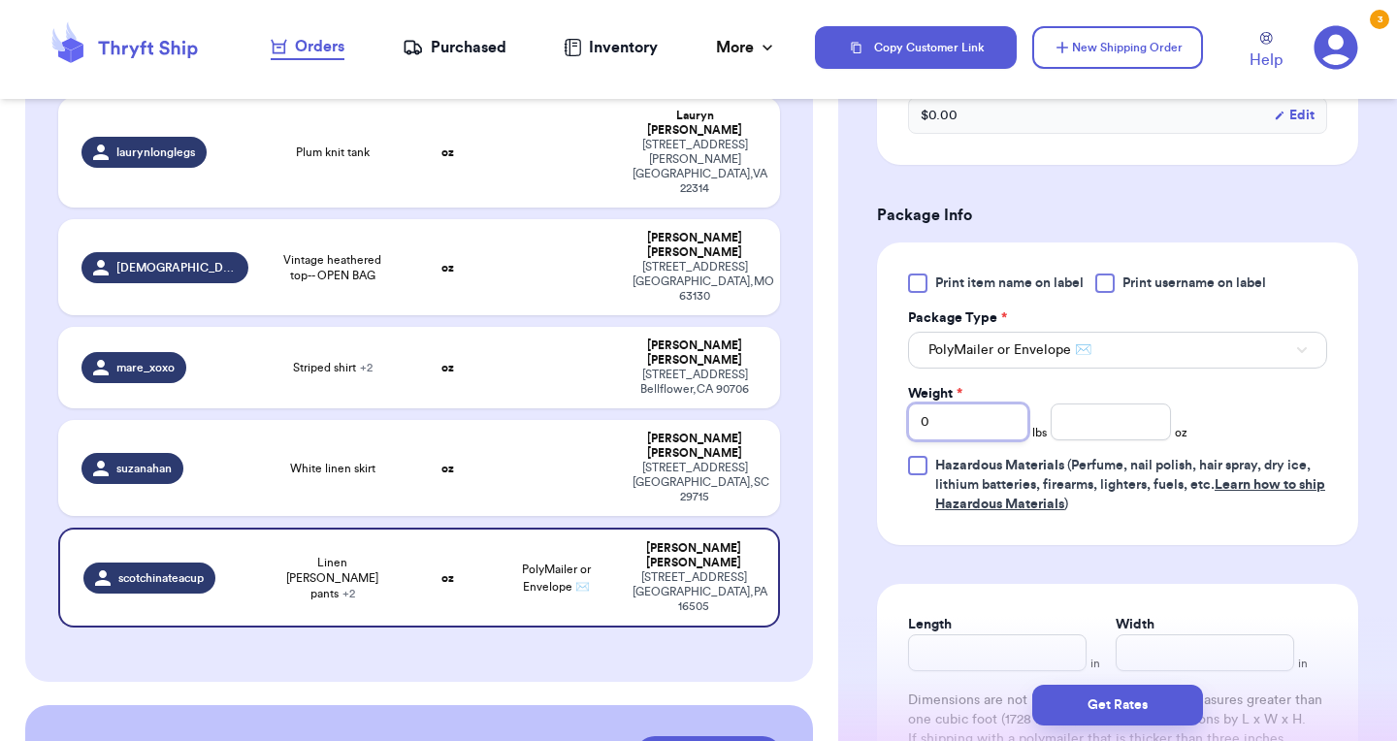
click at [970, 414] on input "0" at bounding box center [968, 422] width 120 height 37
click at [976, 420] on input "0" at bounding box center [968, 422] width 120 height 37
type input "1"
type input "5"
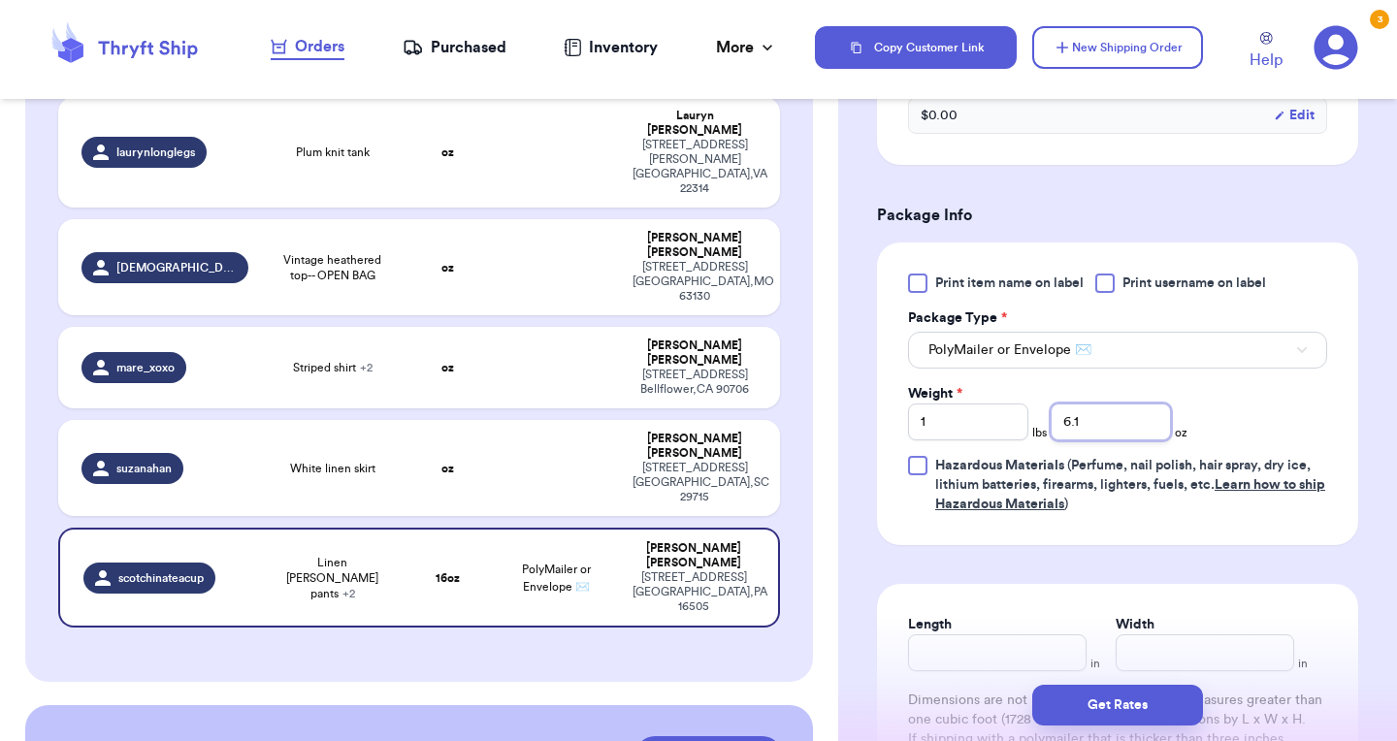
type input "6.1"
click at [944, 651] on input "Length" at bounding box center [997, 652] width 179 height 37
type input "12"
click at [1104, 709] on button "Get Rates" at bounding box center [1117, 705] width 171 height 41
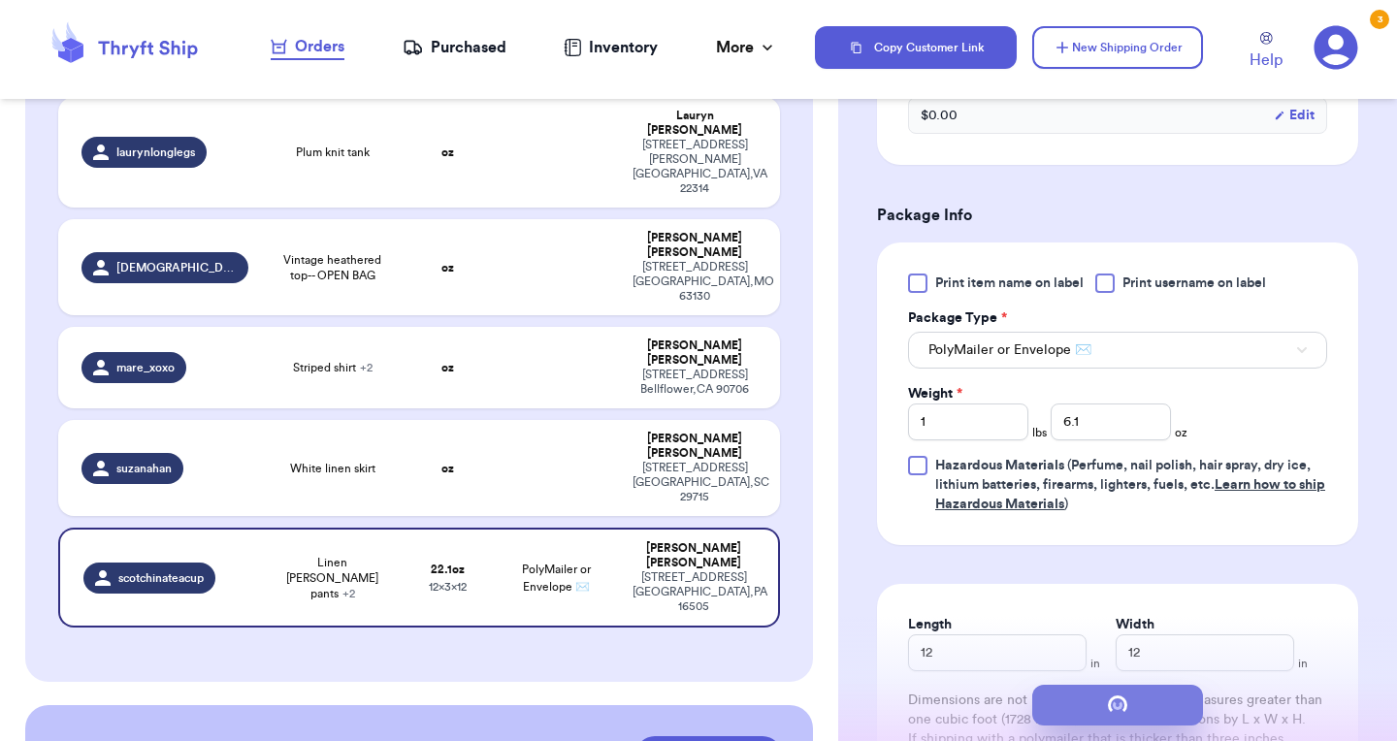
scroll to position [0, 0]
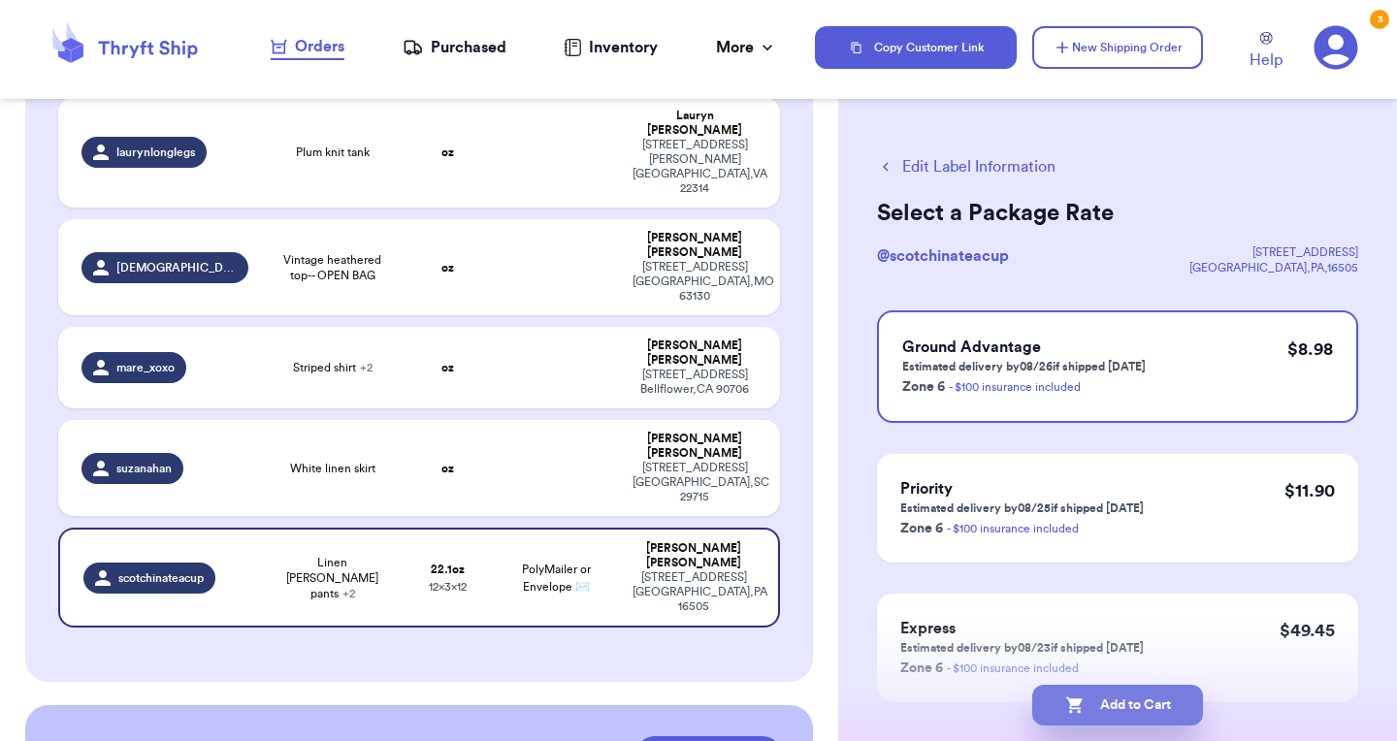
click at [1089, 708] on button "Add to Cart" at bounding box center [1117, 705] width 171 height 41
checkbox input "true"
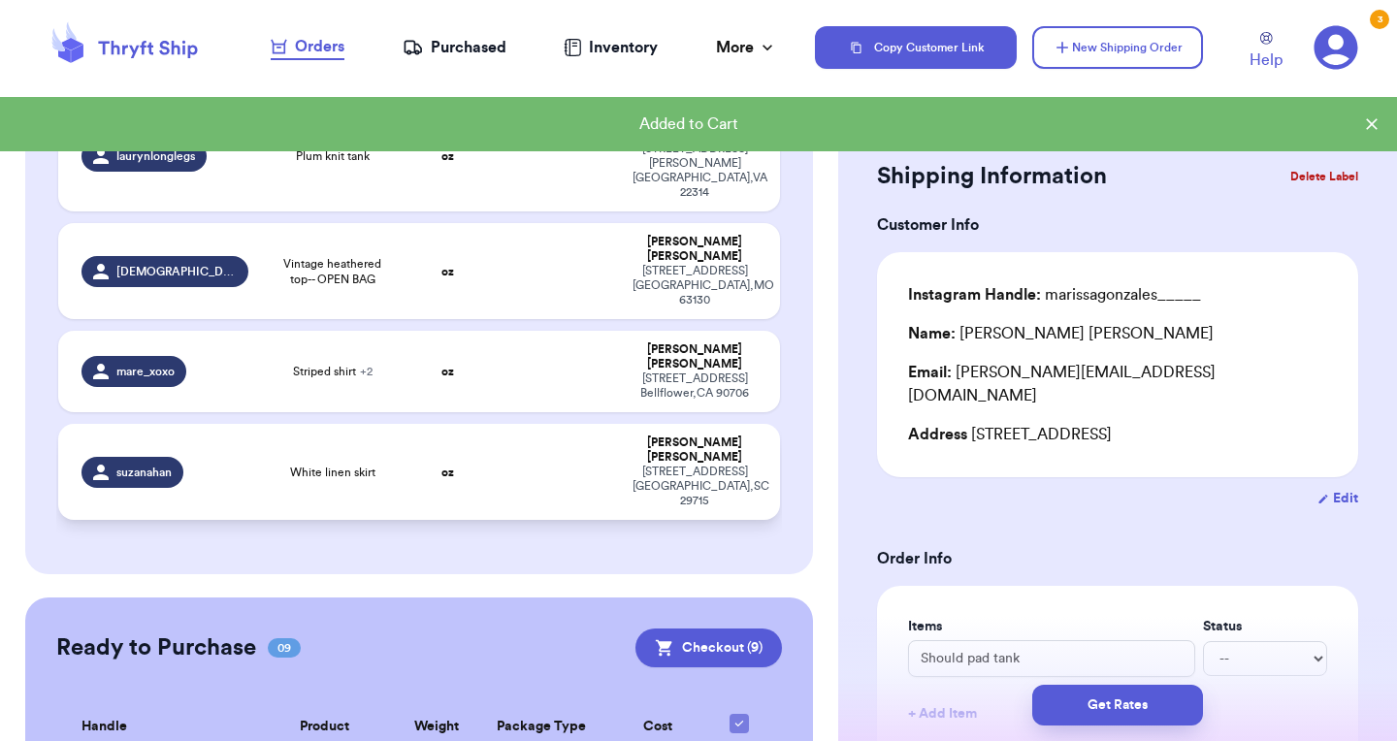
click at [413, 424] on td "oz" at bounding box center [448, 472] width 86 height 96
type input "White linen skirt"
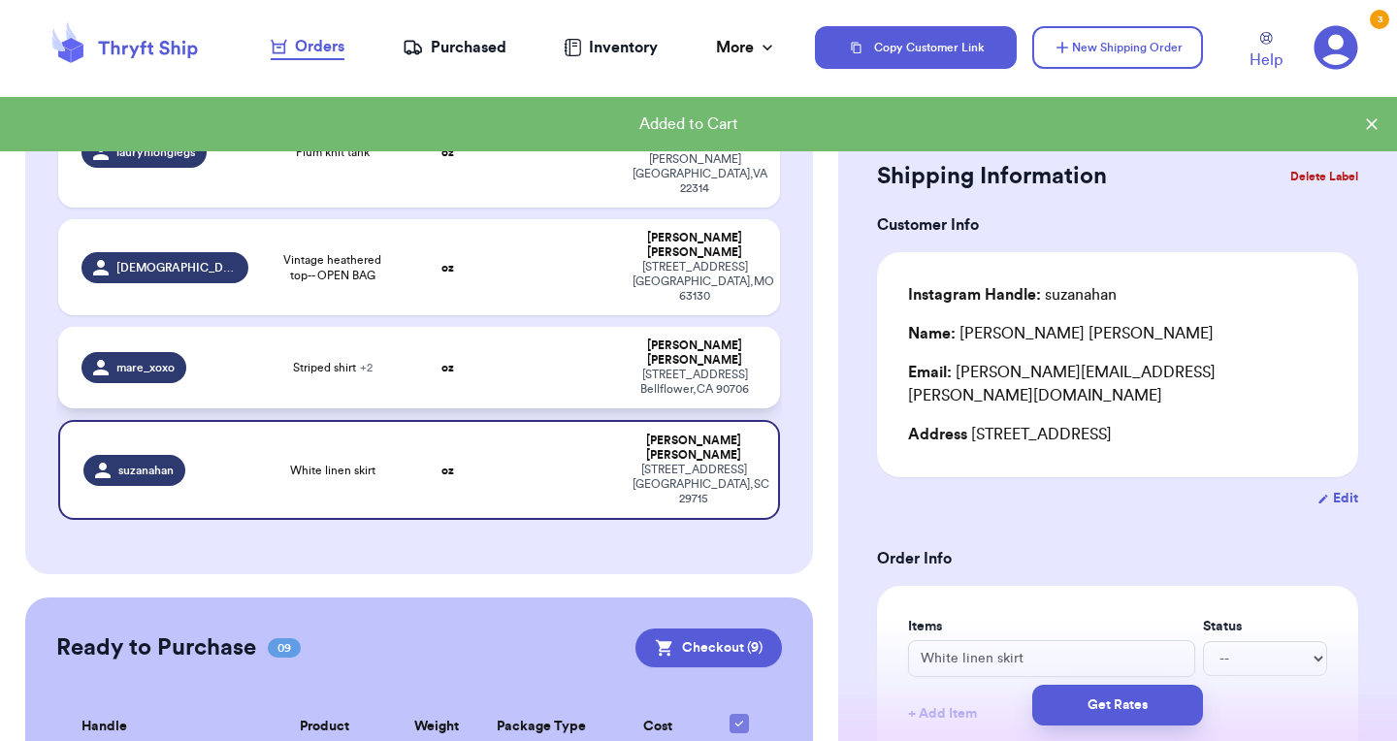
click at [401, 327] on td "Striped shirt + 2" at bounding box center [332, 367] width 145 height 81
type input "Striped shirt"
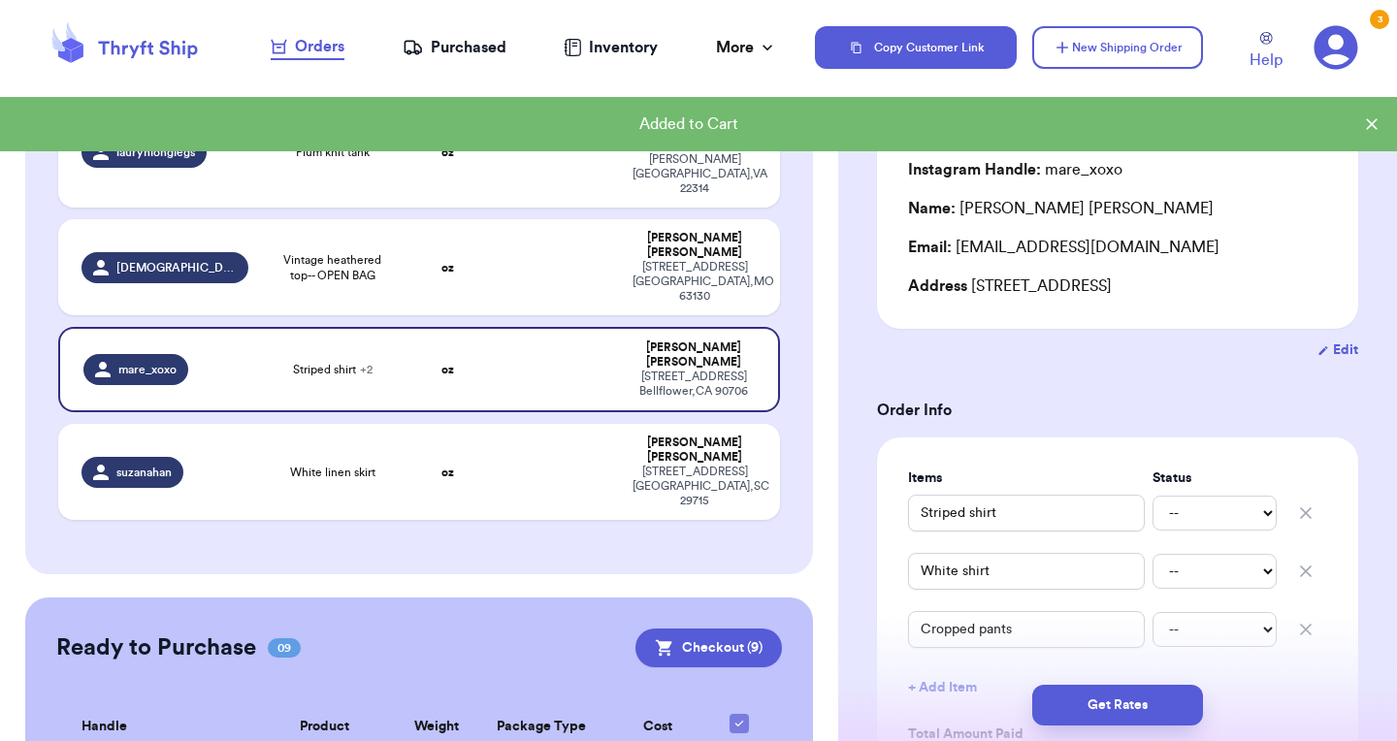
scroll to position [134, 0]
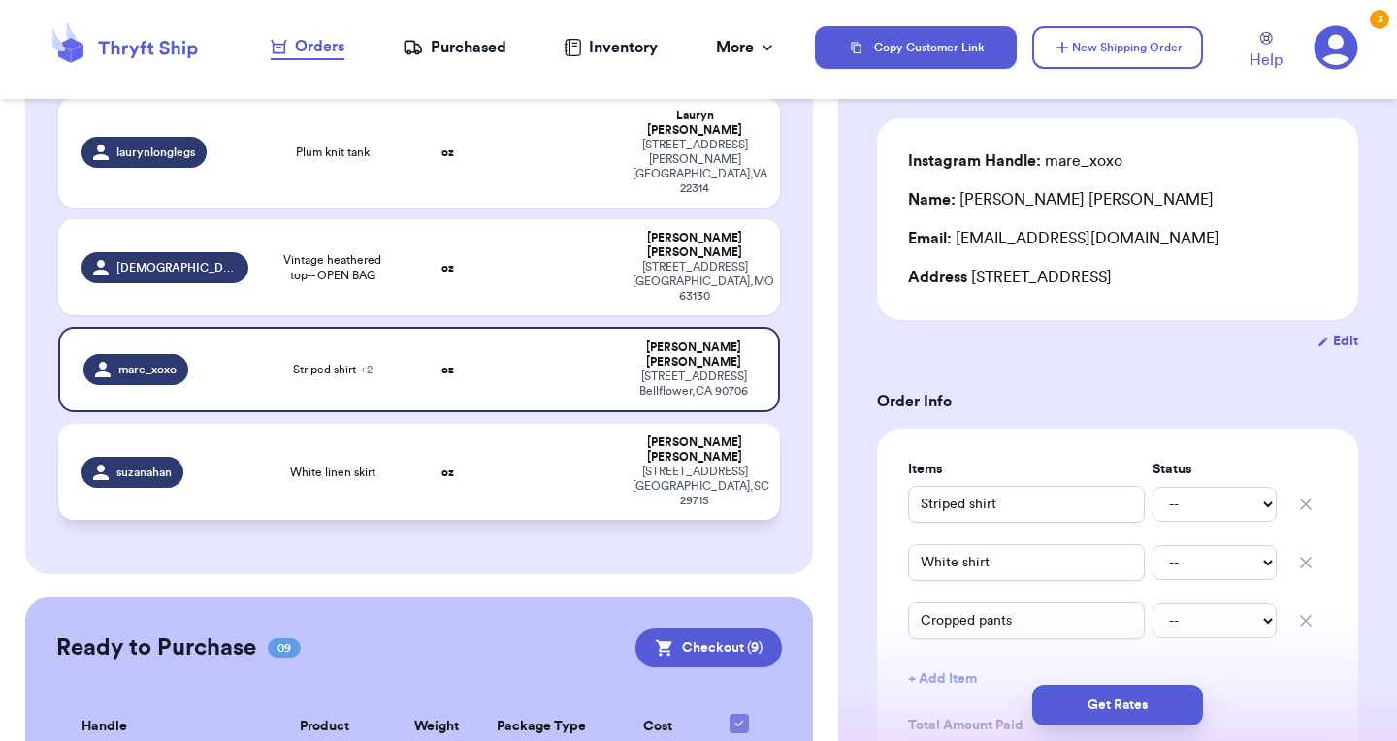
click at [387, 424] on td "White linen skirt" at bounding box center [332, 472] width 145 height 96
type input "White linen skirt"
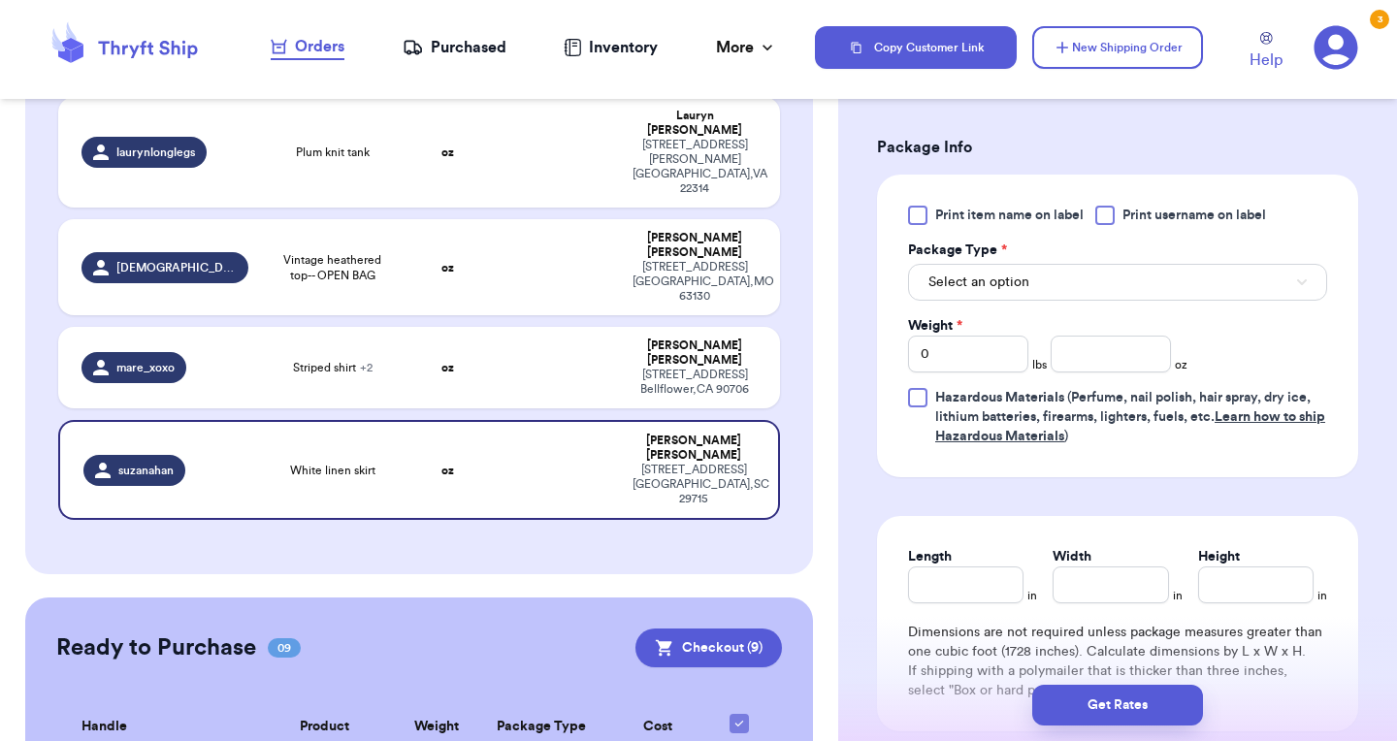
scroll to position [828, 0]
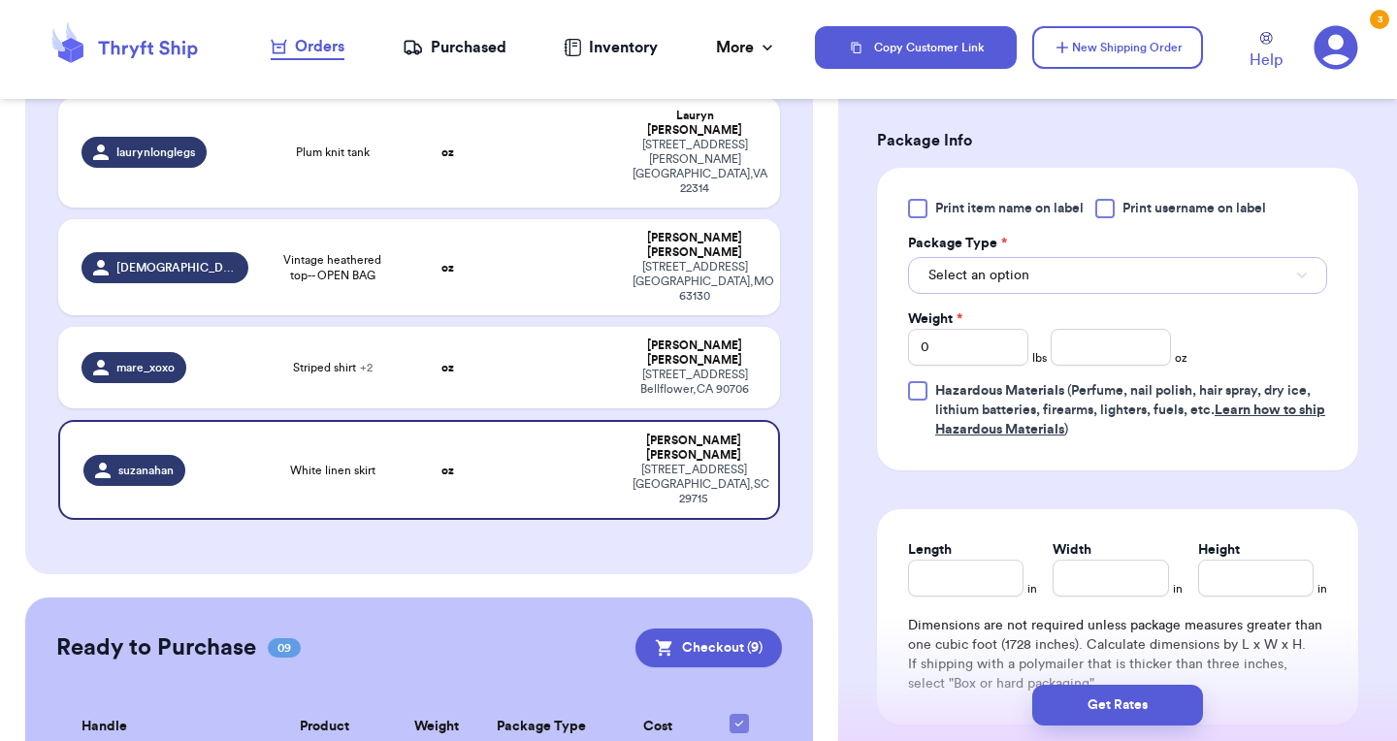
click at [1054, 257] on button "Select an option" at bounding box center [1117, 275] width 419 height 37
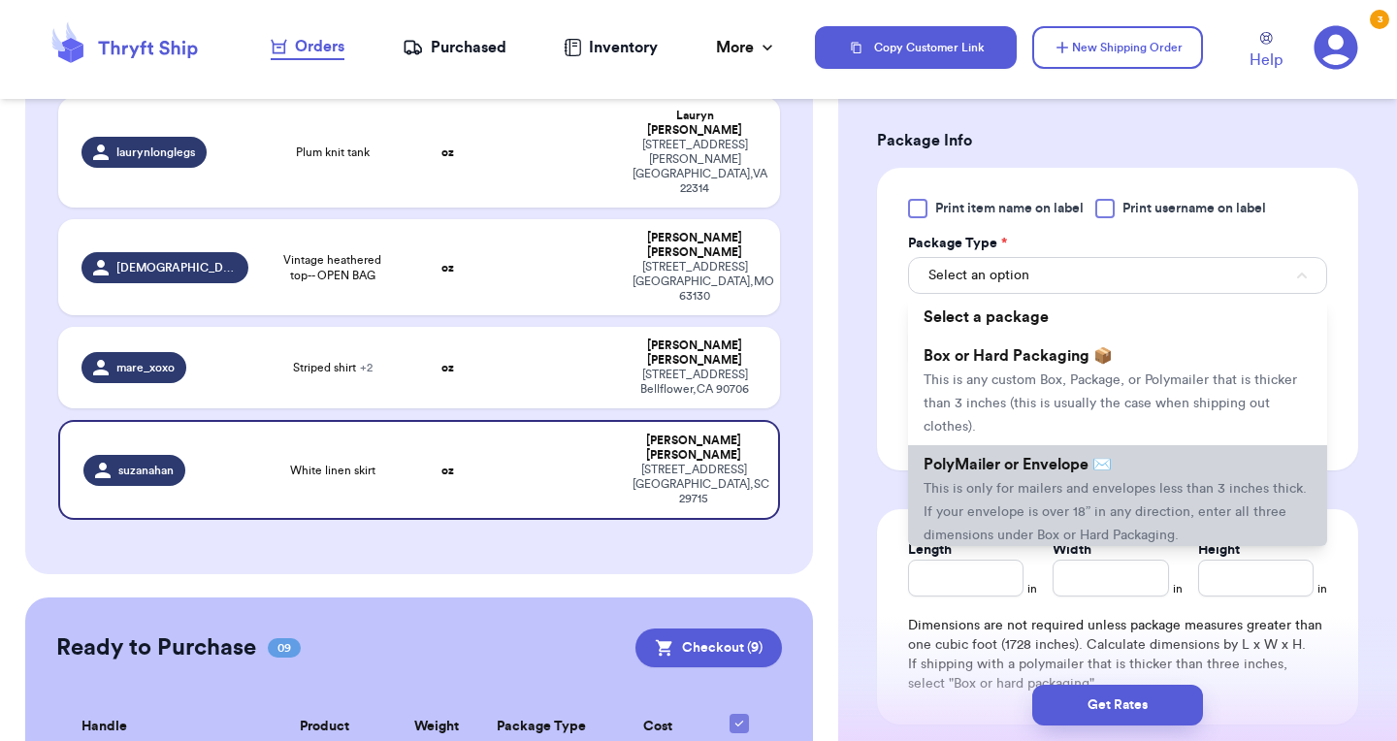
click at [1034, 458] on li "PolyMailer or Envelope ✉️ This is only for mailers and envelopes less than 3 in…" at bounding box center [1117, 499] width 419 height 109
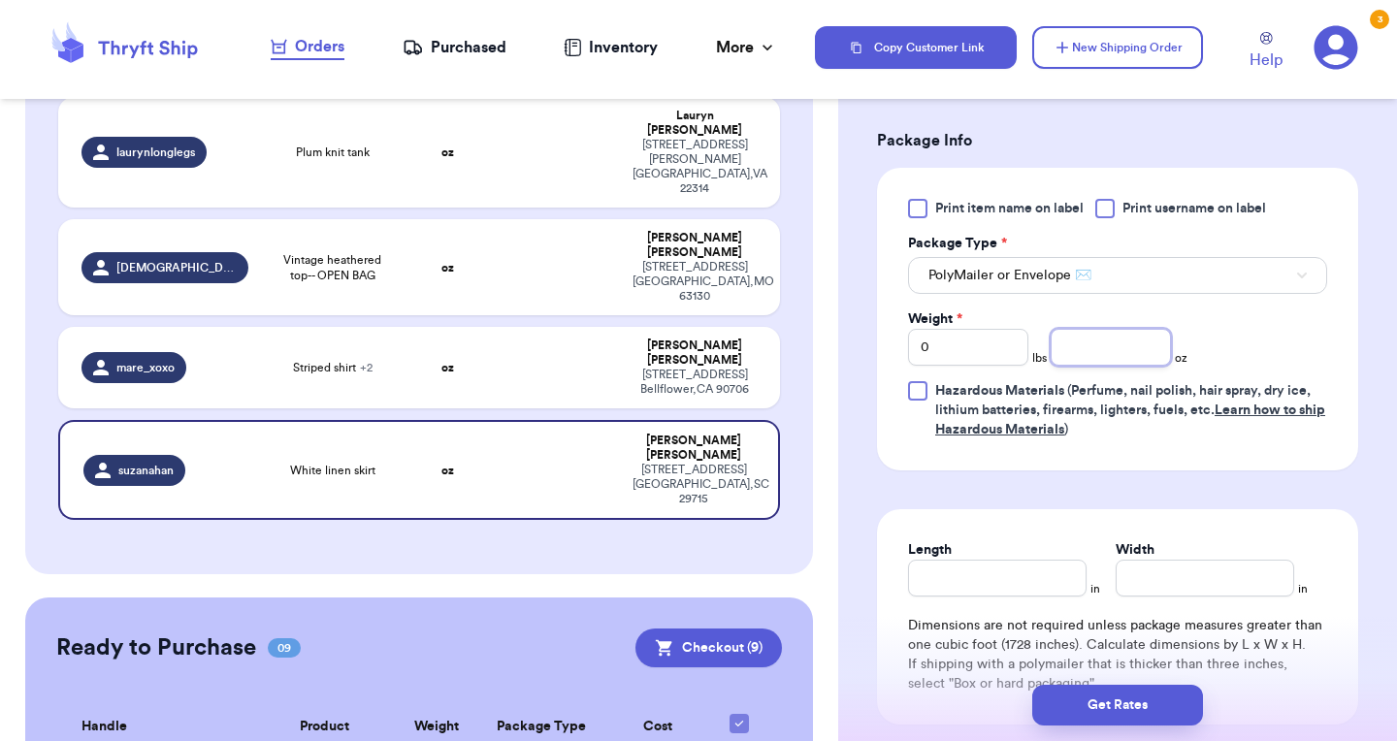
click at [1088, 329] on input "number" at bounding box center [1111, 347] width 120 height 37
type input "10.8"
click at [930, 560] on input "Length" at bounding box center [997, 578] width 179 height 37
type input "11"
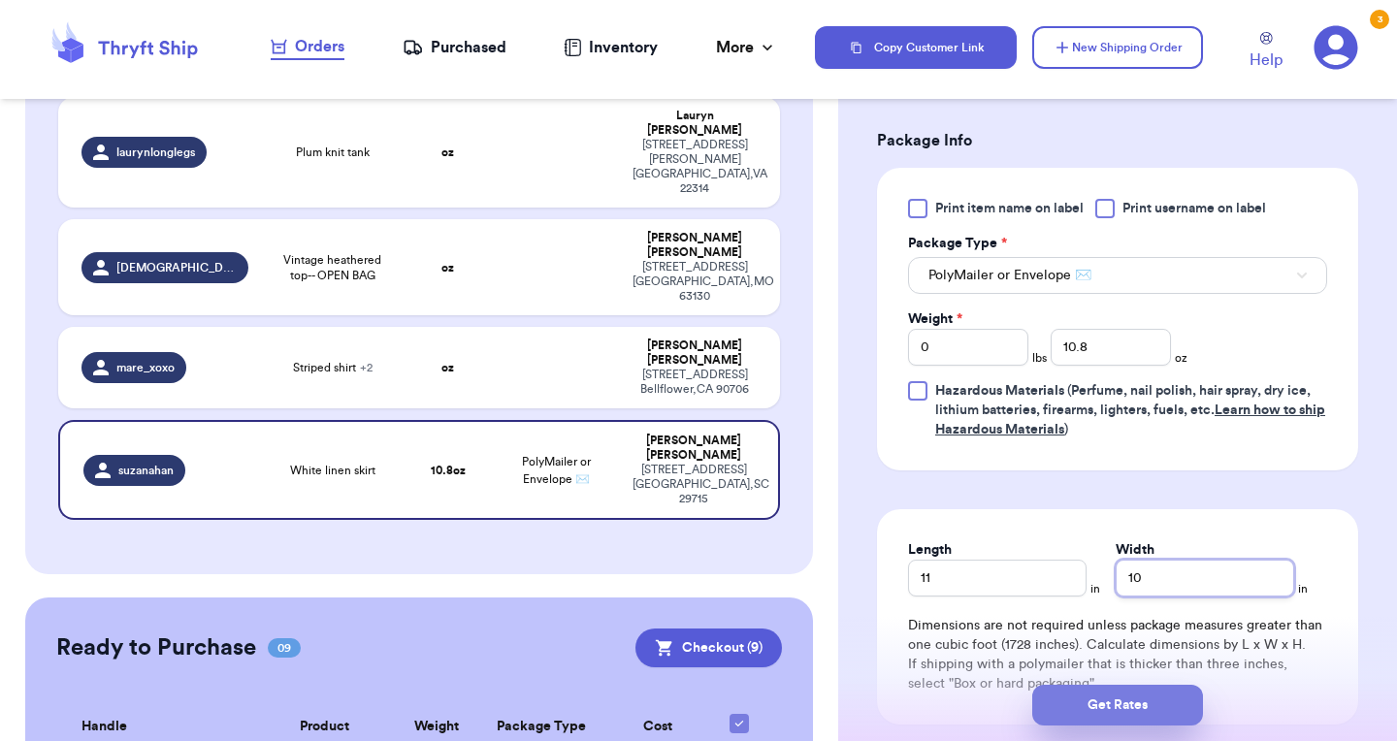
type input "10"
click at [1087, 719] on button "Get Rates" at bounding box center [1117, 705] width 171 height 41
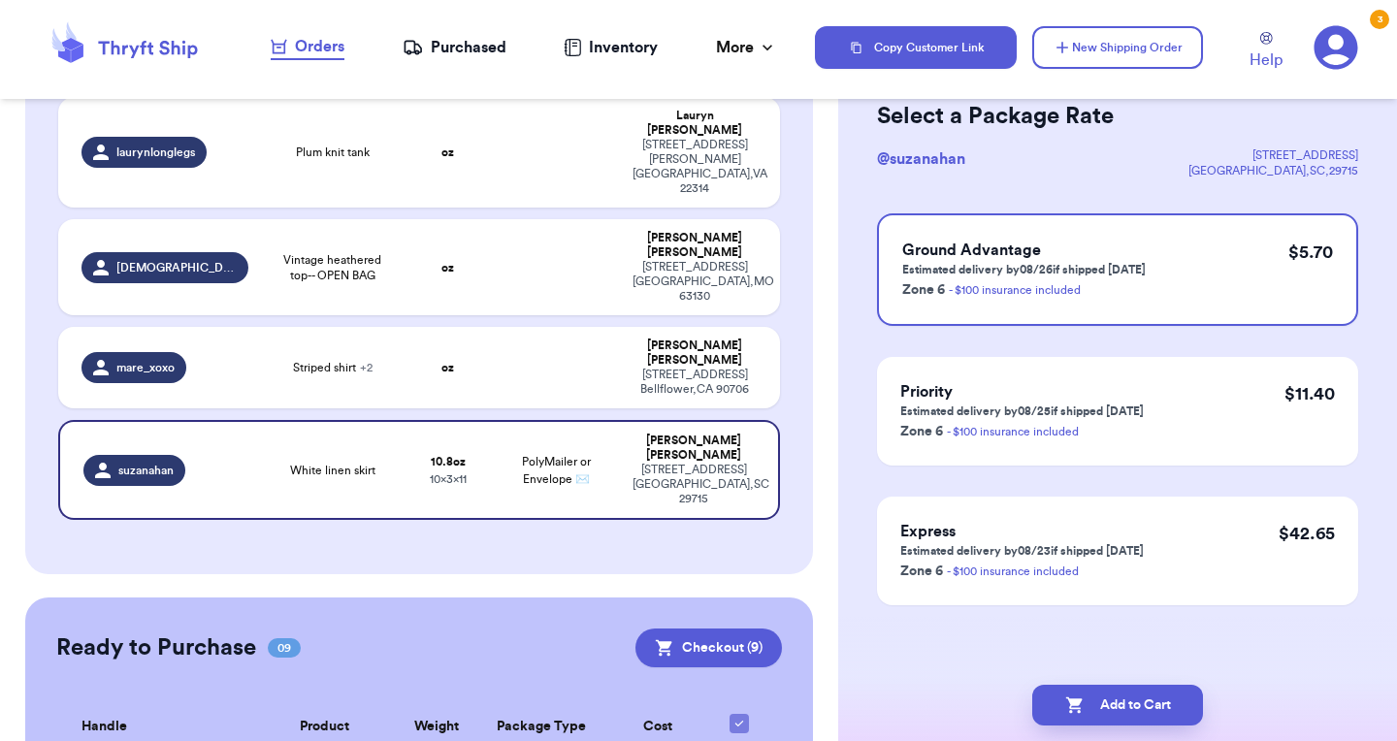
scroll to position [0, 0]
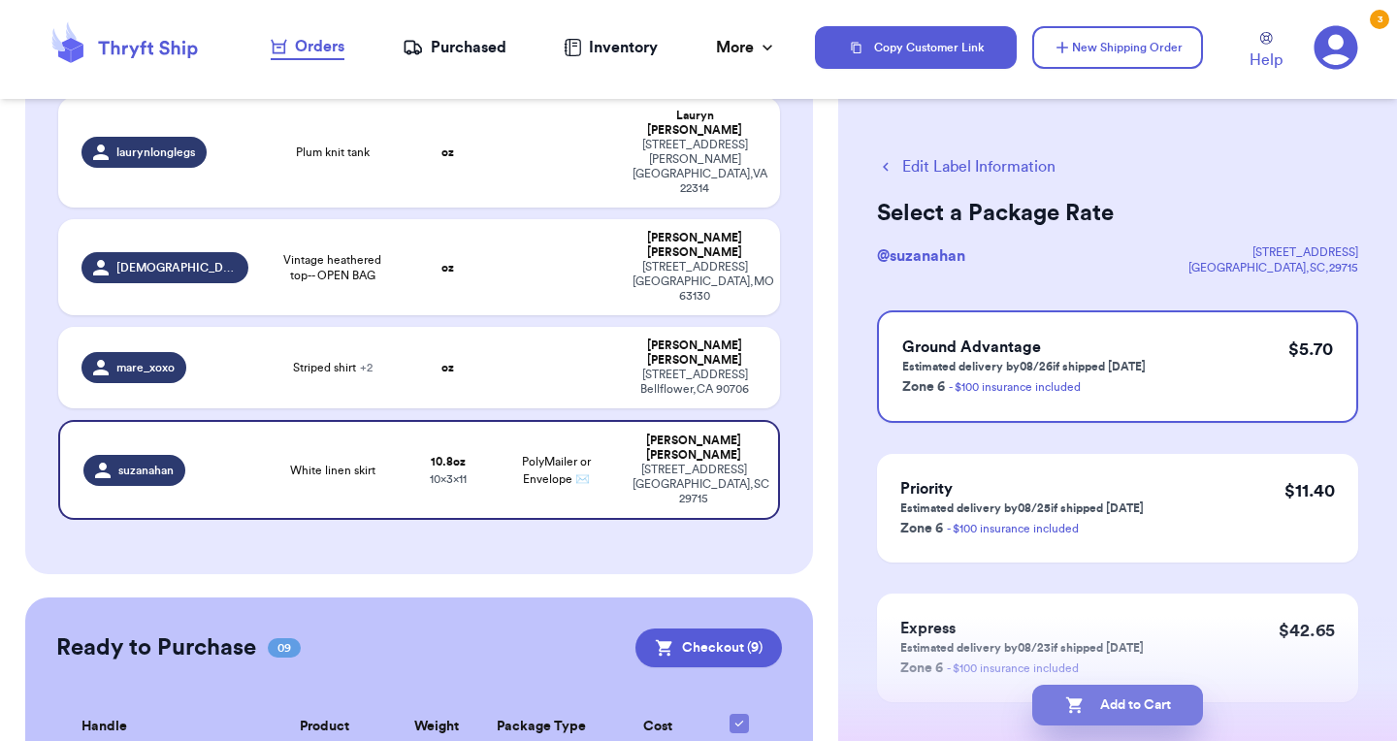
click at [1117, 698] on button "Add to Cart" at bounding box center [1117, 705] width 171 height 41
checkbox input "true"
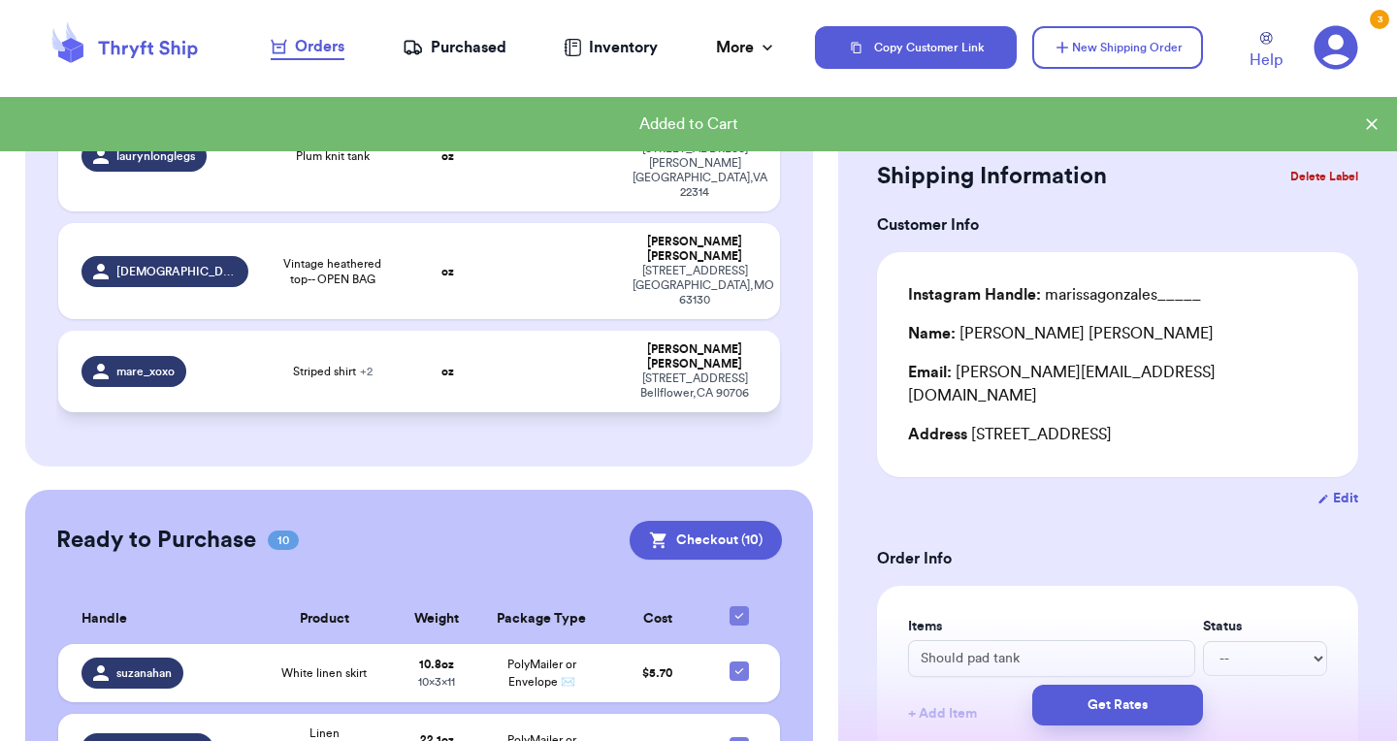
click at [405, 331] on td "oz" at bounding box center [448, 371] width 86 height 81
type input "Striped shirt"
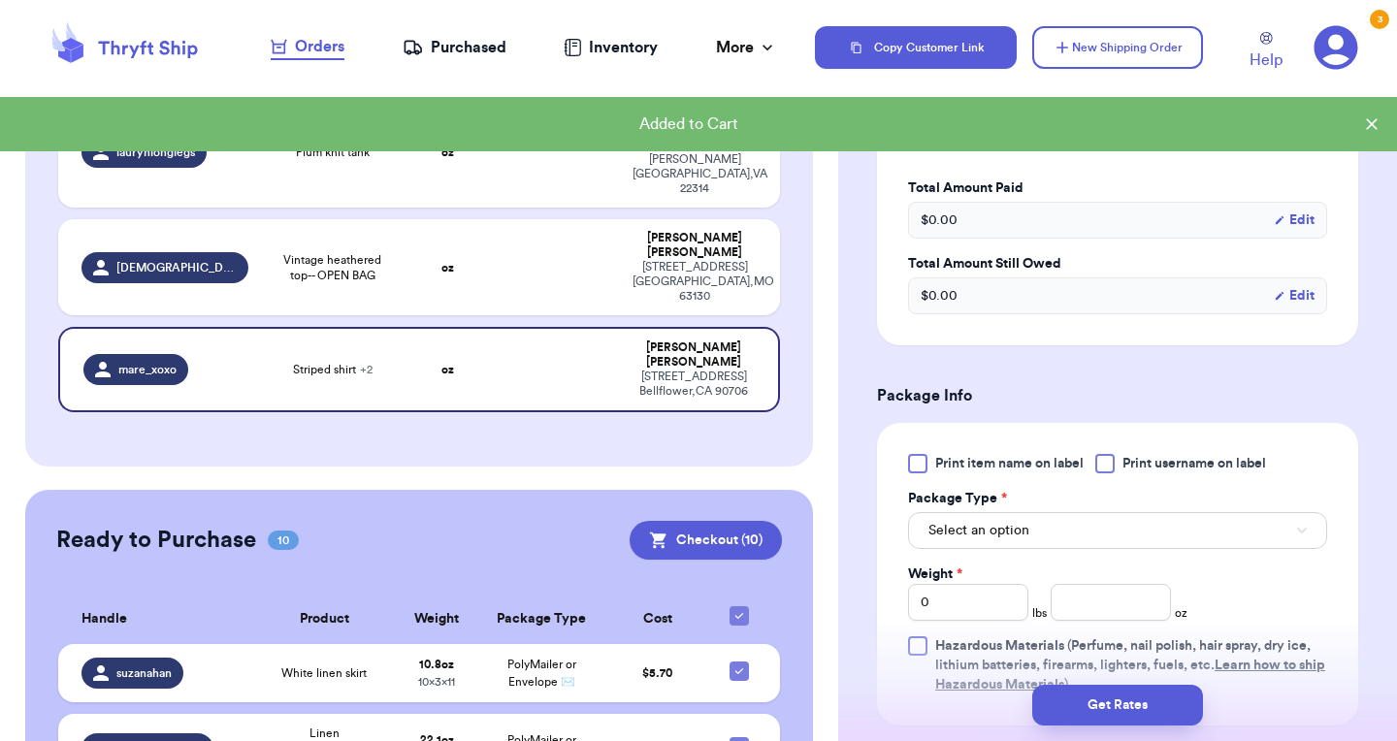
scroll to position [696, 0]
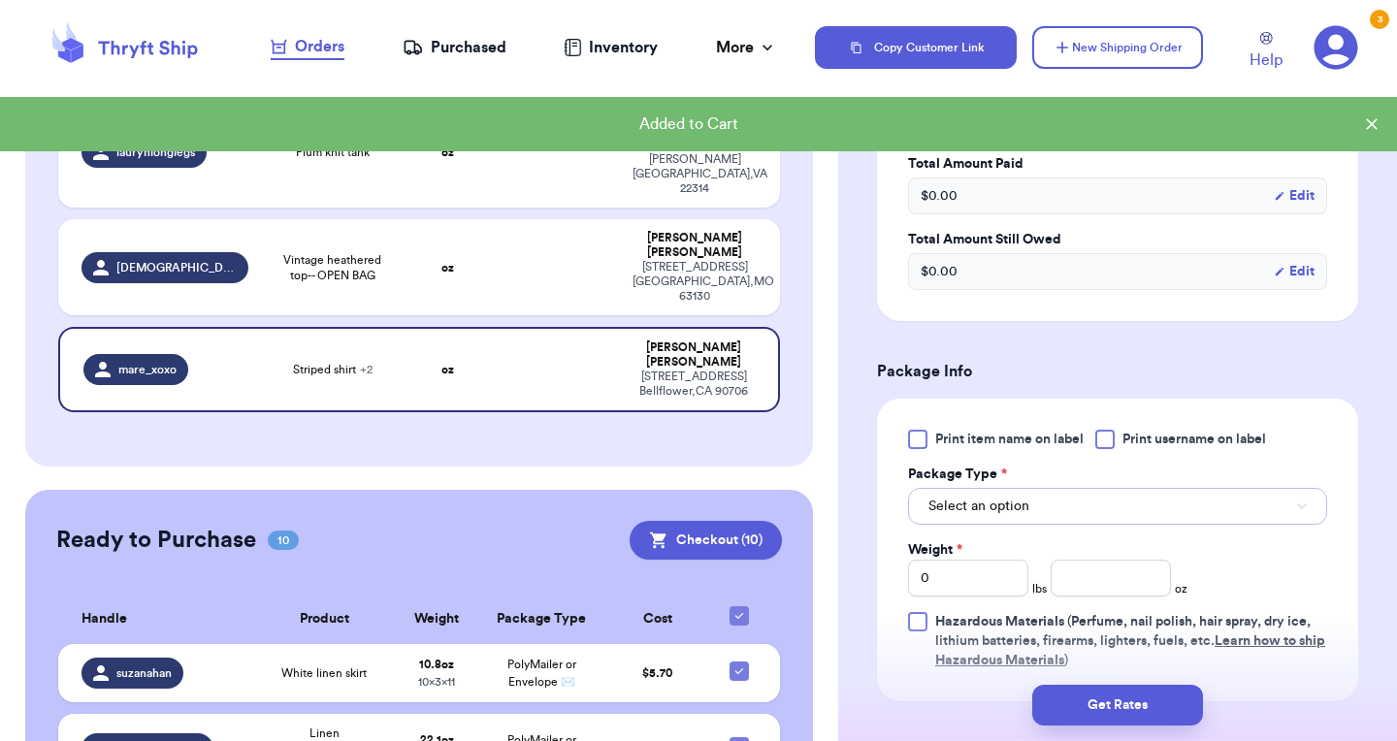
click at [980, 516] on span "Select an option" at bounding box center [978, 506] width 101 height 19
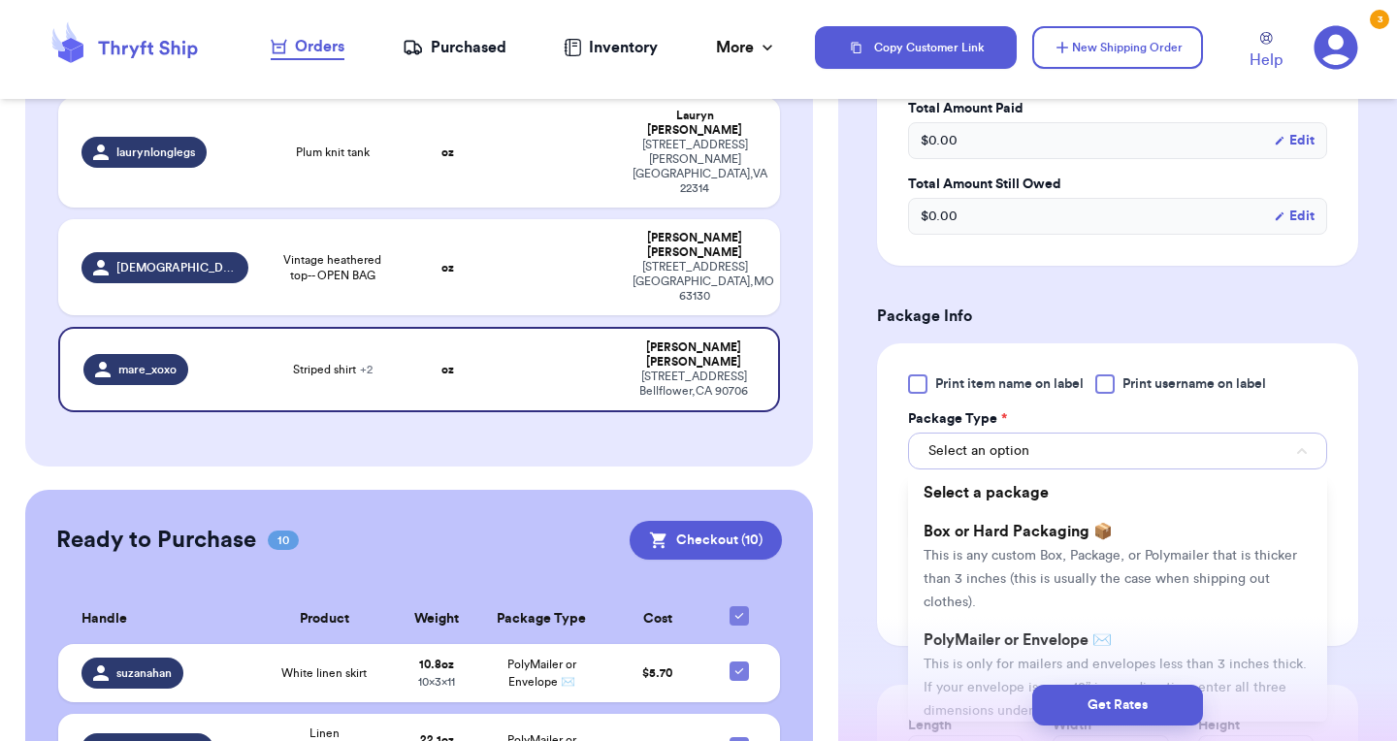
scroll to position [864, 0]
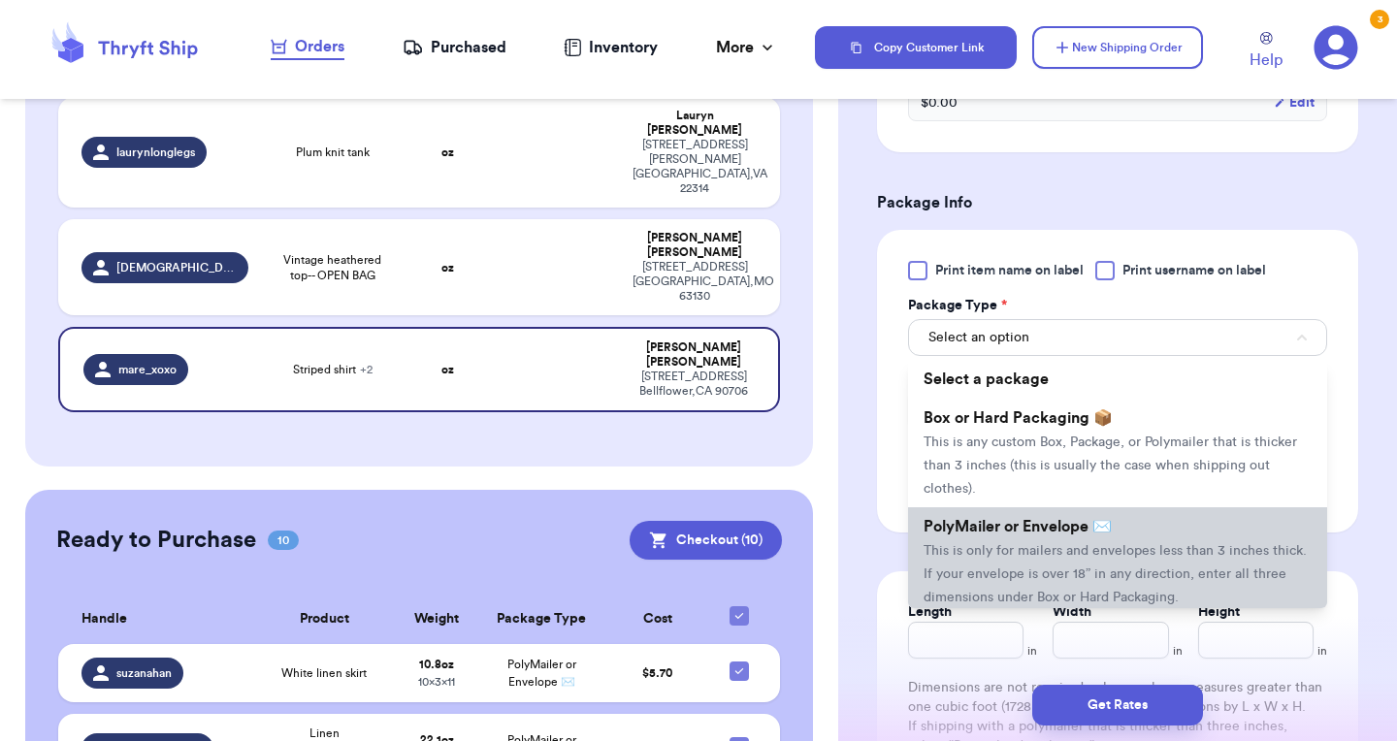
click at [1079, 530] on span "PolyMailer or Envelope ✉️" at bounding box center [1018, 527] width 188 height 16
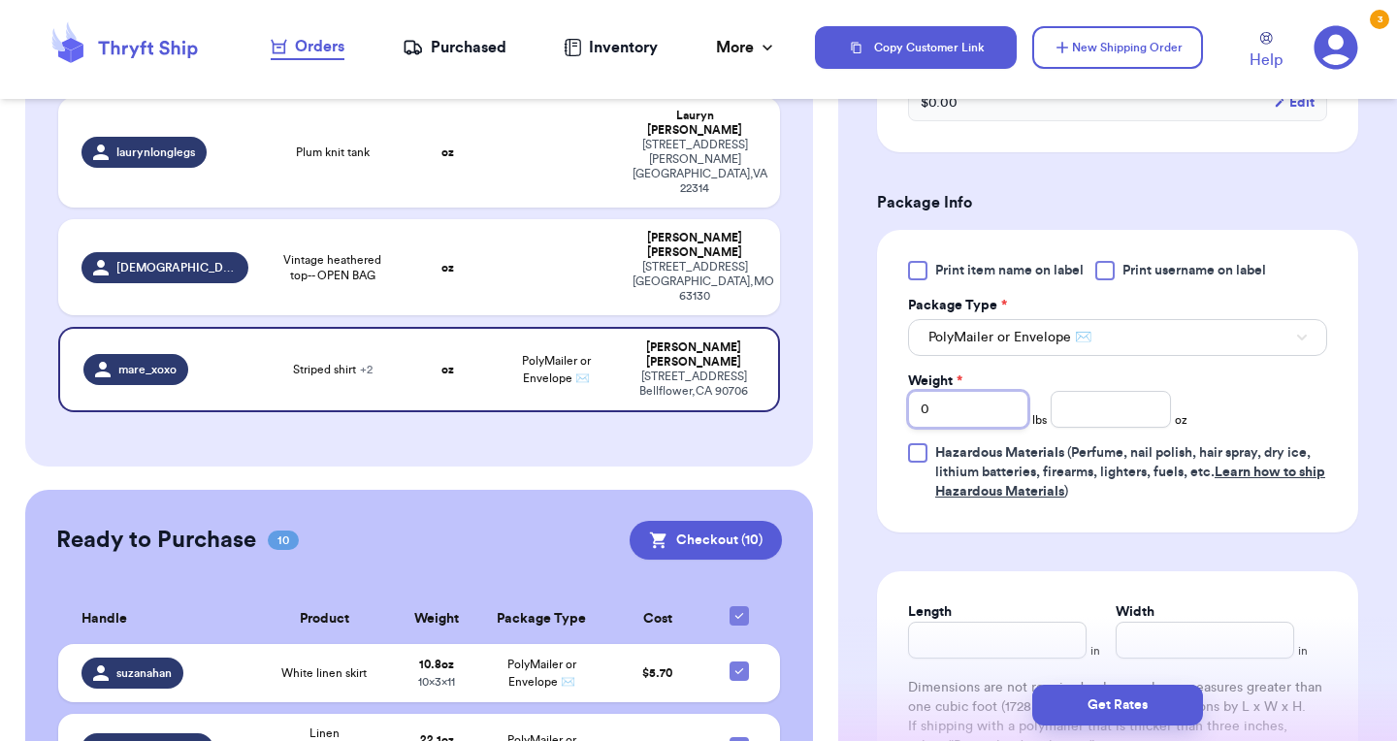
click at [980, 406] on input "0" at bounding box center [968, 409] width 120 height 37
type input "1"
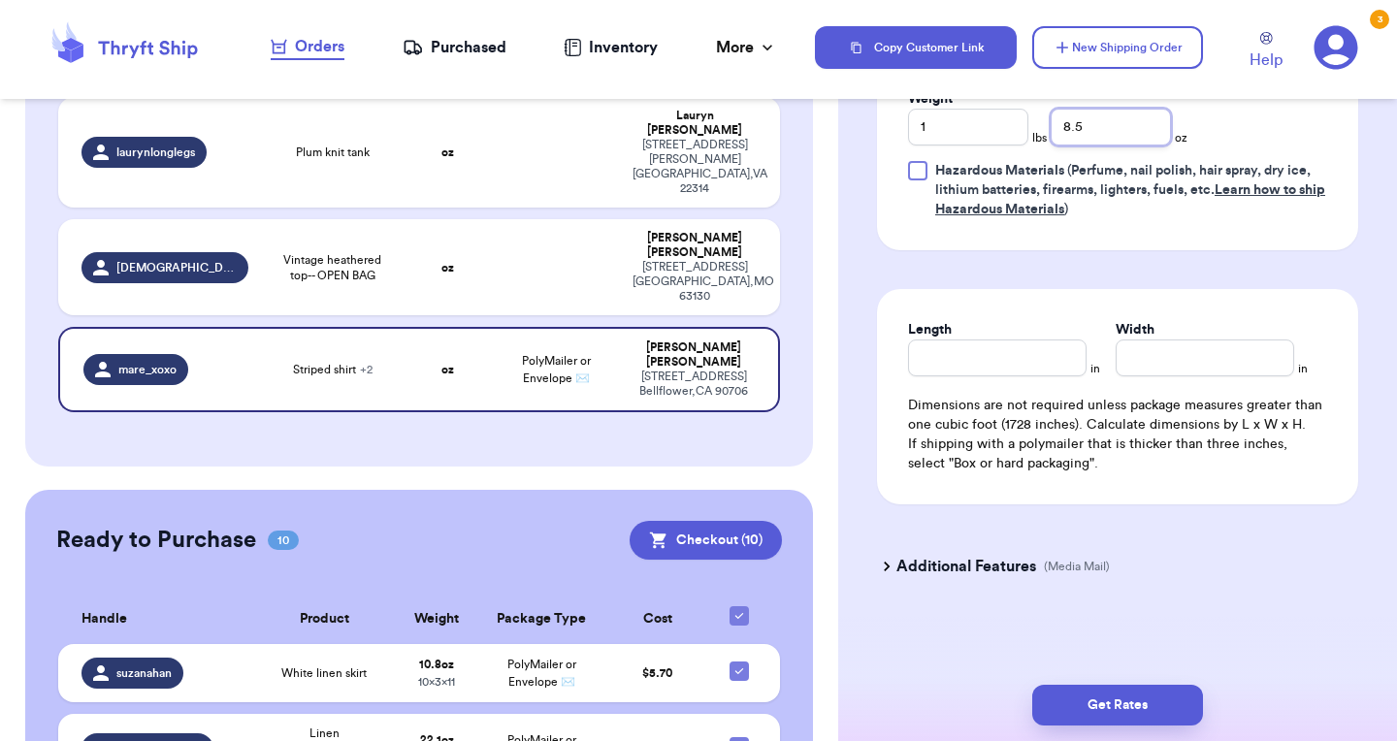
scroll to position [1150, 0]
type input "8.5"
click at [956, 364] on input "Length" at bounding box center [997, 358] width 179 height 37
type input "12"
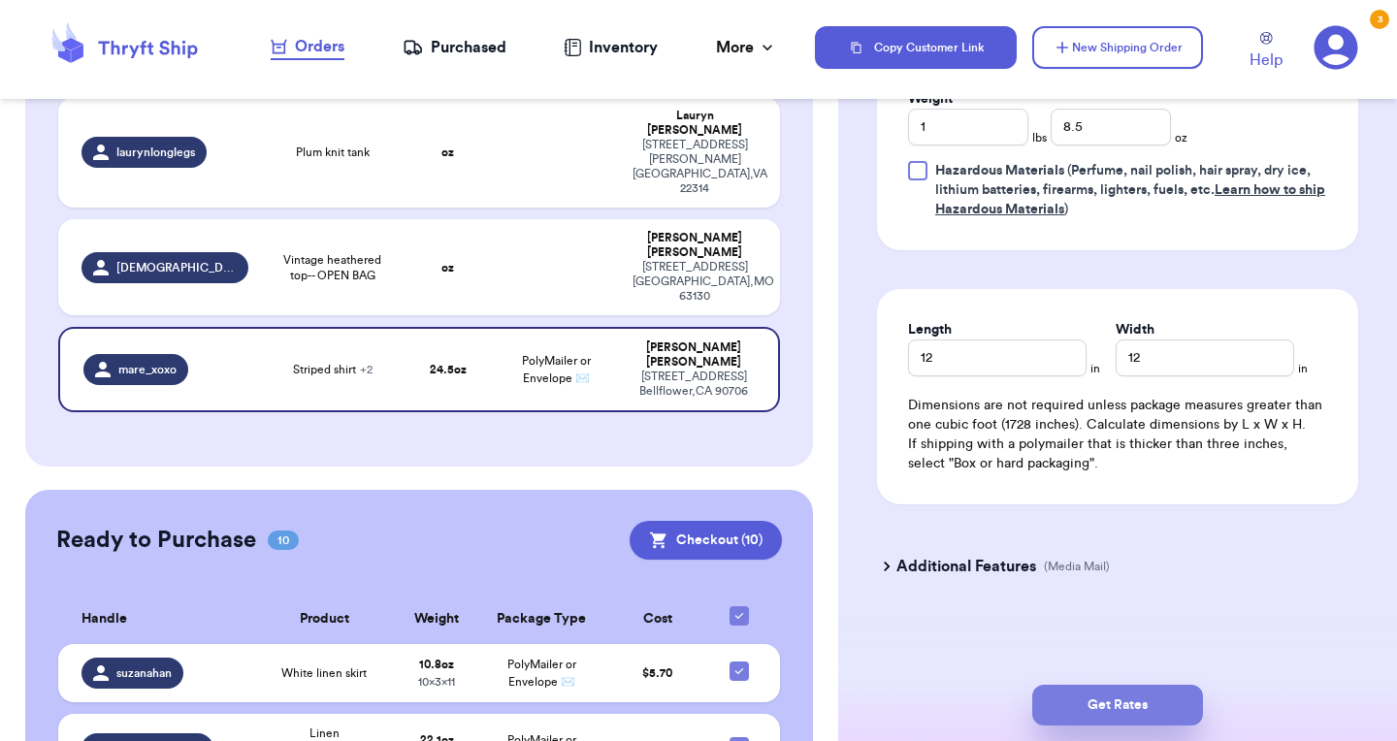
click at [1109, 698] on button "Get Rates" at bounding box center [1117, 705] width 171 height 41
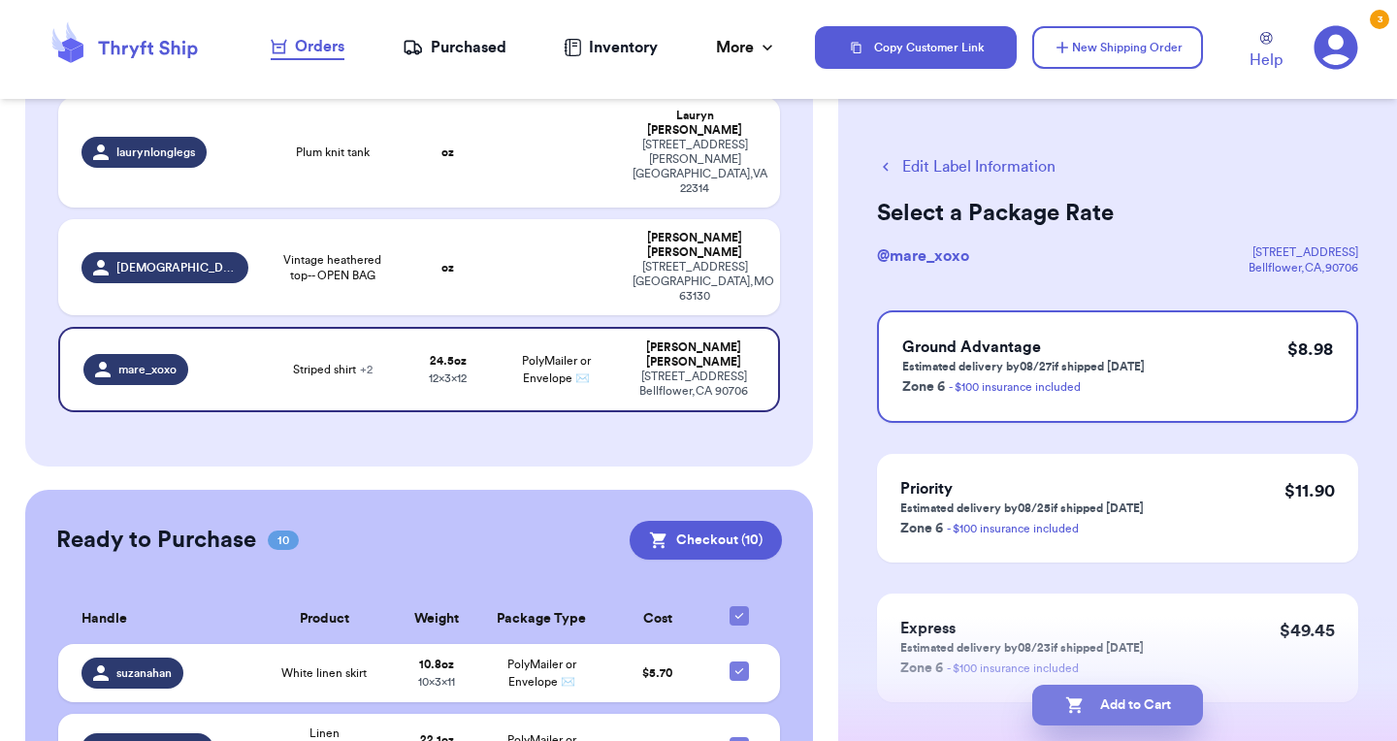
click at [1133, 698] on button "Add to Cart" at bounding box center [1117, 705] width 171 height 41
checkbox input "true"
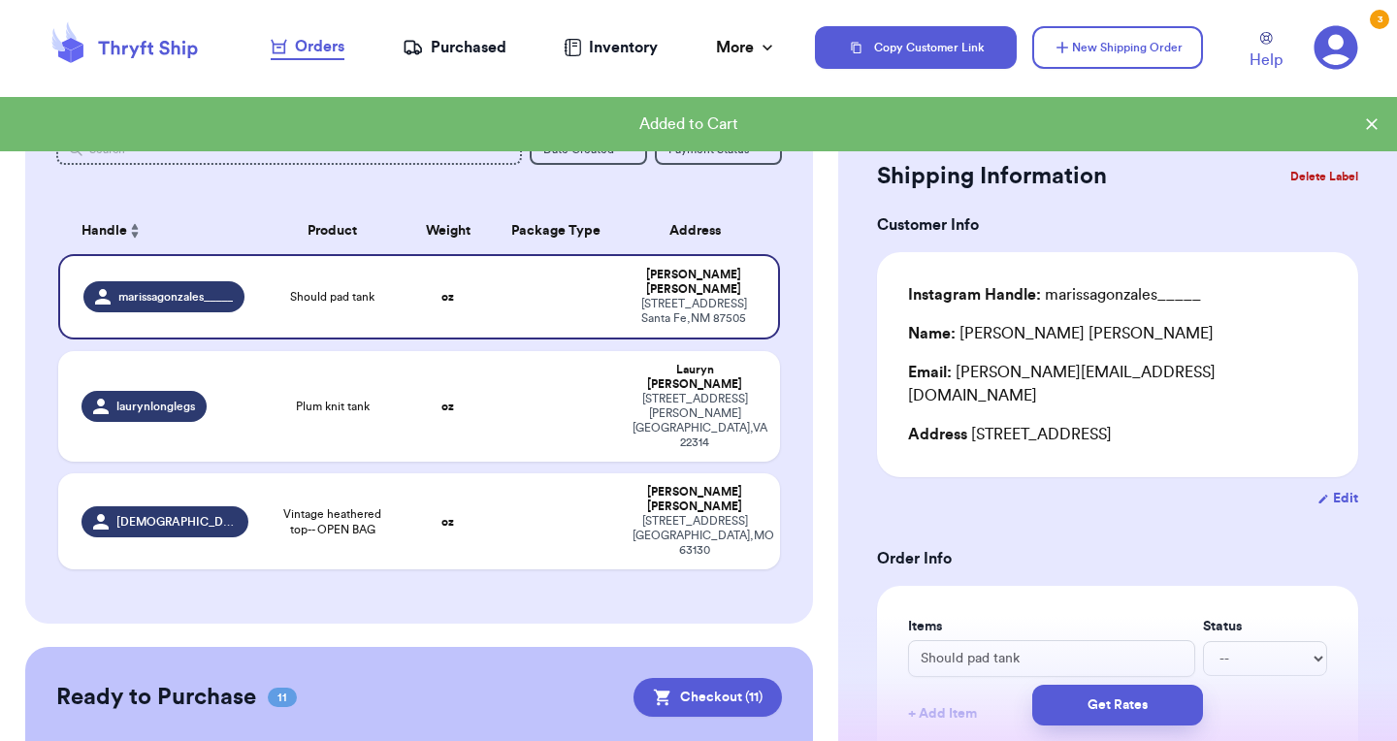
scroll to position [58, 0]
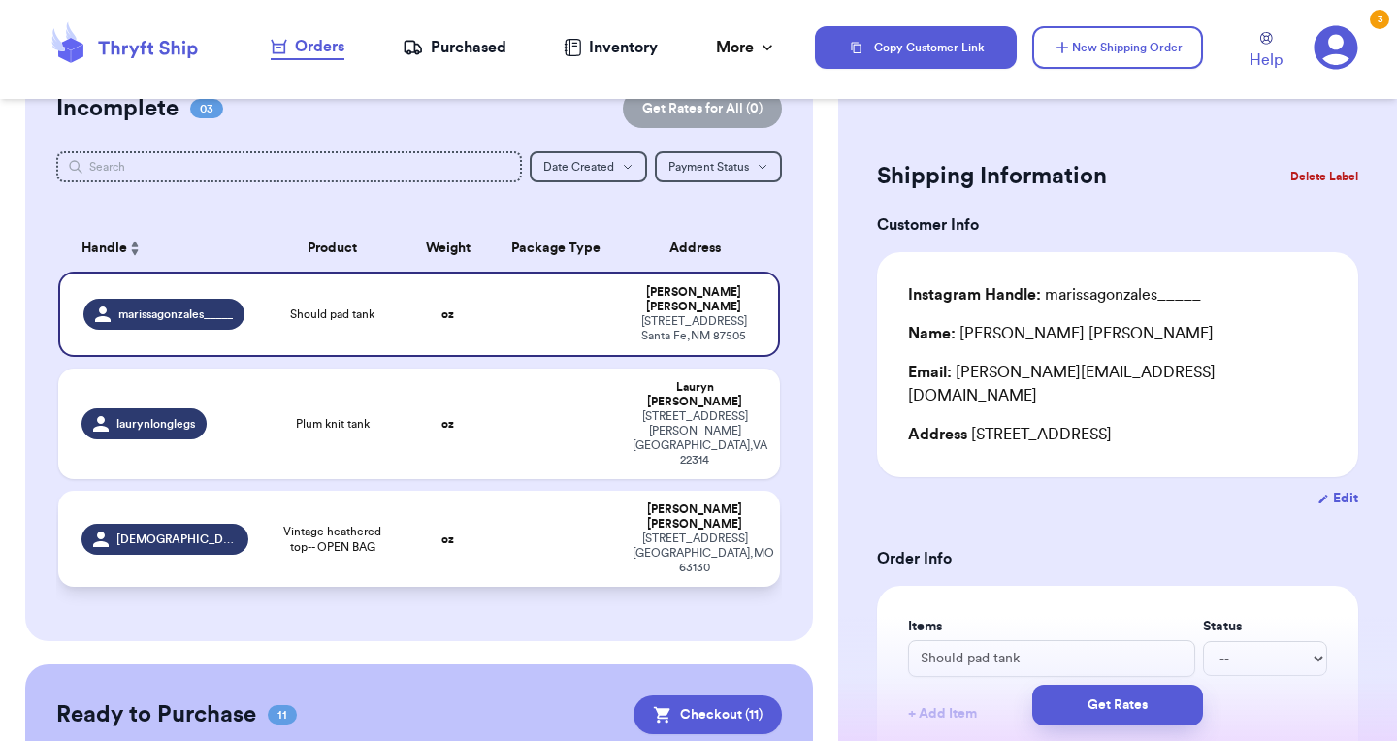
click at [368, 524] on span "Vintage heathered top-- OPEN BAG" at bounding box center [332, 539] width 121 height 31
type input "Vintage heathered top-- OPEN BAG"
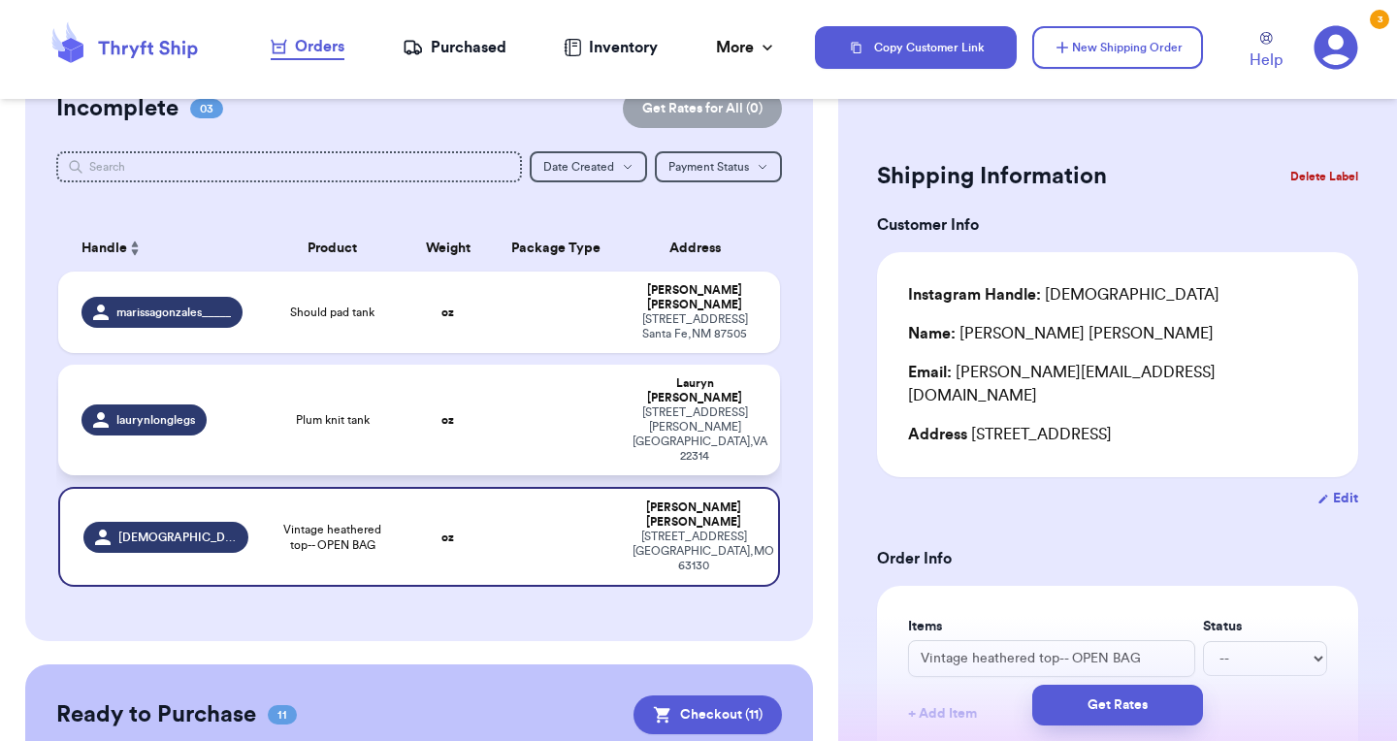
click at [362, 368] on td "Plum knit tank" at bounding box center [332, 420] width 145 height 111
type input "Plum knit tank"
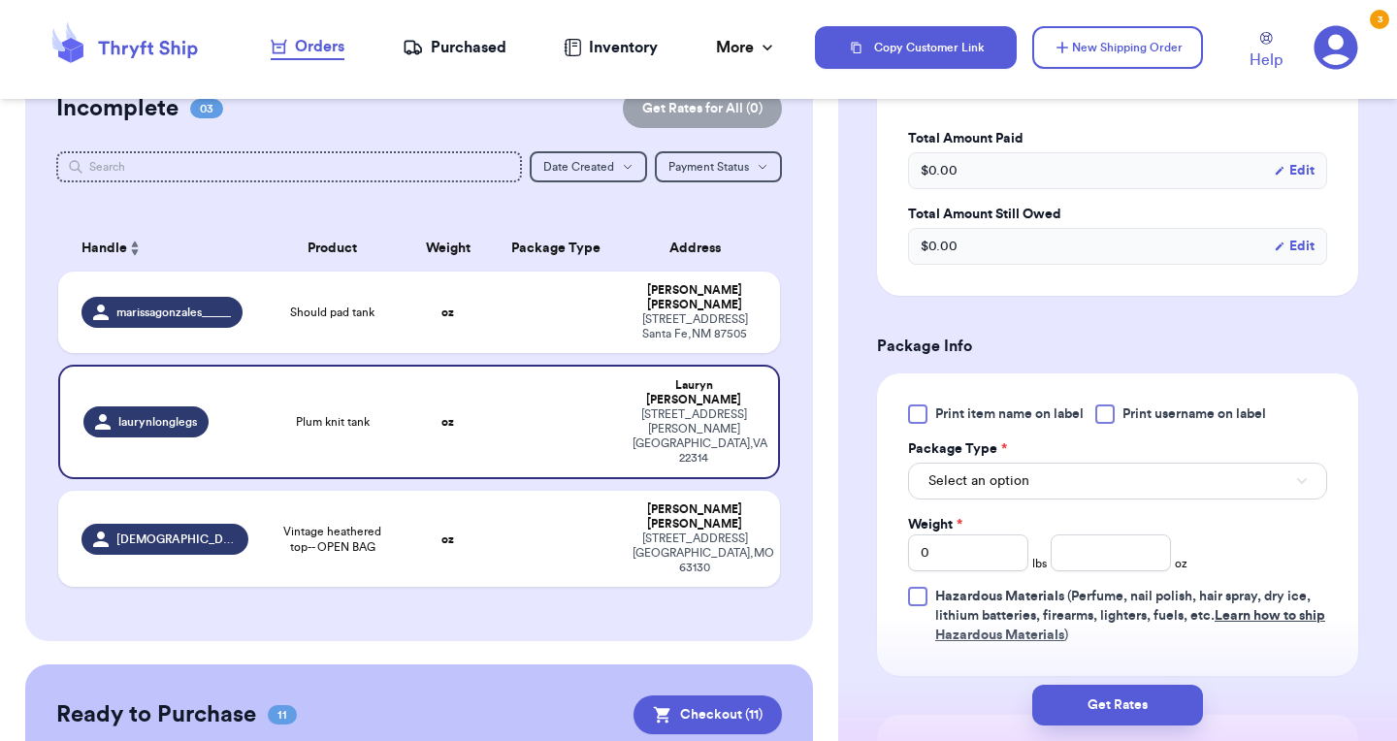
scroll to position [637, 0]
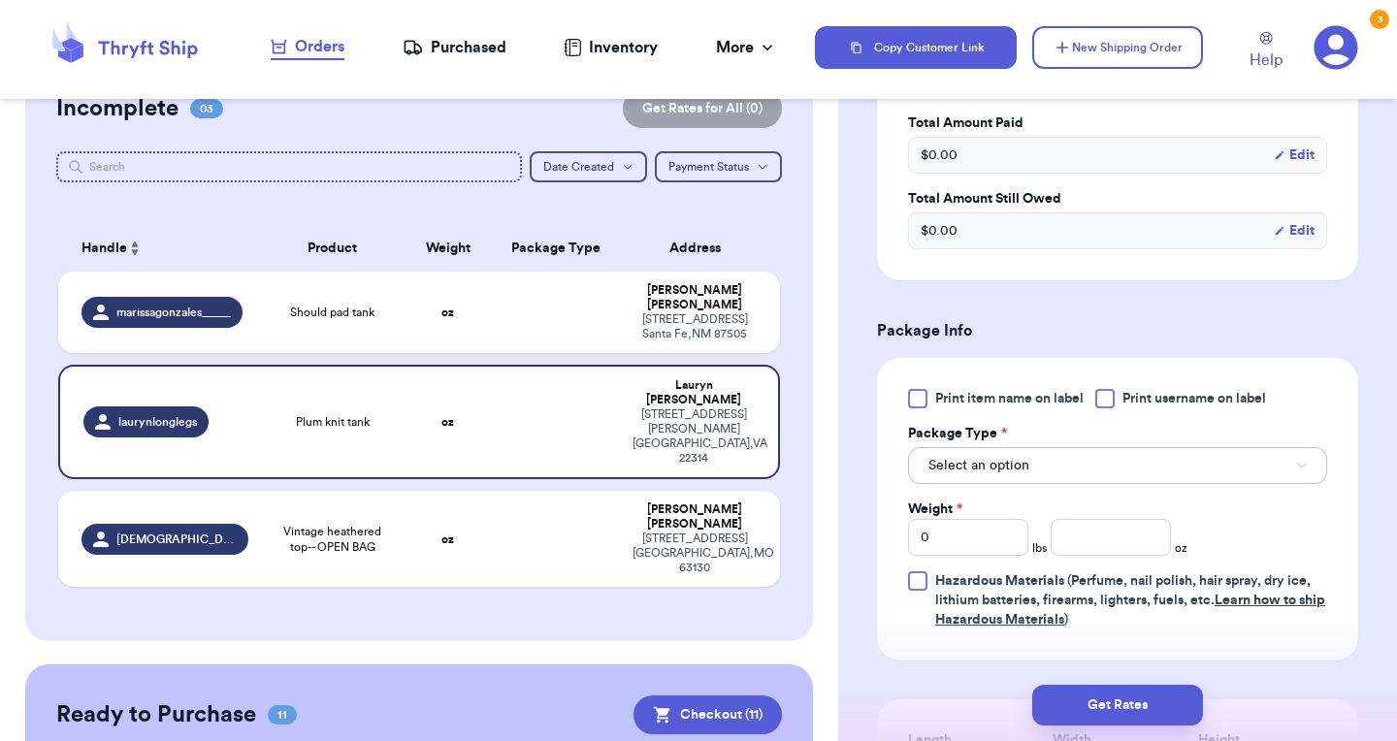
click at [1115, 447] on button "Select an option" at bounding box center [1117, 465] width 419 height 37
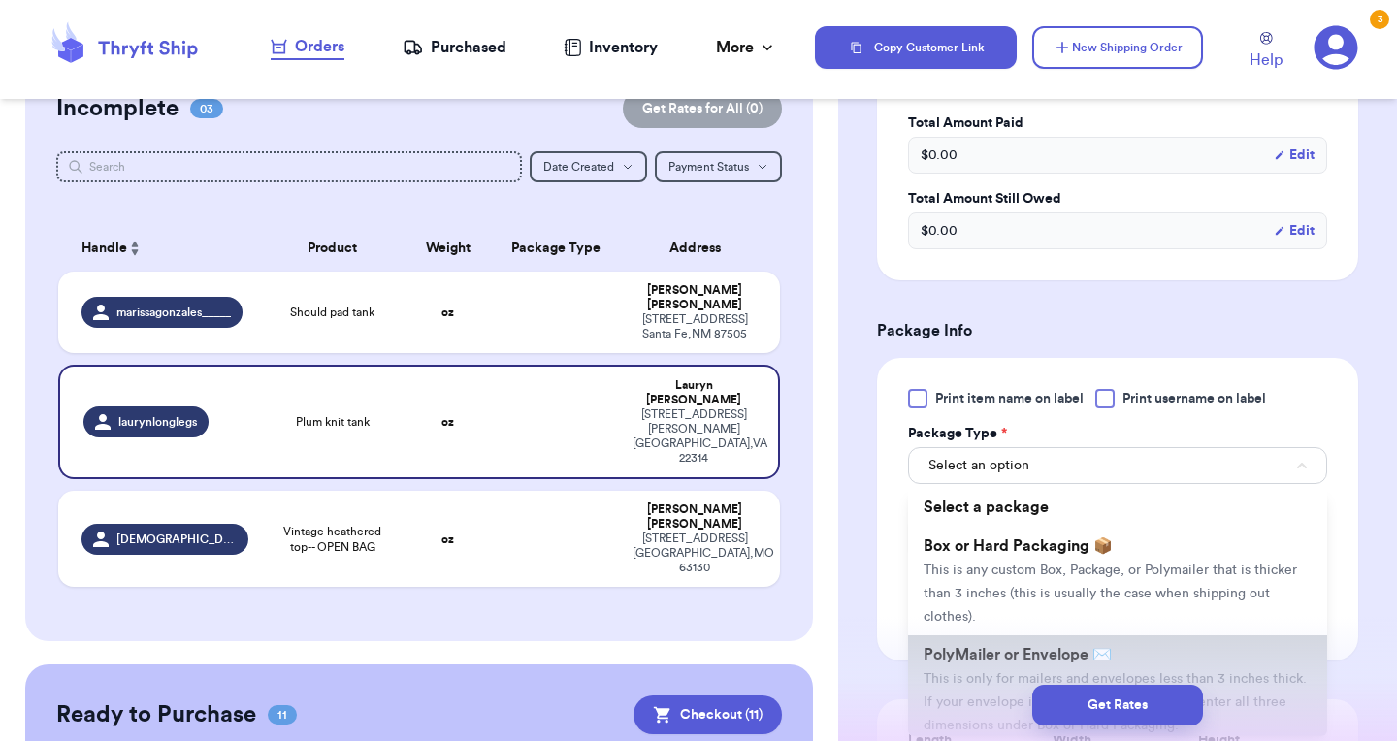
click at [1026, 648] on li "PolyMailer or Envelope ✉️ This is only for mailers and envelopes less than 3 in…" at bounding box center [1117, 689] width 419 height 109
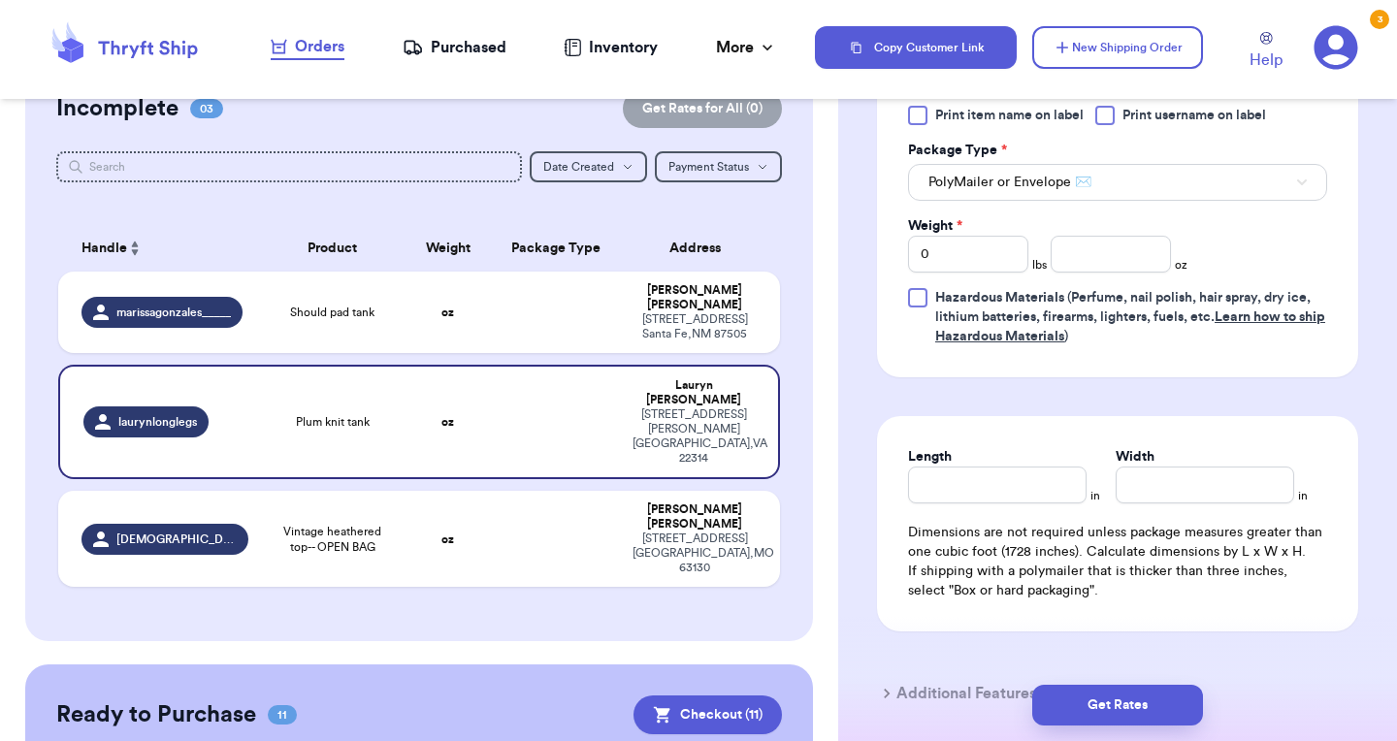
scroll to position [922, 0]
click at [1103, 235] on input "number" at bounding box center [1111, 253] width 120 height 37
type input "10.9"
click at [987, 476] on input "Length" at bounding box center [997, 484] width 179 height 37
type input "10"
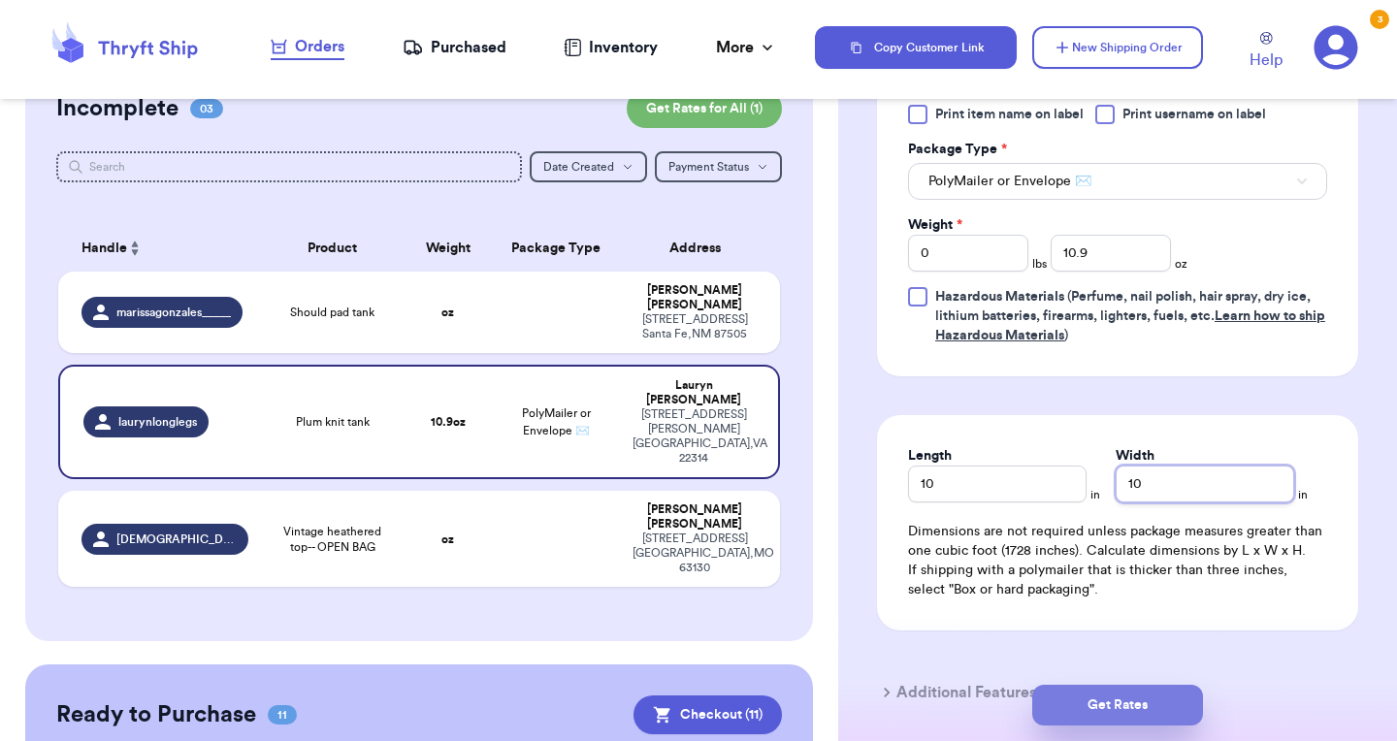
type input "10"
click at [1117, 686] on button "Get Rates" at bounding box center [1117, 705] width 171 height 41
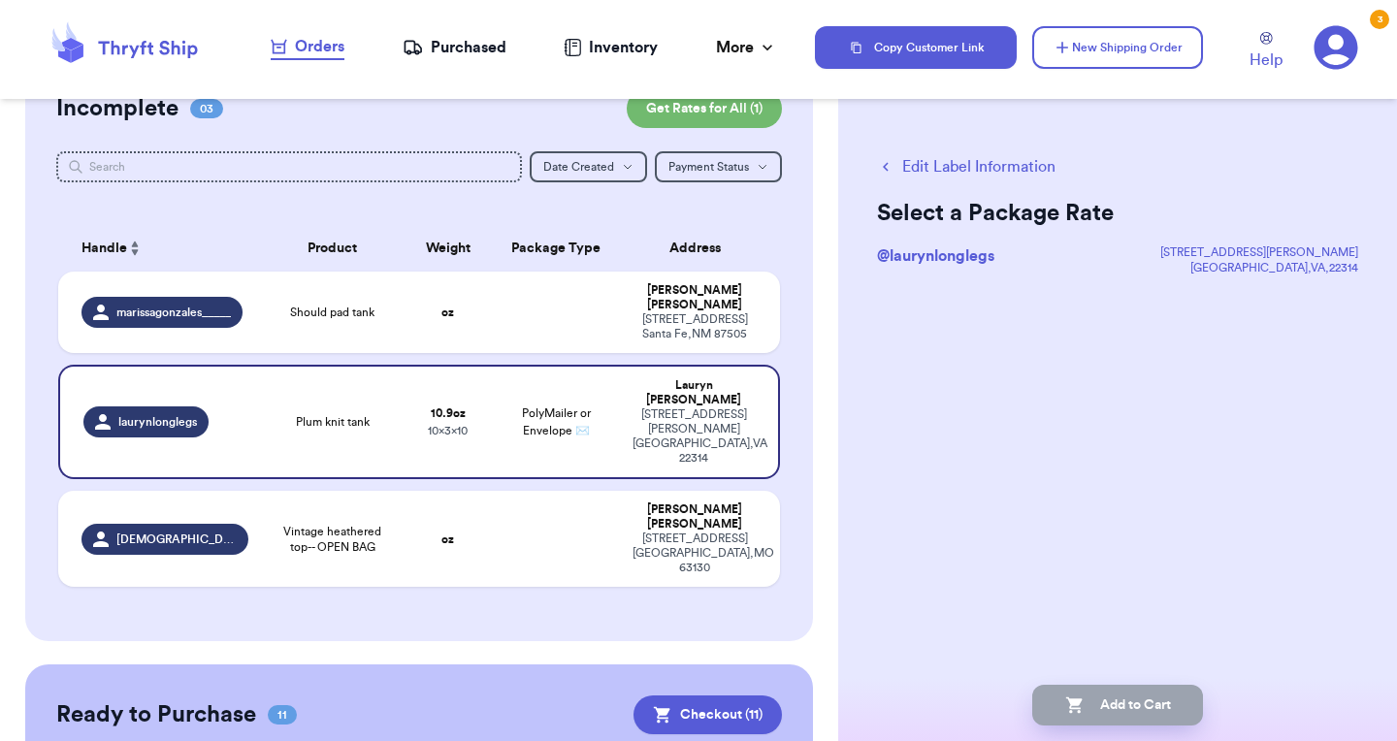
scroll to position [0, 0]
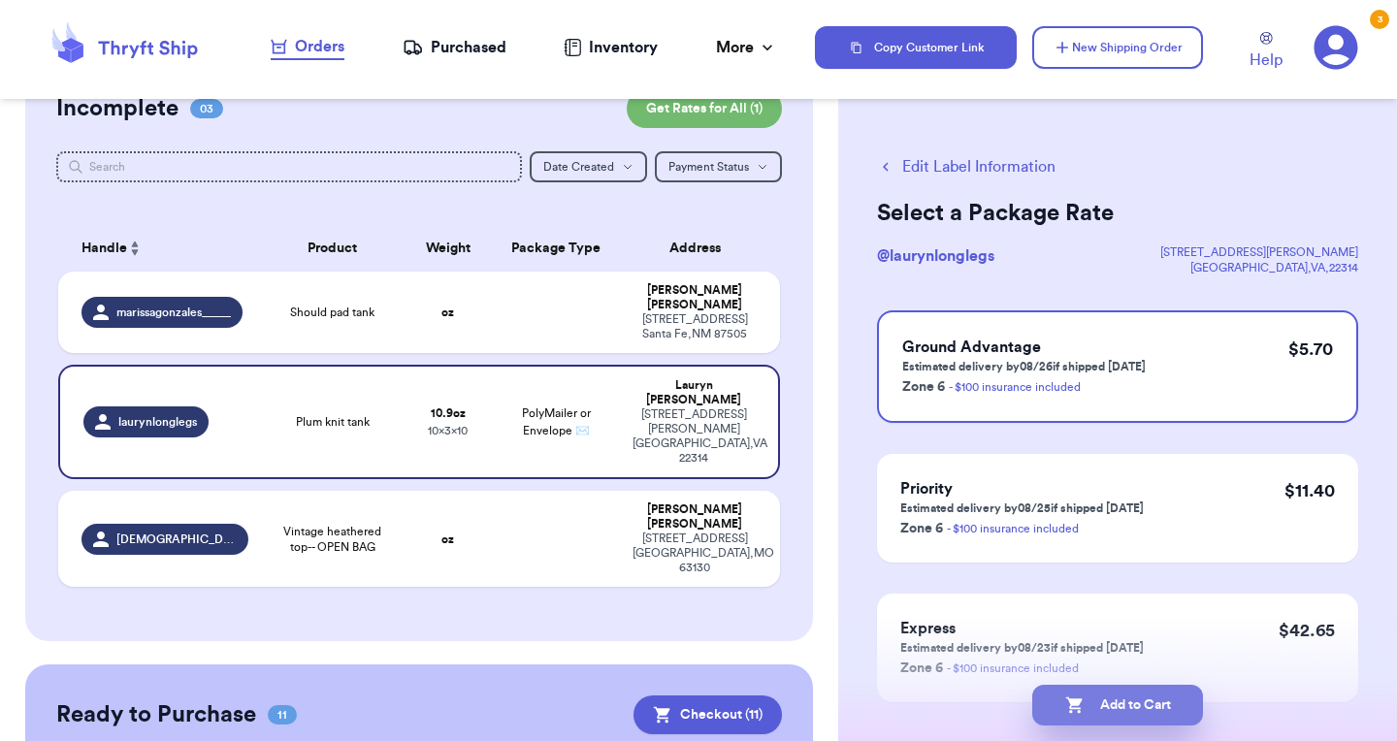
click at [1108, 690] on button "Add to Cart" at bounding box center [1117, 705] width 171 height 41
checkbox input "true"
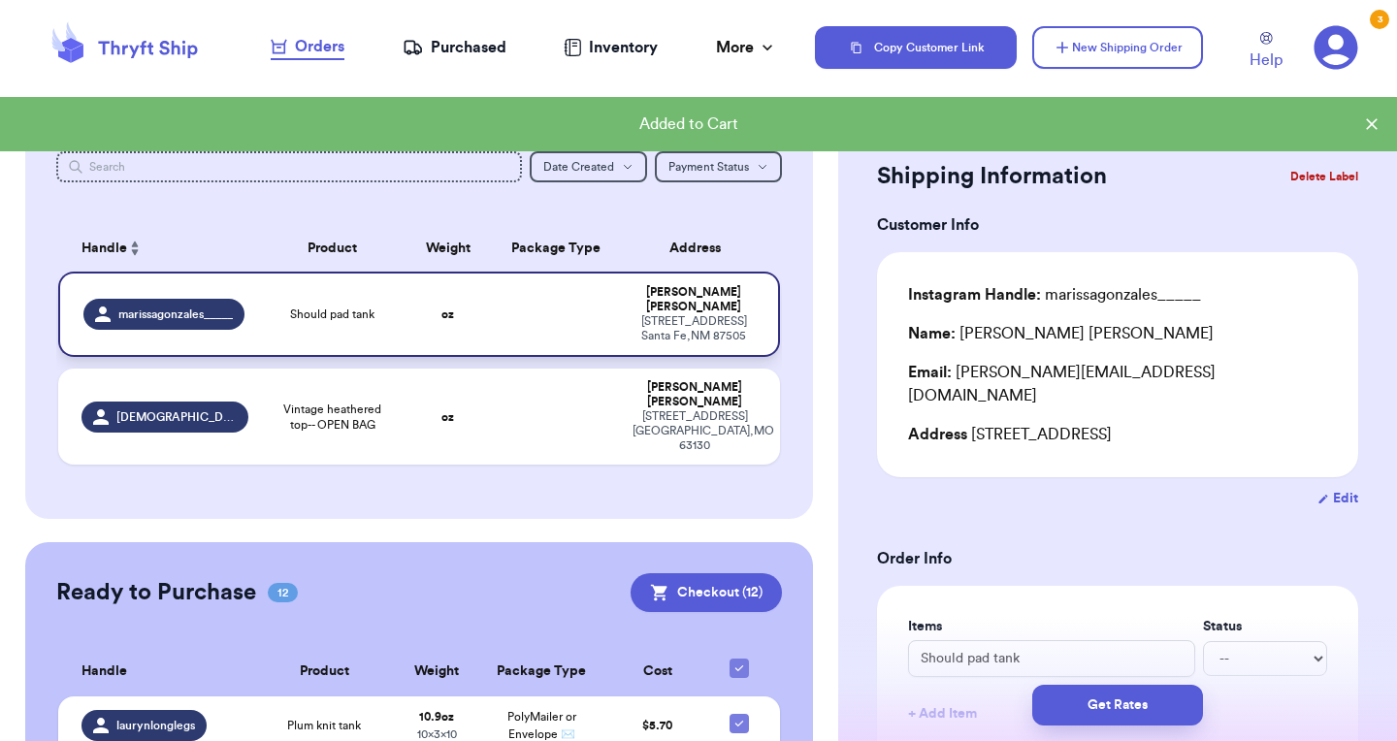
click at [551, 315] on td at bounding box center [556, 314] width 130 height 85
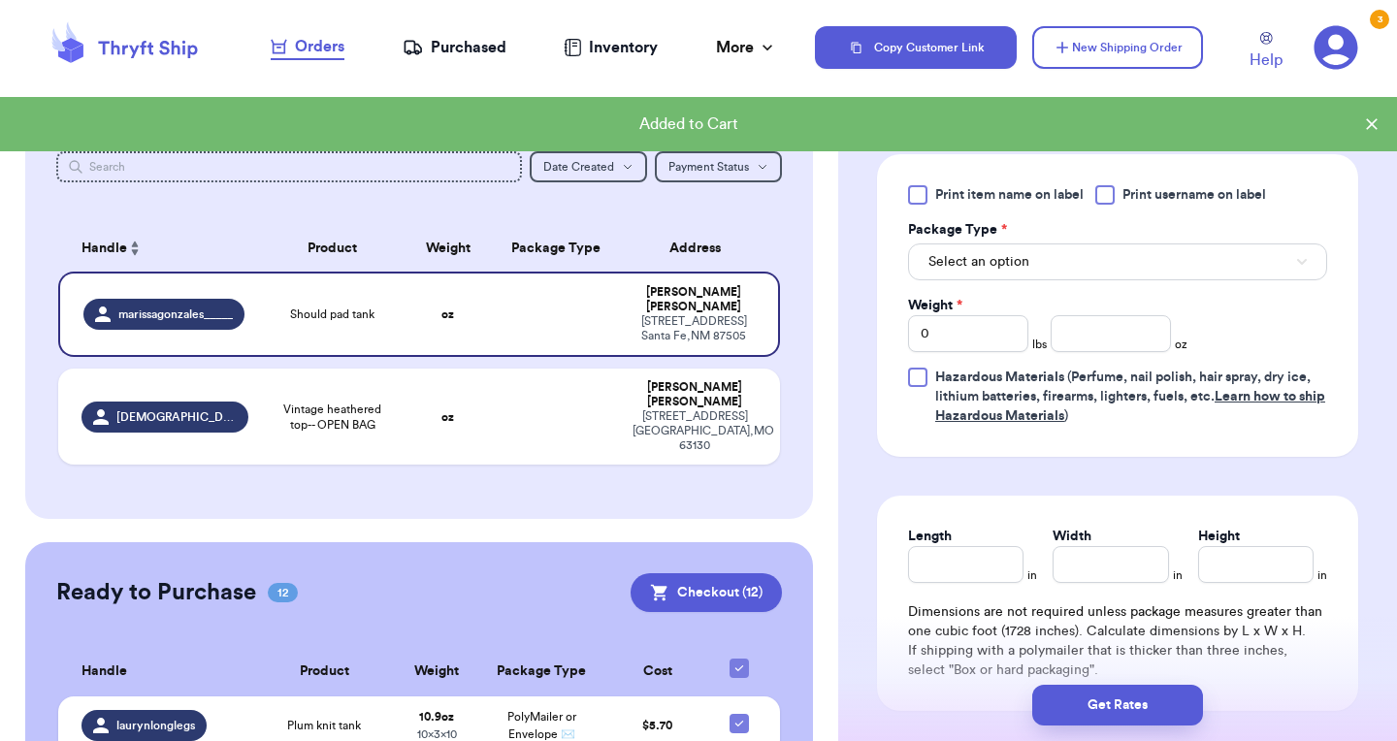
scroll to position [838, 0]
click at [1080, 253] on button "Select an option" at bounding box center [1117, 264] width 419 height 37
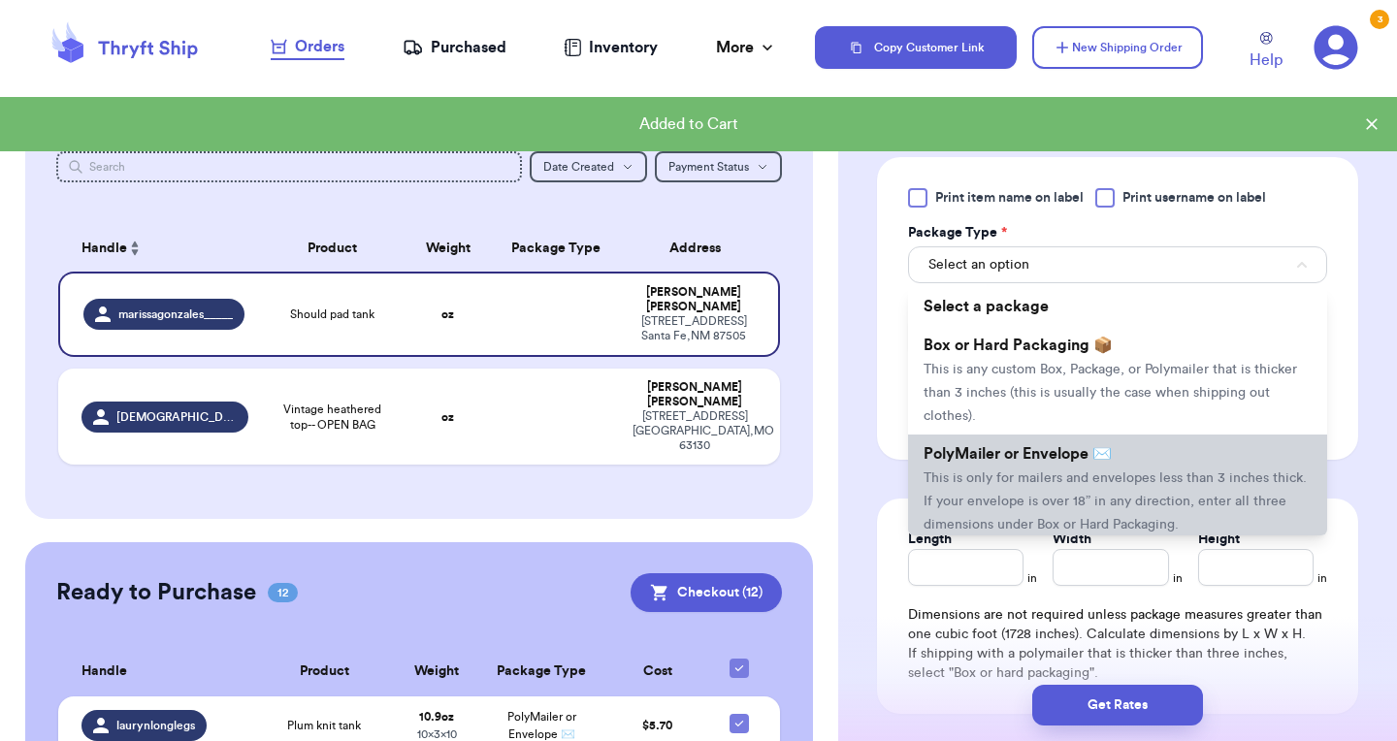
click at [999, 505] on span "This is only for mailers and envelopes less than 3 inches thick. If your envelo…" at bounding box center [1115, 501] width 383 height 60
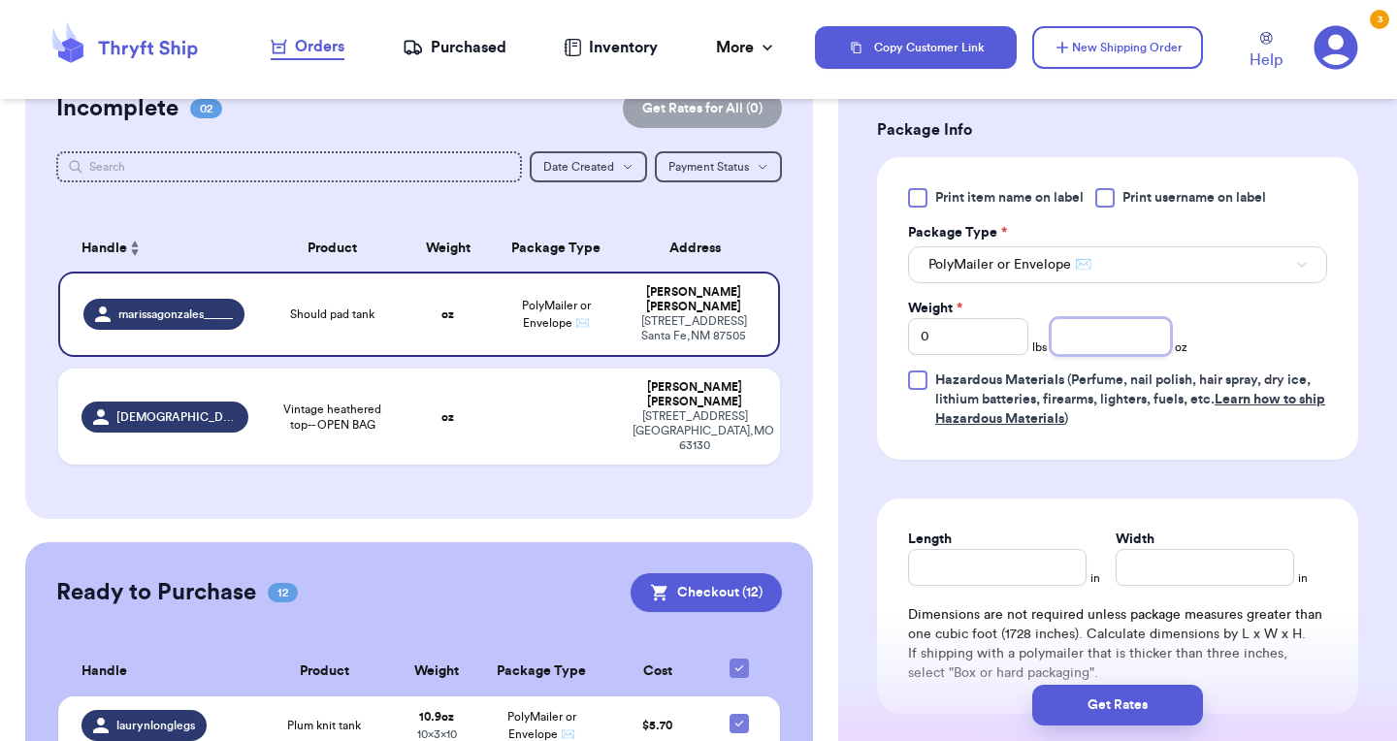
click at [1116, 318] on input "number" at bounding box center [1111, 336] width 120 height 37
type input "4.1"
click at [981, 549] on input "Length" at bounding box center [997, 567] width 179 height 37
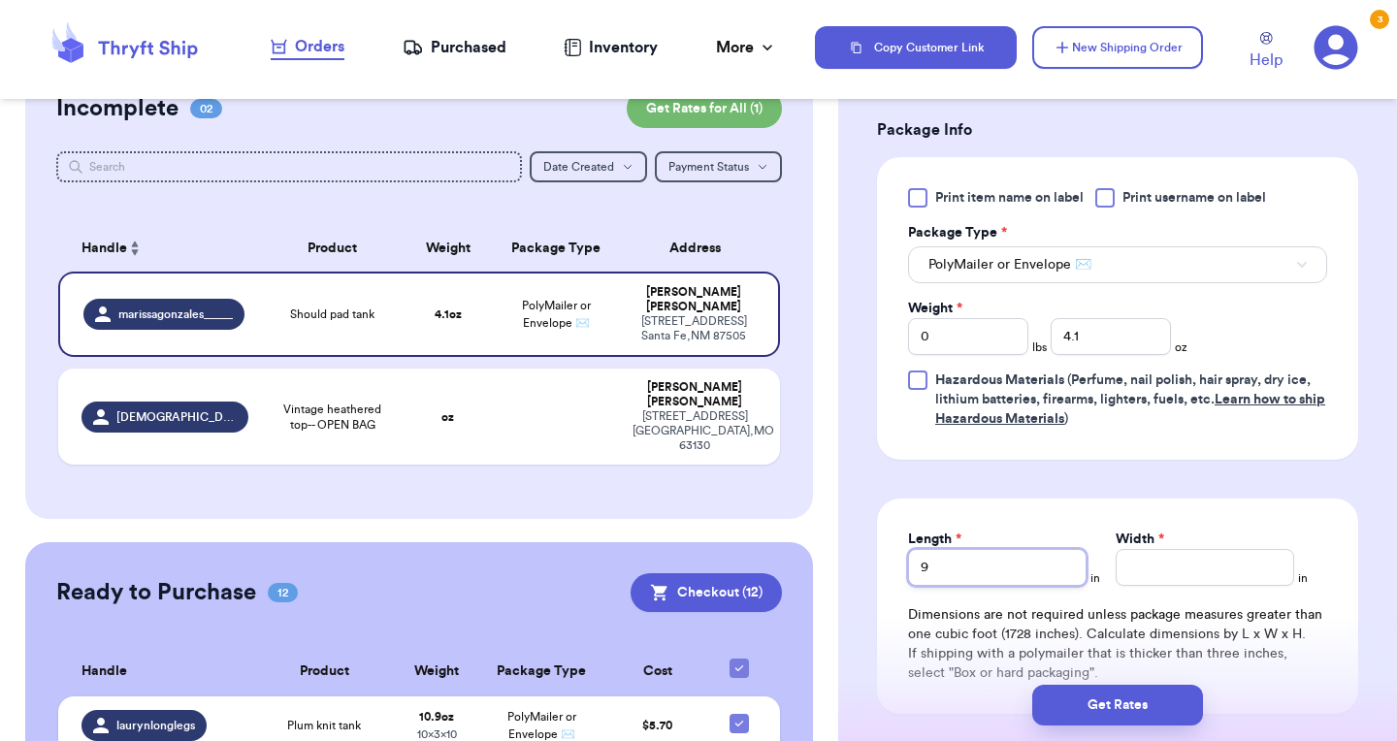
type input "9"
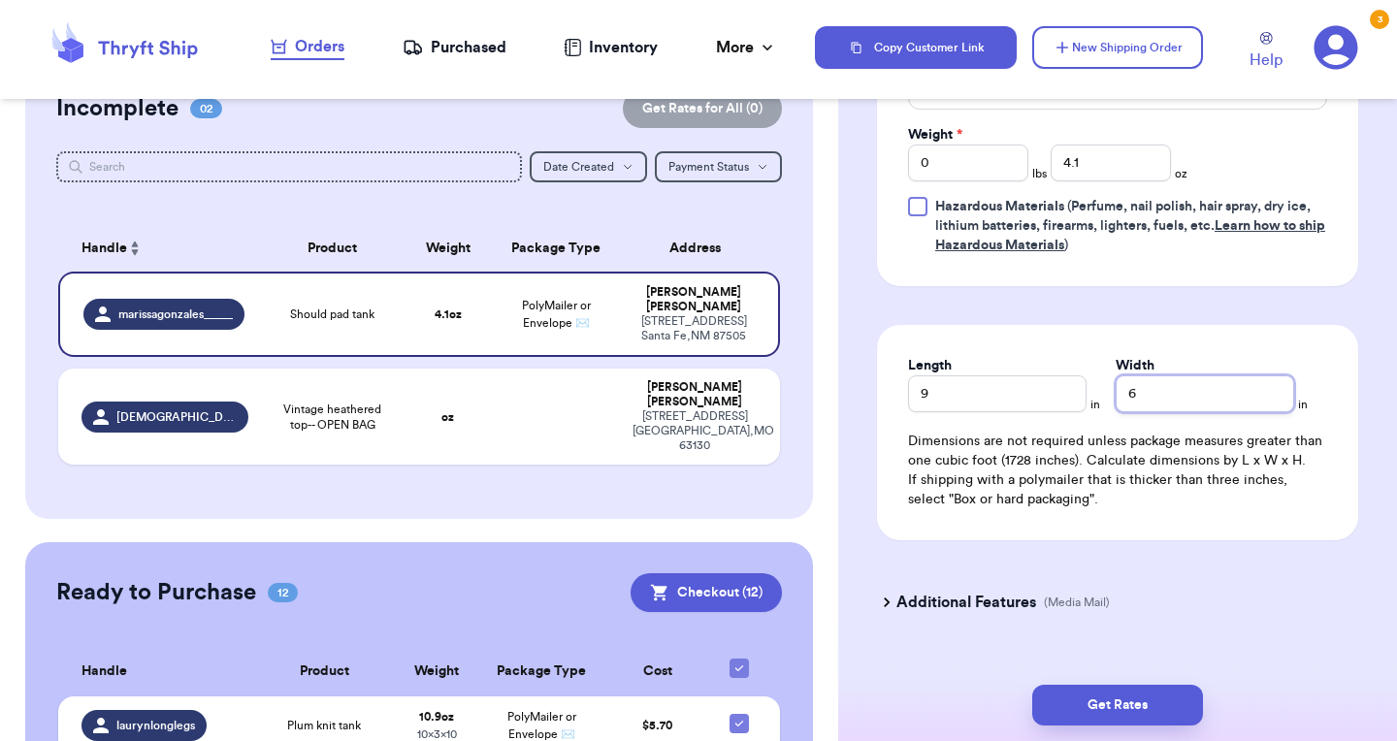
scroll to position [1029, 0]
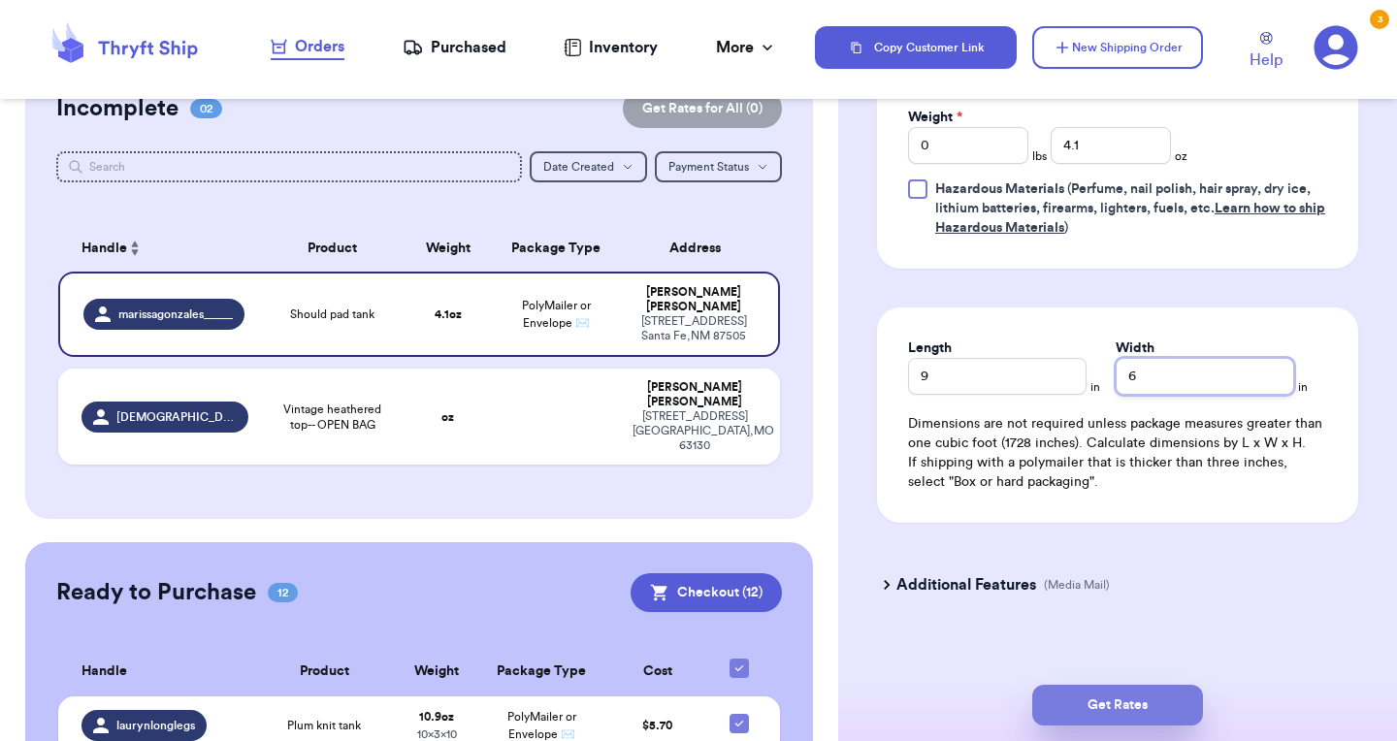
type input "6"
click at [1079, 690] on button "Get Rates" at bounding box center [1117, 705] width 171 height 41
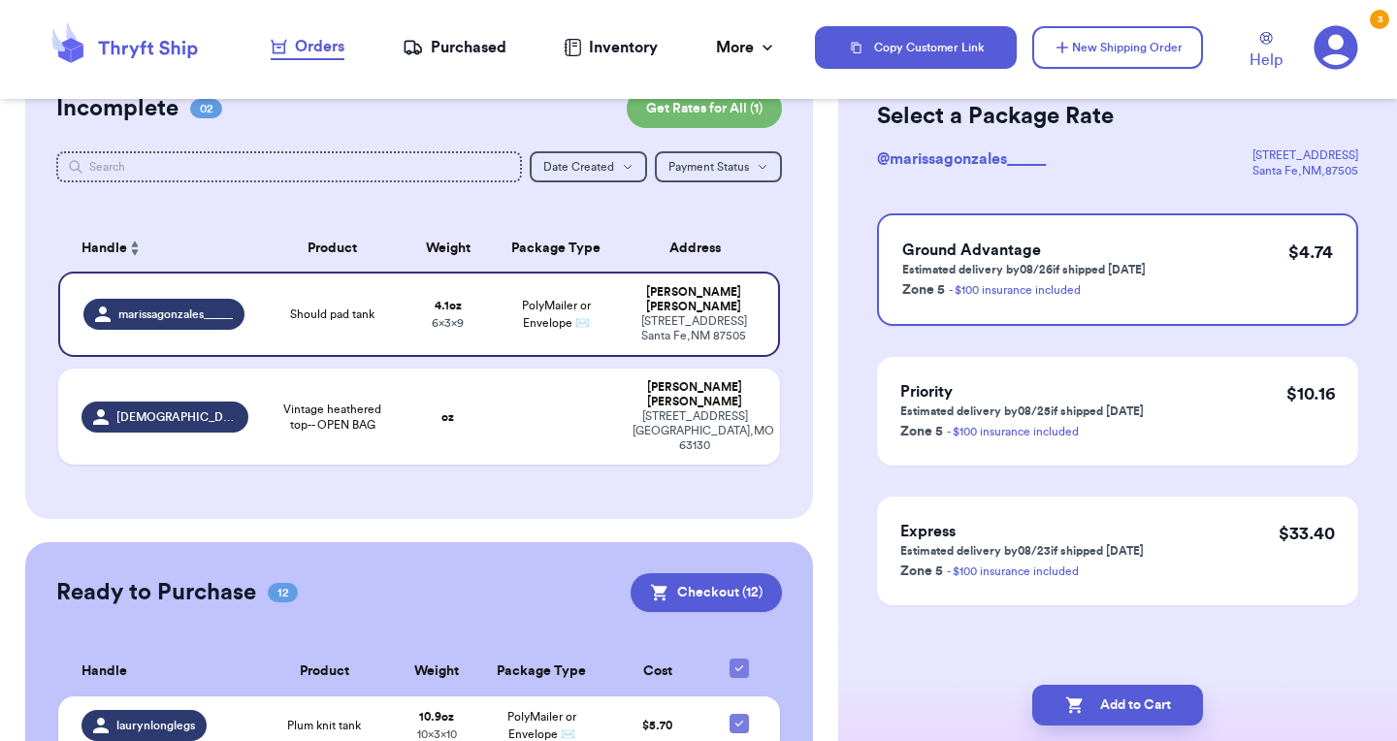
scroll to position [0, 0]
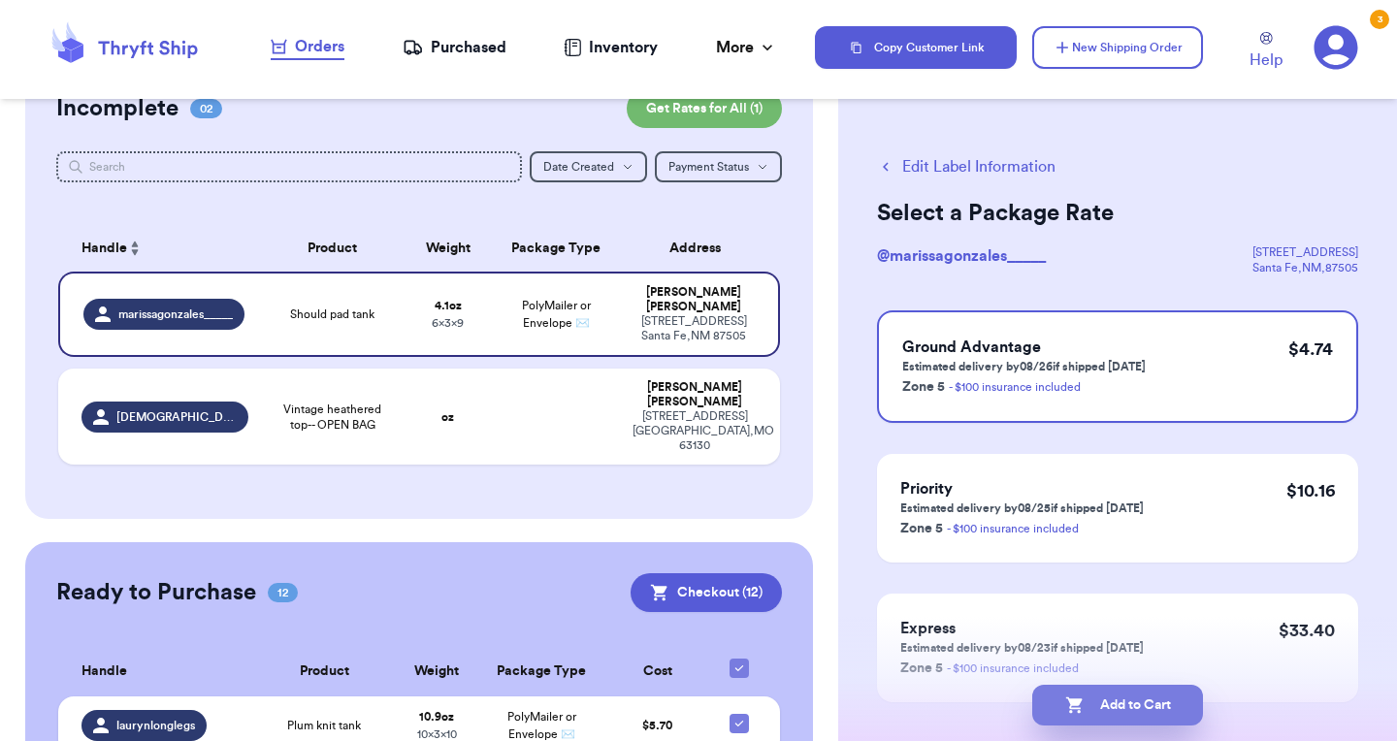
click at [1101, 705] on button "Add to Cart" at bounding box center [1117, 705] width 171 height 41
checkbox input "true"
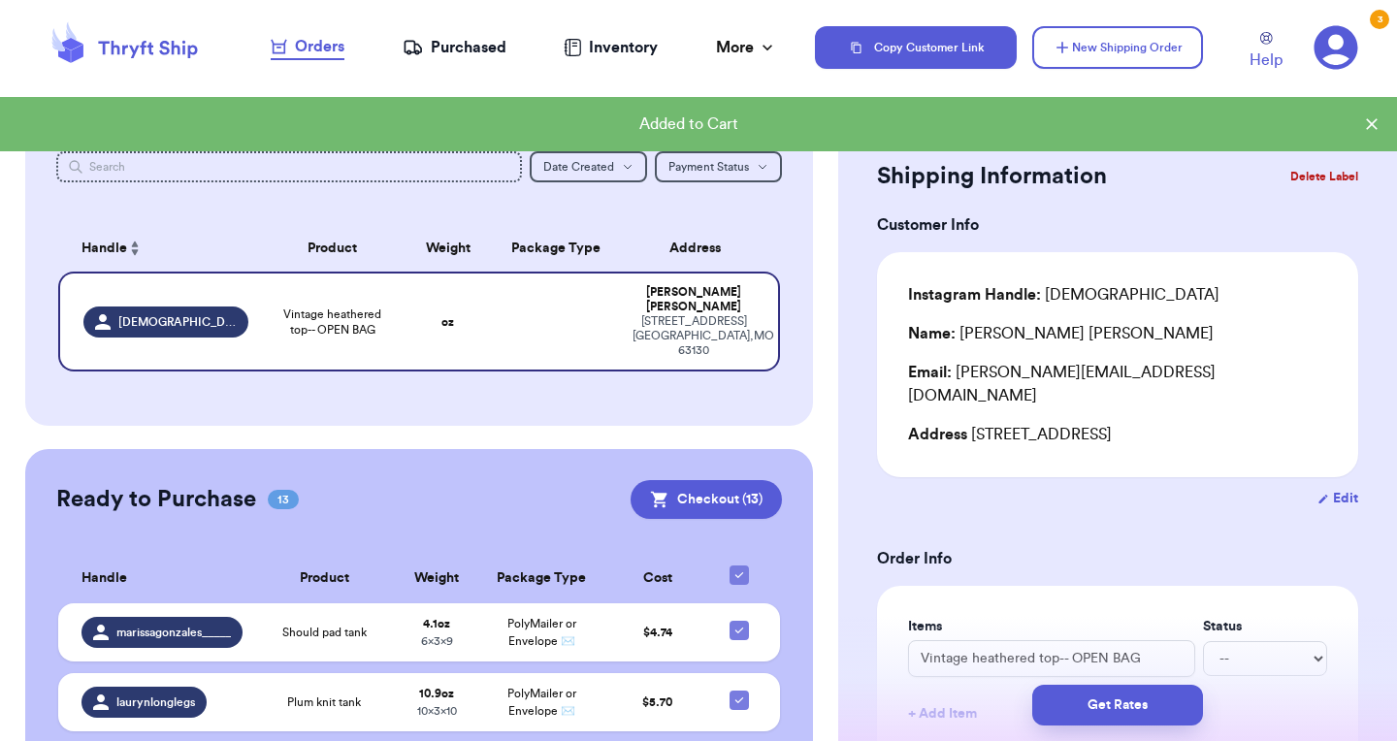
click at [1199, 374] on div "Email: [PERSON_NAME][EMAIL_ADDRESS][DOMAIN_NAME]" at bounding box center [1117, 384] width 419 height 47
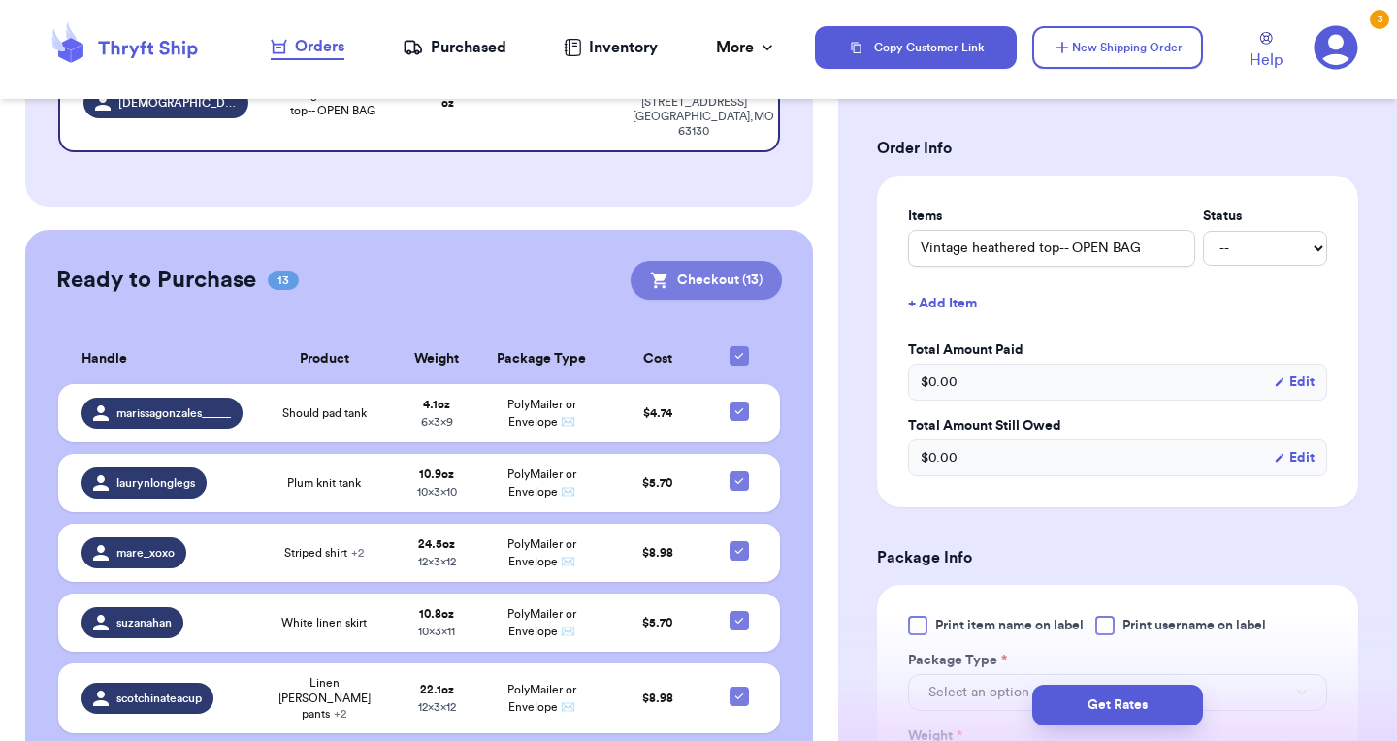
scroll to position [157, 0]
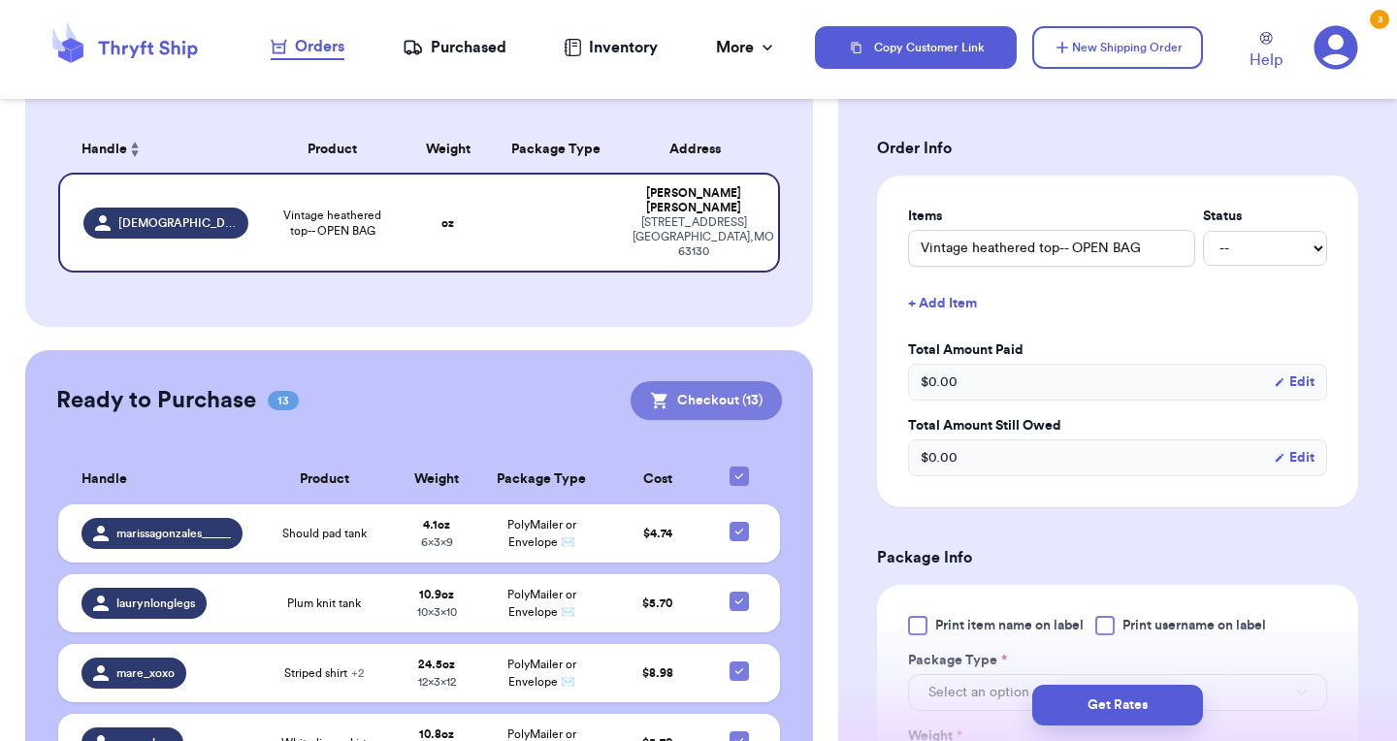
click at [716, 381] on button "Checkout ( 13 )" at bounding box center [706, 400] width 151 height 39
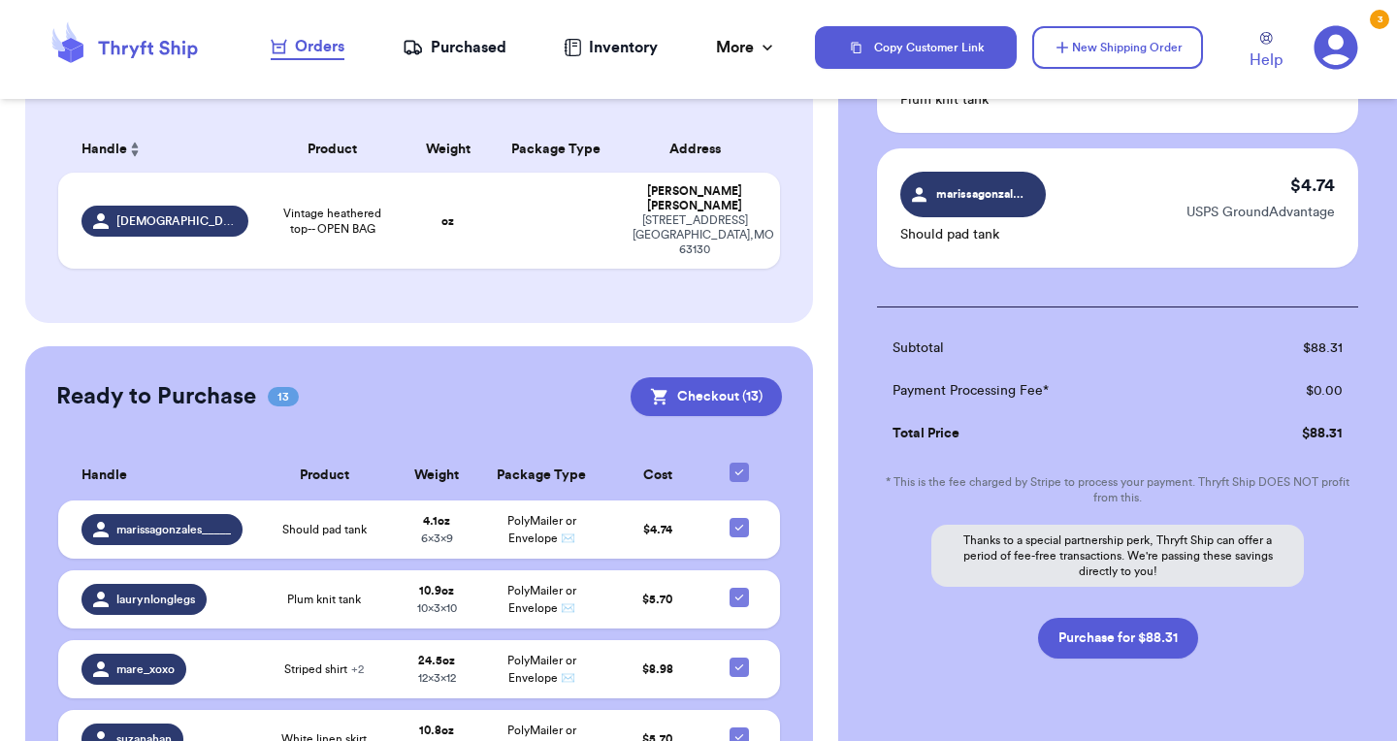
scroll to position [1745, 0]
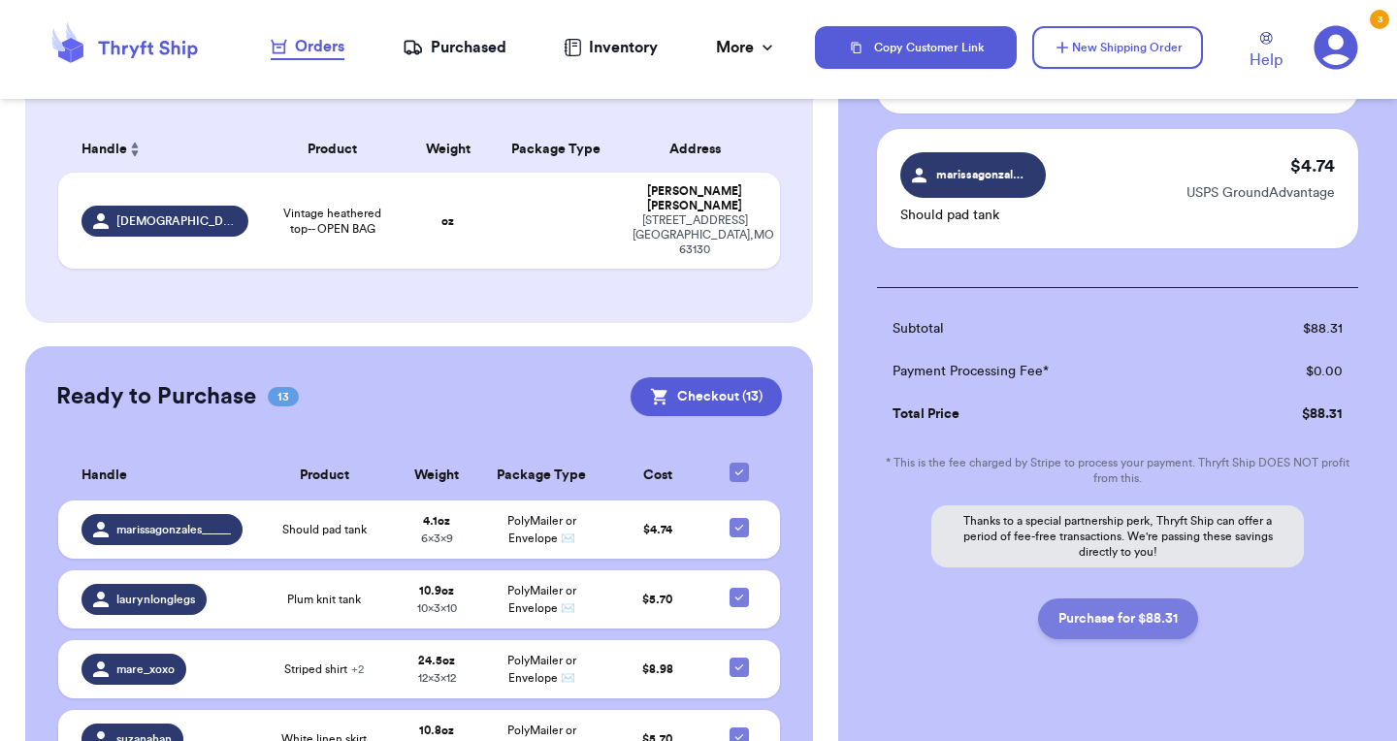
click at [1108, 599] on button "Purchase for $88.31" at bounding box center [1118, 619] width 160 height 41
checkbox input "false"
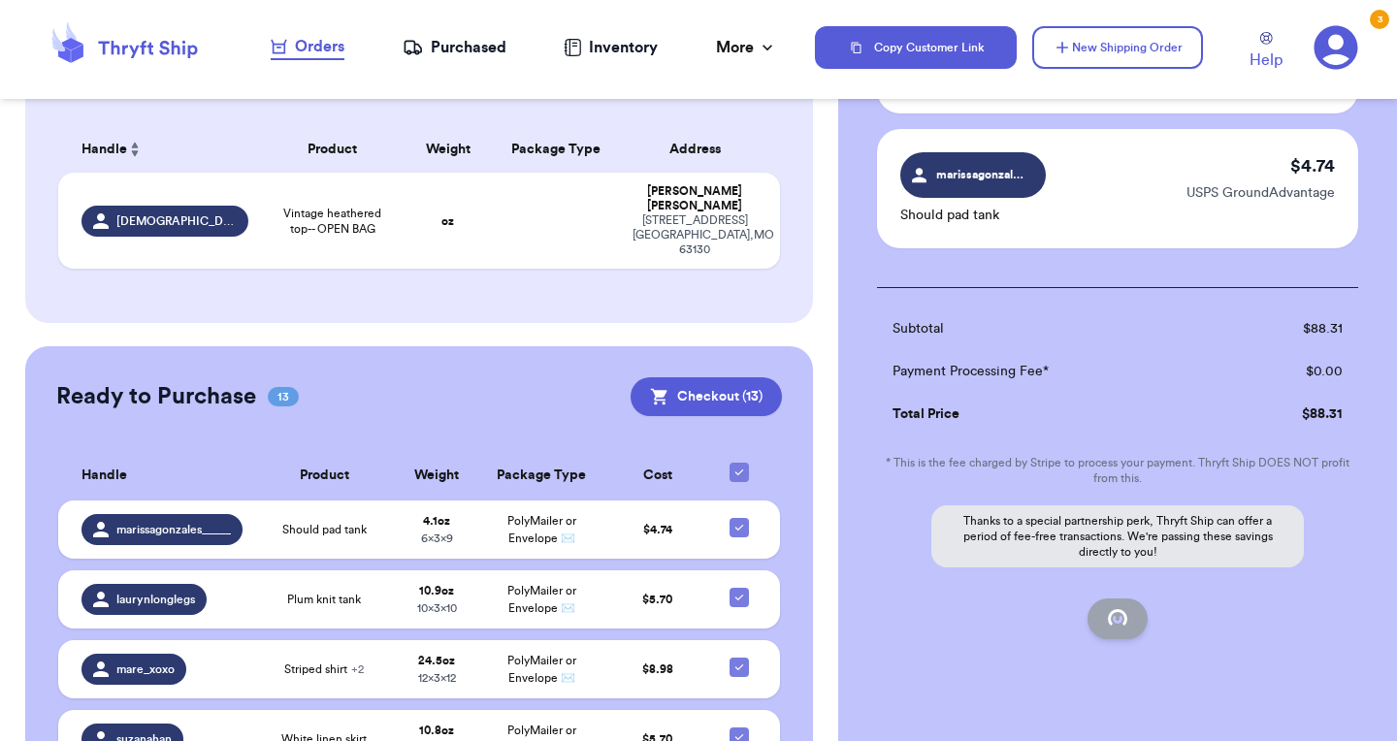
checkbox input "false"
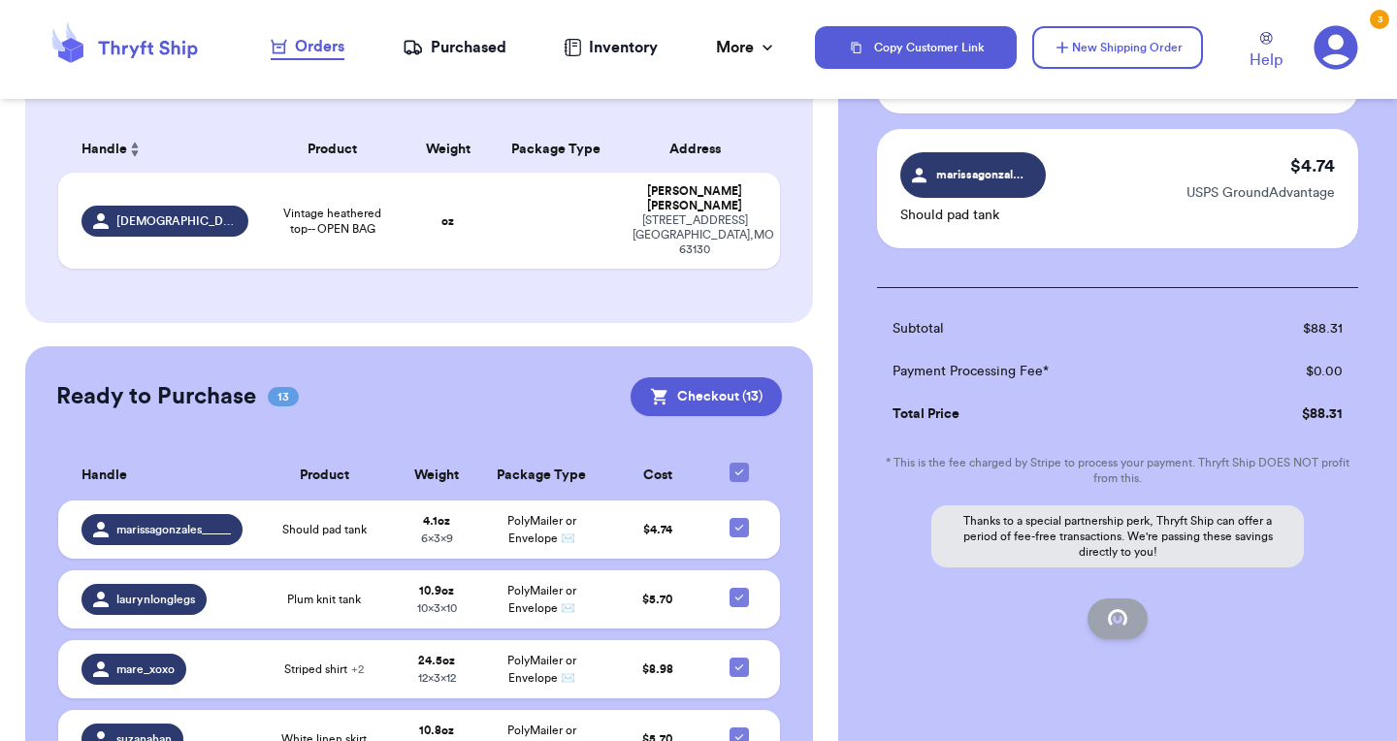
checkbox input "false"
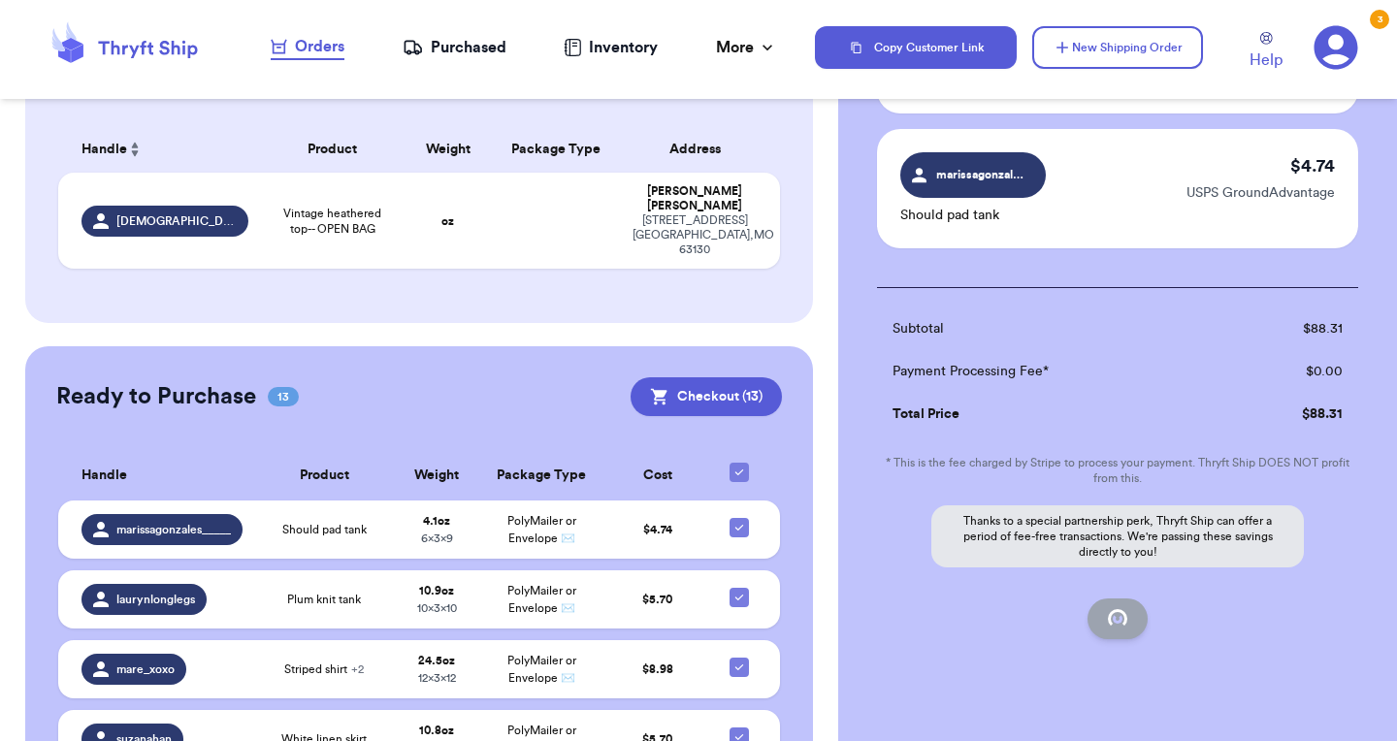
scroll to position [206, 0]
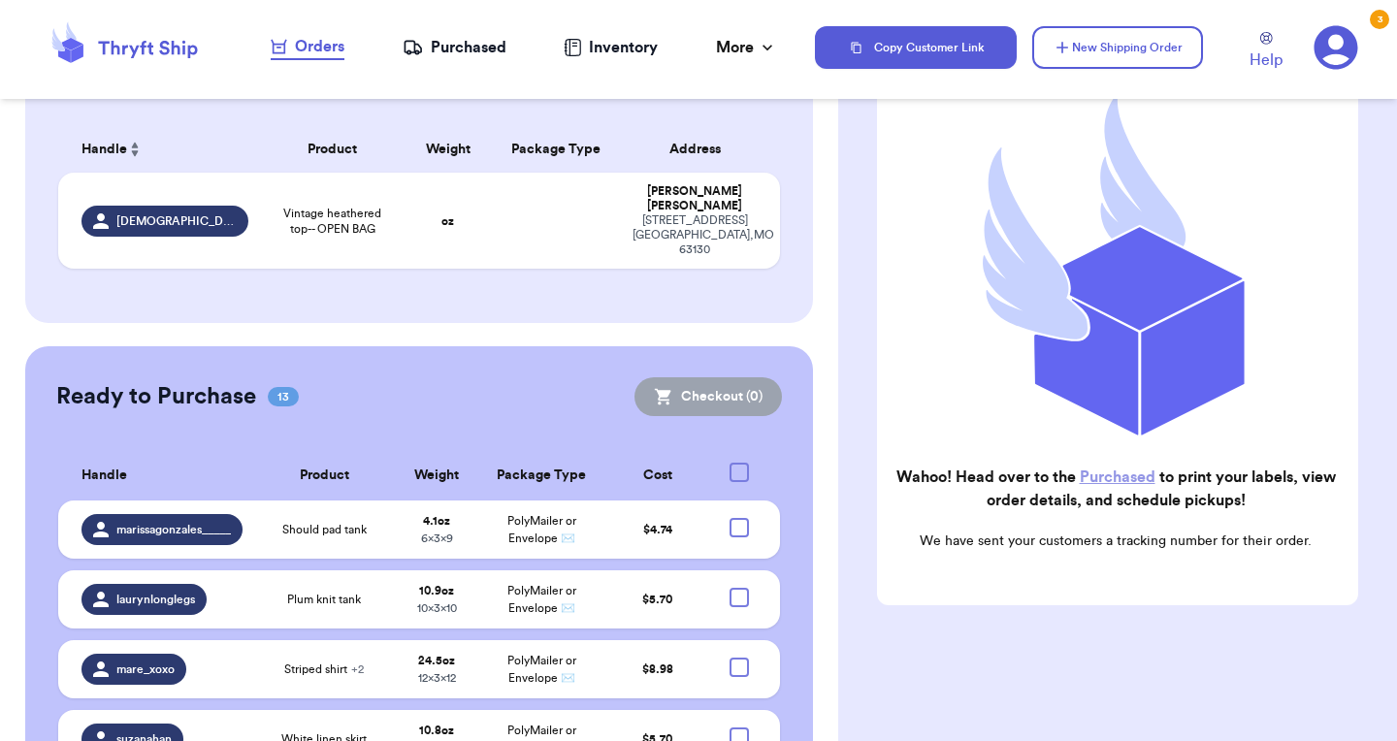
checkbox input "true"
